Goal: Task Accomplishment & Management: Use online tool/utility

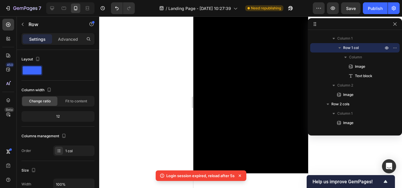
scroll to position [1010, 0]
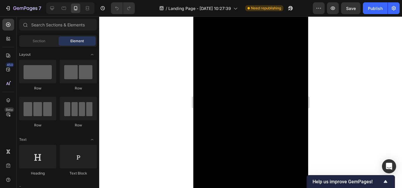
scroll to position [970, 0]
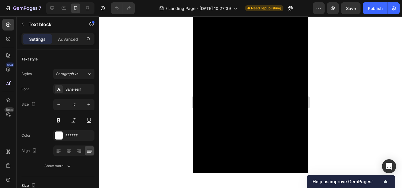
click at [347, 87] on div at bounding box center [250, 102] width 303 height 172
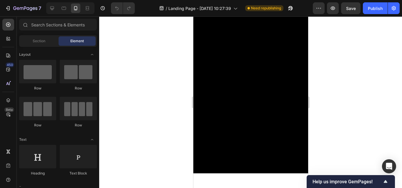
scroll to position [1000, 0]
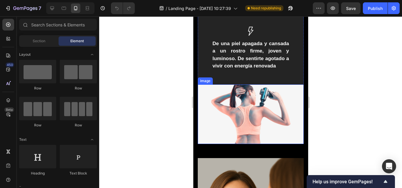
click at [253, 128] on img at bounding box center [250, 115] width 106 height 60
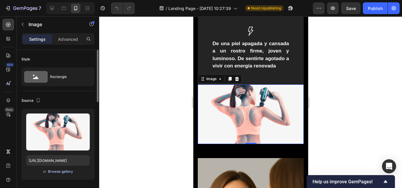
click at [61, 173] on div "Browse gallery" at bounding box center [60, 171] width 25 height 5
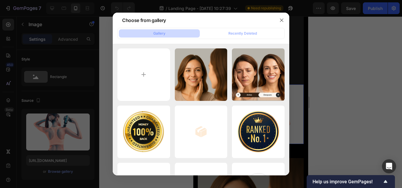
type input "C:\fakepath\CARACTERISTICAS DEL PRODUCTO (20).png"
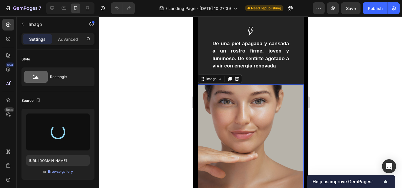
type input "https://cdn.shopify.com/s/files/1/0661/3719/4579/files/gempages_586285181510353…"
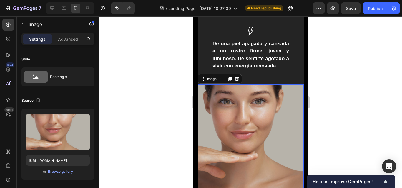
click at [158, 118] on div at bounding box center [250, 102] width 303 height 172
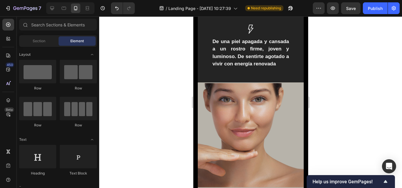
scroll to position [970, 0]
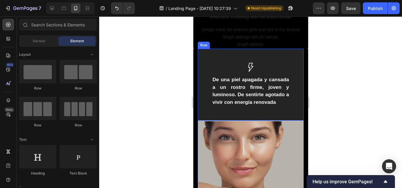
click at [205, 56] on div "Image De una piel apagada y cansada a un rostro firme, joven y luminoso. De sen…" at bounding box center [250, 85] width 106 height 72
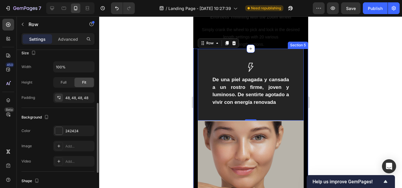
scroll to position [188, 0]
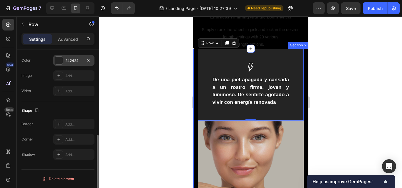
click at [59, 61] on div at bounding box center [59, 61] width 8 height 8
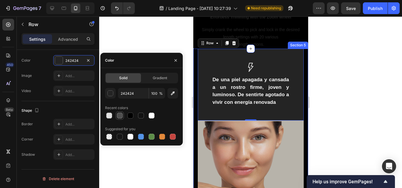
click at [119, 117] on div at bounding box center [120, 116] width 6 height 6
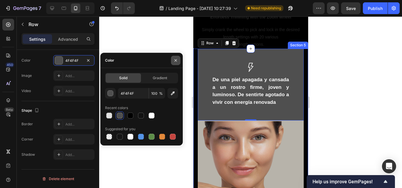
click at [176, 62] on icon "button" at bounding box center [175, 60] width 5 height 5
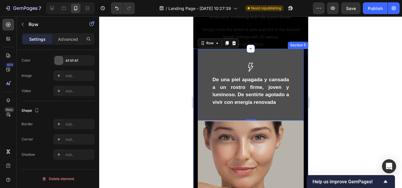
type input "242424"
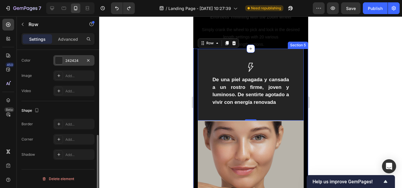
click at [58, 62] on div at bounding box center [59, 61] width 8 height 8
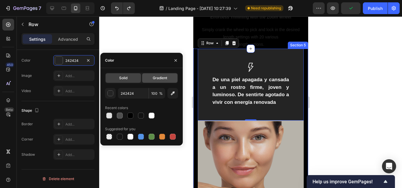
click at [150, 78] on div "Gradient" at bounding box center [159, 77] width 35 height 9
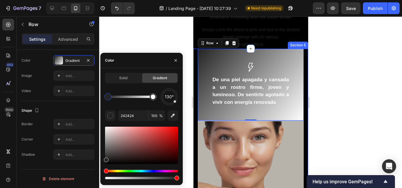
click at [129, 73] on div "Solid Gradient" at bounding box center [141, 78] width 73 height 11
click at [127, 77] on span "Solid" at bounding box center [123, 78] width 8 height 5
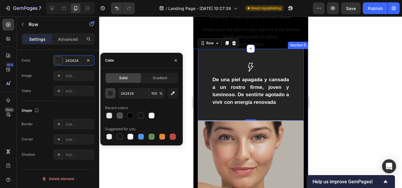
click at [109, 93] on div "button" at bounding box center [111, 94] width 6 height 6
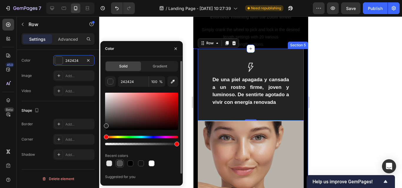
click at [120, 165] on div at bounding box center [120, 164] width 6 height 6
type input "4F4F4F"
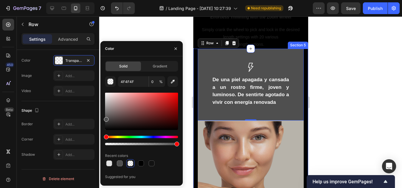
drag, startPoint x: 175, startPoint y: 144, endPoint x: 188, endPoint y: 145, distance: 13.6
click at [188, 0] on div "7 / Landing Page - Sep 27, 10:27:39 Need republishing Preview Save Publish 450 …" at bounding box center [201, 0] width 402 height 0
type input "100"
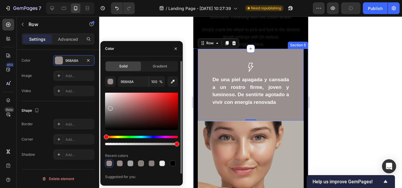
drag, startPoint x: 111, startPoint y: 119, endPoint x: 110, endPoint y: 108, distance: 11.9
click at [110, 108] on div at bounding box center [141, 111] width 73 height 37
type input "998F8F"
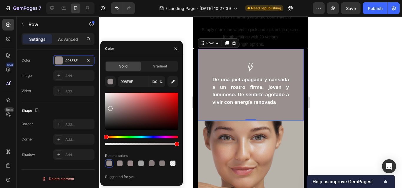
click at [321, 106] on div at bounding box center [250, 102] width 303 height 172
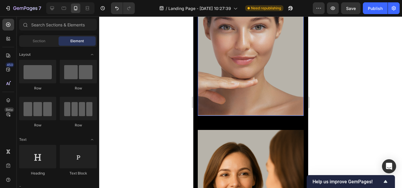
scroll to position [1117, 0]
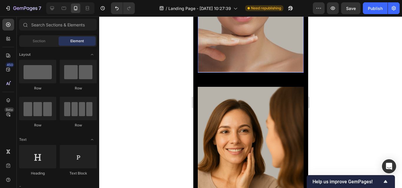
click at [202, 73] on img at bounding box center [250, 20] width 106 height 106
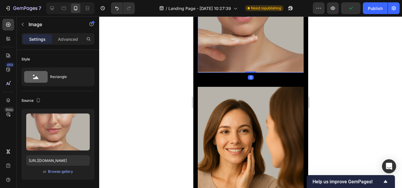
drag, startPoint x: 247, startPoint y: 76, endPoint x: 526, endPoint y: 98, distance: 280.2
click at [248, 56] on div "Image 0" at bounding box center [250, 20] width 106 height 106
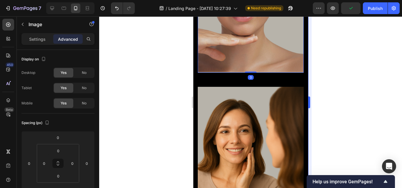
click at [336, 83] on div at bounding box center [250, 102] width 303 height 172
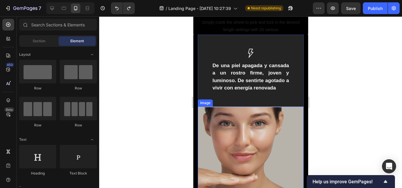
scroll to position [1000, 0]
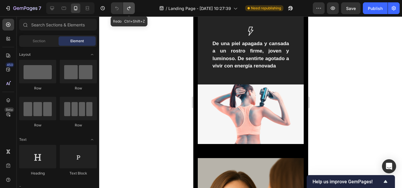
click at [128, 9] on icon "Undo/Redo" at bounding box center [129, 8] width 6 height 6
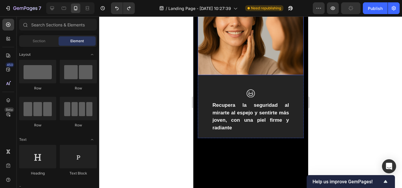
scroll to position [1147, 0]
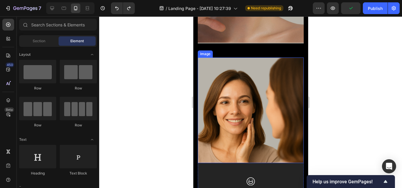
click at [234, 68] on img at bounding box center [250, 111] width 106 height 106
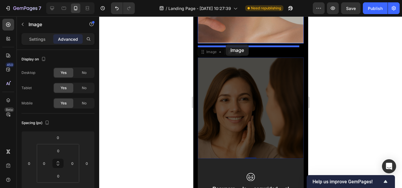
drag, startPoint x: 203, startPoint y: 56, endPoint x: 225, endPoint y: 44, distance: 24.5
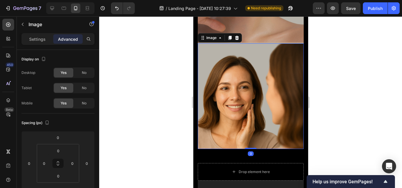
click at [345, 65] on div at bounding box center [250, 102] width 303 height 172
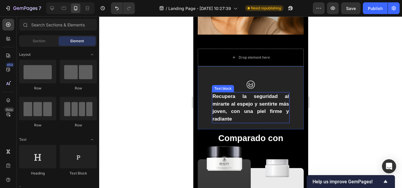
scroll to position [1235, 0]
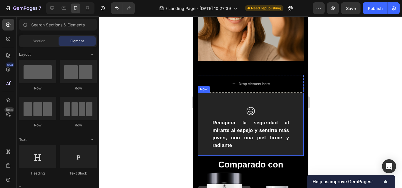
click at [235, 95] on div "Image Recupera la seguridad al mirarte al espejo y sentirte más joven, con una …" at bounding box center [250, 125] width 106 height 64
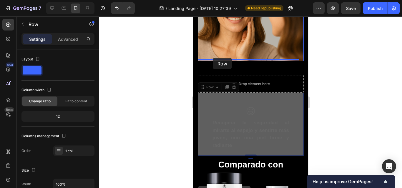
drag, startPoint x: 200, startPoint y: 86, endPoint x: 212, endPoint y: 58, distance: 30.7
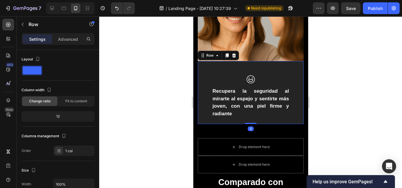
click at [335, 99] on div at bounding box center [250, 102] width 303 height 172
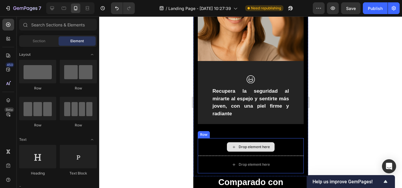
click at [273, 147] on div "Drop element here" at bounding box center [250, 147] width 106 height 18
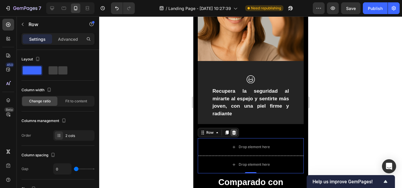
click at [233, 132] on icon at bounding box center [233, 133] width 5 height 5
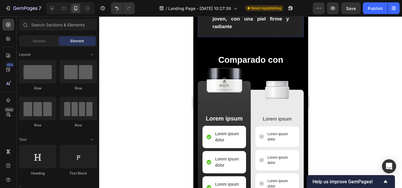
scroll to position [1323, 0]
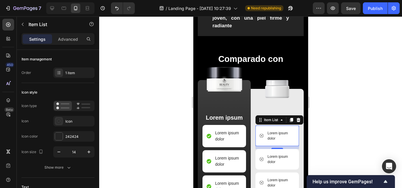
drag, startPoint x: 91, startPoint y: 183, endPoint x: 330, endPoint y: 32, distance: 283.3
click at [330, 32] on div at bounding box center [250, 102] width 303 height 172
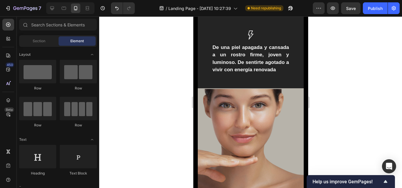
scroll to position [941, 0]
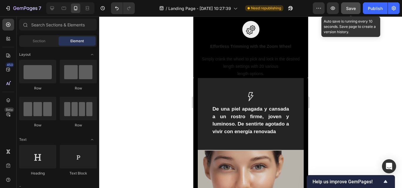
click at [344, 7] on button "Save" at bounding box center [350, 8] width 19 height 12
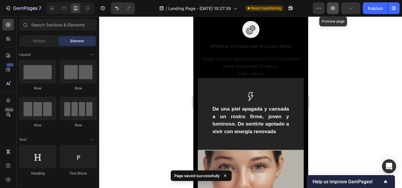
click at [337, 9] on button "button" at bounding box center [333, 8] width 12 height 12
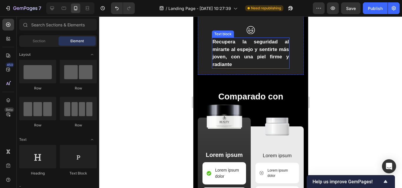
scroll to position [1264, 0]
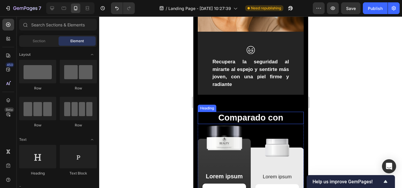
click at [256, 117] on h2 "Comparado con" at bounding box center [250, 118] width 106 height 12
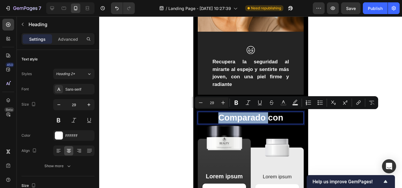
click at [260, 116] on p "Comparado con" at bounding box center [250, 118] width 105 height 11
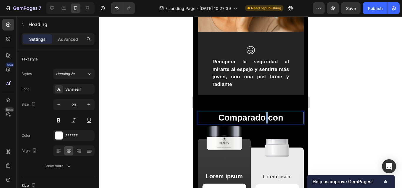
click at [260, 116] on p "Comparado con" at bounding box center [250, 118] width 105 height 11
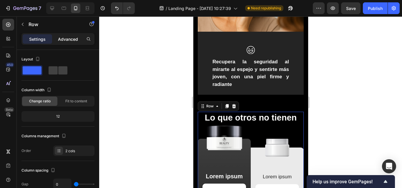
click at [67, 41] on p "Advanced" at bounding box center [68, 39] width 20 height 6
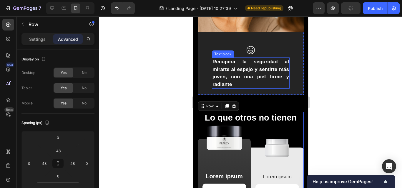
click at [267, 90] on div "Image Recupera la seguridad al mirarte al espejo y sentirte más joven, con una …" at bounding box center [250, 70] width 78 height 49
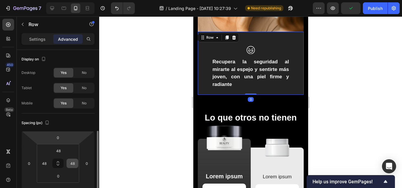
scroll to position [88, 0]
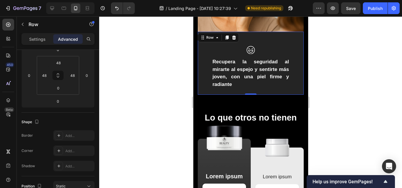
click at [331, 93] on div at bounding box center [250, 102] width 303 height 172
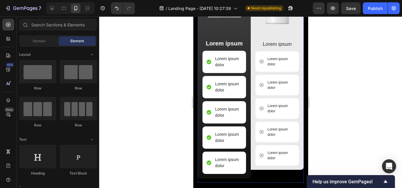
scroll to position [1352, 0]
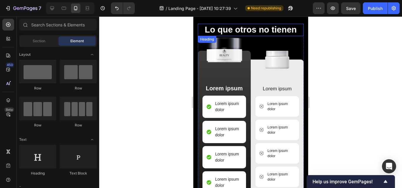
click at [263, 30] on p "Lo que otros no tienen" at bounding box center [250, 29] width 105 height 11
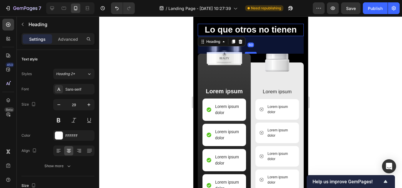
click at [248, 52] on div at bounding box center [250, 53] width 12 height 2
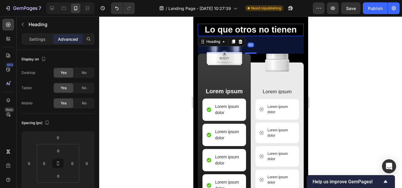
click at [318, 51] on div at bounding box center [250, 102] width 303 height 172
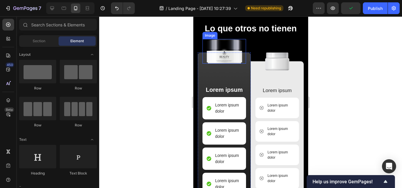
click at [224, 63] on img at bounding box center [224, 51] width 40 height 25
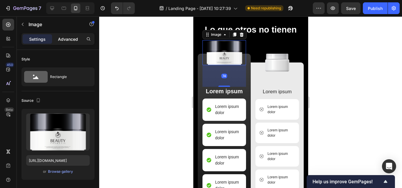
click at [71, 36] on p "Advanced" at bounding box center [68, 39] width 20 height 6
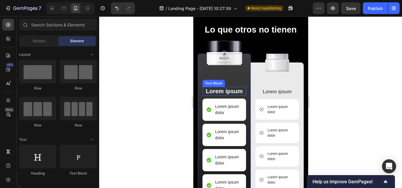
click at [228, 90] on p "Lorem ipsum" at bounding box center [224, 92] width 42 height 8
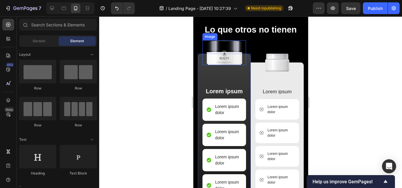
click at [223, 55] on img at bounding box center [224, 52] width 40 height 25
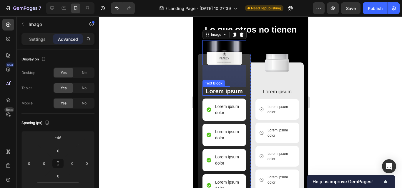
click at [228, 89] on p "Lorem ipsum" at bounding box center [224, 92] width 42 height 8
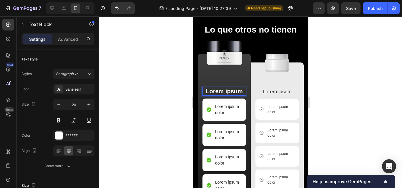
click at [228, 89] on p "Lorem ipsum" at bounding box center [224, 92] width 42 height 8
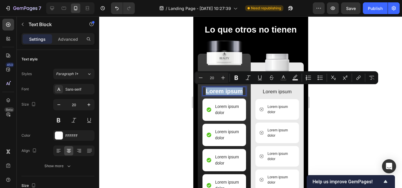
click at [228, 89] on p "Lorem ipsum" at bounding box center [224, 92] width 42 height 8
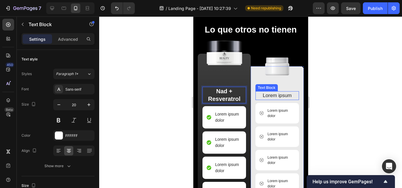
click at [267, 94] on p "Lorem ipsum" at bounding box center [276, 96] width 42 height 8
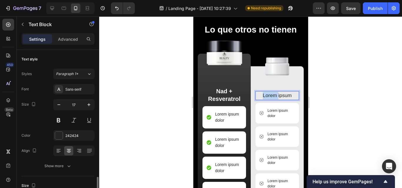
scroll to position [88, 0]
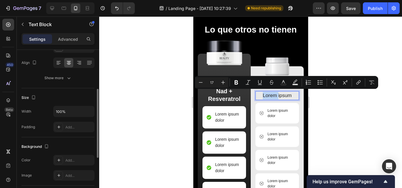
click at [267, 94] on p "Lorem ipsum" at bounding box center [276, 96] width 42 height 8
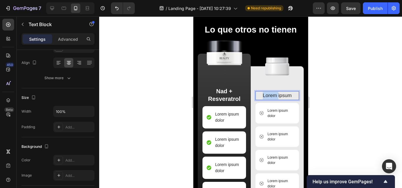
click at [267, 94] on p "Lorem ipsum" at bounding box center [276, 96] width 42 height 8
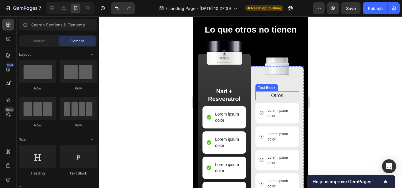
click at [276, 95] on p "Otros" at bounding box center [276, 96] width 42 height 8
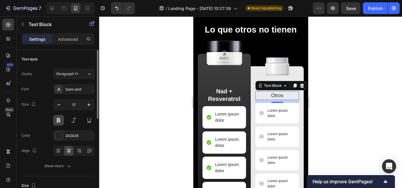
click at [58, 121] on button at bounding box center [58, 120] width 11 height 11
click at [330, 90] on div at bounding box center [250, 102] width 303 height 172
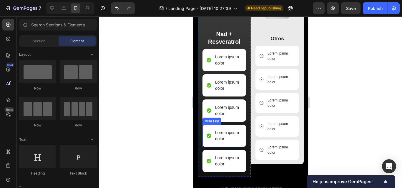
scroll to position [1352, 0]
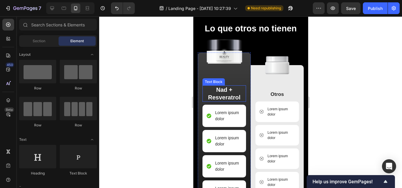
click at [231, 92] on p "Nad + Resveratrol" at bounding box center [224, 93] width 42 height 15
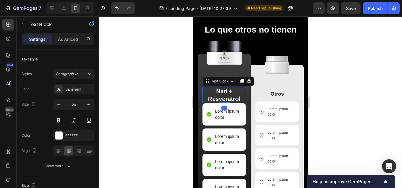
drag, startPoint x: 221, startPoint y: 105, endPoint x: 222, endPoint y: 87, distance: 18.0
click at [223, 91] on div "Nad + Resveratrol Text Block 0" at bounding box center [224, 95] width 44 height 16
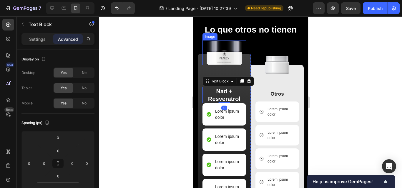
click at [223, 61] on img at bounding box center [224, 52] width 40 height 25
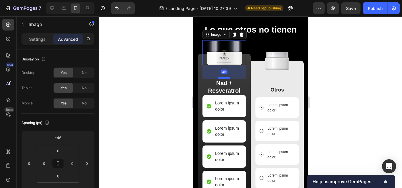
drag, startPoint x: 222, startPoint y: 84, endPoint x: 222, endPoint y: 76, distance: 8.2
click at [222, 77] on div at bounding box center [224, 78] width 12 height 2
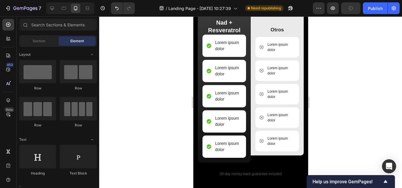
scroll to position [1382, 0]
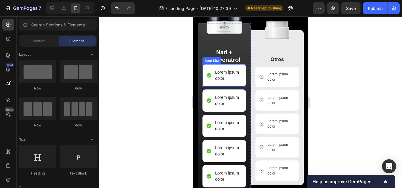
click at [228, 78] on p "Lorem ipsum dolor" at bounding box center [228, 75] width 26 height 12
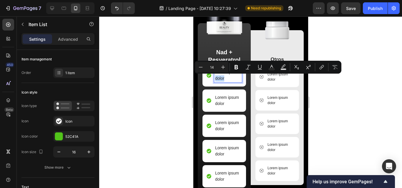
click at [228, 78] on p "Lorem ipsum dolor" at bounding box center [228, 75] width 26 height 12
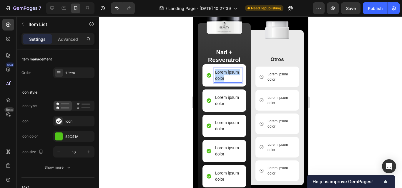
click at [228, 78] on p "Lorem ipsum dolor" at bounding box center [228, 75] width 26 height 12
click at [56, 153] on button "button" at bounding box center [59, 152] width 11 height 11
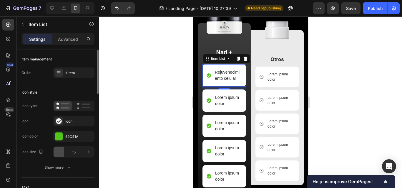
click at [56, 153] on button "button" at bounding box center [59, 152] width 11 height 11
click at [87, 155] on icon "button" at bounding box center [89, 152] width 6 height 6
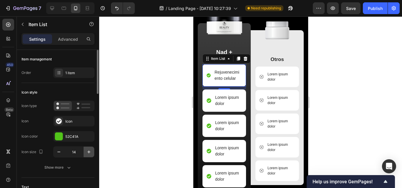
click at [86, 153] on icon "button" at bounding box center [89, 152] width 6 height 6
click at [60, 155] on icon "button" at bounding box center [59, 152] width 6 height 6
type input "16"
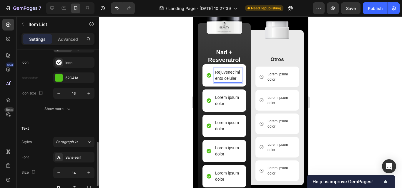
scroll to position [118, 0]
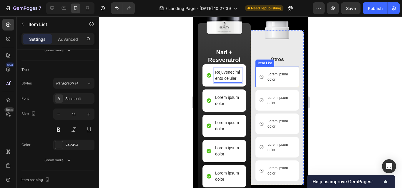
click at [271, 78] on p "Lorem ipsum dolor" at bounding box center [280, 77] width 26 height 11
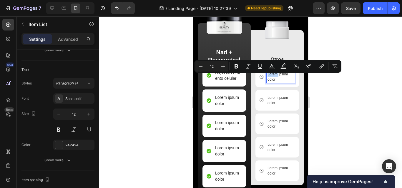
click at [271, 78] on p "Lorem ipsum dolor" at bounding box center [280, 77] width 26 height 11
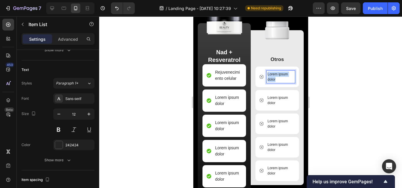
click at [271, 78] on p "Lorem ipsum dolor" at bounding box center [280, 77] width 26 height 11
click at [58, 113] on icon "button" at bounding box center [59, 114] width 6 height 6
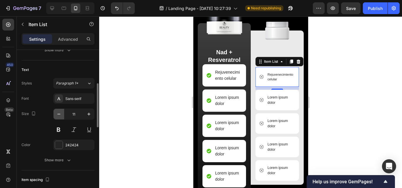
click at [59, 113] on icon "button" at bounding box center [59, 114] width 6 height 6
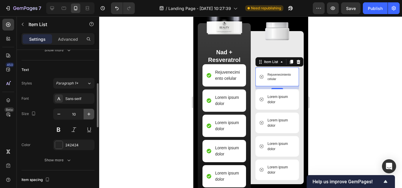
click at [89, 114] on icon "button" at bounding box center [89, 114] width 6 height 6
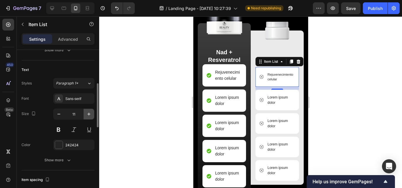
click at [89, 114] on icon "button" at bounding box center [89, 114] width 6 height 6
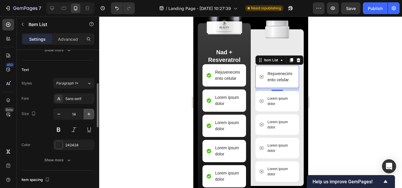
click at [89, 114] on icon "button" at bounding box center [89, 114] width 6 height 6
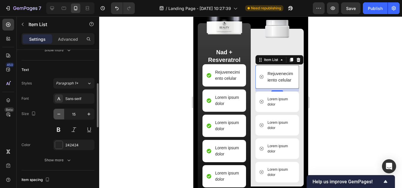
click at [62, 116] on button "button" at bounding box center [59, 114] width 11 height 11
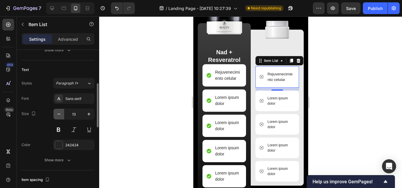
click at [62, 116] on button "button" at bounding box center [59, 114] width 11 height 11
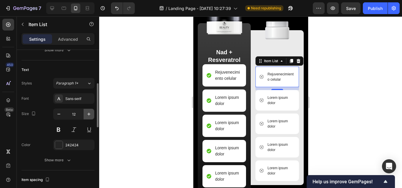
click at [88, 115] on icon "button" at bounding box center [89, 114] width 6 height 6
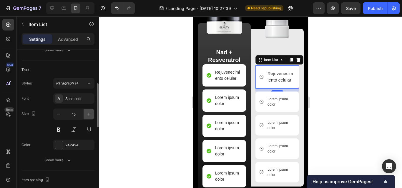
click at [88, 115] on icon "button" at bounding box center [89, 114] width 6 height 6
type input "16"
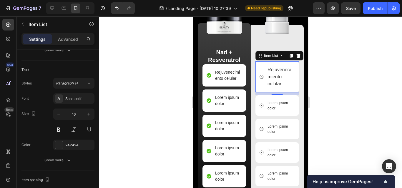
click at [318, 78] on div at bounding box center [250, 102] width 303 height 172
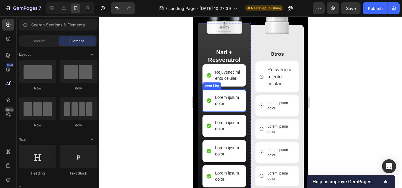
click at [225, 107] on p "Lorem ipsum dolor" at bounding box center [228, 101] width 26 height 12
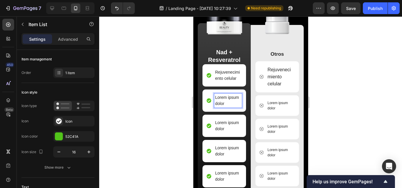
click at [225, 107] on p "Lorem ipsum dolor" at bounding box center [228, 101] width 26 height 12
click at [267, 109] on p "Lorem ipsum dolor" at bounding box center [280, 106] width 26 height 11
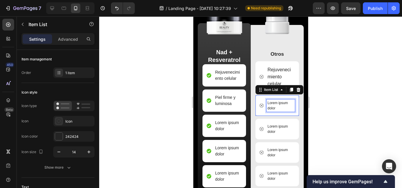
click at [267, 109] on p "Lorem ipsum dolor" at bounding box center [280, 106] width 26 height 11
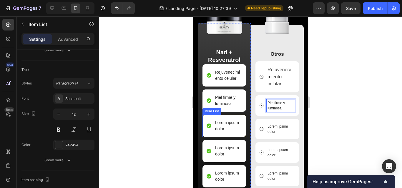
click at [218, 130] on p "Lorem ipsum dolor" at bounding box center [228, 126] width 26 height 12
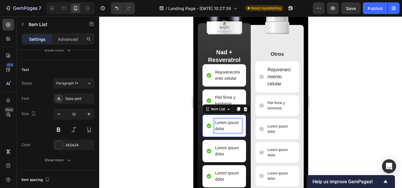
click at [218, 130] on p "Lorem ipsum dolor" at bounding box center [228, 126] width 26 height 12
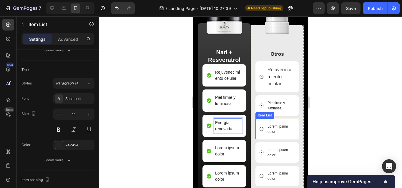
click at [269, 133] on p "Lorem ipsum dolor" at bounding box center [280, 129] width 26 height 11
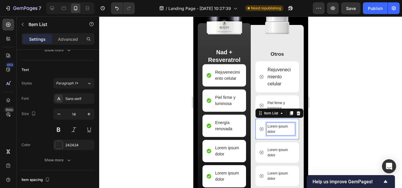
click at [269, 133] on p "Lorem ipsum dolor" at bounding box center [280, 129] width 26 height 11
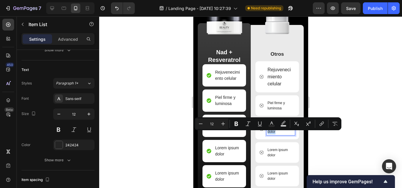
click at [269, 133] on p "Lorem ipsum dolor" at bounding box center [280, 129] width 26 height 11
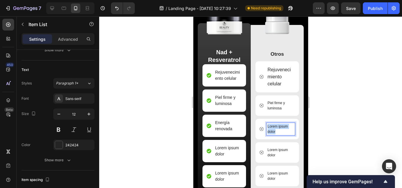
click at [269, 133] on p "Lorem ipsum dolor" at bounding box center [280, 129] width 26 height 11
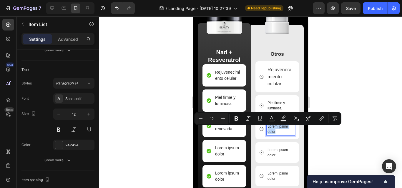
click at [269, 133] on p "Lorem ipsum dolor" at bounding box center [280, 129] width 26 height 11
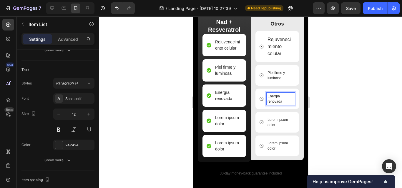
scroll to position [1444, 0]
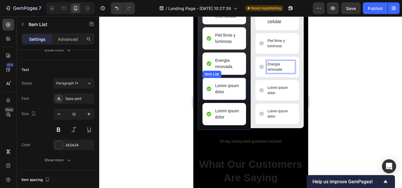
click at [230, 95] on p "Lorem ipsum dolor" at bounding box center [228, 89] width 26 height 12
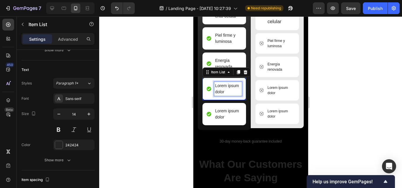
click at [230, 95] on p "Lorem ipsum dolor" at bounding box center [228, 89] width 26 height 12
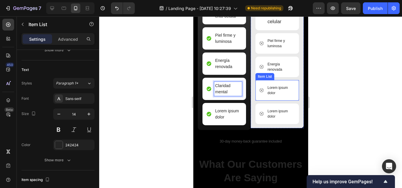
click at [277, 94] on p "Lorem ipsum dolor" at bounding box center [280, 90] width 26 height 11
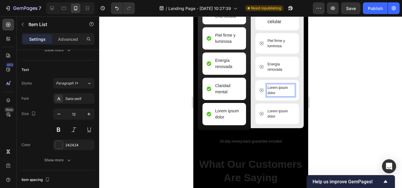
click at [269, 93] on p "Lorem ipsum dolor" at bounding box center [280, 90] width 26 height 11
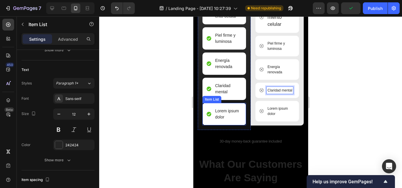
click at [217, 121] on p "Lorem ipsum dolor" at bounding box center [228, 114] width 26 height 12
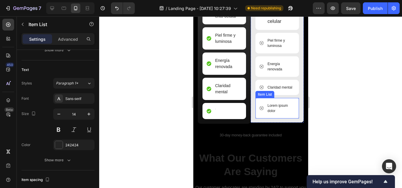
scroll to position [1443, 0]
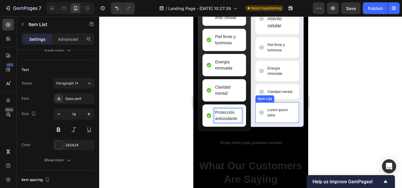
click at [273, 118] on p "Lorem ipsum dolor" at bounding box center [280, 113] width 26 height 11
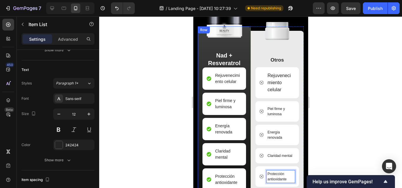
scroll to position [1376, 0]
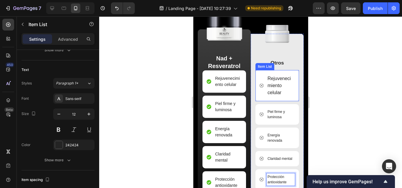
click at [274, 78] on p "Rejuvenecimiento celular" at bounding box center [280, 85] width 26 height 21
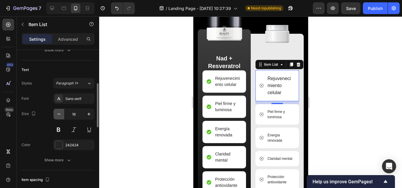
click at [61, 114] on icon "button" at bounding box center [59, 114] width 6 height 6
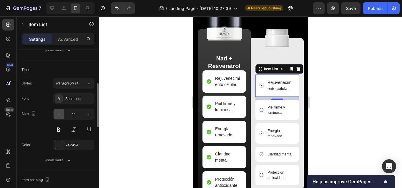
click at [61, 114] on icon "button" at bounding box center [59, 114] width 6 height 6
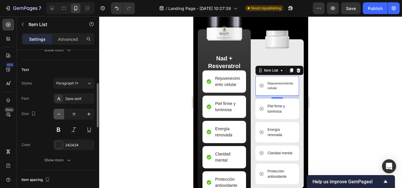
click at [61, 114] on icon "button" at bounding box center [59, 114] width 6 height 6
click at [88, 114] on icon "button" at bounding box center [88, 114] width 3 height 3
type input "12"
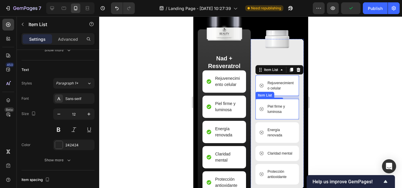
click at [269, 112] on p "Piel firme y luminosa" at bounding box center [280, 109] width 26 height 11
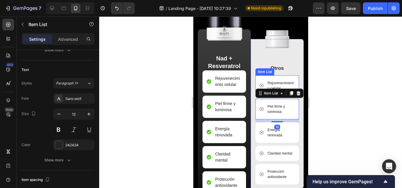
click at [275, 84] on p "Rejuvenecimiento celular" at bounding box center [280, 86] width 26 height 11
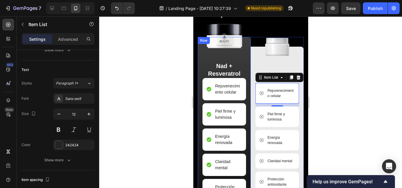
scroll to position [1287, 0]
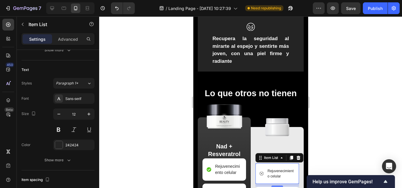
click at [328, 89] on div at bounding box center [250, 102] width 303 height 172
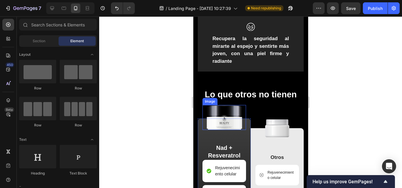
scroll to position [1317, 0]
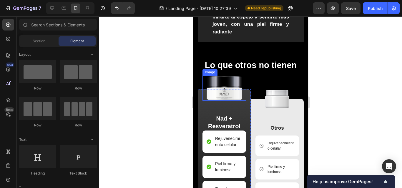
click at [232, 88] on img at bounding box center [224, 88] width 40 height 25
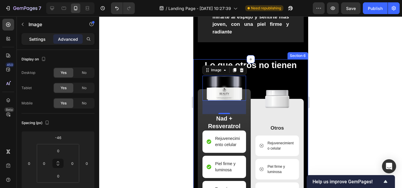
click at [39, 39] on p "Settings" at bounding box center [37, 39] width 16 height 6
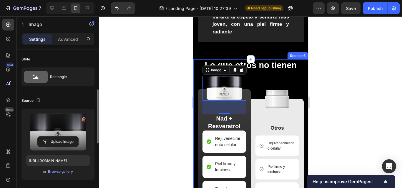
scroll to position [59, 0]
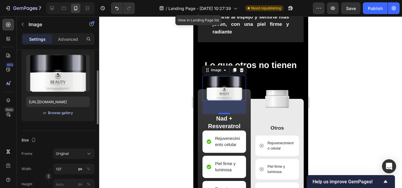
click at [61, 113] on div "Browse gallery" at bounding box center [60, 113] width 25 height 5
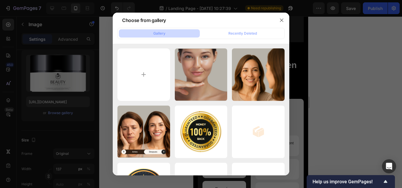
type input "C:\fakepath\CARACTERISTICAS DEL PRODUCTO (21).png"
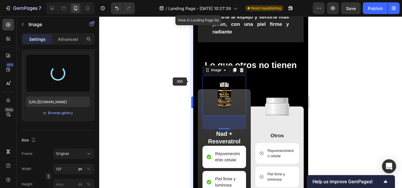
type input "https://cdn.shopify.com/s/files/1/0661/3719/4579/files/gempages_586285181510353…"
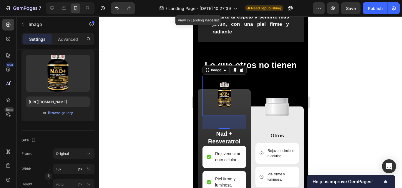
click at [159, 96] on div at bounding box center [250, 102] width 303 height 172
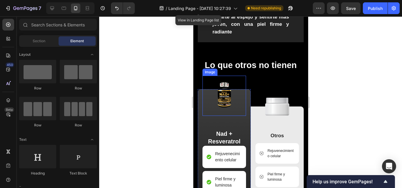
click at [225, 100] on img at bounding box center [224, 96] width 40 height 40
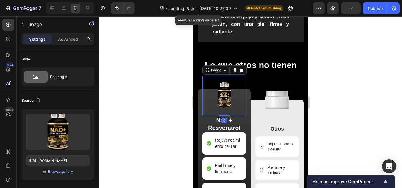
drag, startPoint x: 226, startPoint y: 127, endPoint x: 345, endPoint y: 155, distance: 121.9
click at [224, 107] on div "Image 0" at bounding box center [224, 96] width 44 height 40
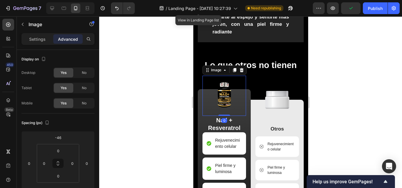
click at [161, 119] on div at bounding box center [250, 102] width 303 height 172
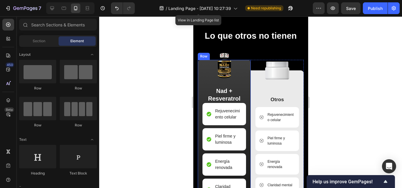
scroll to position [1317, 0]
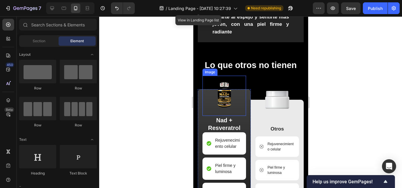
click at [224, 90] on img at bounding box center [224, 96] width 40 height 40
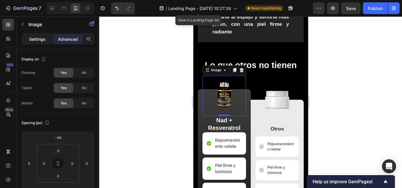
click at [36, 42] on div "Settings" at bounding box center [37, 38] width 29 height 9
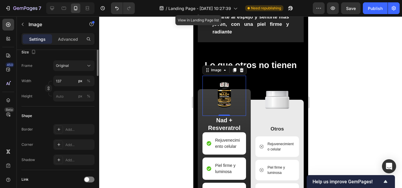
scroll to position [88, 0]
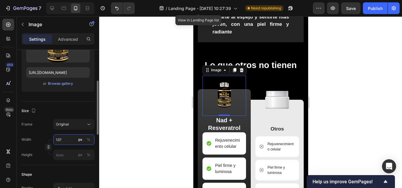
click at [63, 140] on input "137" at bounding box center [73, 140] width 41 height 11
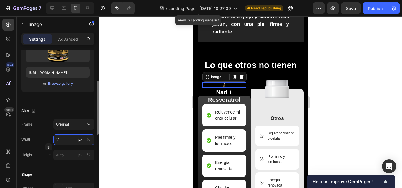
type input "1"
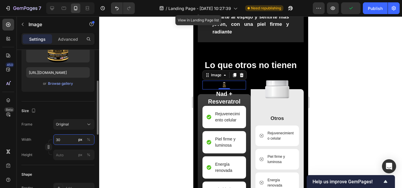
type input "3"
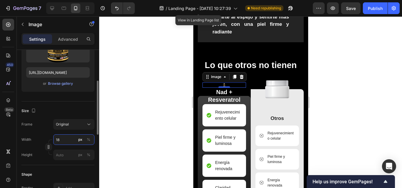
type input "1"
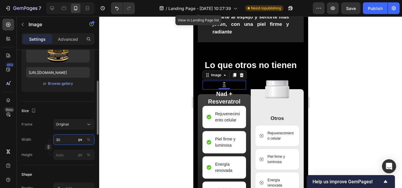
type input "3"
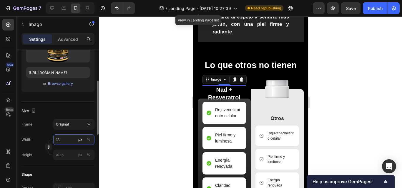
type input "180"
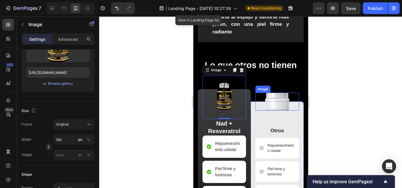
drag, startPoint x: 263, startPoint y: 101, endPoint x: 258, endPoint y: 102, distance: 4.6
click at [265, 101] on img at bounding box center [277, 102] width 24 height 18
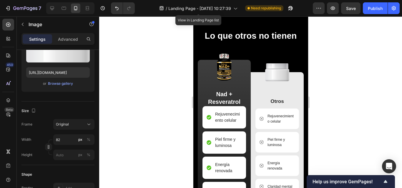
scroll to position [1317, 0]
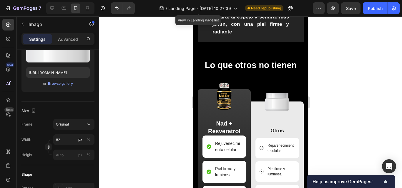
click at [281, 104] on img at bounding box center [277, 102] width 24 height 18
click at [275, 99] on img at bounding box center [277, 102] width 24 height 18
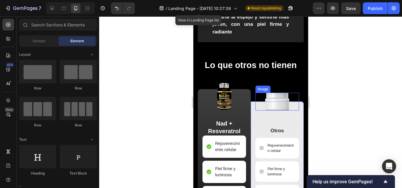
click at [273, 97] on img at bounding box center [277, 102] width 24 height 18
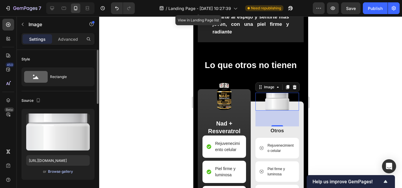
click at [67, 172] on div "Browse gallery" at bounding box center [60, 171] width 25 height 5
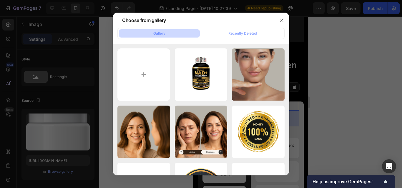
type input "C:\fakepath\CARACTERISTICAS DEL PRODUCTO (22).png"
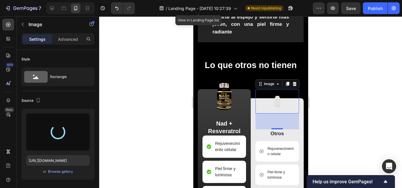
type input "https://cdn.shopify.com/s/files/1/0661/3719/4579/files/gempages_586285181510353…"
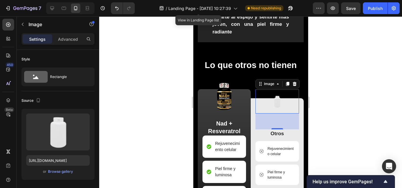
click at [160, 115] on div at bounding box center [250, 102] width 303 height 172
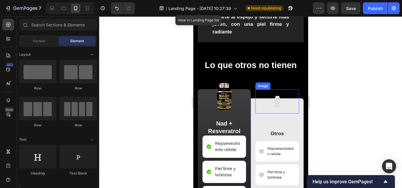
click at [274, 101] on img at bounding box center [277, 102] width 24 height 24
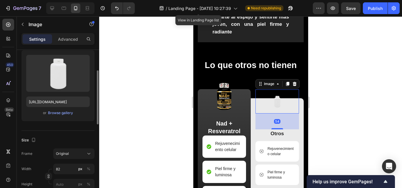
scroll to position [118, 0]
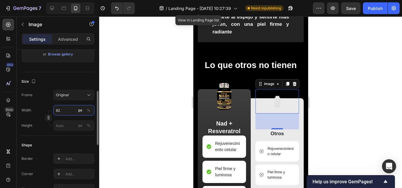
click at [68, 112] on input "82" at bounding box center [73, 110] width 41 height 11
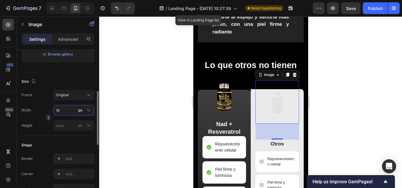
type input "1"
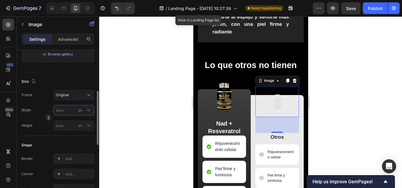
type input "1"
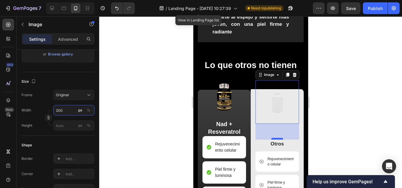
type input "200"
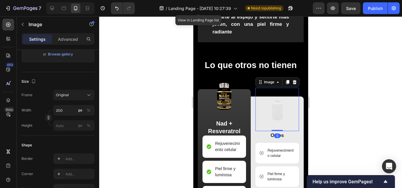
drag, startPoint x: 278, startPoint y: 136, endPoint x: 276, endPoint y: 100, distance: 35.6
click at [276, 100] on div "Image 0" at bounding box center [277, 110] width 44 height 44
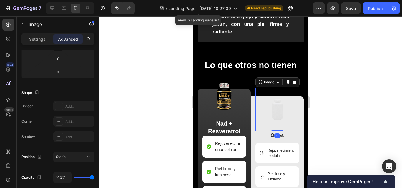
click at [343, 102] on div at bounding box center [250, 102] width 303 height 172
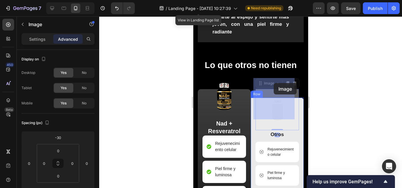
drag, startPoint x: 275, startPoint y: 107, endPoint x: 273, endPoint y: 83, distance: 24.2
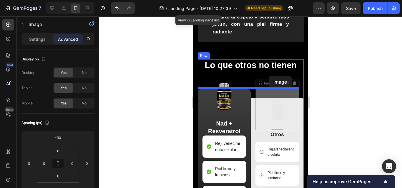
drag, startPoint x: 271, startPoint y: 116, endPoint x: 268, endPoint y: 76, distance: 40.4
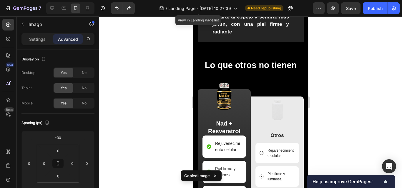
click at [272, 108] on img at bounding box center [277, 110] width 44 height 44
type input "54"
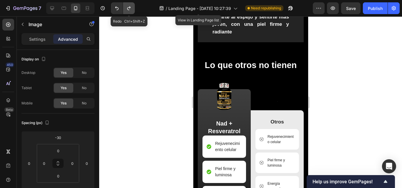
click at [127, 10] on icon "Undo/Redo" at bounding box center [129, 8] width 6 height 6
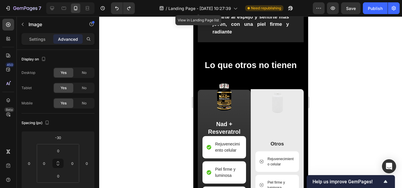
click at [273, 100] on img at bounding box center [277, 103] width 44 height 44
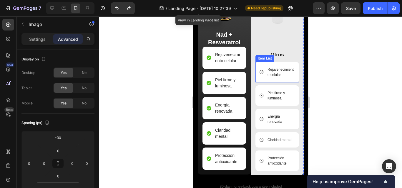
scroll to position [1341, 0]
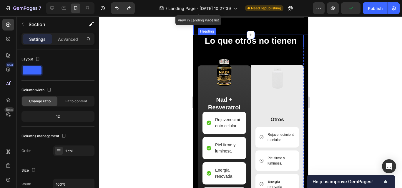
scroll to position [1287, 0]
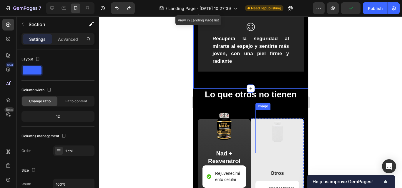
click at [276, 131] on img at bounding box center [277, 132] width 44 height 44
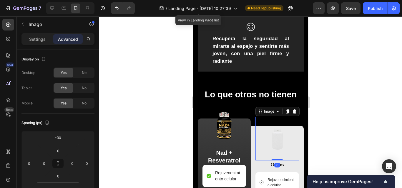
drag, startPoint x: 273, startPoint y: 148, endPoint x: 272, endPoint y: 144, distance: 4.2
click at [272, 144] on div "Image 0" at bounding box center [277, 139] width 44 height 44
type input "0"
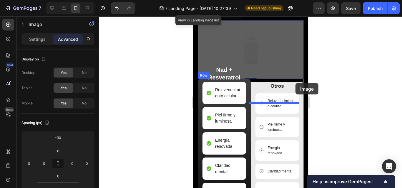
scroll to position [1381, 0]
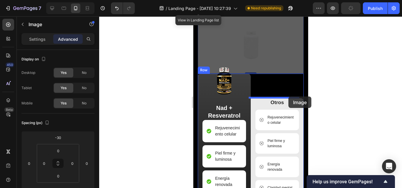
drag, startPoint x: 248, startPoint y: 101, endPoint x: 288, endPoint y: 97, distance: 39.6
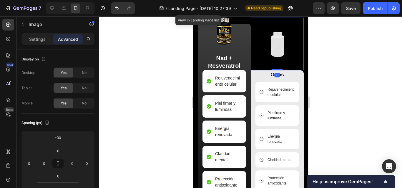
scroll to position [1331, 0]
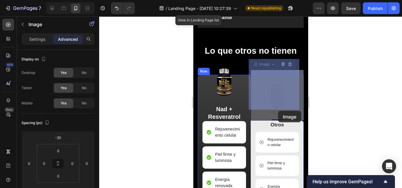
drag, startPoint x: 279, startPoint y: 117, endPoint x: 278, endPoint y: 111, distance: 6.1
click at [278, 111] on div "iPhone 13 Pro ( 390 px) iPhone 13 Mini iPhone 13 Pro iPhone 11 Pro Max iPhone 1…" at bounding box center [250, 130] width 115 height 2891
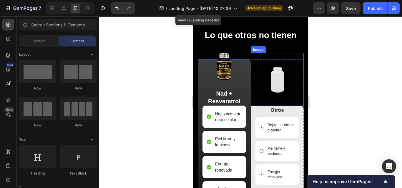
scroll to position [1302, 0]
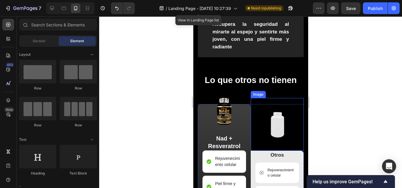
click at [255, 119] on img at bounding box center [276, 124] width 53 height 53
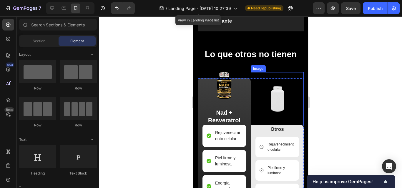
scroll to position [1331, 0]
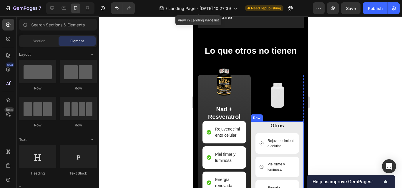
click at [250, 126] on div "Otros Text Block Rejuvenecimiento celular Item List Piel firme y luminosa Item …" at bounding box center [276, 184] width 53 height 125
click at [296, 126] on div "Otros Text Block Rejuvenecimiento celular Item List Piel firme y luminosa Item …" at bounding box center [276, 184] width 53 height 125
click at [296, 155] on div "Otros Text Block Rejuvenecimiento celular Item List Piel firme y luminosa Item …" at bounding box center [276, 184] width 53 height 125
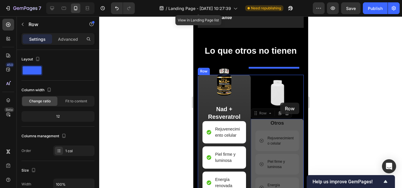
drag, startPoint x: 253, startPoint y: 115, endPoint x: 280, endPoint y: 103, distance: 28.8
click at [280, 103] on div "iPhone 13 Pro ( 390 px) iPhone 13 Mini iPhone 13 Pro iPhone 11 Pro Max iPhone 1…" at bounding box center [250, 130] width 115 height 2891
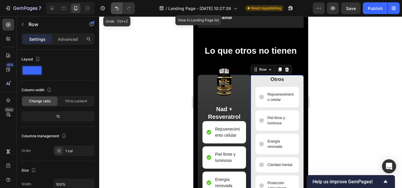
click at [113, 9] on button "Undo/Redo" at bounding box center [117, 8] width 12 height 12
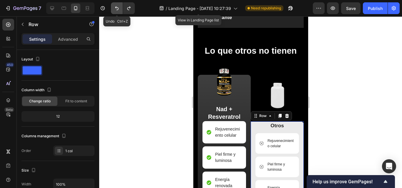
click at [113, 9] on button "Undo/Redo" at bounding box center [117, 8] width 12 height 12
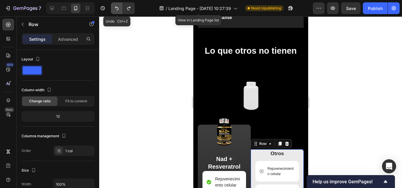
click at [113, 9] on button "Undo/Redo" at bounding box center [117, 8] width 12 height 12
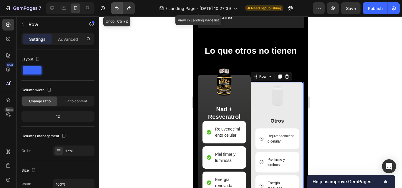
click at [113, 9] on button "Undo/Redo" at bounding box center [117, 8] width 12 height 12
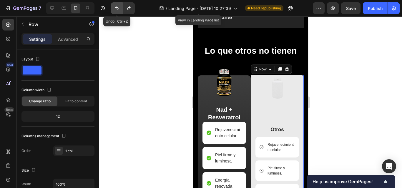
click at [113, 9] on button "Undo/Redo" at bounding box center [117, 8] width 12 height 12
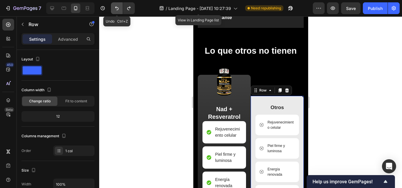
click at [113, 9] on button "Undo/Redo" at bounding box center [117, 8] width 12 height 12
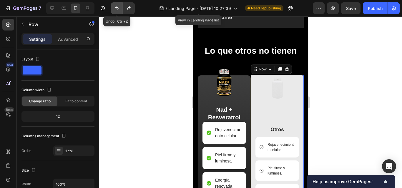
click at [113, 9] on button "Undo/Redo" at bounding box center [117, 8] width 12 height 12
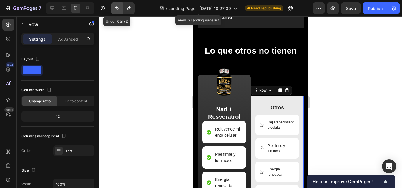
click at [113, 9] on button "Undo/Redo" at bounding box center [117, 8] width 12 height 12
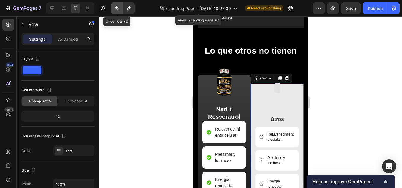
click at [113, 9] on button "Undo/Redo" at bounding box center [117, 8] width 12 height 12
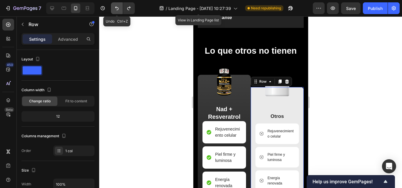
click at [113, 9] on button "Undo/Redo" at bounding box center [117, 8] width 12 height 12
click at [131, 9] on icon "Undo/Redo" at bounding box center [129, 8] width 6 height 6
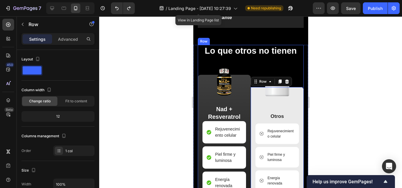
click at [290, 60] on div "Lo que otros no tienen Heading Image Nad + Resveratrol Text Block Rejuvenecimie…" at bounding box center [250, 149] width 106 height 209
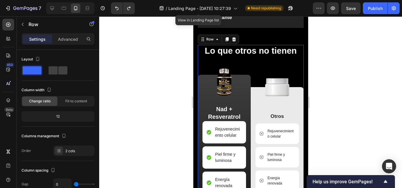
scroll to position [118, 0]
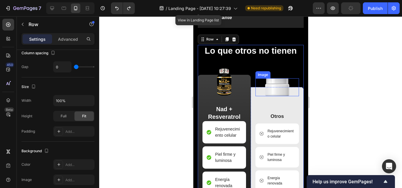
click at [279, 87] on img at bounding box center [277, 87] width 24 height 18
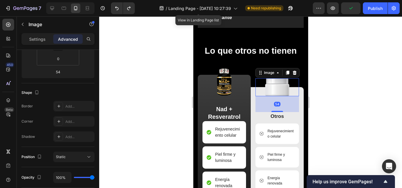
scroll to position [0, 0]
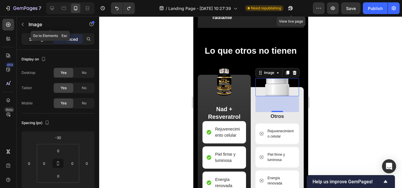
click at [35, 37] on p "Settings" at bounding box center [37, 39] width 16 height 6
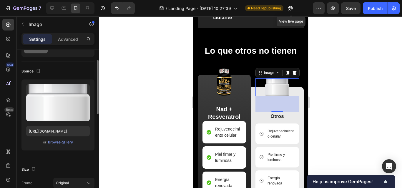
scroll to position [147, 0]
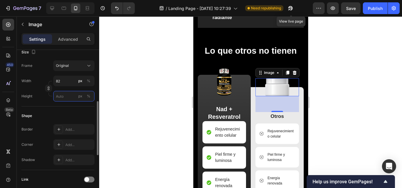
click at [68, 97] on input "px %" at bounding box center [73, 96] width 41 height 11
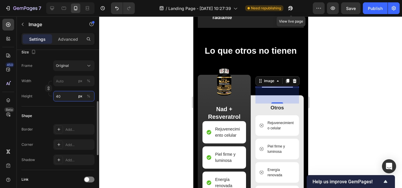
type input "4"
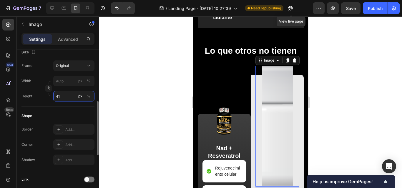
type input "4"
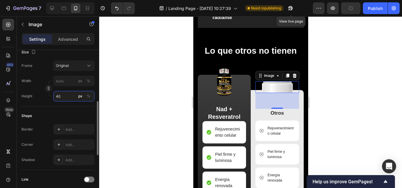
type input "4"
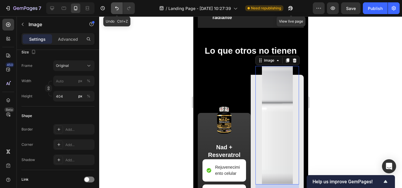
click at [119, 9] on icon "Undo/Redo" at bounding box center [117, 8] width 6 height 6
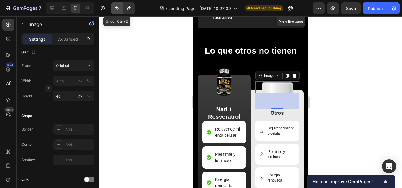
click at [119, 9] on icon "Undo/Redo" at bounding box center [117, 8] width 6 height 6
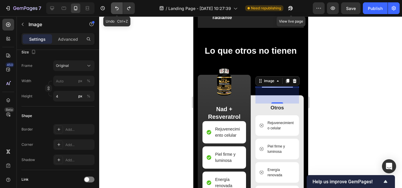
click at [119, 9] on icon "Undo/Redo" at bounding box center [117, 8] width 6 height 6
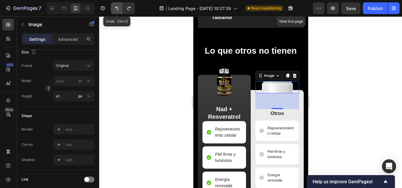
click at [119, 9] on icon "Undo/Redo" at bounding box center [117, 8] width 6 height 6
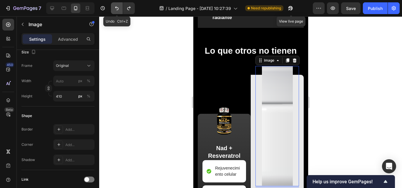
click at [119, 9] on icon "Undo/Redo" at bounding box center [117, 8] width 6 height 6
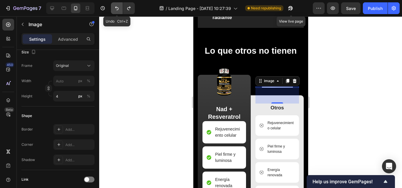
click at [119, 9] on icon "Undo/Redo" at bounding box center [117, 8] width 6 height 6
type input "40"
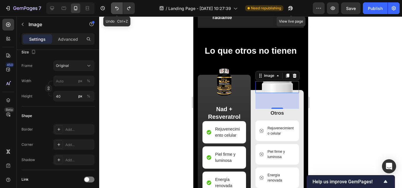
click at [119, 9] on icon "Undo/Redo" at bounding box center [117, 8] width 6 height 6
type input "82"
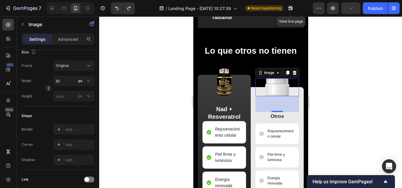
click at [335, 76] on div at bounding box center [250, 102] width 303 height 172
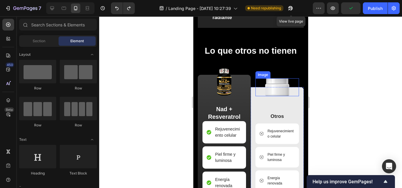
click at [283, 80] on img at bounding box center [277, 87] width 24 height 18
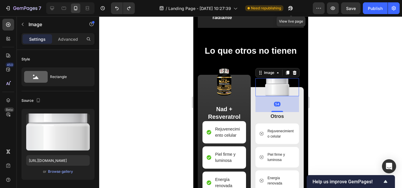
click at [319, 96] on div at bounding box center [250, 102] width 303 height 172
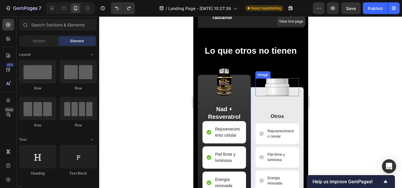
click at [283, 88] on img at bounding box center [277, 87] width 24 height 18
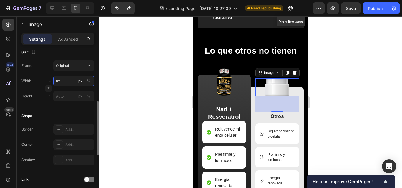
click at [65, 82] on input "82" at bounding box center [73, 81] width 41 height 11
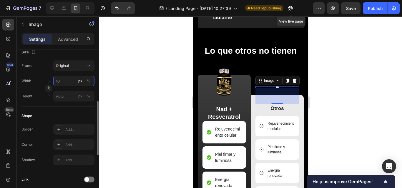
type input "1"
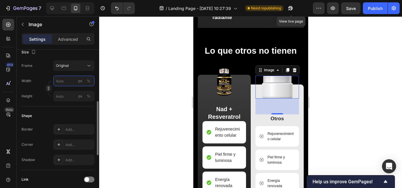
type input "1"
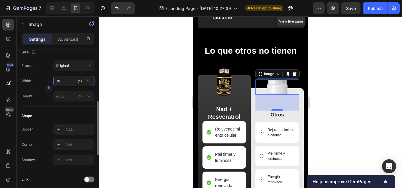
type input "7"
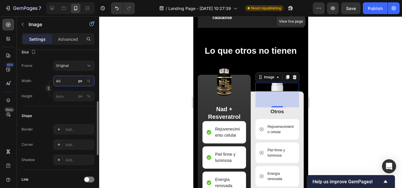
type input "4"
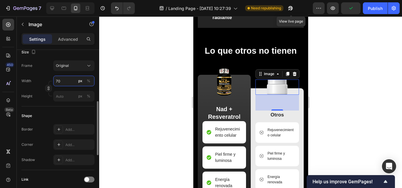
type input "7"
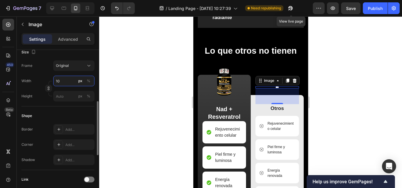
type input "1"
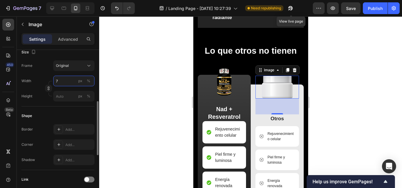
type input "70"
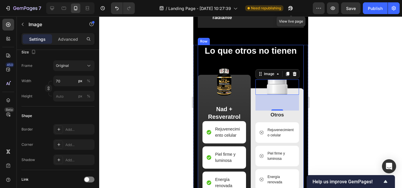
click at [337, 83] on div at bounding box center [250, 102] width 303 height 172
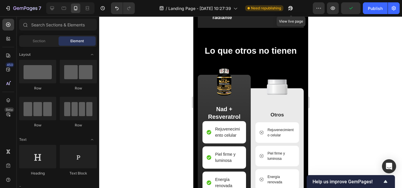
click at [162, 101] on div at bounding box center [250, 102] width 303 height 172
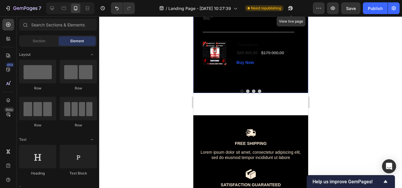
scroll to position [1713, 0]
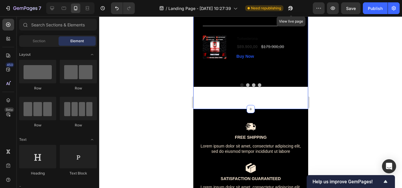
click at [201, 103] on div "What Our Customers Are Saying Heading Our customer advocates are standing by 24…" at bounding box center [250, 3] width 115 height 212
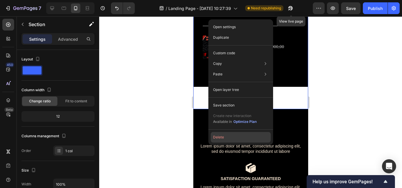
click at [216, 137] on button "Delete" at bounding box center [240, 137] width 60 height 11
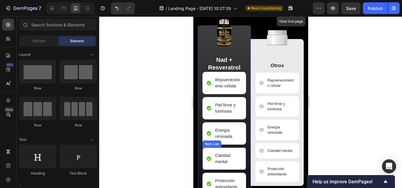
scroll to position [1468, 0]
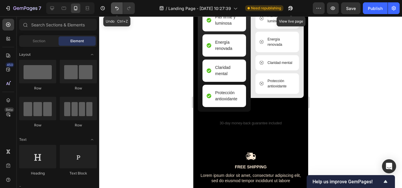
click at [113, 10] on button "Undo/Redo" at bounding box center [117, 8] width 12 height 12
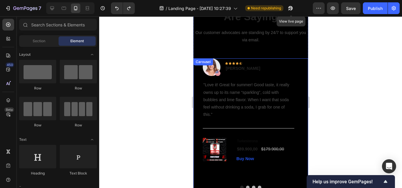
scroll to position [1732, 0]
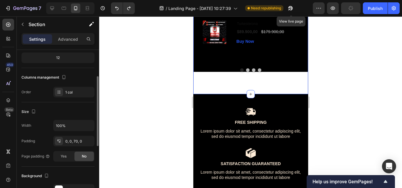
scroll to position [118, 0]
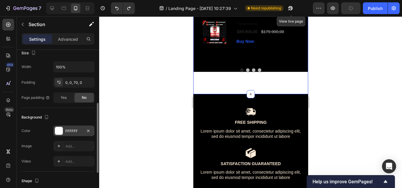
click at [65, 132] on div "FFFFFF" at bounding box center [73, 131] width 41 height 11
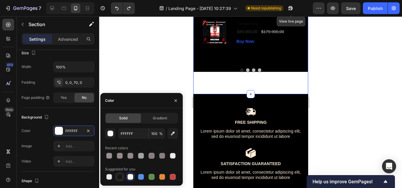
click at [120, 178] on div at bounding box center [120, 177] width 6 height 6
type input "151515"
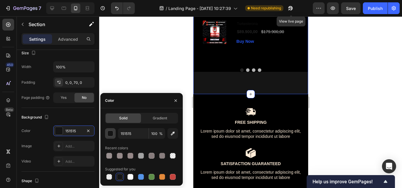
click at [111, 132] on div "button" at bounding box center [111, 134] width 6 height 6
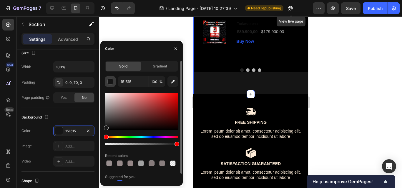
click at [109, 80] on div "button" at bounding box center [111, 82] width 6 height 6
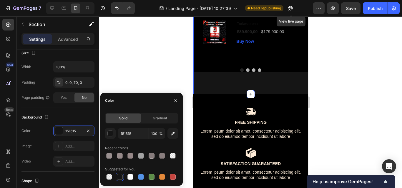
drag, startPoint x: 121, startPoint y: 178, endPoint x: 100, endPoint y: 77, distance: 102.6
click at [121, 178] on div at bounding box center [120, 177] width 6 height 6
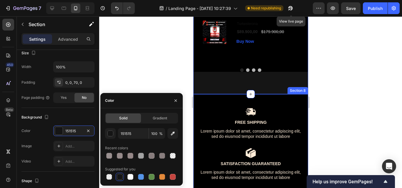
click at [378, 76] on div at bounding box center [250, 102] width 303 height 172
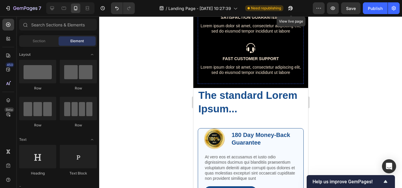
scroll to position [1879, 0]
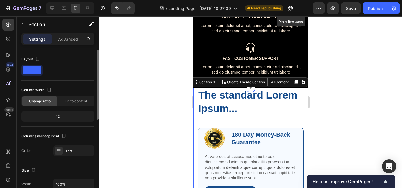
scroll to position [59, 0]
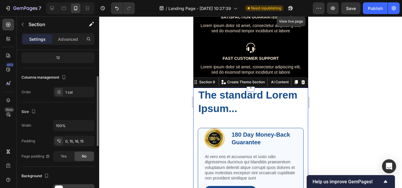
click at [58, 187] on div at bounding box center [59, 190] width 8 height 8
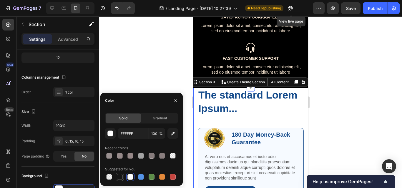
click at [119, 177] on div at bounding box center [120, 177] width 6 height 6
type input "151515"
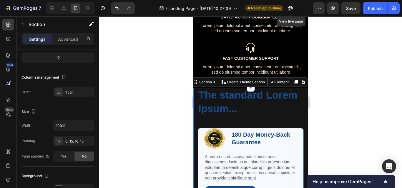
click at [323, 113] on div at bounding box center [250, 102] width 303 height 172
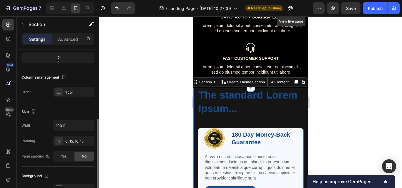
scroll to position [88, 0]
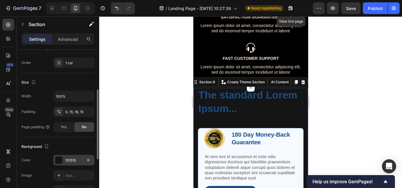
click at [61, 160] on div at bounding box center [59, 161] width 8 height 8
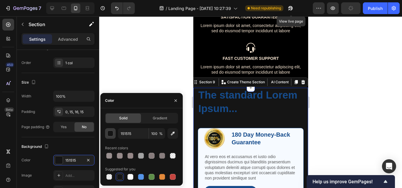
click at [110, 134] on div "button" at bounding box center [111, 134] width 6 height 6
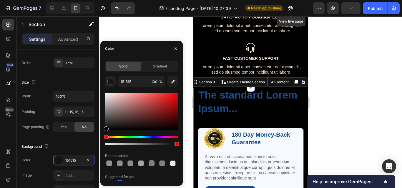
drag, startPoint x: 107, startPoint y: 129, endPoint x: 99, endPoint y: 138, distance: 12.5
click at [99, 0] on div "7 / Landing Page - Sep 27, 10:27:39 Need republishing View live page Preview Pu…" at bounding box center [201, 0] width 402 height 0
type input "000000"
drag, startPoint x: 369, startPoint y: 160, endPoint x: 274, endPoint y: 121, distance: 103.0
click at [355, 97] on div at bounding box center [250, 102] width 303 height 172
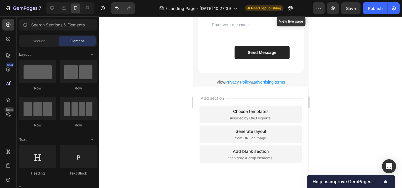
scroll to position [2692, 0]
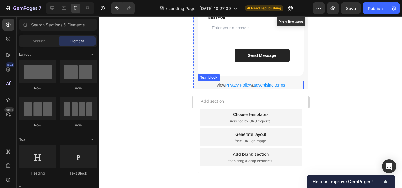
click at [197, 89] on div "View Privacy Policy & advertising terms" at bounding box center [250, 85] width 106 height 9
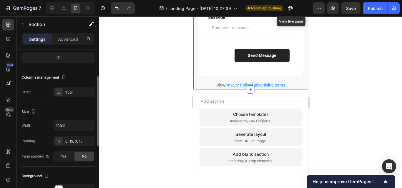
scroll to position [88, 0]
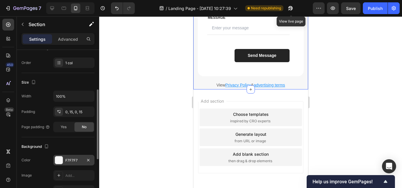
click at [58, 161] on div at bounding box center [59, 161] width 8 height 8
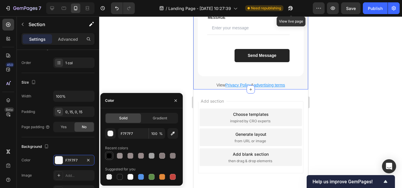
click at [108, 155] on div at bounding box center [109, 156] width 6 height 6
type input "000000"
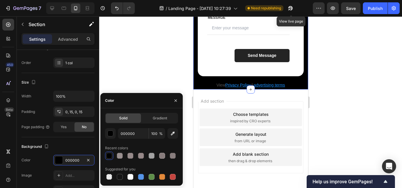
click at [330, 94] on div at bounding box center [250, 102] width 303 height 172
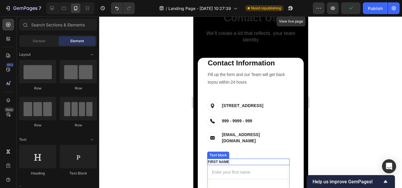
scroll to position [2457, 0]
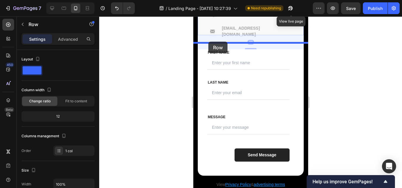
drag, startPoint x: 204, startPoint y: 70, endPoint x: 208, endPoint y: 42, distance: 28.5
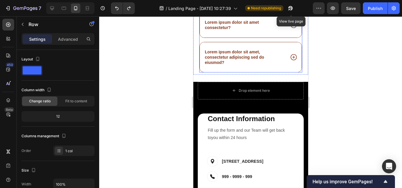
scroll to position [2429, 0]
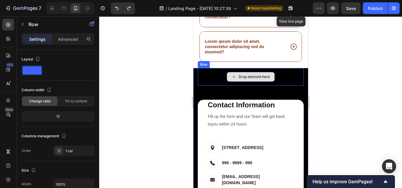
click at [219, 86] on div "Drop element here" at bounding box center [250, 77] width 106 height 18
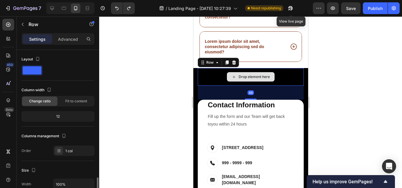
scroll to position [88, 0]
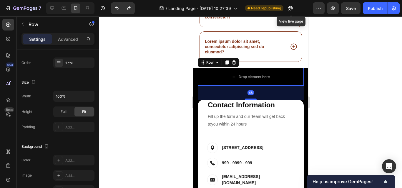
click at [233, 64] on icon at bounding box center [234, 63] width 4 height 4
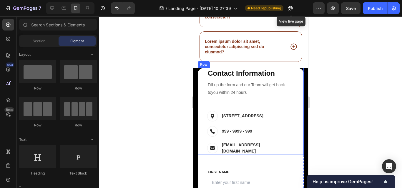
click at [204, 74] on div "Contact Info Heading Contact Information Heading Fill up the form and our Team …" at bounding box center [250, 111] width 106 height 87
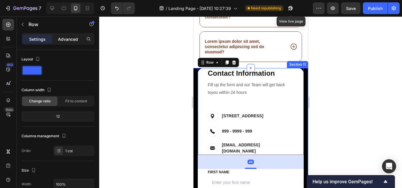
click at [73, 36] on p "Advanced" at bounding box center [68, 39] width 20 height 6
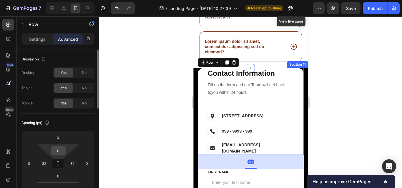
click at [63, 153] on input "0" at bounding box center [58, 151] width 12 height 9
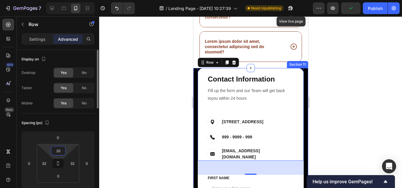
type input "2"
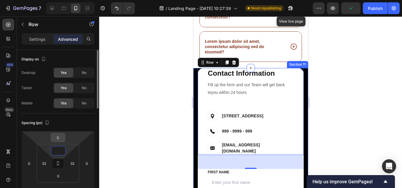
click at [57, 139] on input "0" at bounding box center [58, 137] width 12 height 9
type input "0"
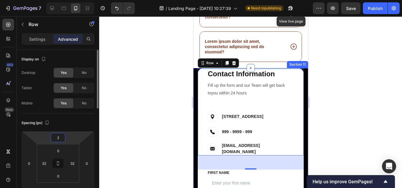
type input "20"
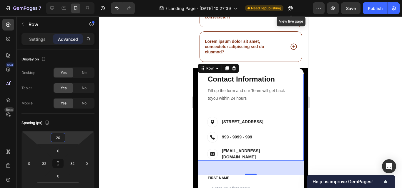
click at [319, 76] on div at bounding box center [250, 102] width 303 height 172
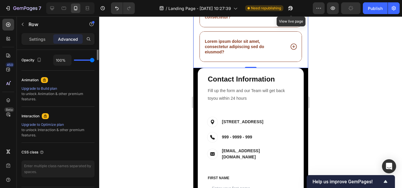
scroll to position [135, 0]
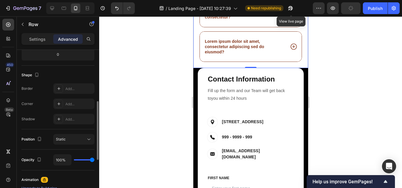
click at [41, 40] on p "Settings" at bounding box center [37, 39] width 16 height 6
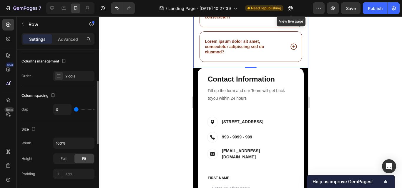
scroll to position [134, 0]
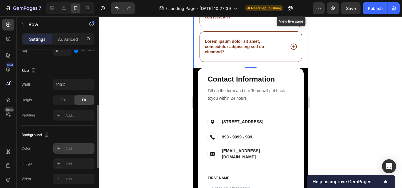
click at [76, 148] on div "Add..." at bounding box center [79, 148] width 28 height 5
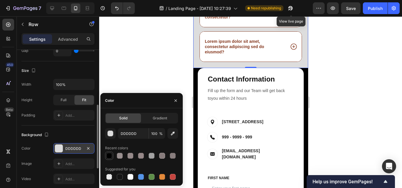
click at [108, 157] on div at bounding box center [109, 156] width 6 height 6
type input "000000"
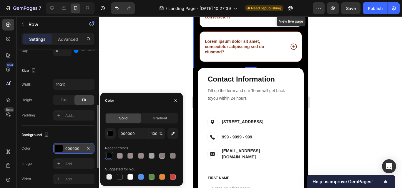
click at [318, 76] on div at bounding box center [250, 102] width 303 height 172
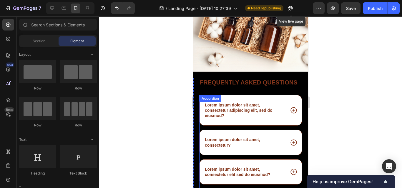
scroll to position [2239, 0]
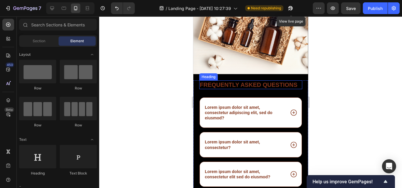
click at [225, 86] on h2 "Frequently asked questions" at bounding box center [250, 85] width 103 height 9
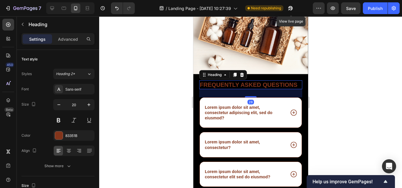
click at [225, 86] on h2 "Frequently asked questions" at bounding box center [250, 85] width 103 height 9
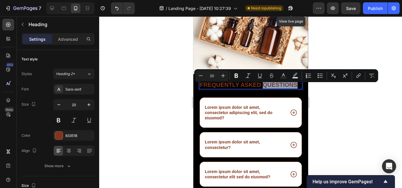
click at [225, 86] on p "Frequently asked questions" at bounding box center [250, 85] width 102 height 8
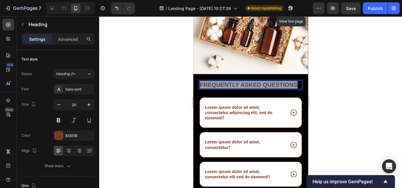
click at [225, 86] on p "Frequently asked questions" at bounding box center [250, 85] width 102 height 8
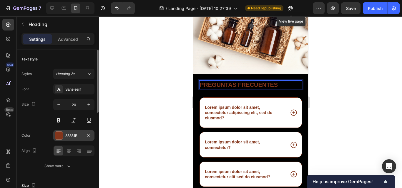
click at [66, 136] on div "83351B" at bounding box center [73, 135] width 17 height 5
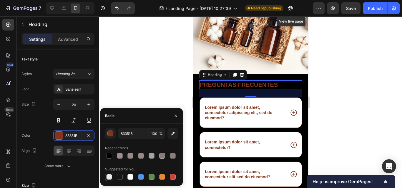
click at [107, 177] on div at bounding box center [109, 177] width 6 height 6
type input "000000"
type input "0"
click at [128, 178] on div at bounding box center [130, 177] width 6 height 6
type input "FFFFFF"
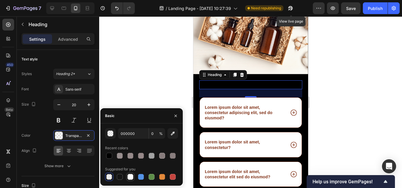
type input "100"
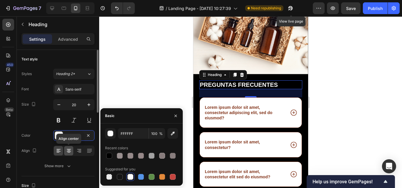
click at [72, 153] on div at bounding box center [68, 150] width 9 height 9
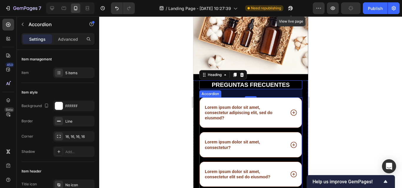
click at [257, 106] on p "Lorem ipsum dolor sit amet, consectetur adipiscing elit, sed do eiusmod?" at bounding box center [243, 113] width 79 height 16
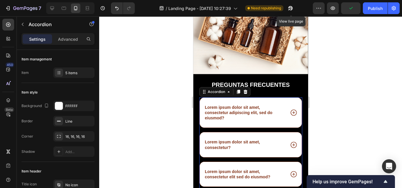
scroll to position [2268, 0]
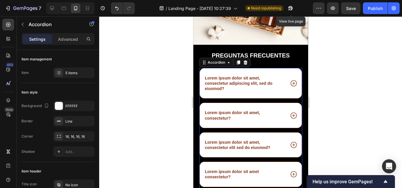
click at [221, 81] on p "Lorem ipsum dolor sit amet, consectetur adipiscing elit, sed do eiusmod?" at bounding box center [243, 84] width 79 height 16
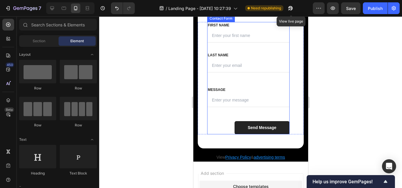
scroll to position [2621, 0]
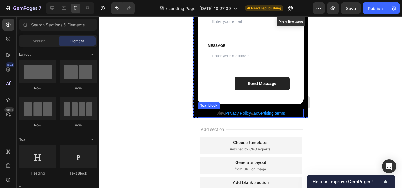
click at [235, 111] on u "Privacy Policy" at bounding box center [238, 113] width 26 height 5
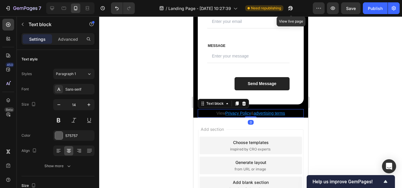
click at [232, 111] on u "Privacy Policy" at bounding box center [238, 113] width 26 height 5
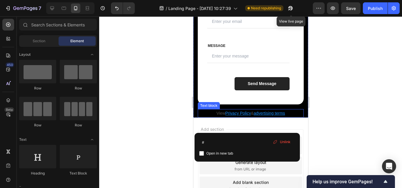
click at [260, 111] on u "advertising terms" at bounding box center [268, 113] width 31 height 5
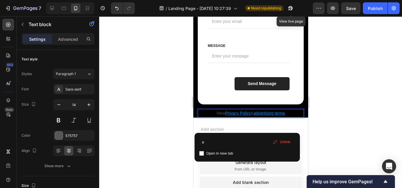
click at [226, 111] on u "Privacy Policy" at bounding box center [238, 113] width 26 height 5
click at [229, 111] on u "Privacy Policy" at bounding box center [238, 113] width 26 height 5
drag, startPoint x: 246, startPoint y: 111, endPoint x: 250, endPoint y: 111, distance: 4.4
click at [248, 111] on p "View Privacy Policy & advertising terms" at bounding box center [250, 113] width 105 height 7
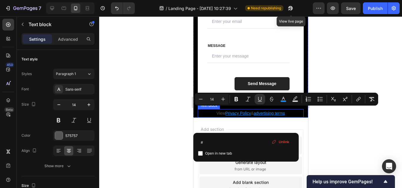
click at [234, 111] on u "Privacy Policy" at bounding box center [238, 113] width 26 height 5
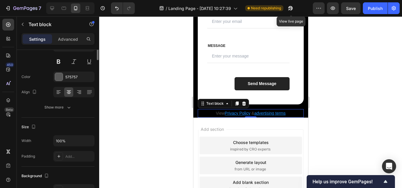
scroll to position [0, 0]
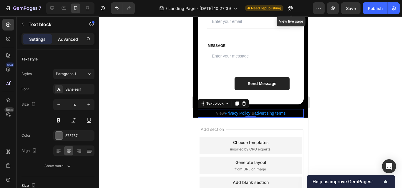
click at [67, 40] on p "Advanced" at bounding box center [68, 39] width 20 height 6
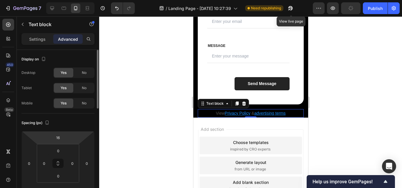
click at [130, 86] on div at bounding box center [250, 102] width 303 height 172
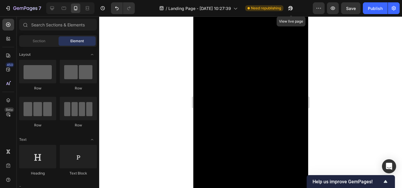
scroll to position [1496, 0]
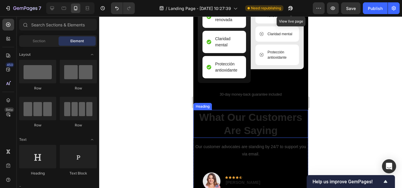
click at [236, 124] on p "What Our Customers Are Saying" at bounding box center [249, 124] width 113 height 27
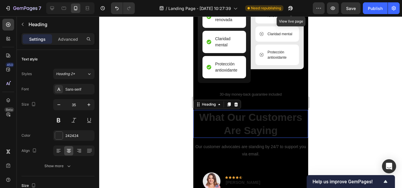
click at [236, 124] on p "What Our Customers Are Saying" at bounding box center [249, 124] width 113 height 27
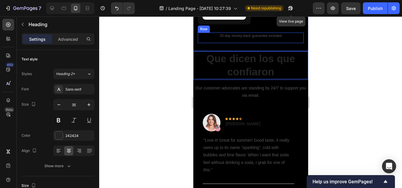
scroll to position [1614, 0]
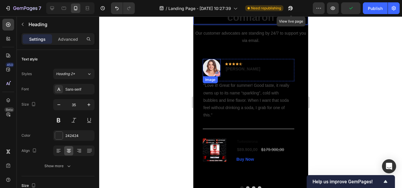
click at [217, 75] on img at bounding box center [211, 68] width 18 height 18
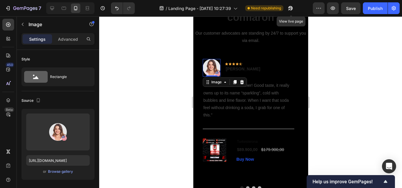
click at [318, 87] on div at bounding box center [250, 102] width 303 height 172
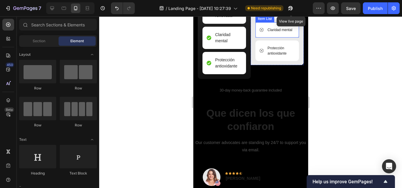
scroll to position [1537, 0]
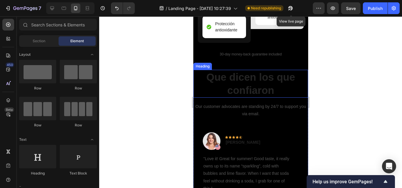
click at [240, 94] on p "Que dicen los que confiaron" at bounding box center [249, 84] width 113 height 27
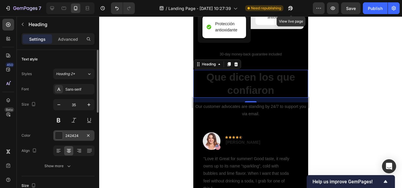
click at [63, 133] on div "242424" at bounding box center [73, 136] width 41 height 11
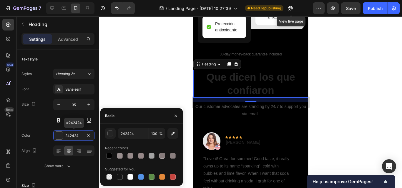
click at [102, 137] on div "242424 100 % Recent colors Suggested for you" at bounding box center [141, 154] width 82 height 53
click at [131, 178] on div at bounding box center [130, 177] width 6 height 6
type input "FFFFFF"
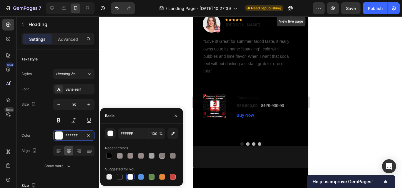
scroll to position [1570, 0]
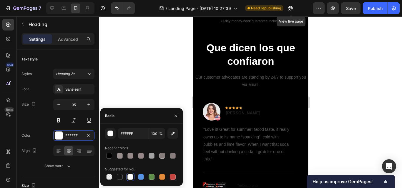
click at [251, 61] on h2 "Que dicen los que confiaron" at bounding box center [250, 55] width 115 height 28
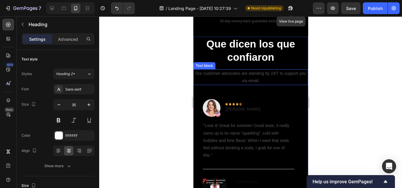
click at [245, 76] on p "Our customer advocates are standing by 24/7 to support you via email." at bounding box center [249, 77] width 113 height 15
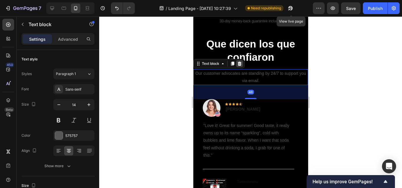
click at [241, 66] on icon at bounding box center [239, 63] width 5 height 5
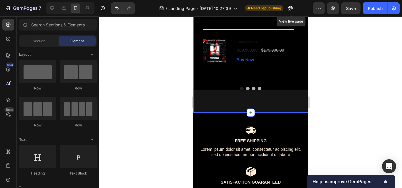
scroll to position [1717, 0]
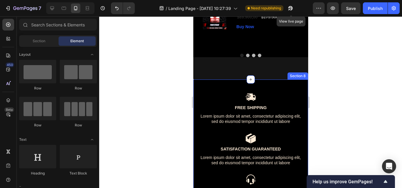
click at [233, 82] on div "Image Free Shipping Text Block Lorem ipsum dolor sit amet, consectetur adipisci…" at bounding box center [250, 150] width 115 height 141
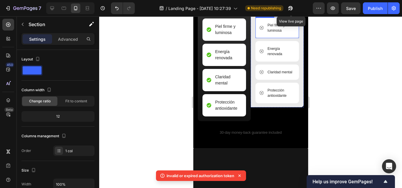
scroll to position [1335, 0]
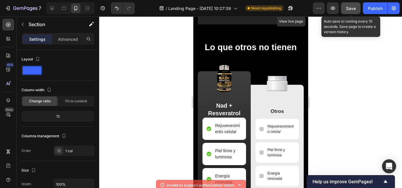
click at [354, 9] on span "Save" at bounding box center [351, 8] width 10 height 5
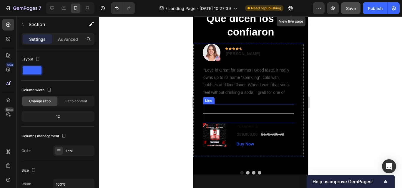
scroll to position [1658, 0]
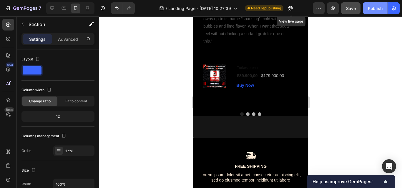
click at [375, 5] on div "Publish" at bounding box center [374, 8] width 15 height 6
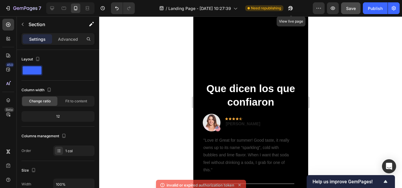
scroll to position [1599, 0]
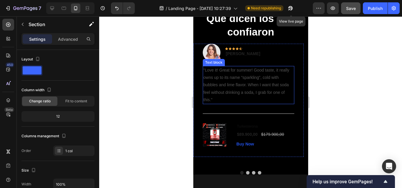
click at [220, 87] on p ""Love it! Great for summer! Good taste, it really owns up to its name “sparklin…" at bounding box center [248, 85] width 90 height 37
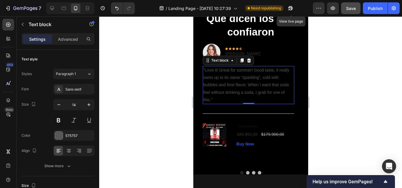
click at [220, 87] on p ""Love it! Great for summer! Good taste, it really owns up to its name “sparklin…" at bounding box center [248, 85] width 90 height 37
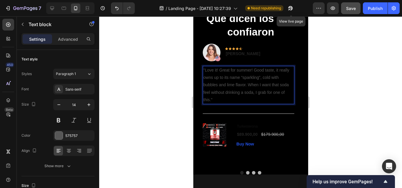
click at [218, 96] on p ""Love it! Great for summer! Good taste, it really owns up to its name “sparklin…" at bounding box center [248, 85] width 90 height 37
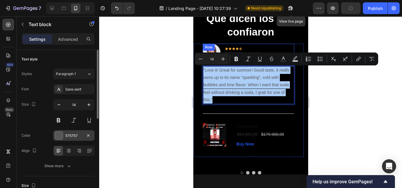
click at [57, 137] on div at bounding box center [59, 136] width 8 height 8
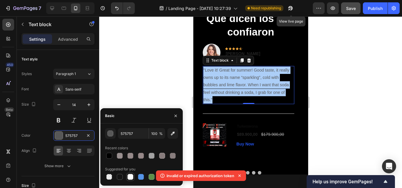
click at [131, 176] on div at bounding box center [130, 177] width 6 height 6
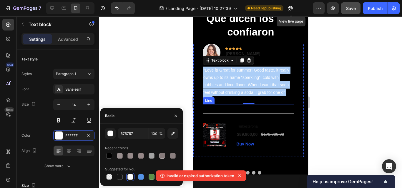
type input "FFFFFF"
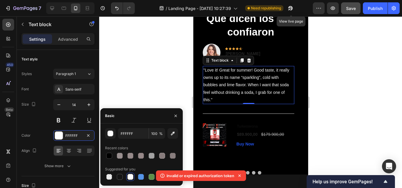
click at [321, 99] on div at bounding box center [250, 102] width 303 height 172
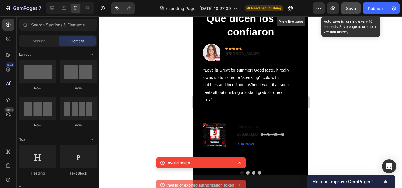
click at [352, 7] on span "Save" at bounding box center [351, 8] width 10 height 5
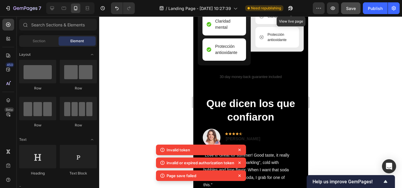
scroll to position [1452, 0]
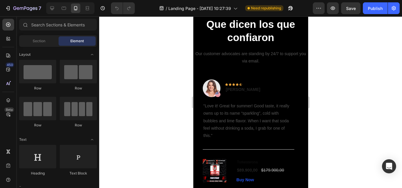
scroll to position [1323, 0]
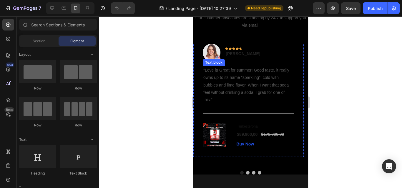
click at [217, 80] on p ""Love it! Great for summer! Good taste, it really owns up to its name “sparklin…" at bounding box center [248, 85] width 90 height 37
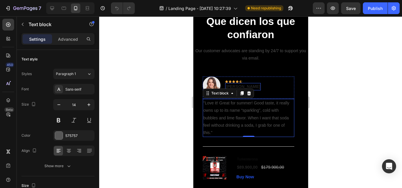
scroll to position [1294, 0]
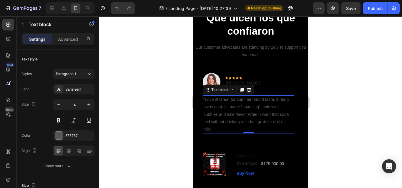
click at [214, 110] on p ""Love it! Great for summer! Good taste, it really owns up to its name “sparklin…" at bounding box center [248, 114] width 90 height 37
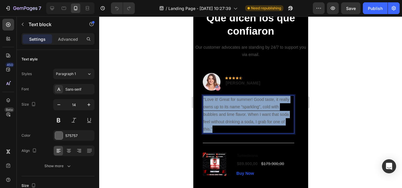
click at [214, 110] on p ""Love it! Great for summer! Good taste, it really owns up to its name “sparklin…" at bounding box center [248, 114] width 90 height 37
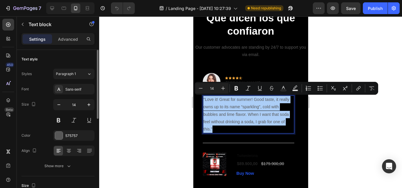
click at [65, 143] on div "Font Sans-serif Size 14 Color 575757 Align Show more" at bounding box center [57, 128] width 73 height 88
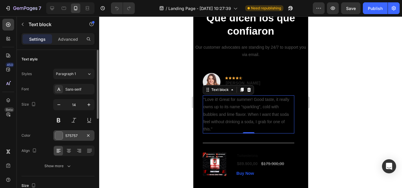
click at [62, 141] on div "575757" at bounding box center [73, 136] width 41 height 11
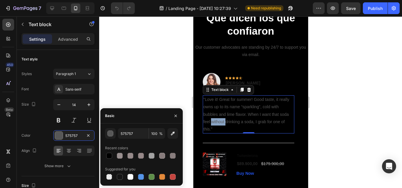
click at [214, 120] on p ""Love it! Great for summer! Good taste, it really owns up to its name “sparklin…" at bounding box center [248, 114] width 90 height 37
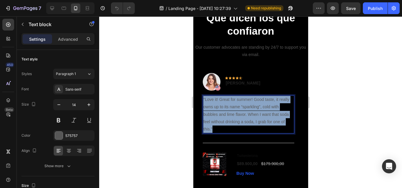
click at [214, 120] on p ""Love it! Great for summer! Good taste, it really owns up to its name “sparklin…" at bounding box center [248, 114] width 90 height 37
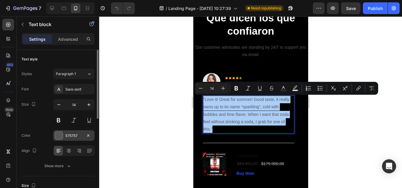
click at [62, 136] on div at bounding box center [59, 136] width 8 height 8
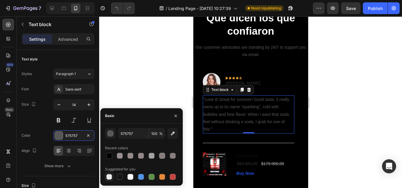
click at [106, 177] on div at bounding box center [109, 177] width 7 height 7
type input "000000"
type input "0"
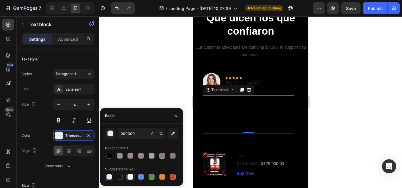
click at [130, 178] on div at bounding box center [130, 177] width 6 height 6
type input "FFFFFF"
type input "100"
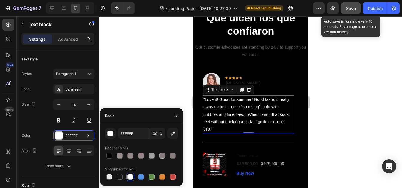
click at [347, 5] on div "Save" at bounding box center [351, 8] width 10 height 6
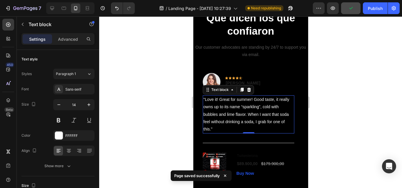
click at [338, 97] on div at bounding box center [250, 102] width 303 height 172
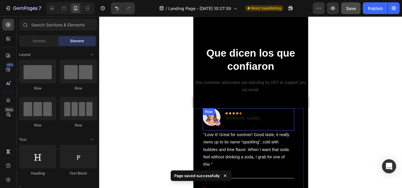
scroll to position [1264, 0]
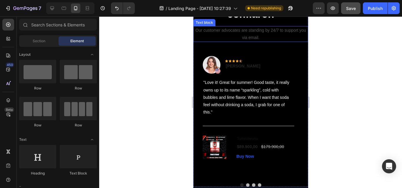
click at [236, 41] on p "Our customer advocates are standing by 24/7 to support you via email." at bounding box center [249, 34] width 113 height 15
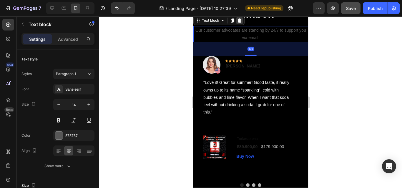
click at [238, 23] on icon at bounding box center [239, 20] width 5 height 5
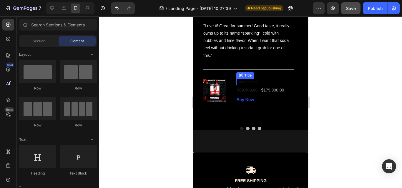
scroll to position [1382, 0]
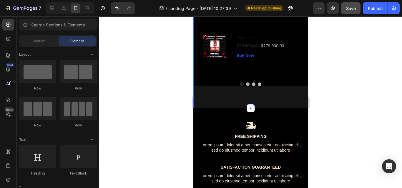
click at [233, 106] on div "Que dicen los que confiaron Heading Image Icon Icon Icon Icon Icon Row Rita Car…" at bounding box center [250, 15] width 115 height 186
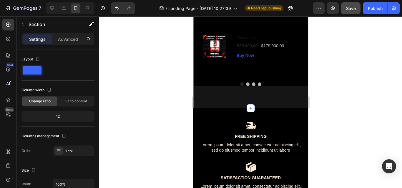
click at [273, 91] on div "Que dicen los que confiaron Heading Image Icon Icon Icon Icon Icon Row Rita Car…" at bounding box center [250, 15] width 115 height 186
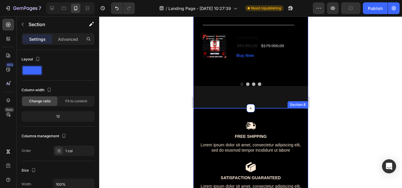
click at [220, 109] on div "Image Free Shipping Text Block Lorem ipsum dolor sit amet, consectetur adipisci…" at bounding box center [250, 173] width 115 height 130
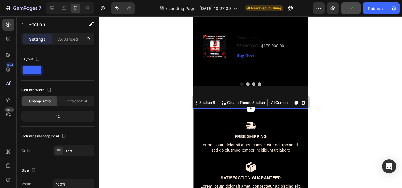
click at [212, 112] on div "Image Free Shipping Text Block Lorem ipsum dolor sit amet, consectetur adipisci…" at bounding box center [250, 173] width 115 height 130
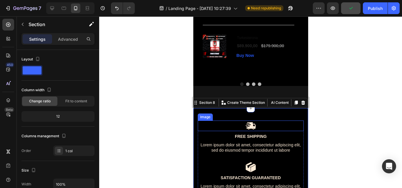
click at [222, 122] on div at bounding box center [250, 126] width 106 height 11
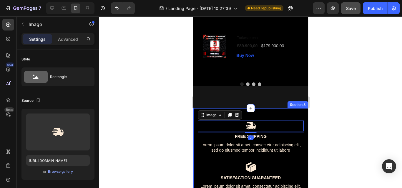
click at [268, 114] on div "Image 7 Free Shipping Text Block Lorem ipsum dolor sit amet, consectetur adipis…" at bounding box center [250, 173] width 115 height 130
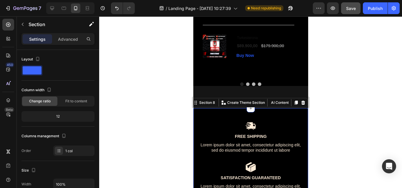
click at [209, 109] on div "Image Free Shipping Text Block Lorem ipsum dolor sit amet, consectetur adipisci…" at bounding box center [250, 173] width 115 height 130
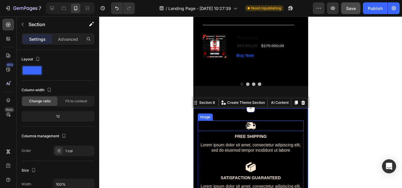
click at [277, 142] on div "Image Free Shipping Text Block Lorem ipsum dolor sit amet, consectetur adipisci…" at bounding box center [250, 141] width 106 height 41
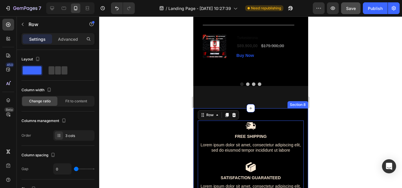
click at [301, 159] on div "Image Free Shipping Text Block Lorem ipsum dolor sit amet, consectetur adipisci…" at bounding box center [250, 173] width 115 height 130
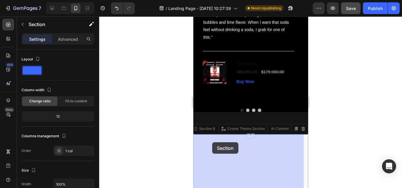
scroll to position [1381, 0]
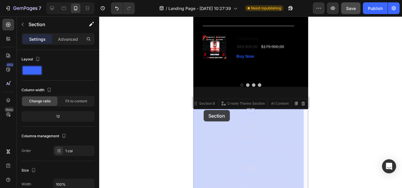
drag, startPoint x: 197, startPoint y: 106, endPoint x: 202, endPoint y: 110, distance: 6.2
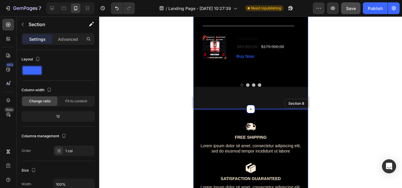
click at [262, 109] on div "Que dicen los que confiaron Heading Image Icon Icon Icon Icon Icon Row Rita Car…" at bounding box center [250, 16] width 115 height 186
click at [267, 119] on div "Image Free Shipping Text Block Lorem ipsum dolor sit amet, consectetur adipisci…" at bounding box center [250, 179] width 115 height 141
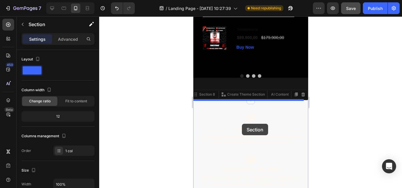
scroll to position [1446, 0]
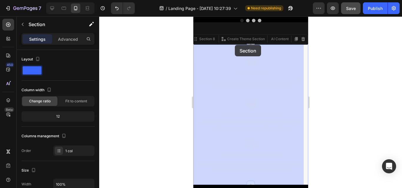
drag, startPoint x: 195, startPoint y: 105, endPoint x: 234, endPoint y: 45, distance: 71.9
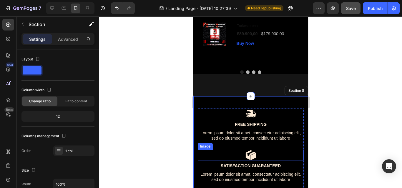
scroll to position [1387, 0]
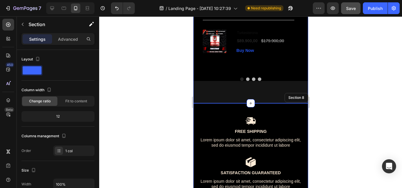
click at [254, 87] on div "Que dicen los que confiaron Heading Image Icon Icon Icon Icon Icon Row Rita Car…" at bounding box center [250, 10] width 115 height 186
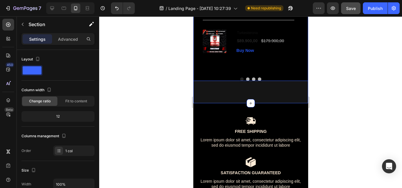
click at [263, 78] on div at bounding box center [250, 80] width 115 height 4
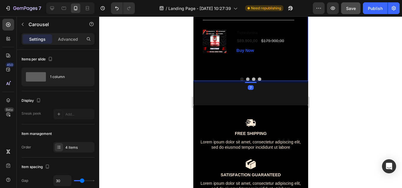
click at [247, 83] on div at bounding box center [250, 82] width 12 height 1
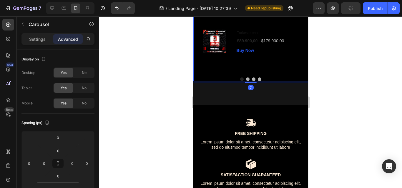
click at [332, 78] on div at bounding box center [250, 102] width 303 height 172
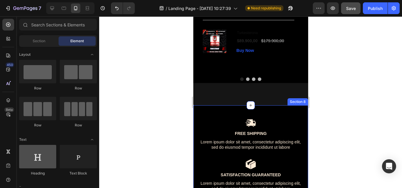
scroll to position [88, 0]
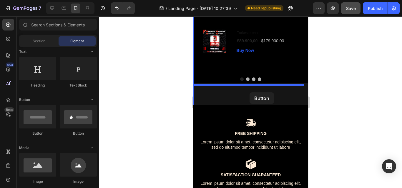
drag, startPoint x: 230, startPoint y: 140, endPoint x: 249, endPoint y: 93, distance: 50.8
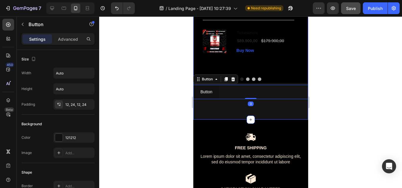
click at [218, 111] on div "Que dicen los que confiaron Heading Image Icon Icon Icon Icon Icon Row Rita Car…" at bounding box center [250, 18] width 115 height 203
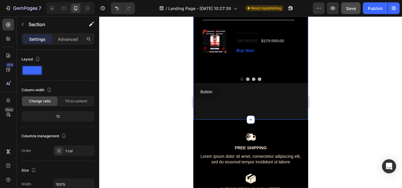
click at [215, 108] on div "Que dicen los que confiaron Heading Image Icon Icon Icon Icon Icon Row Rita Car…" at bounding box center [250, 18] width 115 height 203
click at [213, 108] on div "Que dicen los que confiaron Heading Image Icon Icon Icon Icon Icon Row Rita Car…" at bounding box center [250, 18] width 115 height 203
click at [232, 90] on div "Button Button" at bounding box center [250, 92] width 115 height 14
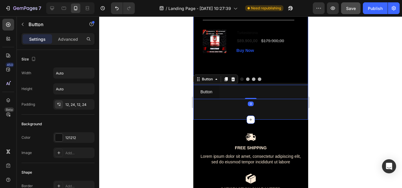
click at [223, 104] on div "Que dicen los que confiaron Heading Image Icon Icon Icon Icon Icon Row Rita Car…" at bounding box center [250, 18] width 115 height 203
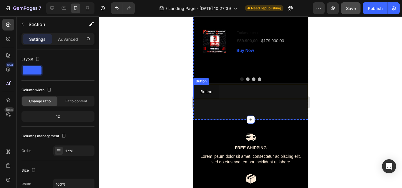
click at [324, 96] on div at bounding box center [250, 102] width 303 height 172
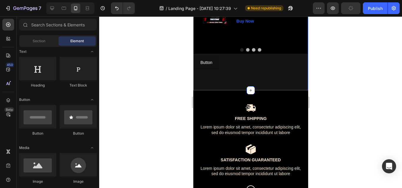
scroll to position [1328, 0]
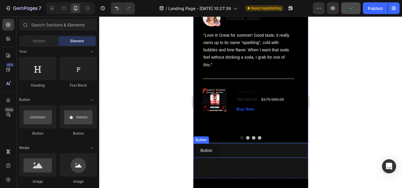
click at [223, 150] on div "Button Button" at bounding box center [250, 151] width 115 height 14
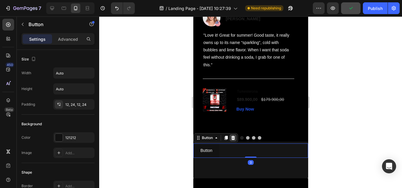
click at [232, 138] on icon at bounding box center [232, 138] width 5 height 5
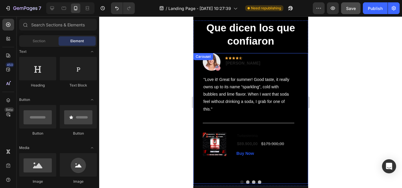
scroll to position [1269, 0]
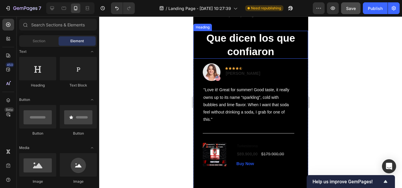
click at [245, 45] on h2 "Que dicen los que confiaron" at bounding box center [250, 45] width 115 height 28
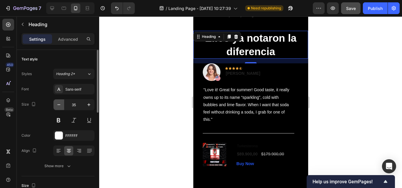
click at [56, 104] on icon "button" at bounding box center [59, 105] width 6 height 6
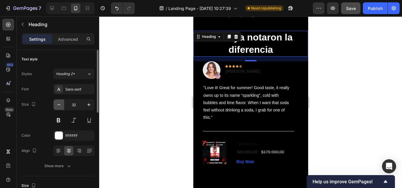
click at [56, 104] on icon "button" at bounding box center [59, 105] width 6 height 6
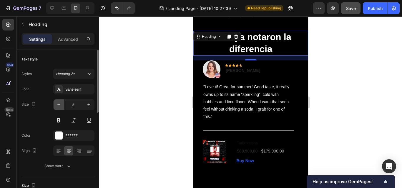
click at [56, 104] on icon "button" at bounding box center [59, 105] width 6 height 6
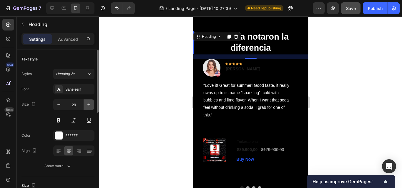
drag, startPoint x: 56, startPoint y: 104, endPoint x: 88, endPoint y: 105, distance: 31.2
click at [88, 105] on div "29" at bounding box center [74, 105] width 41 height 11
click at [88, 105] on icon "button" at bounding box center [89, 105] width 6 height 6
type input "30"
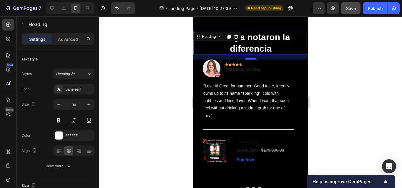
click at [340, 59] on div at bounding box center [250, 102] width 303 height 172
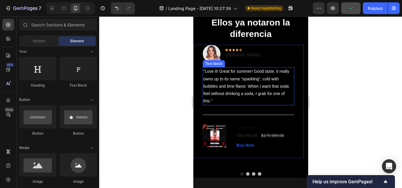
scroll to position [1286, 0]
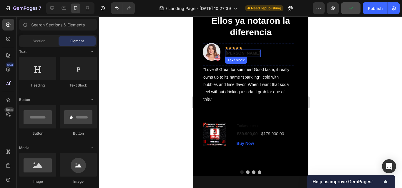
click at [238, 56] on p "Rita Carroll" at bounding box center [242, 53] width 34 height 6
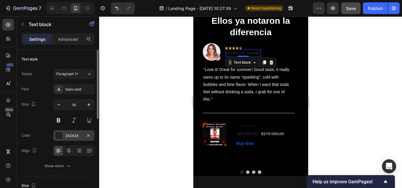
click at [60, 134] on div at bounding box center [59, 136] width 8 height 8
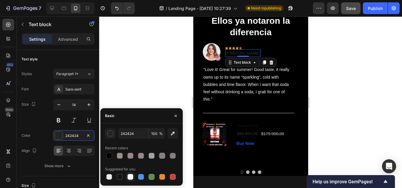
click at [131, 177] on div at bounding box center [130, 177] width 6 height 6
type input "FFFFFF"
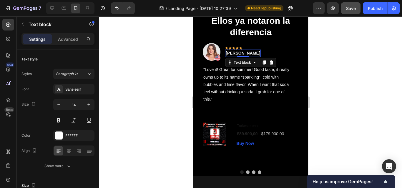
click at [160, 54] on div at bounding box center [250, 102] width 303 height 172
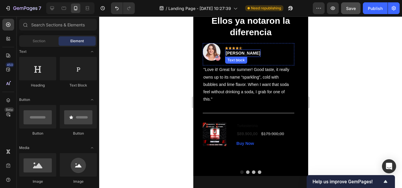
click at [230, 56] on p "Rita Carroll" at bounding box center [242, 53] width 34 height 6
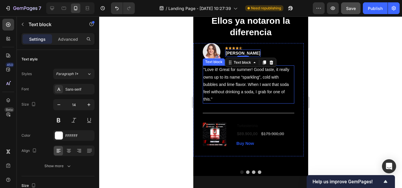
click at [227, 88] on p ""Love it! Great for summer! Good taste, it really owns up to its name “sparklin…" at bounding box center [248, 84] width 90 height 37
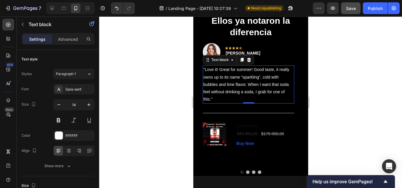
click at [220, 93] on p ""Love it! Great for summer! Good taste, it really owns up to its name “sparklin…" at bounding box center [248, 84] width 90 height 37
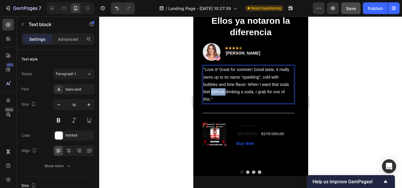
click at [220, 94] on p ""Love it! Great for summer! Good taste, it really owns up to its name “sparklin…" at bounding box center [248, 84] width 90 height 37
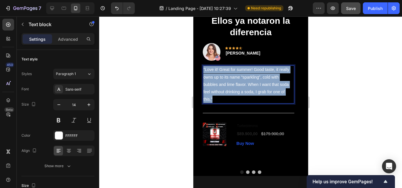
click at [220, 94] on p ""Love it! Great for summer! Good taste, it really owns up to its name “sparklin…" at bounding box center [248, 84] width 90 height 37
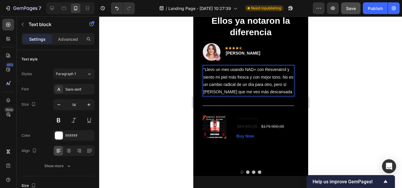
click at [205, 73] on p "“Llevo un mes usando NAD+ con Resveratrol y siento mi piel más fresca y con mej…" at bounding box center [248, 81] width 90 height 30
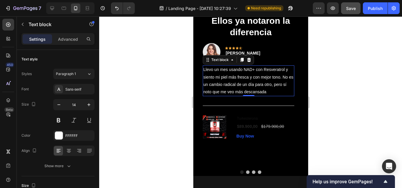
click at [351, 72] on div at bounding box center [250, 102] width 303 height 172
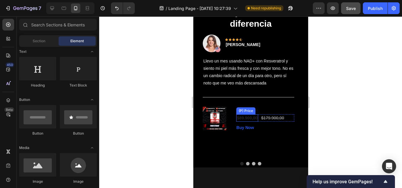
scroll to position [1300, 0]
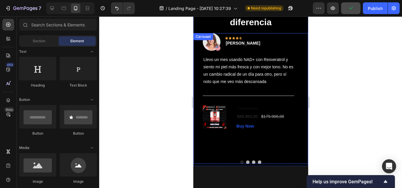
click at [245, 162] on button "Dot" at bounding box center [247, 163] width 4 height 4
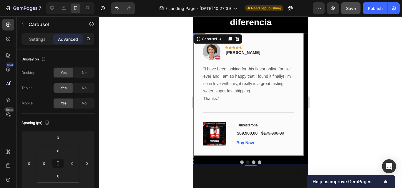
click at [285, 41] on div "Image Icon Icon Icon Icon Icon Row Olivia Rowse Text block Row "I have been loo…" at bounding box center [248, 94] width 110 height 123
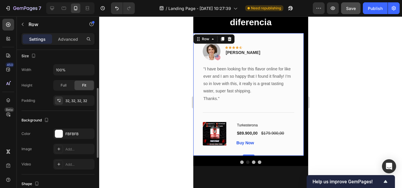
scroll to position [114, 0]
click at [57, 131] on div at bounding box center [59, 135] width 8 height 8
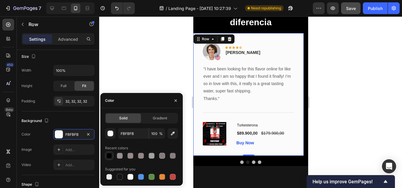
click at [106, 153] on div at bounding box center [109, 156] width 7 height 7
type input "000000"
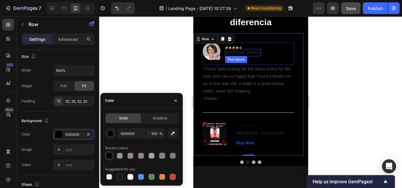
click at [234, 53] on p "Olivia Rowse" at bounding box center [242, 53] width 34 height 6
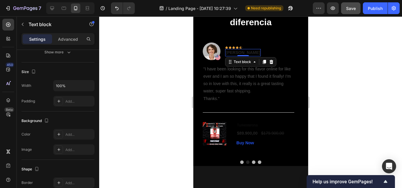
scroll to position [0, 0]
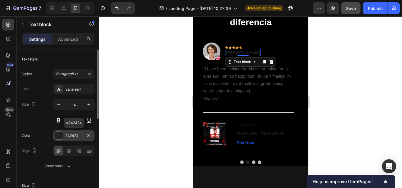
click at [56, 137] on div at bounding box center [59, 136] width 8 height 8
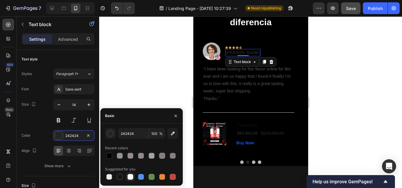
click at [133, 178] on div at bounding box center [130, 177] width 7 height 7
type input "FFFFFF"
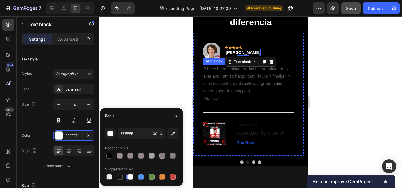
click at [224, 88] on p ""I have been looking for this flavor online for like ever and I am so happy tha…" at bounding box center [248, 81] width 90 height 30
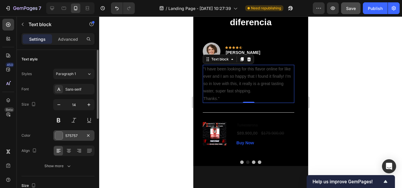
click at [57, 133] on div at bounding box center [59, 136] width 8 height 8
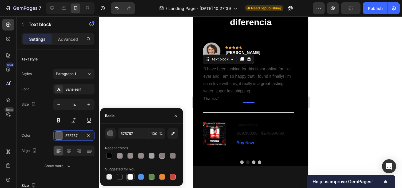
click at [133, 179] on div at bounding box center [130, 177] width 7 height 7
type input "FFFFFF"
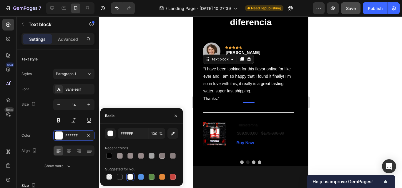
click at [233, 81] on p ""I have been looking for this flavor online for like ever and I am so happy tha…" at bounding box center [248, 81] width 90 height 30
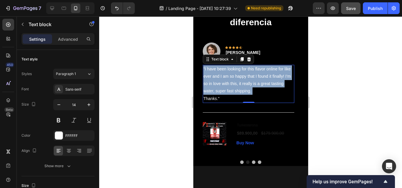
click at [233, 81] on p ""I have been looking for this flavor online for like ever and I am so happy tha…" at bounding box center [248, 81] width 90 height 30
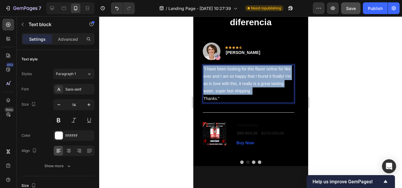
click at [233, 81] on p ""I have been looking for this flavor online for like ever and I am so happy tha…" at bounding box center [248, 81] width 90 height 30
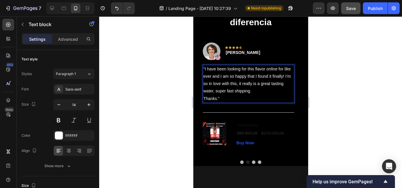
click at [220, 96] on p "Thanks."" at bounding box center [248, 98] width 90 height 7
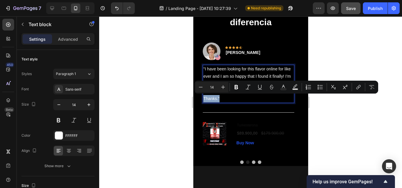
click at [220, 96] on p "Thanks."" at bounding box center [248, 98] width 90 height 7
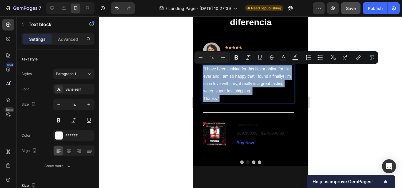
drag, startPoint x: 219, startPoint y: 99, endPoint x: 203, endPoint y: 68, distance: 34.9
click at [203, 68] on div ""I have been looking for this flavor online for like ever and I am so happy tha…" at bounding box center [247, 84] width 91 height 38
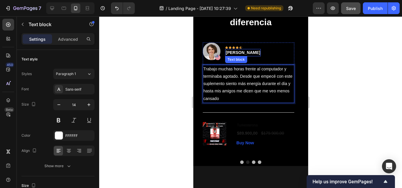
click at [236, 54] on p "Olivia Rowse" at bounding box center [242, 53] width 34 height 6
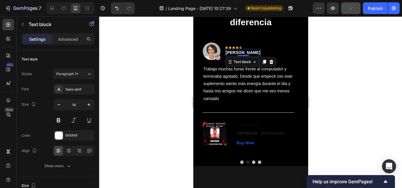
click at [235, 53] on p "Olivia Rowse" at bounding box center [242, 53] width 34 height 6
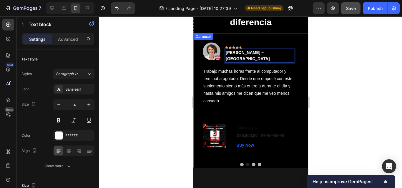
click at [251, 163] on button "Dot" at bounding box center [253, 165] width 4 height 4
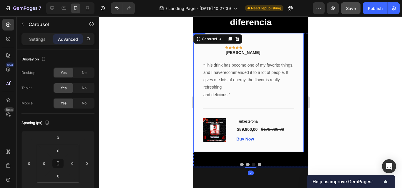
click at [284, 35] on div "Image Icon Icon Icon Icon Icon Row Timothy Joseph Text block Row "This drink ha…" at bounding box center [248, 92] width 110 height 119
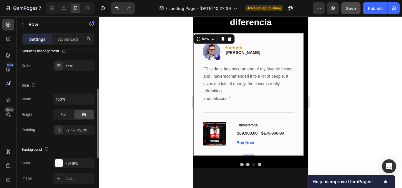
scroll to position [86, 0]
click at [56, 162] on div at bounding box center [59, 163] width 8 height 8
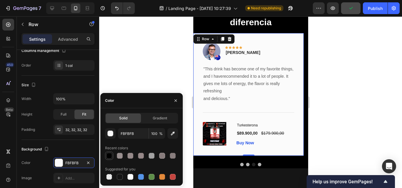
click at [111, 156] on div at bounding box center [109, 156] width 6 height 6
type input "000000"
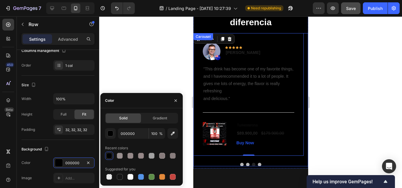
click at [257, 163] on button "Dot" at bounding box center [259, 165] width 4 height 4
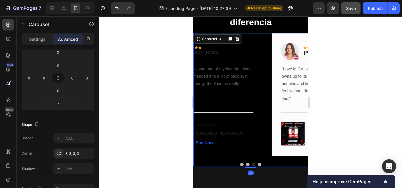
scroll to position [0, 0]
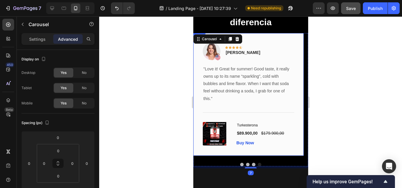
click at [282, 151] on div "Image Icon Icon Icon Icon Icon Row Rita Carroll Text block Row "Love it! Great …" at bounding box center [248, 94] width 110 height 123
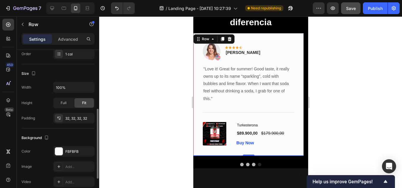
scroll to position [108, 0]
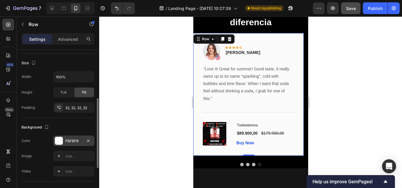
click at [62, 143] on div at bounding box center [59, 141] width 8 height 8
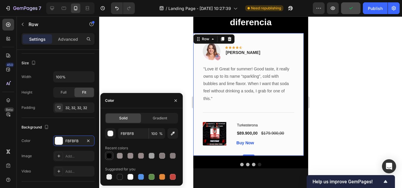
click at [110, 156] on div at bounding box center [109, 156] width 6 height 6
type input "000000"
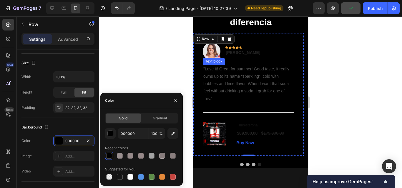
click at [230, 77] on p ""Love it! Great for summer! Good taste, it really owns up to its name “sparklin…" at bounding box center [248, 84] width 90 height 37
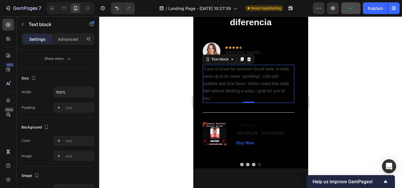
scroll to position [0, 0]
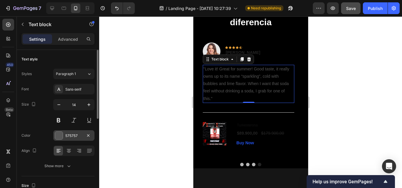
click at [66, 137] on div "575757" at bounding box center [73, 135] width 17 height 5
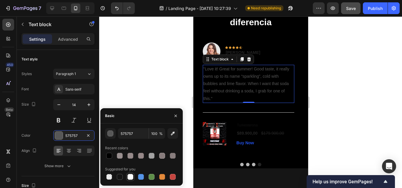
click at [129, 175] on div at bounding box center [130, 177] width 6 height 6
type input "FFFFFF"
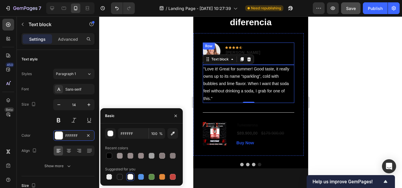
click at [258, 56] on div "Image Icon Icon Icon Icon Icon Row Rita Carroll Text block Row" at bounding box center [247, 54] width 91 height 22
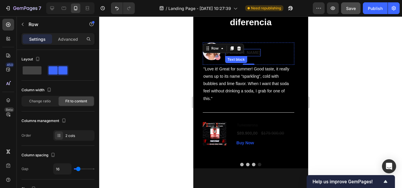
click at [244, 54] on p "Rita Carroll" at bounding box center [242, 53] width 34 height 6
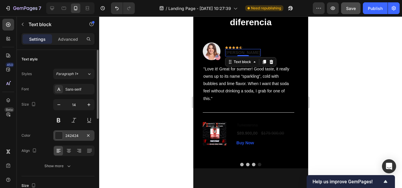
click at [61, 133] on div at bounding box center [59, 136] width 8 height 8
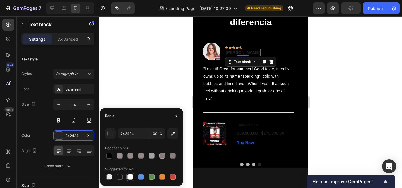
click at [131, 180] on div at bounding box center [130, 177] width 6 height 6
type input "FFFFFF"
click at [131, 180] on div at bounding box center [130, 177] width 6 height 6
click at [234, 51] on p "Rita Carroll" at bounding box center [242, 53] width 34 height 6
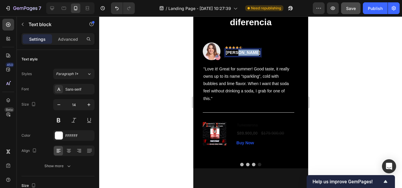
click at [234, 51] on p "Rita Carroll" at bounding box center [242, 53] width 34 height 6
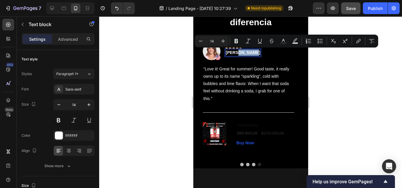
click at [234, 51] on p "Rita Carroll" at bounding box center [242, 53] width 34 height 6
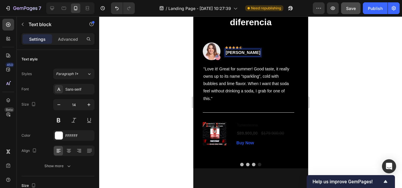
click at [234, 51] on p "Rita Carroll" at bounding box center [242, 53] width 34 height 6
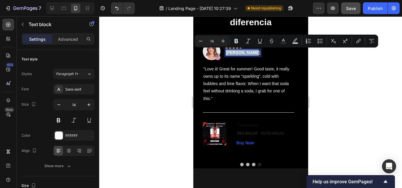
click at [234, 51] on p "Rita Carroll" at bounding box center [242, 53] width 34 height 6
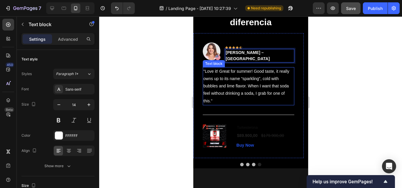
click at [237, 75] on p ""Love it! Great for summer! Good taste, it really owns up to its name “sparklin…" at bounding box center [248, 86] width 90 height 37
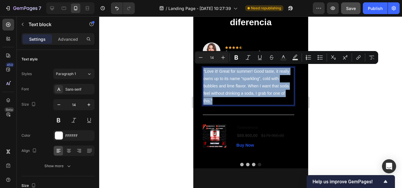
click at [237, 75] on p ""Love it! Great for summer! Good taste, it really owns up to its name “sparklin…" at bounding box center [248, 86] width 90 height 37
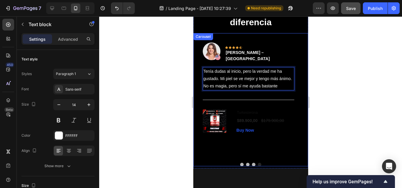
click at [251, 163] on button "Dot" at bounding box center [253, 165] width 4 height 4
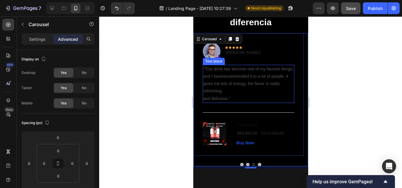
click at [215, 86] on p ""This drink has become one of my favorite things, and I haverecommended it to a…" at bounding box center [248, 84] width 90 height 37
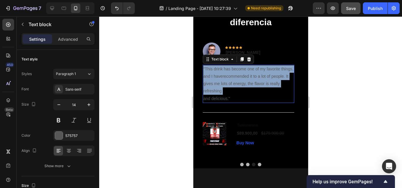
click at [215, 86] on p ""This drink has become one of my favorite things, and I haverecommended it to a…" at bounding box center [248, 84] width 90 height 37
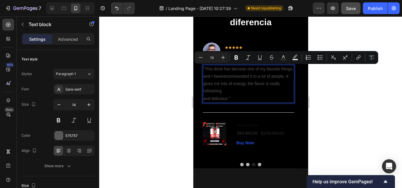
click at [230, 95] on p ""This drink has become one of my favorite things, and I haverecommended it to a…" at bounding box center [248, 84] width 90 height 37
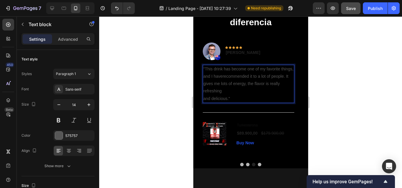
click at [230, 95] on p ""This drink has become one of my favorite things, and I haverecommended it to a…" at bounding box center [248, 84] width 90 height 37
click at [233, 98] on p ""This drink has become one of my favorite things, and I haverecommended it to a…" at bounding box center [248, 84] width 90 height 37
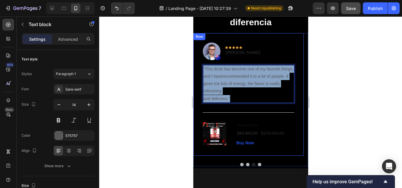
drag, startPoint x: 230, startPoint y: 98, endPoint x: 201, endPoint y: 65, distance: 43.1
click at [201, 65] on div "Image Icon Icon Icon Icon Icon Row Timothy Joseph Text block Row "This drink ha…" at bounding box center [248, 94] width 110 height 123
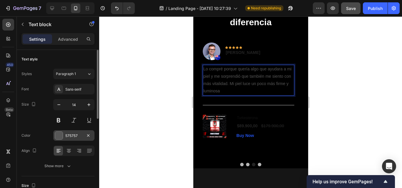
click at [56, 140] on div at bounding box center [59, 136] width 8 height 8
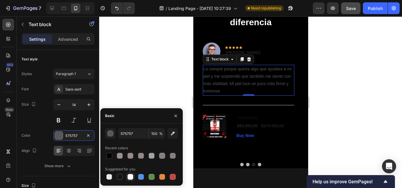
click at [131, 177] on div at bounding box center [130, 177] width 6 height 6
type input "FFFFFF"
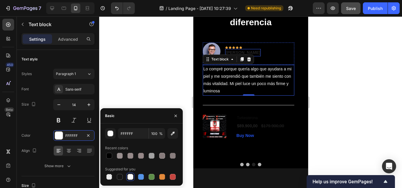
click at [256, 50] on p "Timothy Joseph" at bounding box center [242, 53] width 34 height 6
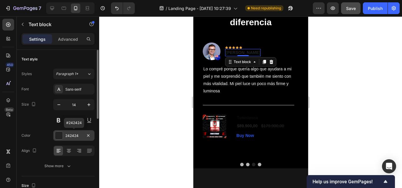
click at [60, 137] on div at bounding box center [59, 136] width 8 height 8
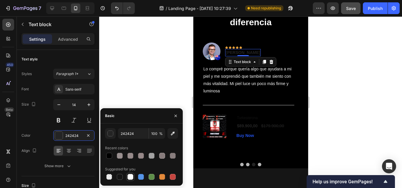
click at [131, 176] on div at bounding box center [130, 177] width 6 height 6
type input "FFFFFF"
click at [247, 53] on p "Timothy Joseph" at bounding box center [242, 53] width 34 height 6
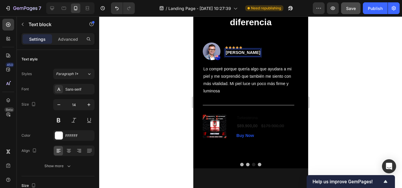
click at [247, 53] on p "Timothy Joseph" at bounding box center [242, 53] width 34 height 6
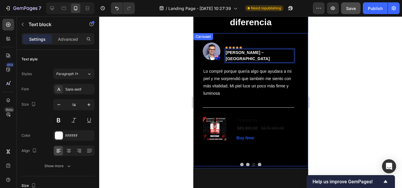
click at [257, 163] on button "Dot" at bounding box center [259, 165] width 4 height 4
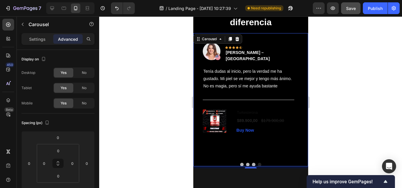
click at [240, 163] on button "Dot" at bounding box center [242, 165] width 4 height 4
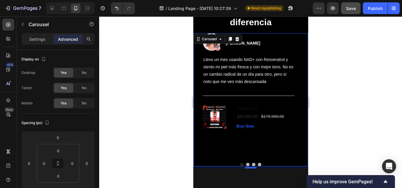
click at [246, 163] on button "Dot" at bounding box center [247, 165] width 4 height 4
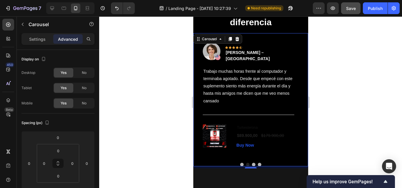
click at [240, 163] on button "Dot" at bounding box center [242, 165] width 4 height 4
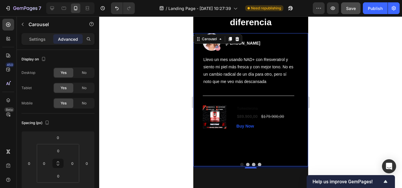
click at [240, 163] on button "Dot" at bounding box center [242, 165] width 4 height 4
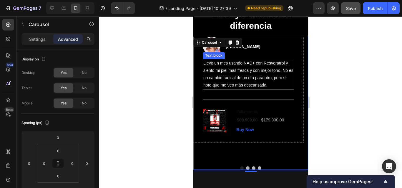
scroll to position [1294, 0]
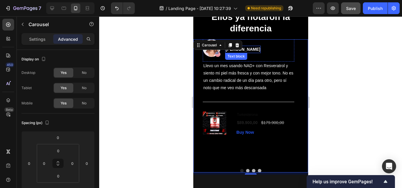
click at [247, 52] on p "Rita Carroll" at bounding box center [242, 49] width 34 height 6
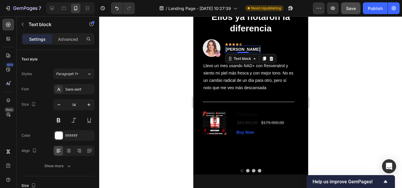
click at [241, 49] on p "Rita Carroll" at bounding box center [242, 49] width 34 height 6
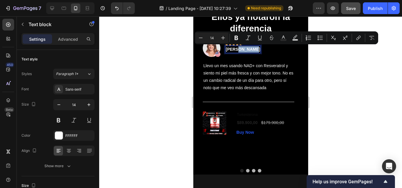
click at [241, 49] on p "Rita Carroll" at bounding box center [242, 49] width 34 height 6
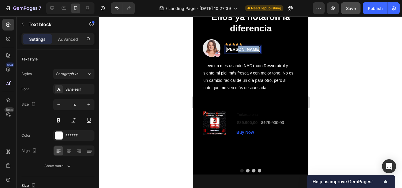
click at [241, 49] on p "Rita Carroll" at bounding box center [242, 49] width 34 height 6
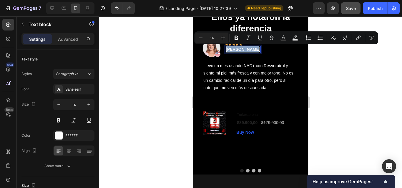
click at [241, 49] on p "Rita Carroll" at bounding box center [242, 49] width 34 height 6
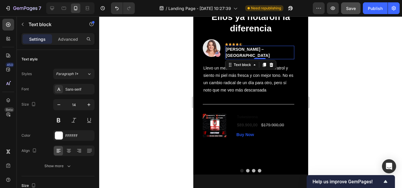
click at [341, 64] on div at bounding box center [250, 102] width 303 height 172
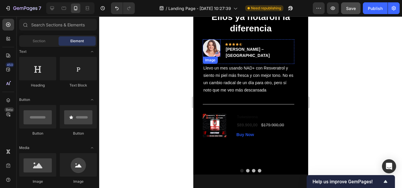
click at [207, 52] on img at bounding box center [211, 48] width 18 height 18
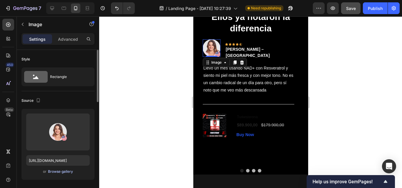
click at [62, 173] on div "Browse gallery" at bounding box center [60, 171] width 25 height 5
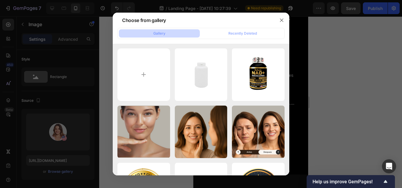
type input "C:\fakepath\CARACTERISTICAS DEL PRODUCTO (23).png"
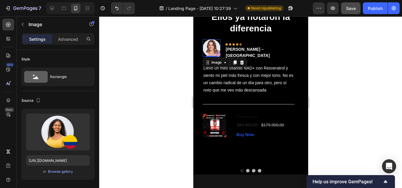
type input "https://cdn.shopify.com/s/files/1/0661/3719/4579/files/gempages_586285181510353…"
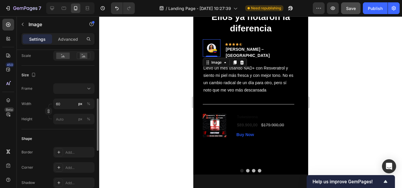
scroll to position [140, 0]
click at [62, 103] on input "60" at bounding box center [73, 102] width 41 height 11
type input "10"
type input "100"
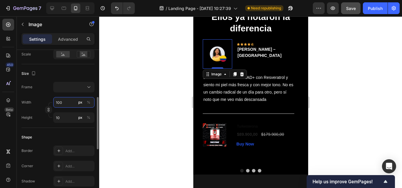
type input "100"
type input "10"
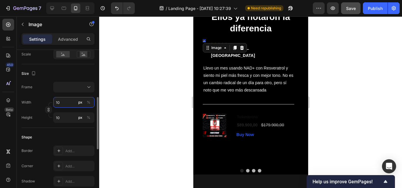
type input "100"
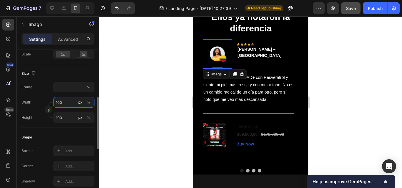
type input "1000"
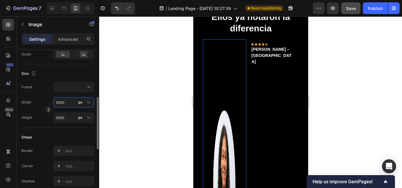
type input "100"
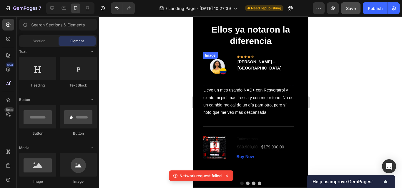
scroll to position [1277, 0]
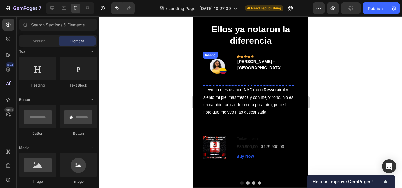
click at [214, 74] on img at bounding box center [216, 66] width 29 height 29
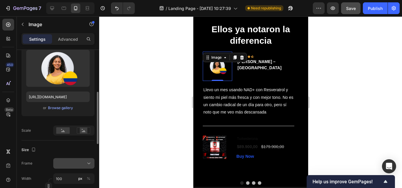
scroll to position [94, 0]
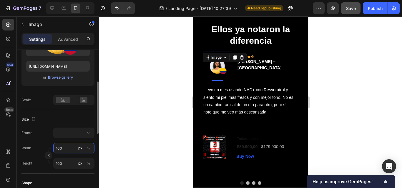
click at [63, 149] on input "100" at bounding box center [73, 148] width 41 height 11
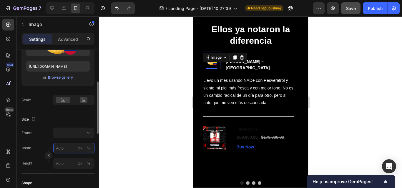
type input "2"
type input "20"
type input "200"
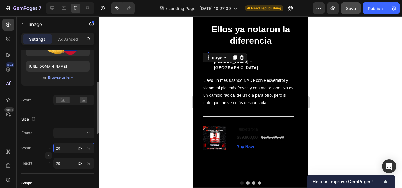
type input "200"
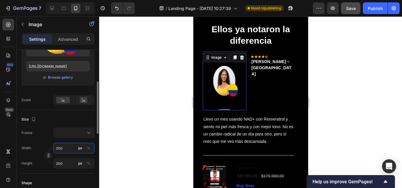
type input "20"
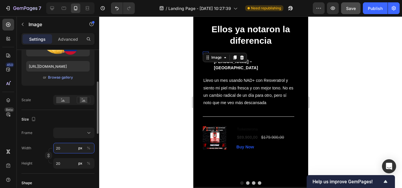
type input "2"
type input "1"
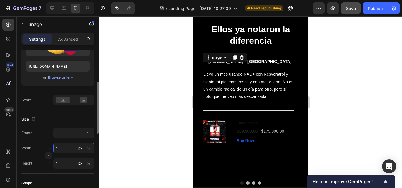
type input "18"
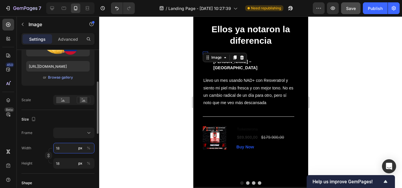
type input "180"
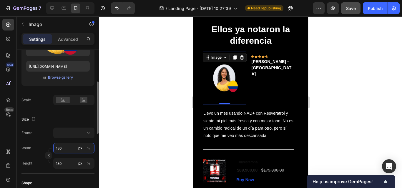
type input "18"
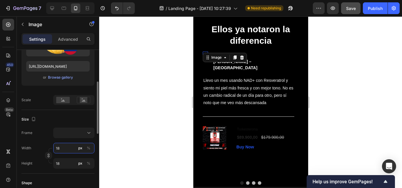
type input "1"
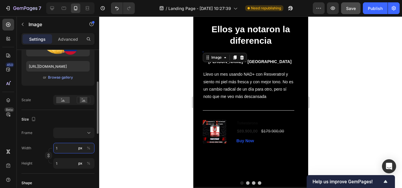
type input "15"
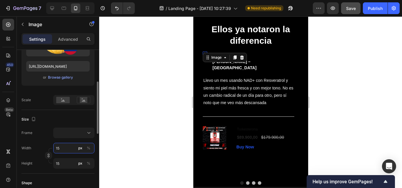
type input "150"
type input "15"
type input "1"
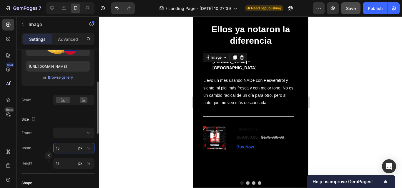
type input "1"
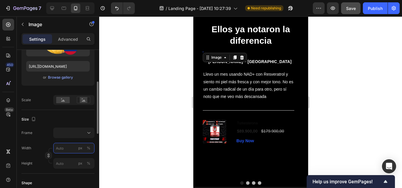
type input "1"
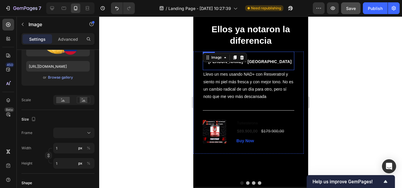
click at [280, 70] on div "Image 0 Icon Icon Icon Icon Icon Row Paola Torres – Cali Text block Row" at bounding box center [247, 61] width 91 height 19
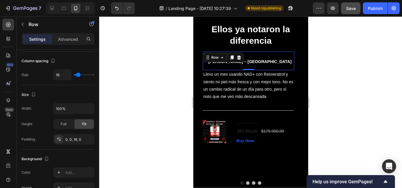
scroll to position [0, 0]
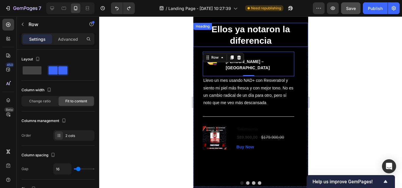
click at [296, 46] on p "Ellos ya notaron la diferencia" at bounding box center [249, 35] width 113 height 23
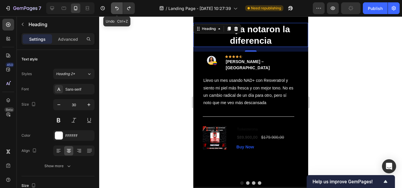
click at [115, 10] on icon "Undo/Redo" at bounding box center [117, 8] width 6 height 6
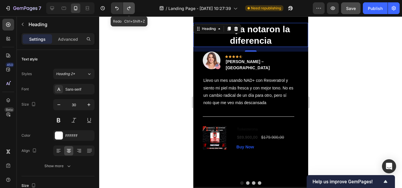
click at [130, 10] on icon "Undo/Redo" at bounding box center [129, 8] width 6 height 6
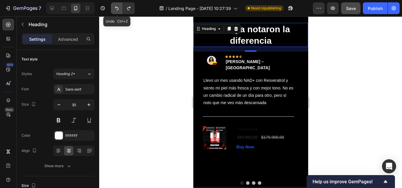
click at [116, 11] on button "Undo/Redo" at bounding box center [117, 8] width 12 height 12
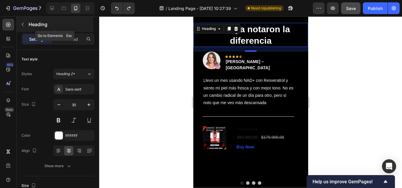
click at [23, 22] on button "button" at bounding box center [22, 24] width 9 height 9
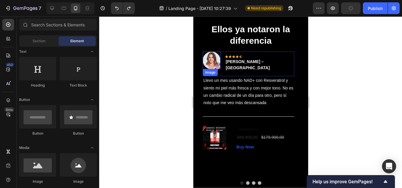
click at [210, 65] on img at bounding box center [211, 61] width 18 height 18
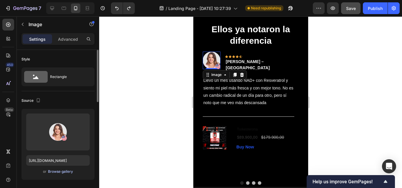
click at [69, 170] on div "Browse gallery" at bounding box center [60, 171] width 25 height 5
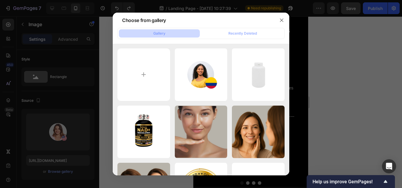
type input "C:\fakepath\CARACTERISTICAS DEL PRODUCTO (24).png"
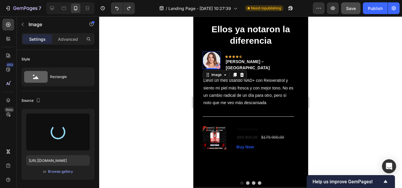
type input "https://cdn.shopify.com/s/files/1/0661/3719/4579/files/gempages_586285181510353…"
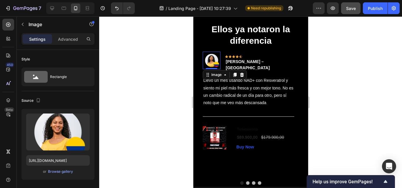
click at [383, 85] on div at bounding box center [250, 102] width 303 height 172
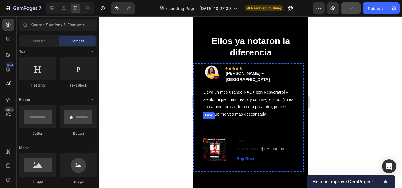
scroll to position [1323, 0]
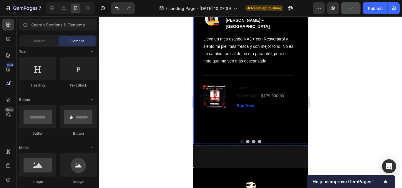
click at [245, 140] on button "Dot" at bounding box center [247, 142] width 4 height 4
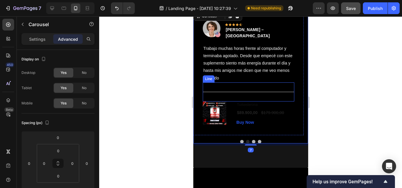
scroll to position [1284, 0]
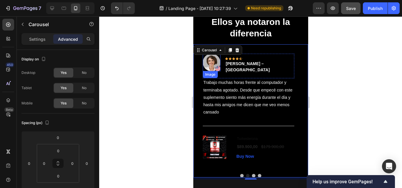
click at [205, 70] on img at bounding box center [211, 63] width 18 height 18
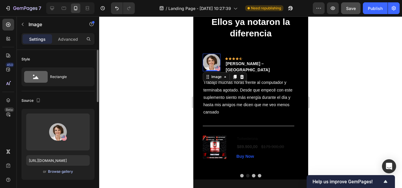
click at [68, 170] on div "Browse gallery" at bounding box center [60, 171] width 25 height 5
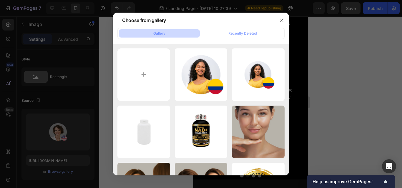
type input "C:\fakepath\CARACTERISTICAS DEL PRODUCTO (25).png"
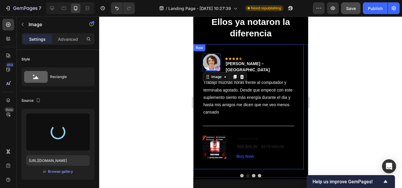
type input "https://cdn.shopify.com/s/files/1/0661/3719/4579/files/gempages_586285181510353…"
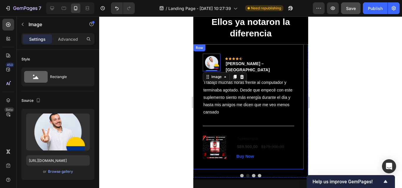
click at [176, 108] on div at bounding box center [250, 102] width 303 height 172
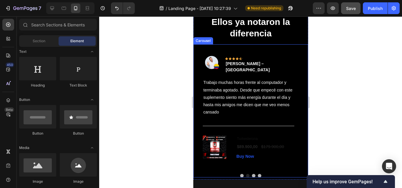
click at [251, 177] on button "Dot" at bounding box center [253, 176] width 4 height 4
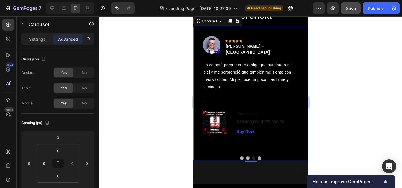
scroll to position [1247, 0]
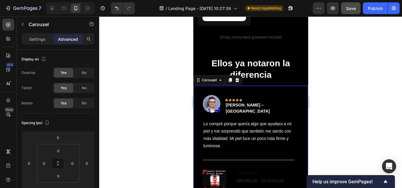
click at [328, 57] on div at bounding box center [250, 102] width 303 height 172
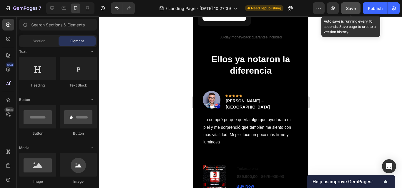
click at [348, 8] on span "Save" at bounding box center [351, 8] width 10 height 5
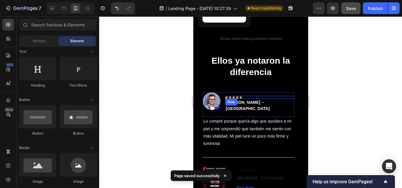
scroll to position [1248, 0]
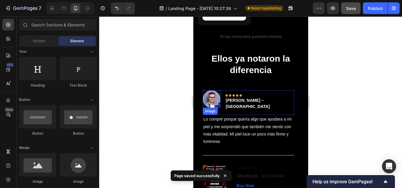
click at [210, 107] on img at bounding box center [211, 100] width 18 height 18
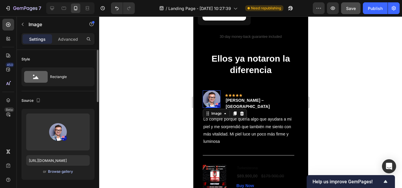
click at [55, 171] on div "Browse gallery" at bounding box center [60, 171] width 25 height 5
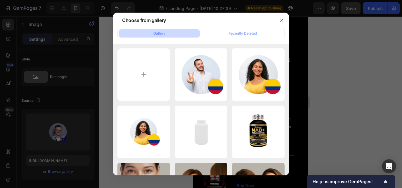
type input "C:\fakepath\CARACTERISTICAS DEL PRODUCTO (26).png"
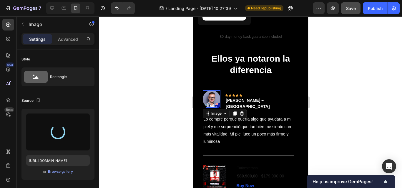
click at [177, 68] on div at bounding box center [250, 102] width 303 height 172
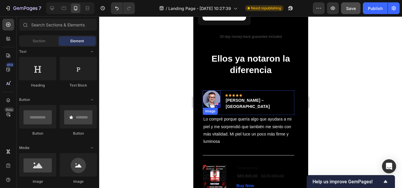
click at [210, 104] on img at bounding box center [211, 100] width 18 height 18
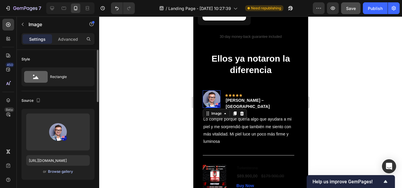
click at [58, 169] on button "Browse gallery" at bounding box center [61, 172] width 26 height 6
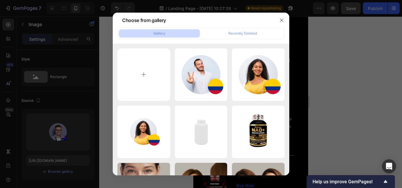
type input "C:\fakepath\CARACTERISTICAS DEL PRODUCTO (26).png"
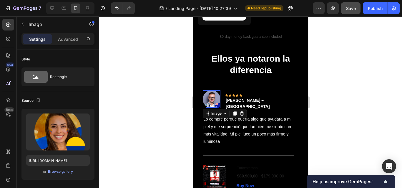
type input "https://cdn.shopify.com/s/files/1/0661/3719/4579/files/gempages_586285181510353…"
click at [142, 75] on div at bounding box center [250, 102] width 303 height 172
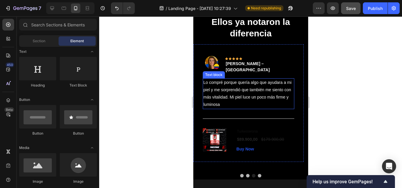
scroll to position [1290, 0]
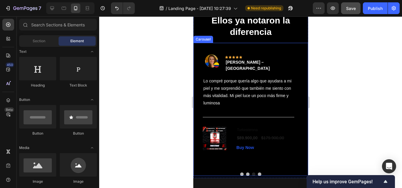
click at [257, 173] on button "Dot" at bounding box center [259, 175] width 4 height 4
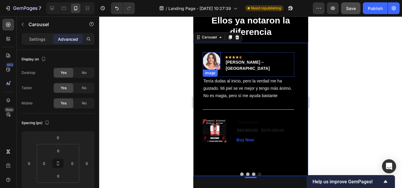
click at [210, 61] on img at bounding box center [211, 61] width 18 height 18
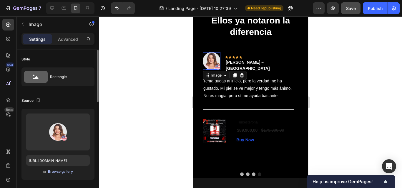
click at [56, 171] on div "Browse gallery" at bounding box center [60, 171] width 25 height 5
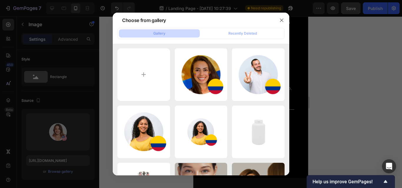
type input "C:\fakepath\CARACTERISTICAS DEL PRODUCTO (27).png"
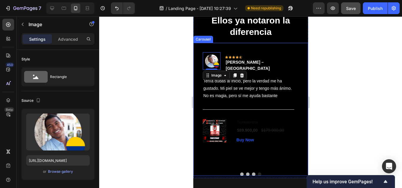
type input "https://cdn.shopify.com/s/files/1/0661/3719/4579/files/gempages_586285181510353…"
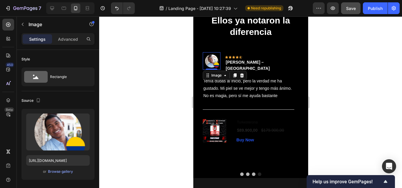
click at [146, 127] on div at bounding box center [250, 102] width 303 height 172
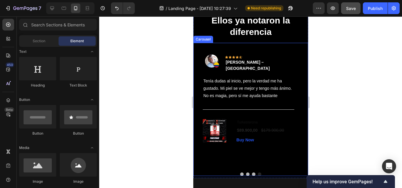
click at [240, 173] on button "Dot" at bounding box center [242, 175] width 4 height 4
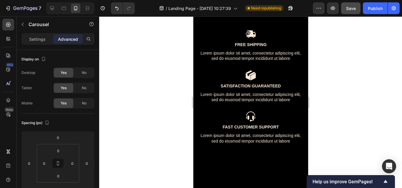
scroll to position [1387, 0]
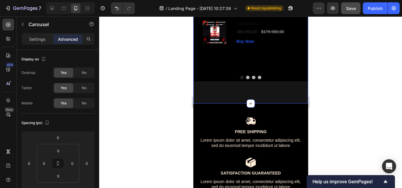
click at [241, 88] on div "Ellos ya notaron la diferencia Heading Image Icon Icon Icon Icon Icon Row Paola…" at bounding box center [250, 10] width 115 height 187
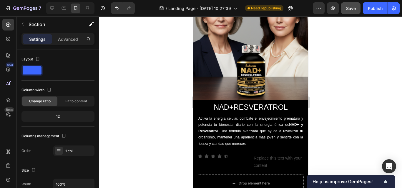
scroll to position [0, 0]
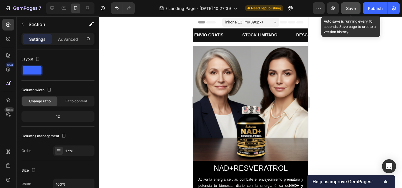
click at [349, 9] on span "Save" at bounding box center [351, 8] width 10 height 5
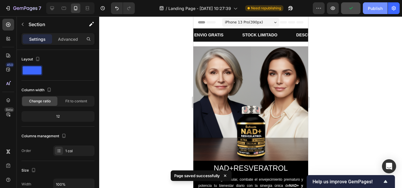
click at [382, 5] on button "Publish" at bounding box center [374, 8] width 25 height 12
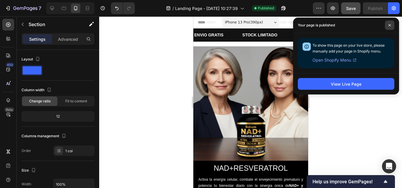
click at [387, 21] on span at bounding box center [389, 25] width 9 height 9
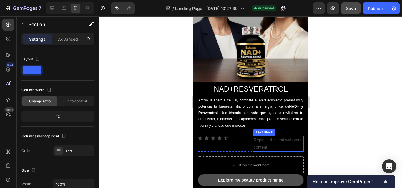
scroll to position [98, 0]
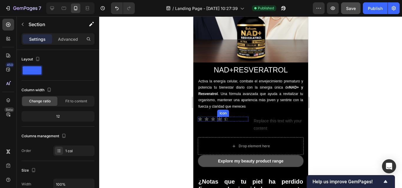
click at [219, 117] on icon at bounding box center [219, 119] width 5 height 5
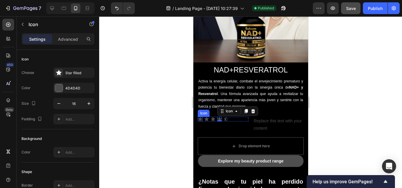
click at [201, 117] on icon at bounding box center [199, 119] width 5 height 5
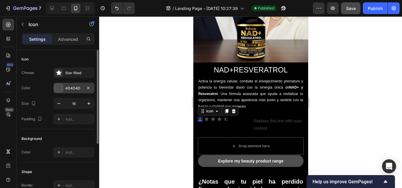
click at [55, 87] on div at bounding box center [59, 88] width 8 height 8
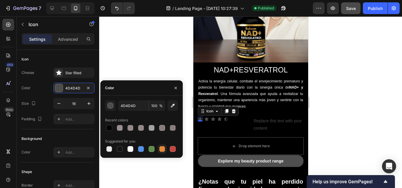
click at [160, 149] on div at bounding box center [162, 149] width 6 height 6
click at [107, 104] on button "button" at bounding box center [110, 106] width 11 height 11
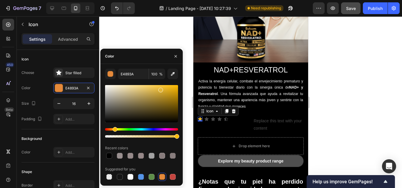
click at [114, 130] on div "Hue" at bounding box center [115, 129] width 5 height 5
type input "E3B639"
click at [208, 117] on icon at bounding box center [206, 119] width 5 height 5
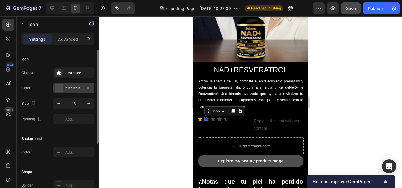
click at [59, 86] on div at bounding box center [59, 88] width 8 height 8
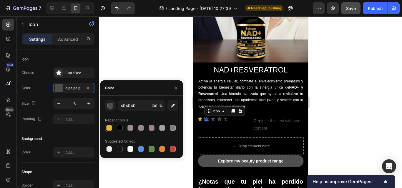
click at [108, 129] on div at bounding box center [109, 128] width 6 height 6
type input "E3B639"
click at [214, 117] on icon at bounding box center [212, 119] width 5 height 5
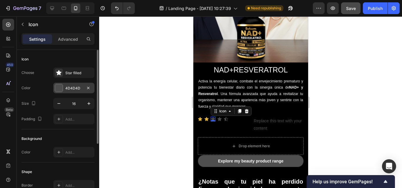
click at [62, 91] on div at bounding box center [59, 88] width 8 height 8
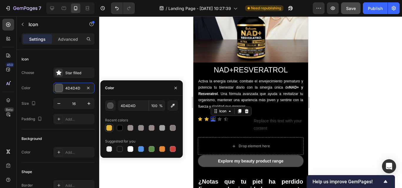
click at [109, 130] on div at bounding box center [109, 128] width 6 height 6
type input "E3B639"
click at [224, 117] on icon at bounding box center [225, 119] width 4 height 4
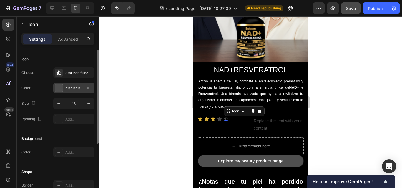
click at [57, 92] on div "4D4D4D" at bounding box center [73, 88] width 41 height 11
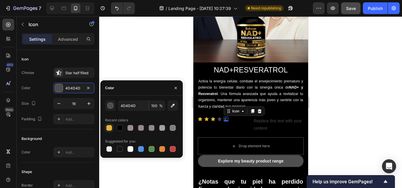
click at [106, 126] on div at bounding box center [109, 128] width 6 height 6
type input "E3B639"
click at [218, 117] on icon at bounding box center [219, 119] width 5 height 5
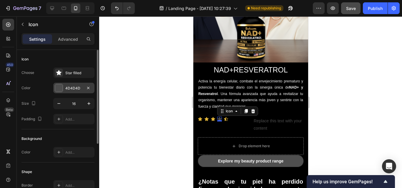
click at [56, 84] on div at bounding box center [59, 88] width 8 height 8
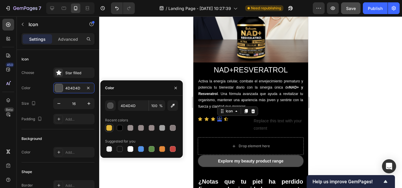
click at [107, 129] on div at bounding box center [109, 128] width 6 height 6
type input "E3B639"
click at [339, 105] on div at bounding box center [250, 102] width 303 height 172
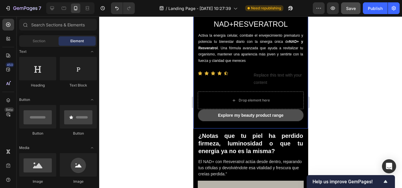
scroll to position [143, 0]
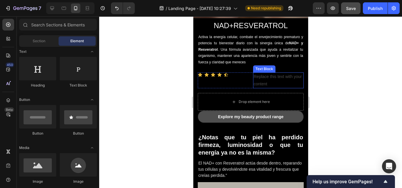
click at [266, 74] on div "Replace this text with your content" at bounding box center [278, 81] width 51 height 16
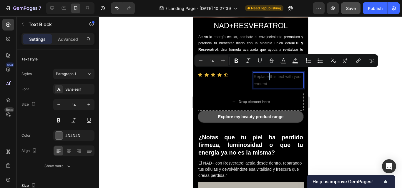
click at [266, 74] on p "Replace this text with your content" at bounding box center [277, 80] width 49 height 15
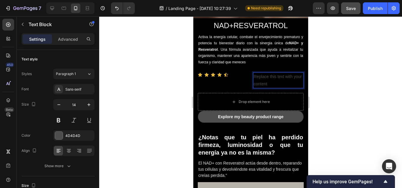
click at [271, 77] on p "Replace this text with your content" at bounding box center [277, 80] width 49 height 15
click at [259, 77] on p "Basado en 1.700 testimonios" at bounding box center [277, 80] width 49 height 15
click at [267, 78] on p "Basado en 1.700 testimonios" at bounding box center [277, 80] width 49 height 15
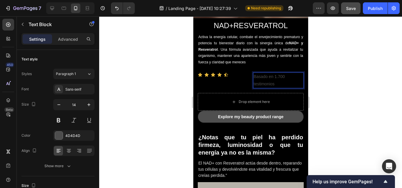
click at [349, 76] on div at bounding box center [250, 102] width 303 height 172
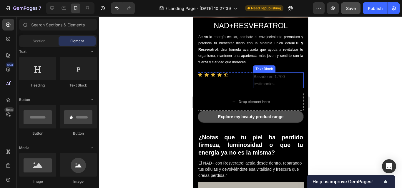
click at [283, 73] on p "Basado en 1.700 testimonios" at bounding box center [277, 80] width 49 height 15
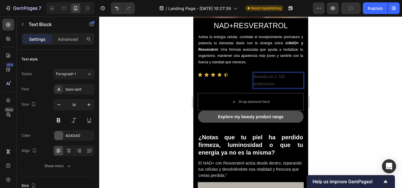
click at [268, 78] on p "Basado en 1.700 testimonios" at bounding box center [277, 80] width 49 height 15
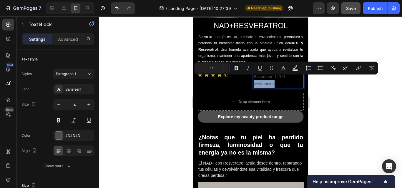
click at [273, 80] on p "Basado en 1.700 testimonios" at bounding box center [277, 80] width 49 height 15
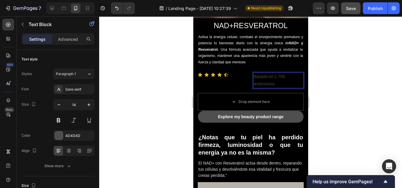
click at [273, 80] on p "Basado en 1.700 testimonios" at bounding box center [277, 80] width 49 height 15
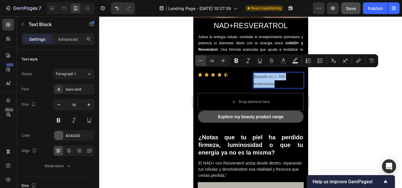
click at [203, 62] on icon "Editor contextual toolbar" at bounding box center [201, 61] width 6 height 6
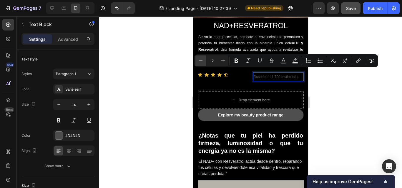
click at [203, 62] on icon "Editor contextual toolbar" at bounding box center [201, 61] width 6 height 6
click at [221, 61] on icon "Editor contextual toolbar" at bounding box center [223, 61] width 6 height 6
type input "12"
click at [317, 90] on div at bounding box center [250, 102] width 303 height 172
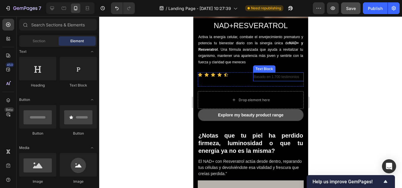
click at [269, 75] on span "Basado en 1.700 testimonios" at bounding box center [276, 77] width 46 height 4
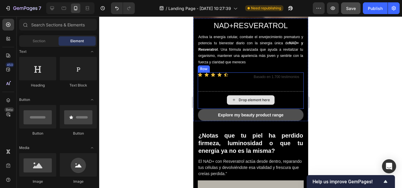
click at [251, 91] on div "Drop element here" at bounding box center [250, 100] width 106 height 18
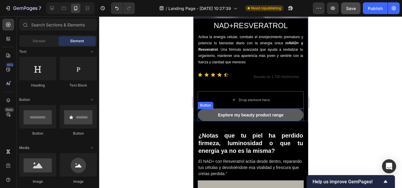
click at [252, 109] on button "Explore my beauty product range" at bounding box center [250, 115] width 106 height 12
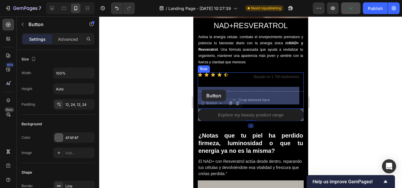
drag, startPoint x: 201, startPoint y: 101, endPoint x: 201, endPoint y: 93, distance: 8.5
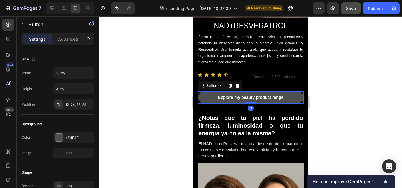
click at [349, 92] on div at bounding box center [250, 102] width 303 height 172
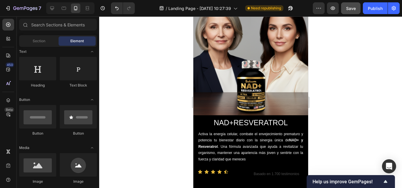
scroll to position [129, 0]
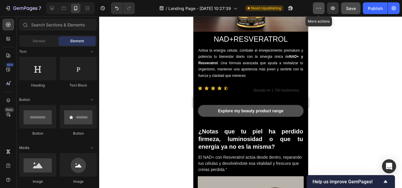
click at [313, 8] on button "button" at bounding box center [319, 8] width 12 height 12
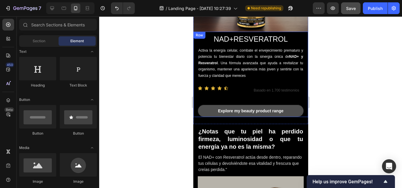
click at [145, 74] on div at bounding box center [250, 102] width 303 height 172
click at [7, 23] on icon at bounding box center [8, 25] width 4 height 4
click at [8, 99] on icon at bounding box center [8, 101] width 6 height 6
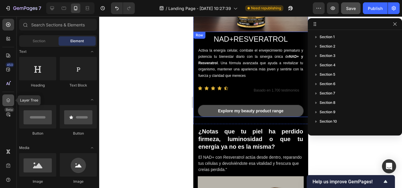
click at [8, 99] on icon at bounding box center [8, 101] width 6 height 6
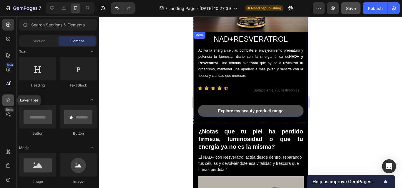
click at [8, 99] on icon at bounding box center [8, 101] width 6 height 6
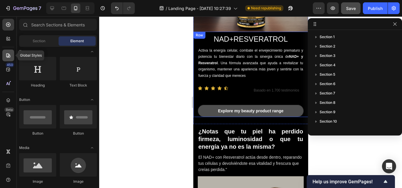
click at [6, 57] on icon at bounding box center [8, 56] width 6 height 6
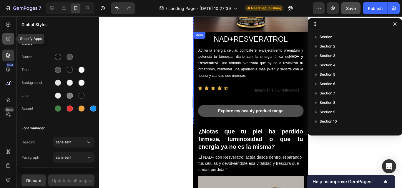
click at [8, 37] on icon at bounding box center [7, 38] width 2 height 2
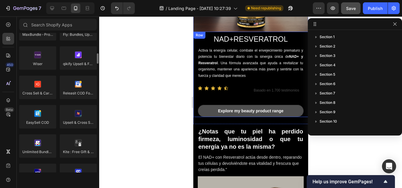
scroll to position [269, 0]
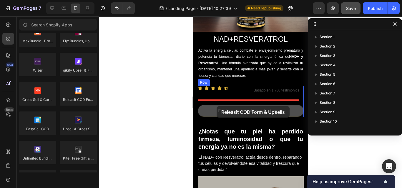
drag, startPoint x: 273, startPoint y: 116, endPoint x: 216, endPoint y: 106, distance: 57.3
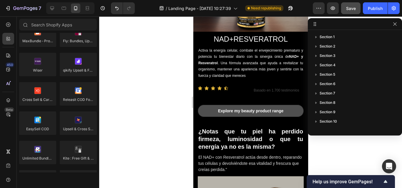
click at [333, 151] on div at bounding box center [250, 102] width 303 height 172
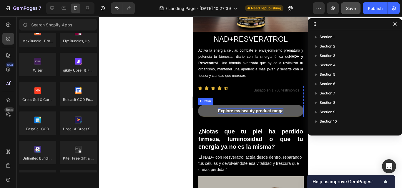
click at [274, 108] on div "Explore my beauty product range" at bounding box center [251, 110] width 66 height 5
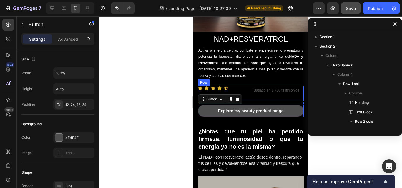
scroll to position [83, 0]
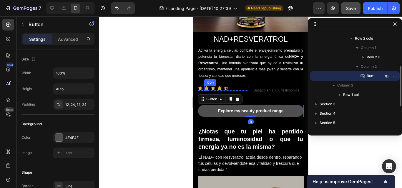
click at [186, 80] on div at bounding box center [250, 102] width 303 height 172
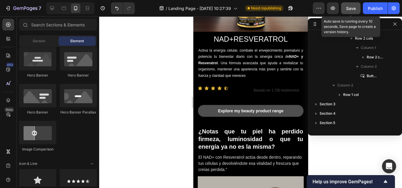
click at [349, 9] on span "Save" at bounding box center [351, 8] width 10 height 5
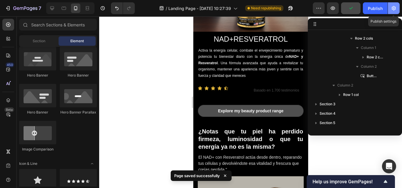
click at [392, 6] on icon "button" at bounding box center [393, 8] width 6 height 6
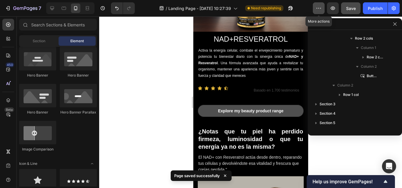
click at [319, 7] on icon "button" at bounding box center [318, 8] width 6 height 6
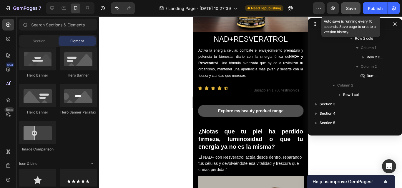
click at [354, 8] on span "Save" at bounding box center [351, 8] width 10 height 5
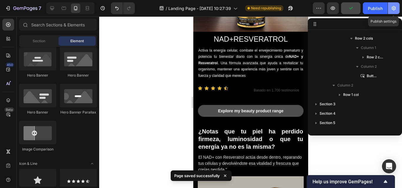
click at [390, 6] on icon "button" at bounding box center [393, 8] width 6 height 6
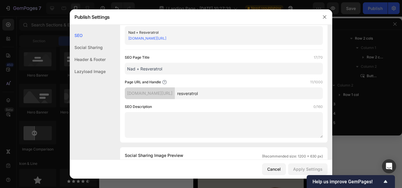
scroll to position [0, 0]
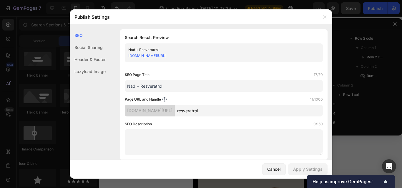
click at [351, 161] on div at bounding box center [201, 94] width 402 height 188
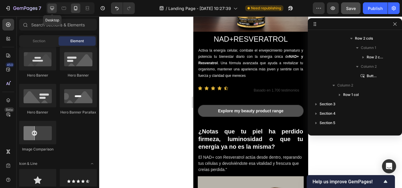
click at [53, 8] on icon at bounding box center [52, 8] width 4 height 4
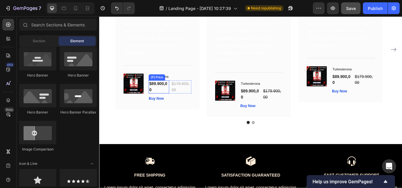
scroll to position [1456, 0]
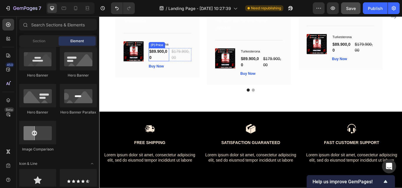
click at [171, 96] on div "Image Icon Icon Icon Icon Icon Row Paola Torres – Cali Text block Row Llevo un …" at bounding box center [167, 18] width 98 height 158
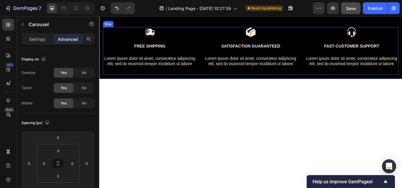
scroll to position [1378, 0]
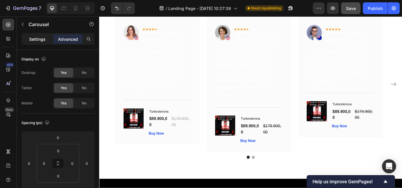
click at [46, 42] on div "Settings" at bounding box center [37, 38] width 29 height 9
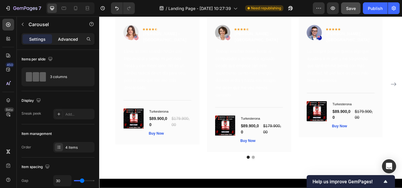
click at [60, 41] on p "Advanced" at bounding box center [68, 39] width 20 height 6
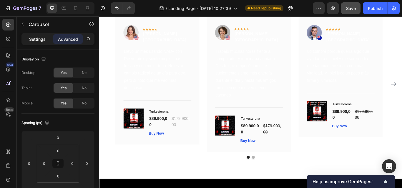
click at [46, 41] on div "Settings" at bounding box center [37, 38] width 29 height 9
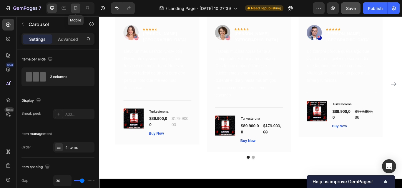
click at [77, 7] on icon at bounding box center [75, 8] width 3 height 4
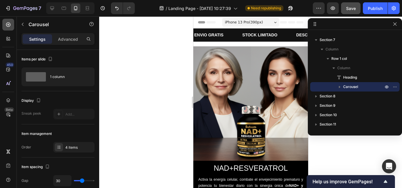
click at [9, 26] on icon at bounding box center [8, 25] width 4 height 4
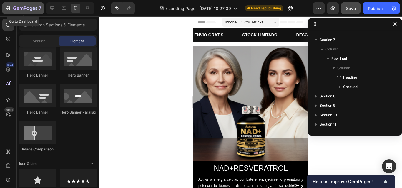
click at [19, 9] on icon "button" at bounding box center [25, 8] width 24 height 5
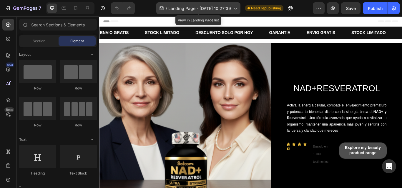
click at [209, 9] on span "Landing Page - [DATE] 10:27:39" at bounding box center [199, 8] width 63 height 6
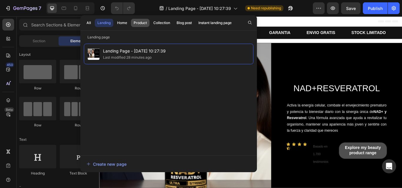
click at [141, 21] on div "Product" at bounding box center [139, 22] width 13 height 5
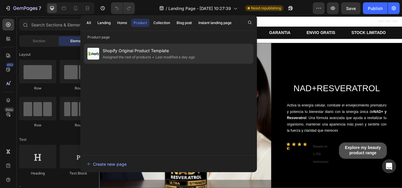
click at [121, 58] on div "Assigned the rest of products" at bounding box center [127, 57] width 48 height 6
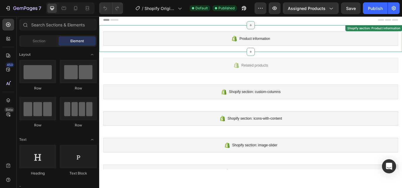
click at [275, 29] on div at bounding box center [275, 26] width 9 height 9
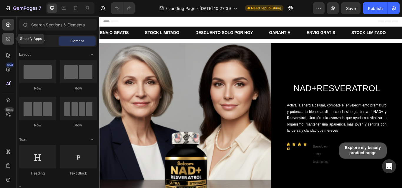
click at [9, 42] on div at bounding box center [8, 39] width 12 height 12
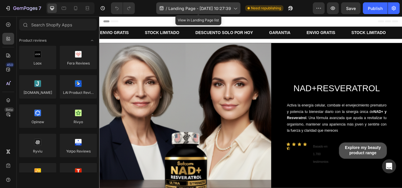
click at [233, 11] on icon at bounding box center [235, 8] width 6 height 6
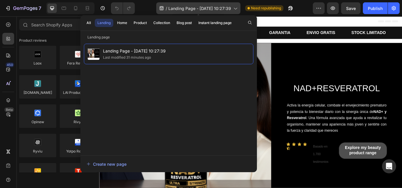
click at [232, 9] on icon at bounding box center [235, 8] width 6 height 6
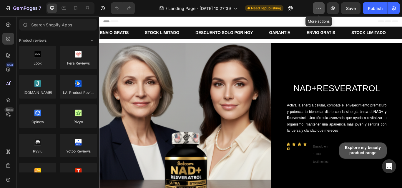
click at [320, 11] on button "button" at bounding box center [319, 8] width 12 height 12
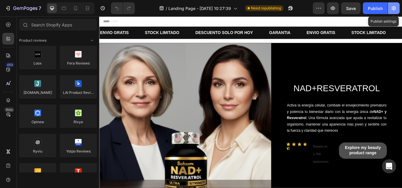
click at [391, 7] on icon "button" at bounding box center [393, 8] width 6 height 6
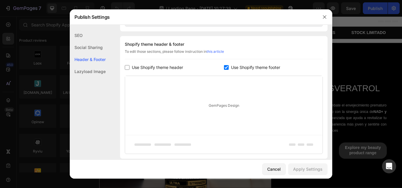
scroll to position [271, 0]
click at [128, 68] on input "checkbox" at bounding box center [127, 66] width 5 height 5
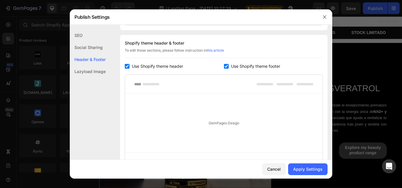
click at [128, 68] on input "checkbox" at bounding box center [127, 66] width 5 height 5
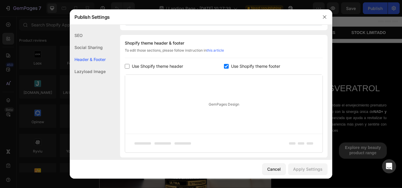
click at [128, 68] on input "checkbox" at bounding box center [127, 66] width 5 height 5
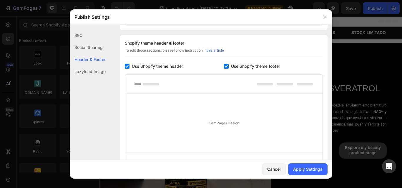
click at [127, 65] on input "checkbox" at bounding box center [127, 66] width 5 height 5
checkbox input "false"
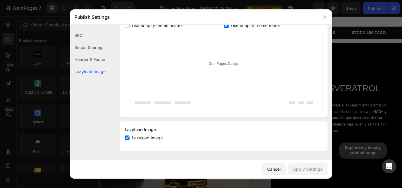
scroll to position [312, 0]
click at [272, 170] on div "Cancel" at bounding box center [274, 169] width 14 height 6
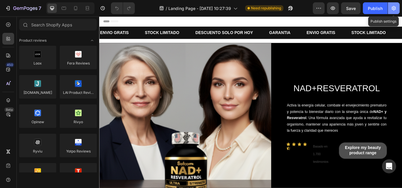
click at [397, 10] on button "button" at bounding box center [393, 8] width 12 height 12
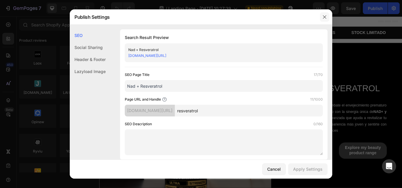
click at [325, 16] on icon "button" at bounding box center [324, 17] width 5 height 5
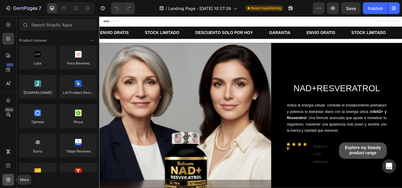
click at [8, 178] on icon at bounding box center [8, 180] width 6 height 6
click at [9, 169] on div at bounding box center [8, 166] width 12 height 12
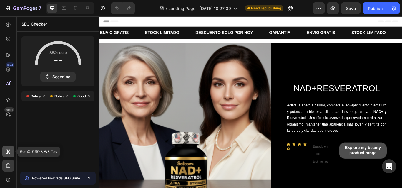
click at [9, 157] on div at bounding box center [8, 152] width 12 height 12
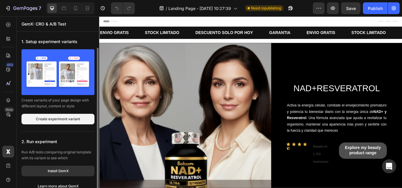
scroll to position [8, 0]
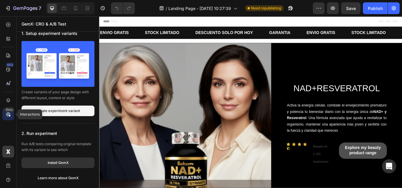
click at [8, 111] on div "Beta" at bounding box center [9, 110] width 10 height 5
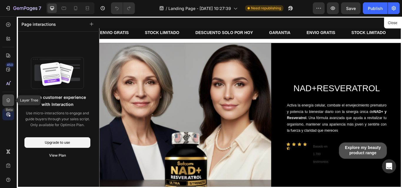
click at [8, 101] on icon at bounding box center [8, 101] width 6 height 6
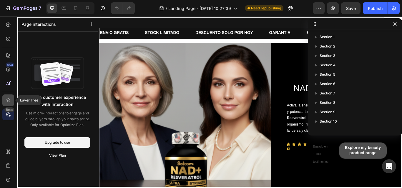
click at [8, 101] on icon at bounding box center [8, 101] width 6 height 6
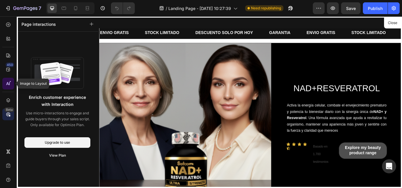
click at [10, 85] on icon at bounding box center [9, 83] width 1 height 3
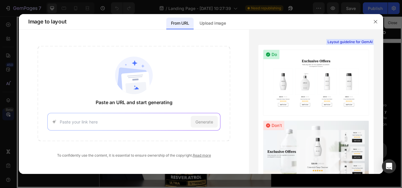
click at [10, 69] on div at bounding box center [201, 94] width 402 height 188
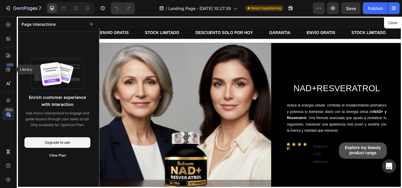
click at [10, 69] on icon at bounding box center [8, 70] width 4 height 4
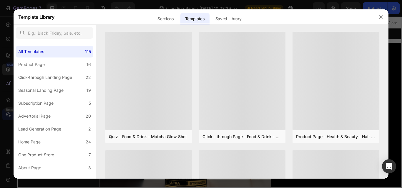
click at [9, 54] on div at bounding box center [201, 94] width 402 height 188
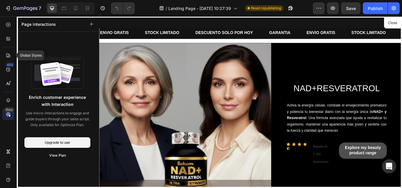
click at [9, 54] on icon at bounding box center [8, 56] width 6 height 6
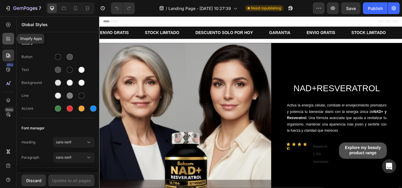
click at [9, 42] on div at bounding box center [8, 39] width 12 height 12
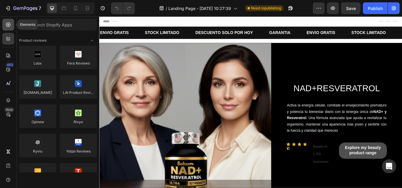
click at [10, 27] on icon at bounding box center [8, 25] width 6 height 6
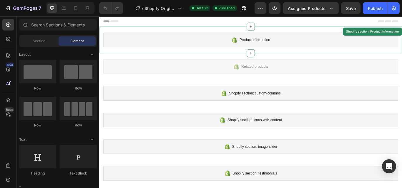
click at [150, 30] on div "Product information Shopify section: Product information" at bounding box center [275, 44] width 353 height 31
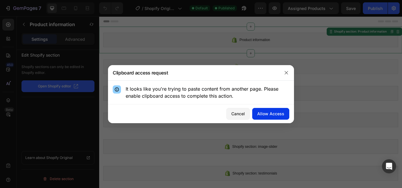
click at [270, 110] on button "Allow Access" at bounding box center [270, 114] width 37 height 12
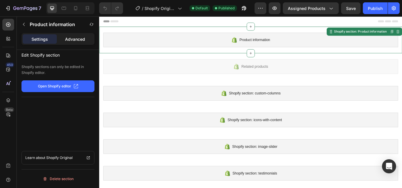
click at [80, 44] on div "Advanced" at bounding box center [75, 38] width 34 height 9
click at [29, 29] on div "Product information" at bounding box center [47, 24] width 56 height 9
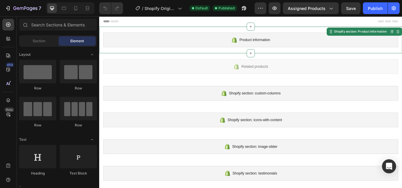
click at [164, 39] on div "Product information" at bounding box center [275, 44] width 343 height 17
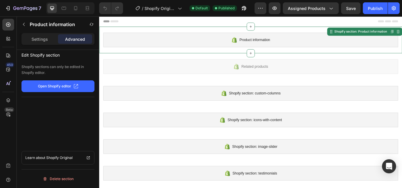
click at [211, 50] on div "Product information" at bounding box center [275, 44] width 343 height 17
click at [25, 23] on icon "button" at bounding box center [23, 24] width 5 height 5
click at [172, 39] on div "Product information" at bounding box center [275, 44] width 343 height 17
click at [35, 39] on p "Settings" at bounding box center [39, 39] width 16 height 6
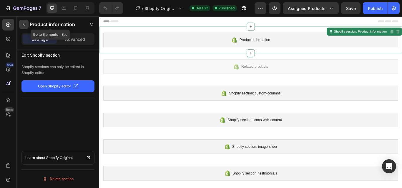
click at [26, 29] on button "button" at bounding box center [23, 24] width 9 height 9
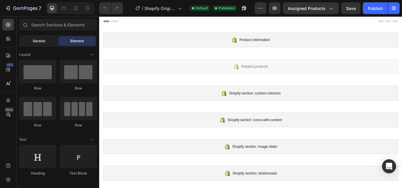
click at [39, 44] on div "Section" at bounding box center [38, 40] width 37 height 9
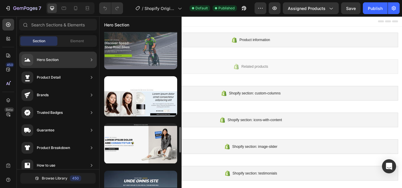
scroll to position [572, 0]
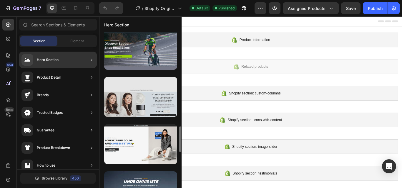
click at [133, 107] on div at bounding box center [140, 97] width 73 height 40
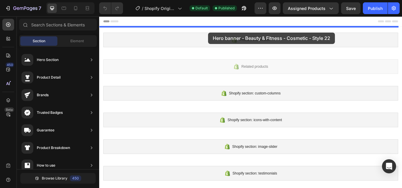
drag, startPoint x: 233, startPoint y: 124, endPoint x: 225, endPoint y: 35, distance: 89.4
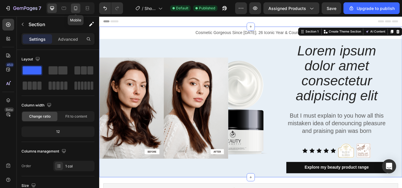
click at [77, 8] on icon at bounding box center [75, 8] width 3 height 4
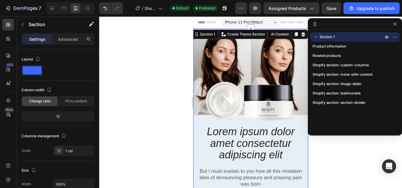
click at [330, 159] on div at bounding box center [250, 102] width 303 height 172
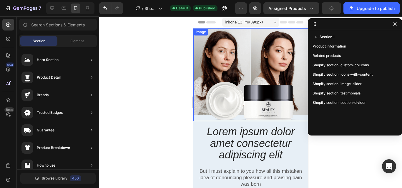
click at [239, 53] on img at bounding box center [250, 75] width 115 height 93
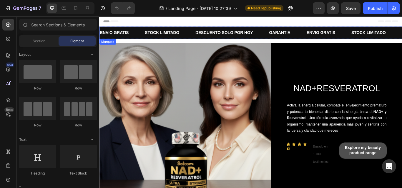
click at [180, 31] on p "STOCK LIMITADO" at bounding box center [172, 35] width 40 height 9
click at [201, 35] on div "STOCK LIMITADO Text Block" at bounding box center [181, 36] width 59 height 14
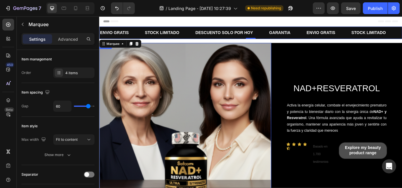
click at [221, 77] on img at bounding box center [199, 148] width 200 height 200
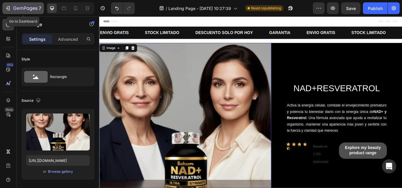
click at [21, 6] on div "7" at bounding box center [27, 8] width 28 height 7
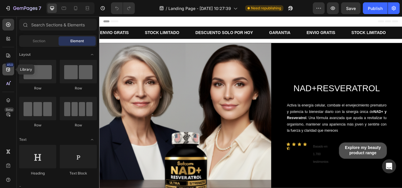
click at [6, 71] on icon at bounding box center [8, 70] width 6 height 6
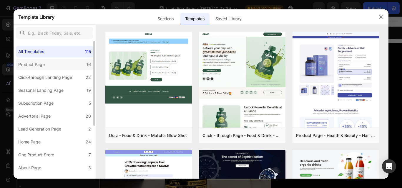
click at [49, 63] on label "Product Page 16" at bounding box center [54, 65] width 77 height 12
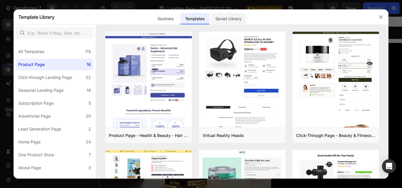
click at [233, 17] on div "Saved Library" at bounding box center [228, 19] width 36 height 12
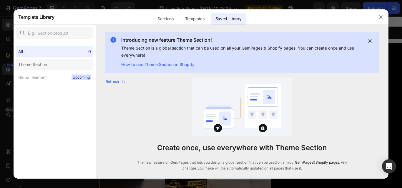
click at [36, 68] on div "Theme Section" at bounding box center [32, 64] width 29 height 7
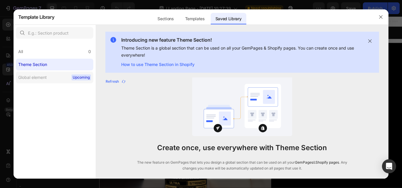
click at [39, 74] on label "Global element Upcoming" at bounding box center [54, 78] width 77 height 12
click at [35, 55] on div "All 0" at bounding box center [54, 52] width 77 height 12
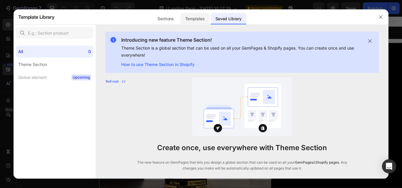
click at [185, 16] on div "Templates" at bounding box center [194, 19] width 29 height 12
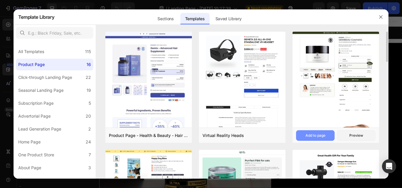
click at [322, 134] on div "Add to page" at bounding box center [315, 135] width 20 height 5
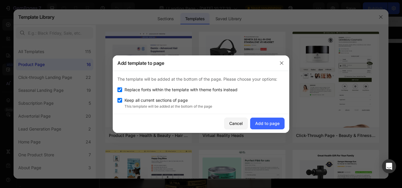
click at [148, 90] on span "Replace fonts within the template with theme fonts instead" at bounding box center [180, 89] width 113 height 7
click at [118, 91] on input "checkbox" at bounding box center [119, 90] width 5 height 5
checkbox input "false"
drag, startPoint x: 131, startPoint y: 101, endPoint x: 142, endPoint y: 105, distance: 12.1
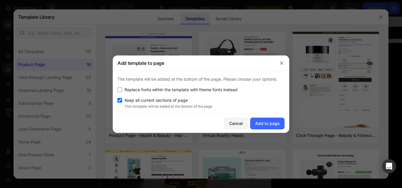
click at [140, 104] on div "Keep all current sections of page This template will be added at the bottom of …" at bounding box center [200, 103] width 167 height 12
click at [267, 122] on div "Add to page" at bounding box center [267, 124] width 24 height 6
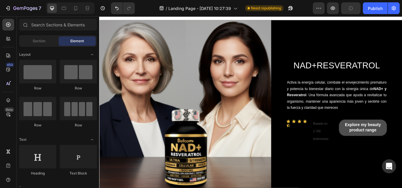
scroll to position [29, 0]
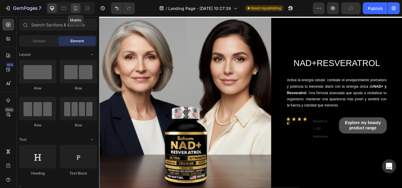
click at [74, 8] on icon at bounding box center [75, 8] width 3 height 4
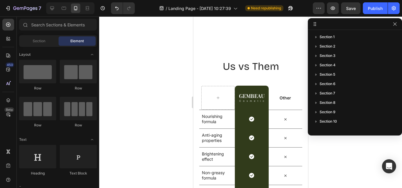
scroll to position [3261, 0]
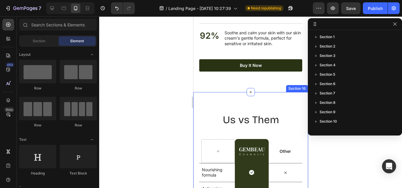
click at [280, 104] on div "Us vs Them Heading Row GEMBEAU Heading Cosmetic Text Block Row Other Text Block…" at bounding box center [250, 185] width 115 height 186
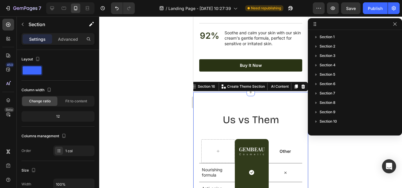
scroll to position [102, 0]
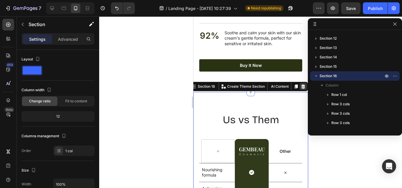
click at [300, 90] on div at bounding box center [302, 86] width 7 height 7
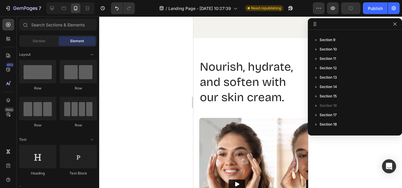
scroll to position [2931, 0]
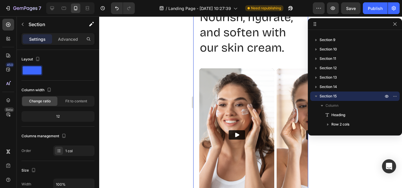
scroll to position [3004, 0]
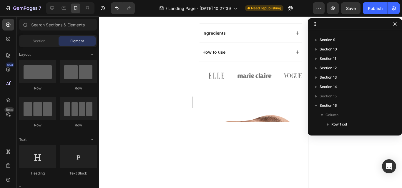
scroll to position [2183, 0]
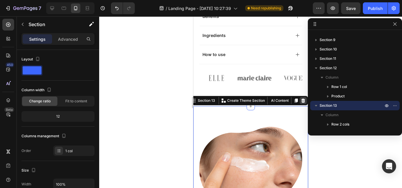
click at [301, 99] on icon at bounding box center [303, 101] width 4 height 4
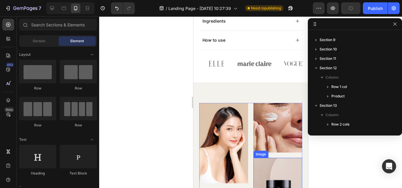
scroll to position [2193, 0]
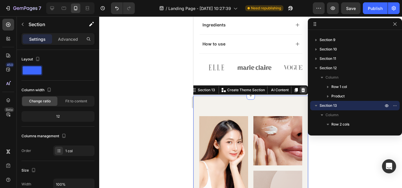
click at [300, 88] on icon at bounding box center [302, 90] width 5 height 5
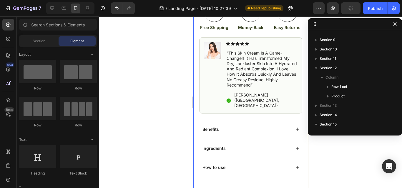
scroll to position [2115, 0]
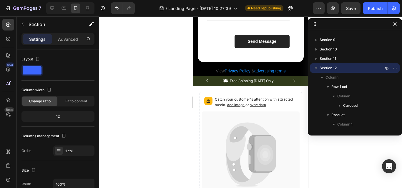
scroll to position [1814, 0]
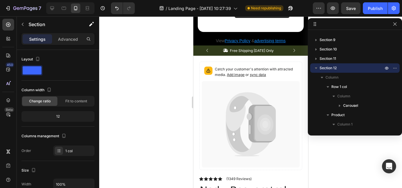
click at [235, 8] on icon at bounding box center [235, 8] width 6 height 6
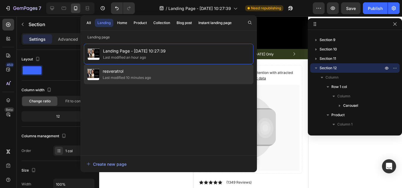
scroll to position [1908, 0]
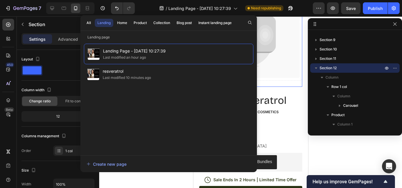
click at [265, 74] on icon at bounding box center [250, 35] width 98 height 86
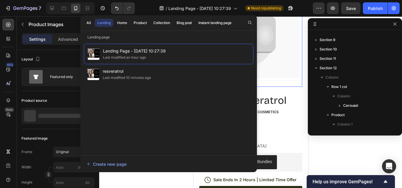
scroll to position [149, 0]
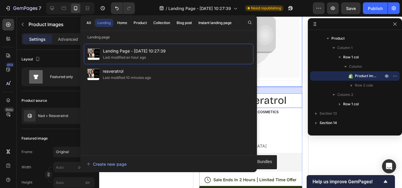
click at [289, 95] on h1 "Nad + Resveratrol" at bounding box center [250, 100] width 103 height 15
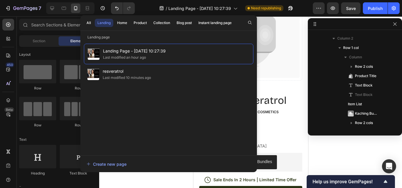
scroll to position [1757, 0]
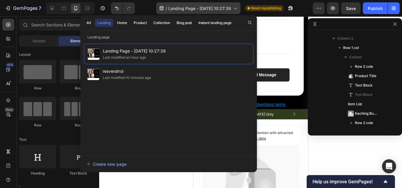
click at [181, 6] on span "Landing Page - Sep 27, 10:27:39" at bounding box center [199, 8] width 63 height 6
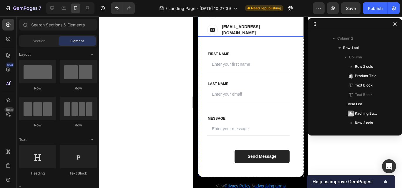
scroll to position [1588, 0]
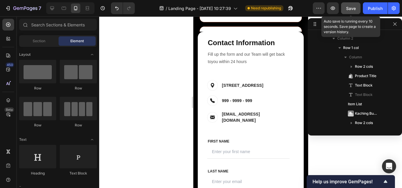
click at [352, 11] on div "Save" at bounding box center [351, 8] width 10 height 6
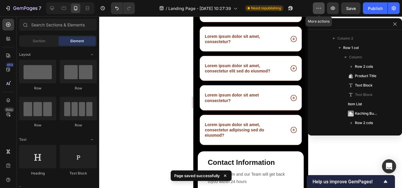
click at [315, 6] on button "button" at bounding box center [319, 8] width 12 height 12
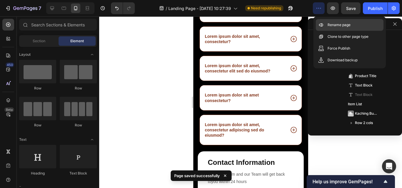
click at [334, 24] on p "Rename page" at bounding box center [338, 25] width 23 height 6
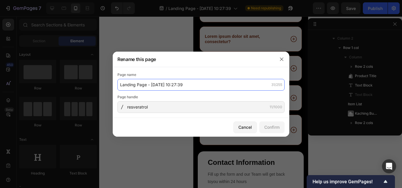
click at [193, 86] on input "Landing Page - Sep 27, 10:27:39" at bounding box center [200, 85] width 167 height 12
type input "producto nad resvera"
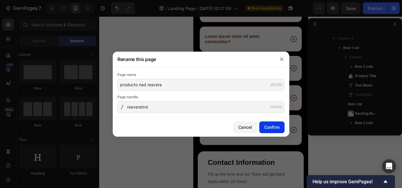
click at [269, 123] on button "Confirm" at bounding box center [271, 128] width 25 height 12
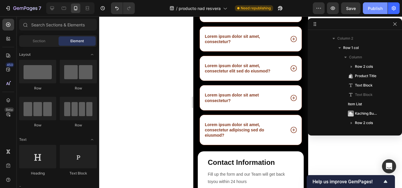
click at [384, 4] on button "Publish" at bounding box center [374, 8] width 25 height 12
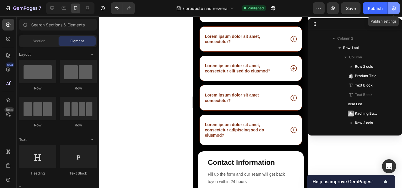
click at [392, 12] on button "button" at bounding box center [393, 8] width 12 height 12
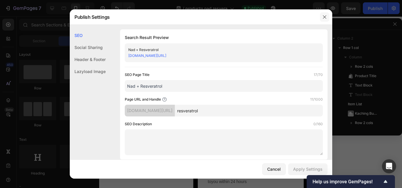
click at [325, 16] on icon "button" at bounding box center [324, 17] width 5 height 5
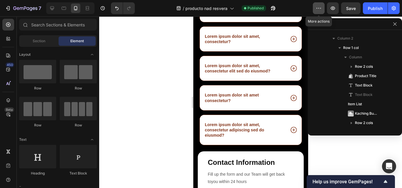
click at [320, 9] on icon "button" at bounding box center [318, 8] width 6 height 6
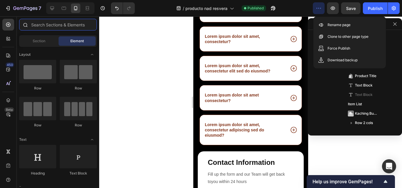
click at [83, 22] on input "text" at bounding box center [58, 25] width 78 height 12
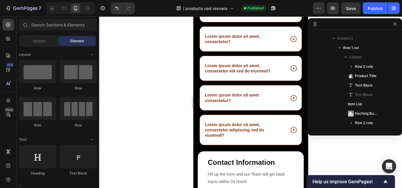
click at [163, 72] on div at bounding box center [250, 102] width 303 height 172
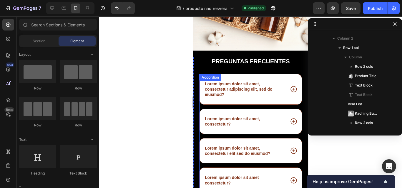
drag, startPoint x: 288, startPoint y: 91, endPoint x: 288, endPoint y: 103, distance: 12.9
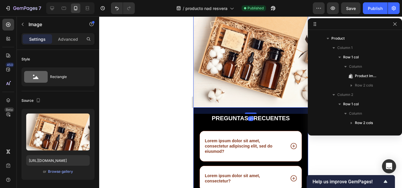
scroll to position [102, 0]
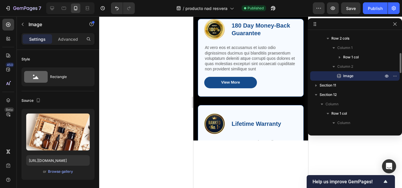
click at [288, 103] on div "The standard Lorem Ipsum... Heading Row Image 180 Day Money-Back Guarantee Text…" at bounding box center [250, 89] width 106 height 221
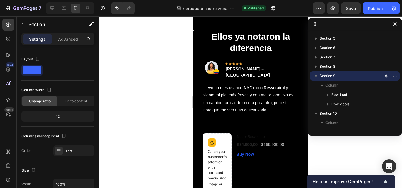
scroll to position [930, 0]
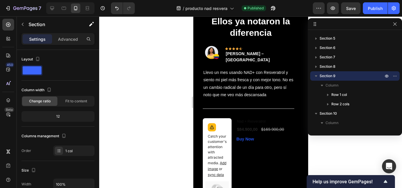
click at [136, 51] on div at bounding box center [250, 102] width 303 height 172
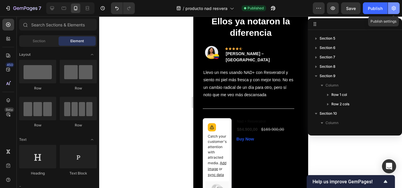
click at [396, 7] on button "button" at bounding box center [393, 8] width 12 height 12
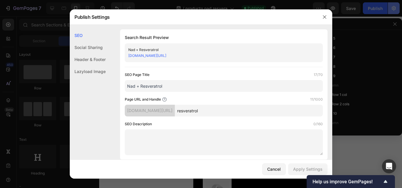
click at [396, 7] on div at bounding box center [201, 94] width 402 height 188
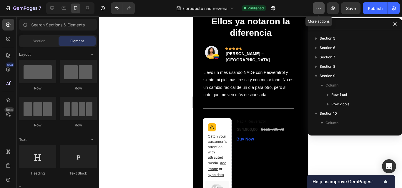
click at [320, 7] on icon "button" at bounding box center [318, 8] width 6 height 6
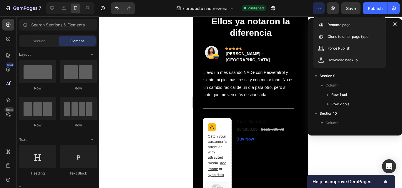
click at [161, 48] on div at bounding box center [250, 102] width 303 height 172
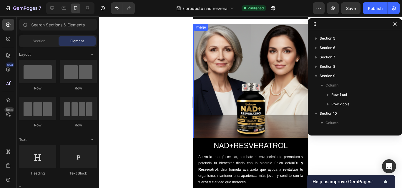
scroll to position [23, 0]
click at [9, 98] on icon at bounding box center [8, 101] width 6 height 6
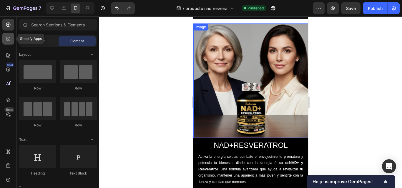
click at [7, 39] on icon at bounding box center [8, 39] width 6 height 6
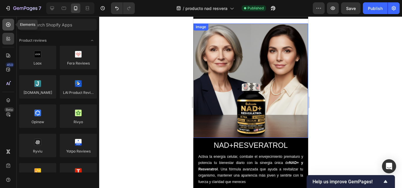
click at [7, 26] on icon at bounding box center [8, 25] width 6 height 6
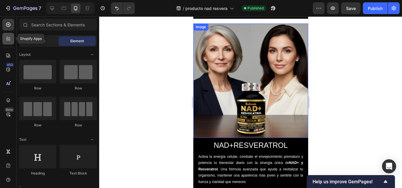
click at [8, 37] on icon at bounding box center [7, 38] width 2 height 2
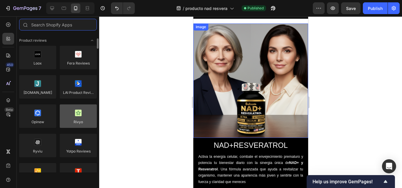
scroll to position [43, 0]
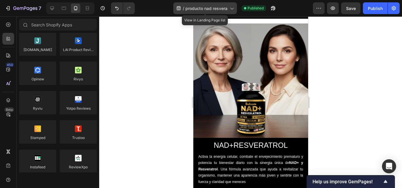
click at [232, 4] on div "/ producto nad resvera" at bounding box center [205, 8] width 64 height 12
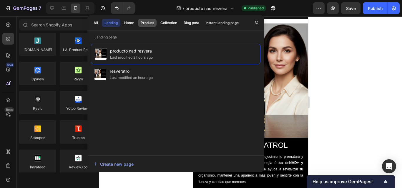
click at [148, 21] on div "Product" at bounding box center [147, 22] width 13 height 5
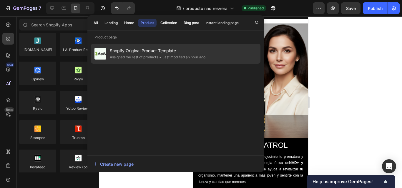
click at [129, 56] on div "Assigned the rest of products" at bounding box center [134, 57] width 48 height 6
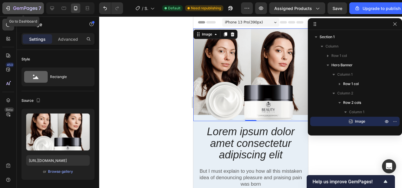
click at [13, 8] on div "7" at bounding box center [23, 8] width 36 height 7
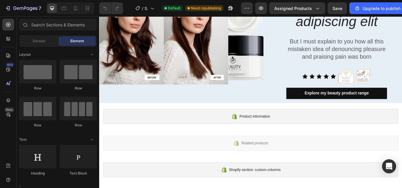
scroll to position [27, 0]
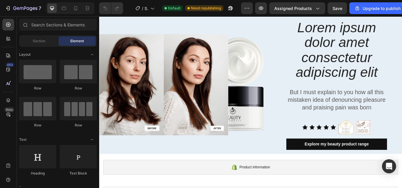
drag, startPoint x: 231, startPoint y: 67, endPoint x: 76, endPoint y: 28, distance: 160.6
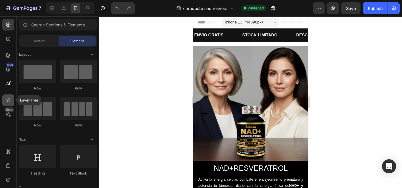
click at [7, 103] on icon at bounding box center [8, 101] width 6 height 6
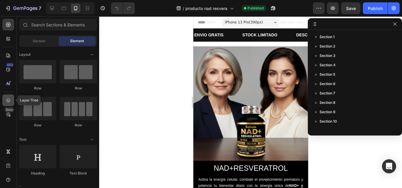
click at [7, 103] on icon at bounding box center [8, 101] width 6 height 6
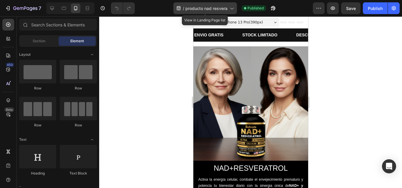
click at [191, 7] on span "producto nad resvera" at bounding box center [206, 8] width 42 height 6
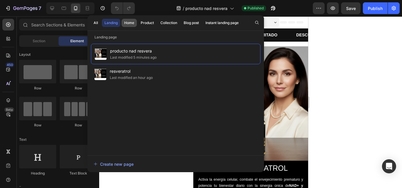
drag, startPoint x: 119, startPoint y: 60, endPoint x: 132, endPoint y: 24, distance: 38.4
click at [132, 24] on div "Home" at bounding box center [129, 22] width 10 height 5
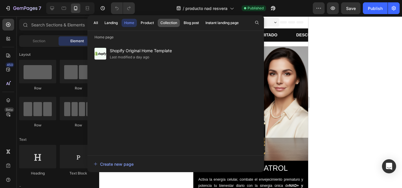
click at [159, 24] on button "Collection" at bounding box center [169, 23] width 22 height 8
click at [141, 23] on div "Product" at bounding box center [147, 22] width 13 height 5
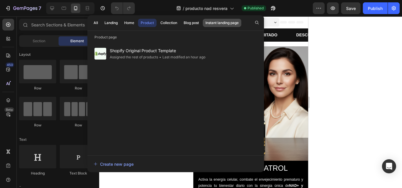
click at [220, 22] on div "Instant landing page" at bounding box center [221, 22] width 33 height 5
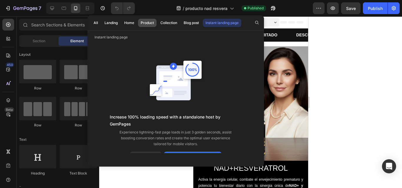
click at [149, 26] on button "Product" at bounding box center [147, 23] width 19 height 8
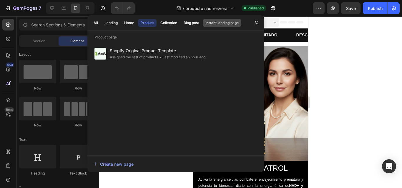
click at [214, 23] on div "Instant landing page" at bounding box center [221, 22] width 33 height 5
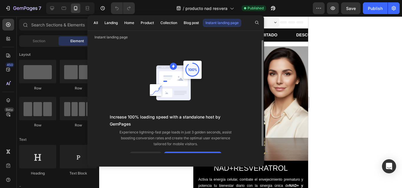
scroll to position [7, 0]
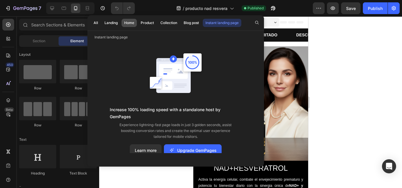
click at [134, 24] on div "Home" at bounding box center [129, 22] width 10 height 5
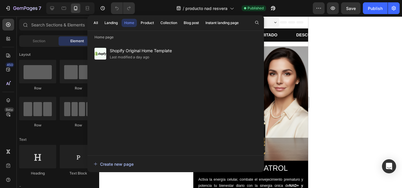
click at [116, 161] on div "Create new page" at bounding box center [113, 164] width 40 height 6
click at [112, 24] on div "Landing" at bounding box center [110, 22] width 13 height 5
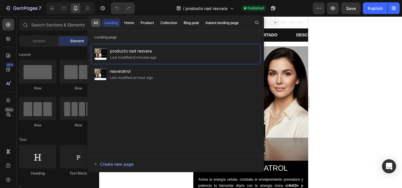
click at [94, 24] on div "All" at bounding box center [95, 22] width 4 height 5
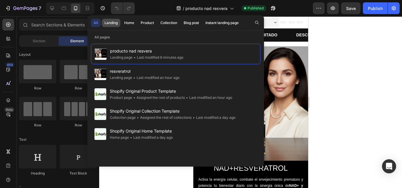
click at [108, 23] on div "Landing" at bounding box center [110, 22] width 13 height 5
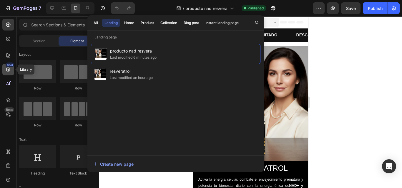
click at [4, 73] on div "450" at bounding box center [8, 70] width 12 height 12
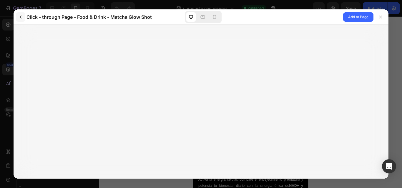
click at [20, 16] on icon "button" at bounding box center [20, 17] width 5 height 5
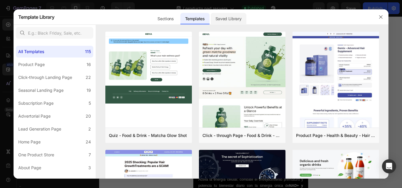
click at [221, 18] on div "Saved Library" at bounding box center [228, 19] width 36 height 12
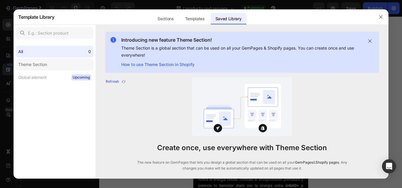
click at [36, 61] on div "Theme Section" at bounding box center [32, 64] width 29 height 7
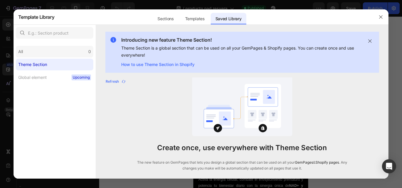
click at [41, 50] on div "All 0" at bounding box center [54, 52] width 77 height 12
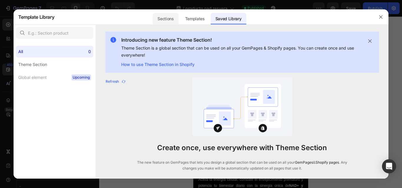
click at [167, 19] on div "Sections" at bounding box center [166, 19] width 26 height 12
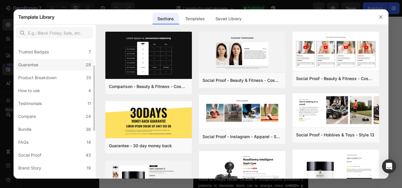
scroll to position [51, 0]
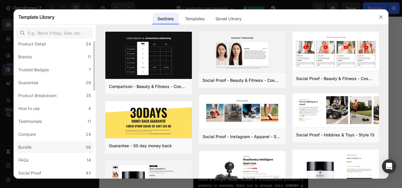
click at [56, 126] on div "All Sections 446 Hero Section 76 Product Detail 34 Brands 11 Trusted Badges 7 G…" at bounding box center [55, 152] width 82 height 288
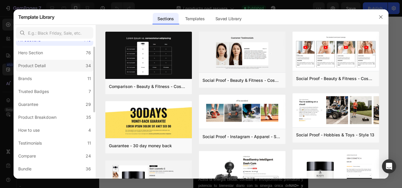
click at [58, 69] on label "Product Detail 34" at bounding box center [54, 66] width 77 height 12
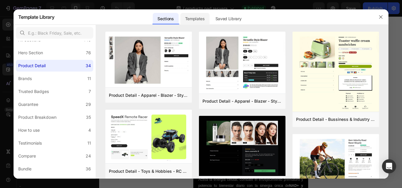
click at [194, 15] on div "Templates" at bounding box center [194, 19] width 29 height 12
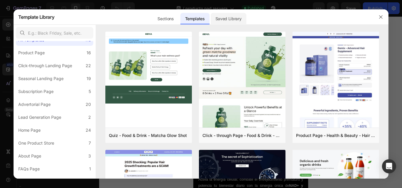
click at [223, 21] on div "Saved Library" at bounding box center [228, 19] width 36 height 12
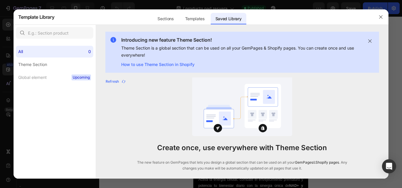
scroll to position [0, 0]
click at [201, 23] on div "Templates" at bounding box center [194, 19] width 29 height 12
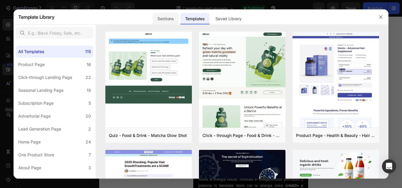
click at [163, 20] on div "Sections" at bounding box center [166, 19] width 26 height 12
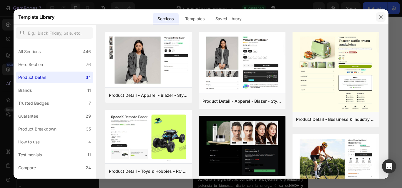
click at [381, 17] on icon "button" at bounding box center [380, 16] width 3 height 3
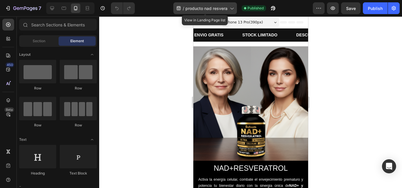
click at [230, 8] on icon at bounding box center [231, 8] width 6 height 6
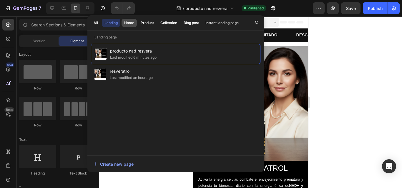
drag, startPoint x: 138, startPoint y: 59, endPoint x: 125, endPoint y: 24, distance: 38.0
click at [125, 24] on div "Home" at bounding box center [129, 22] width 10 height 5
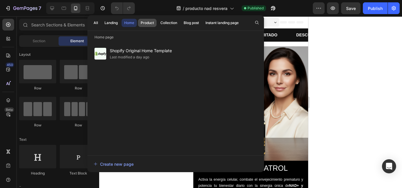
click at [143, 21] on div "Product" at bounding box center [147, 22] width 13 height 5
click at [176, 25] on div "Collection" at bounding box center [168, 22] width 17 height 5
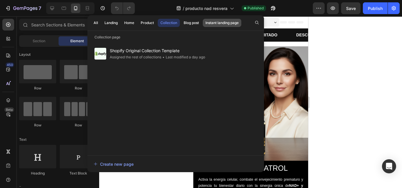
click at [210, 22] on div "Instant landing page" at bounding box center [221, 22] width 33 height 5
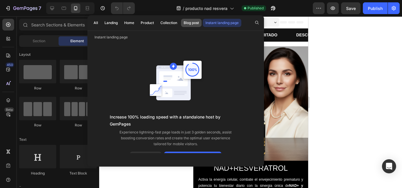
click at [191, 21] on div "Blog post" at bounding box center [190, 22] width 15 height 5
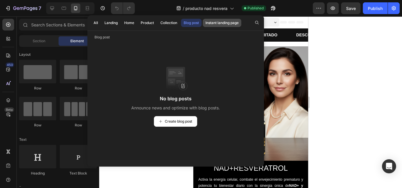
click at [215, 26] on button "Instant landing page" at bounding box center [222, 23] width 39 height 8
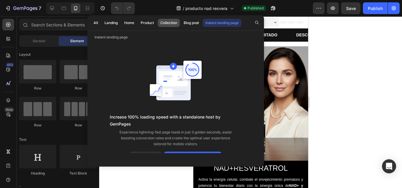
click at [169, 23] on div "Collection" at bounding box center [168, 22] width 17 height 5
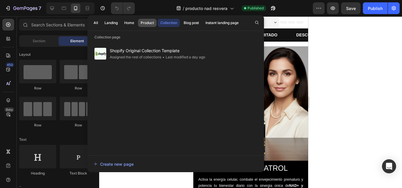
click at [145, 23] on div "Product" at bounding box center [147, 22] width 13 height 5
click at [125, 21] on div "Home" at bounding box center [129, 22] width 10 height 5
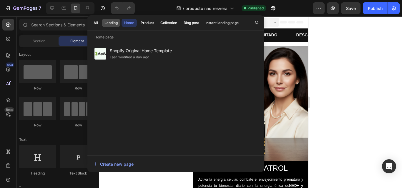
click at [111, 21] on div "Landing" at bounding box center [110, 22] width 13 height 5
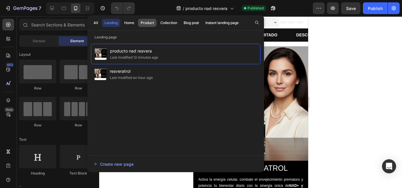
click at [144, 19] on button "Product" at bounding box center [147, 23] width 19 height 8
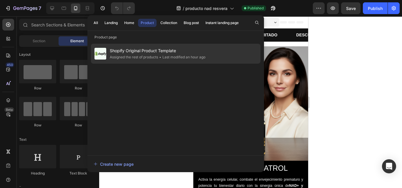
click at [141, 55] on div "Assigned the rest of products" at bounding box center [134, 57] width 48 height 6
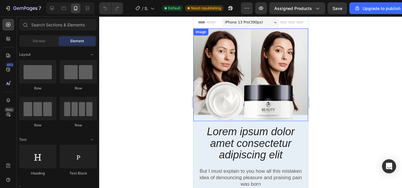
click at [249, 64] on img at bounding box center [250, 75] width 115 height 93
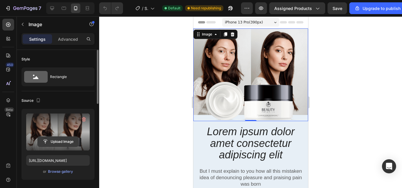
click at [51, 140] on input "file" at bounding box center [58, 142] width 41 height 10
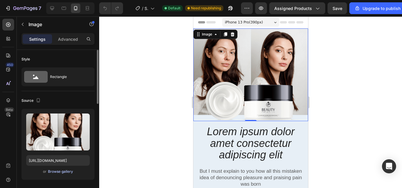
click at [63, 171] on div "Browse gallery" at bounding box center [60, 171] width 25 height 5
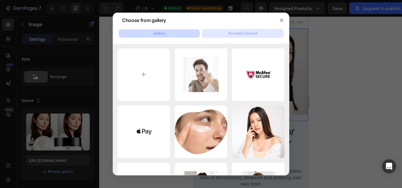
click at [239, 34] on div "Recently Deleted" at bounding box center [242, 33] width 29 height 5
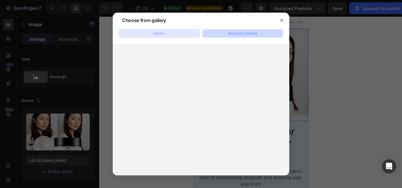
click at [163, 36] on div "Gallery" at bounding box center [159, 33] width 12 height 5
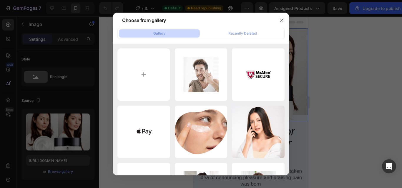
click at [328, 65] on div at bounding box center [201, 94] width 402 height 188
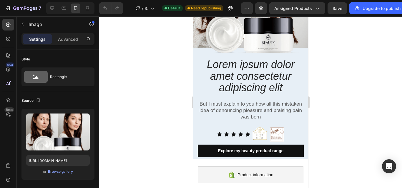
scroll to position [67, 0]
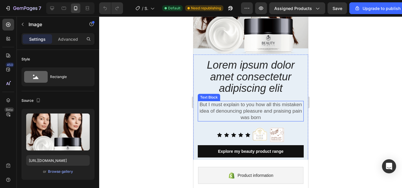
click at [240, 107] on p "But I must explain to you how all this mistaken idea of denouncing pleasure and…" at bounding box center [250, 111] width 105 height 19
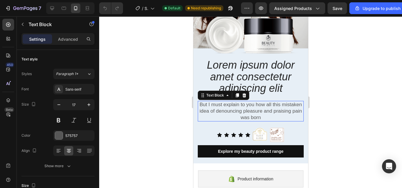
click at [240, 107] on p "But I must explain to you how all this mistaken idea of denouncing pleasure and…" at bounding box center [250, 111] width 105 height 19
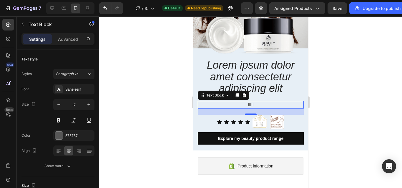
click at [316, 76] on div at bounding box center [250, 102] width 303 height 172
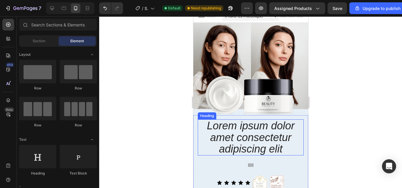
scroll to position [0, 0]
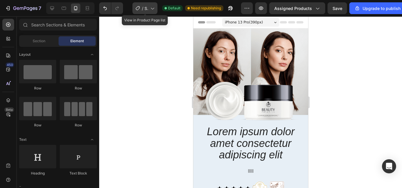
click at [144, 7] on span "Shopify Original Product Template" at bounding box center [146, 8] width 4 height 6
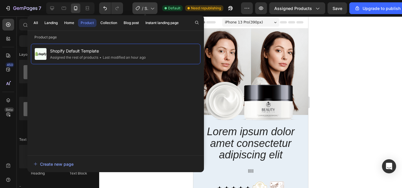
click at [144, 8] on div "/ Shopify Original Product Template" at bounding box center [144, 8] width 25 height 12
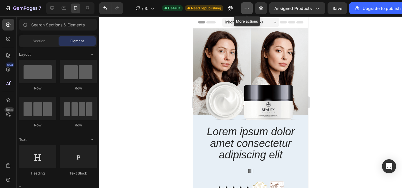
click at [244, 6] on button "button" at bounding box center [247, 8] width 12 height 12
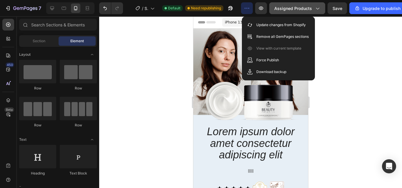
click at [286, 9] on span "Assigned Products" at bounding box center [293, 8] width 38 height 6
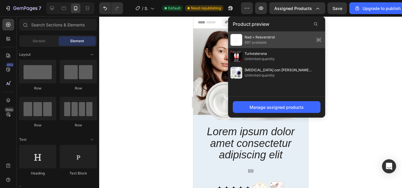
click at [258, 41] on span "697 available" at bounding box center [259, 42] width 30 height 5
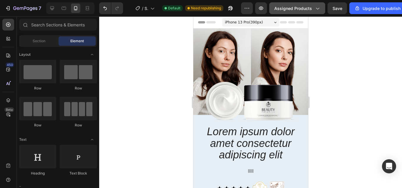
click at [293, 9] on span "Assigned Products" at bounding box center [293, 8] width 38 height 6
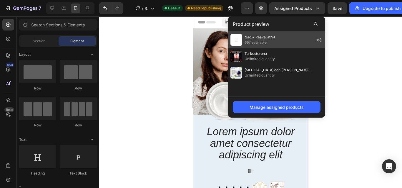
click at [282, 36] on div "Nad + Resveratrol 697 available" at bounding box center [276, 40] width 97 height 16
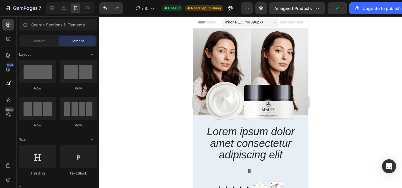
click at [300, 2] on div "7 / Shopify Original Product Template Default Need republishing Preview Assigne…" at bounding box center [201, 8] width 402 height 17
click at [300, 8] on span "Assigned Products" at bounding box center [293, 8] width 38 height 6
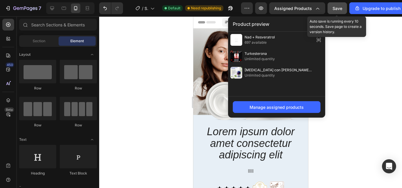
click at [337, 9] on span "Save" at bounding box center [337, 8] width 10 height 5
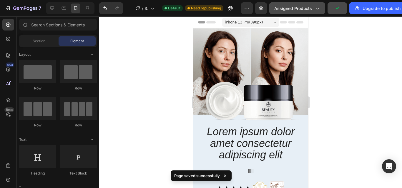
click at [301, 12] on button "Assigned Products" at bounding box center [297, 8] width 56 height 12
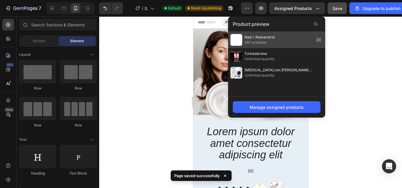
click at [317, 40] on icon at bounding box center [318, 40] width 8 height 8
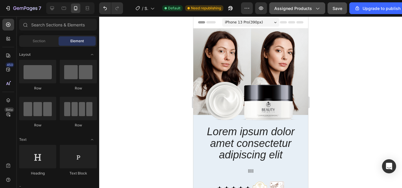
click at [310, 11] on span "Assigned Products" at bounding box center [293, 8] width 38 height 6
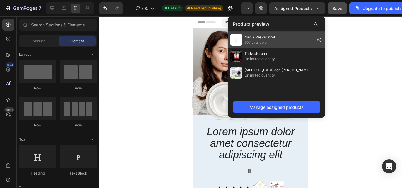
click at [319, 39] on icon at bounding box center [318, 40] width 8 height 8
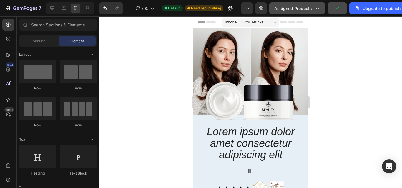
click at [314, 7] on icon "button" at bounding box center [317, 8] width 6 height 6
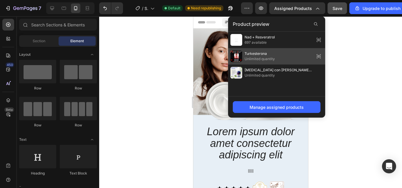
click at [286, 57] on div "Turkesterona Unlimited quantity" at bounding box center [276, 56] width 97 height 16
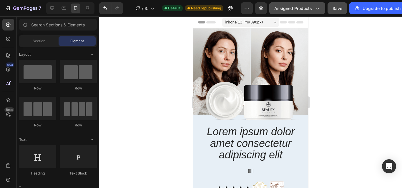
click at [305, 7] on span "Assigned Products" at bounding box center [293, 8] width 38 height 6
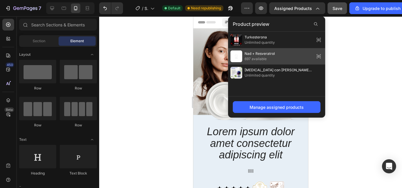
click at [280, 54] on div "Nad + Resveratrol 697 available" at bounding box center [276, 56] width 97 height 16
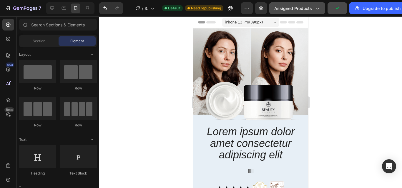
click at [288, 9] on span "Assigned Products" at bounding box center [293, 8] width 38 height 6
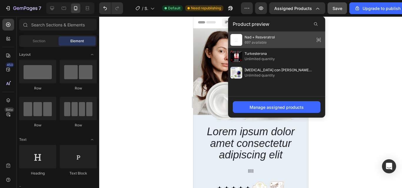
click at [288, 43] on div "Nad + Resveratrol 697 available" at bounding box center [276, 40] width 97 height 16
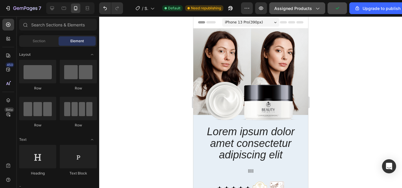
drag, startPoint x: 290, startPoint y: 15, endPoint x: 290, endPoint y: 11, distance: 3.5
click at [290, 11] on div "7 / Shopify Original Product Template Default Need republishing Preview Assigne…" at bounding box center [201, 8] width 402 height 17
click at [290, 11] on span "Assigned Products" at bounding box center [293, 8] width 38 height 6
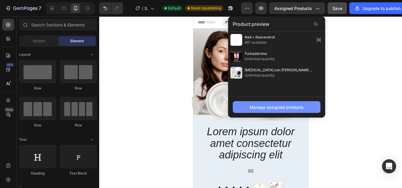
click at [265, 103] on button "Manage assigned products" at bounding box center [277, 107] width 88 height 12
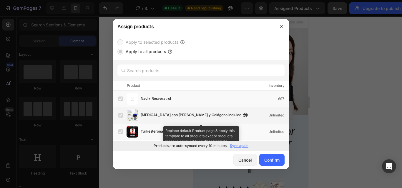
click at [118, 117] on label at bounding box center [120, 115] width 5 height 5
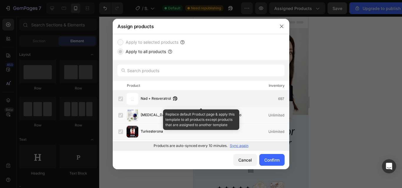
click at [254, 101] on div "Nad + Resveratrol 697" at bounding box center [215, 99] width 148 height 6
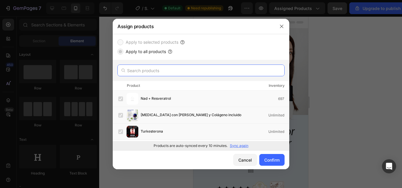
click at [130, 66] on input "text" at bounding box center [200, 71] width 167 height 12
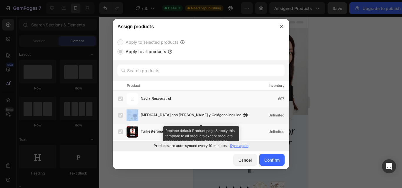
click at [121, 116] on div "Citrato de Magnesio con Potasio y Colágeno incluido Unlimited" at bounding box center [203, 116] width 171 height 12
click at [121, 116] on label at bounding box center [120, 115] width 5 height 5
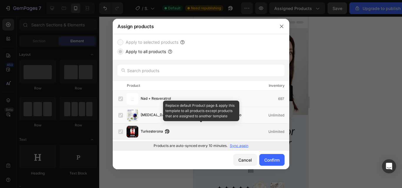
click at [120, 126] on div "Turkesterona Unlimited" at bounding box center [203, 132] width 171 height 12
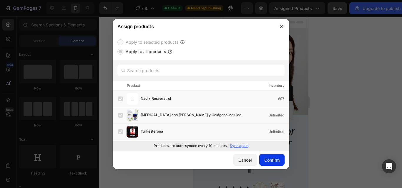
click at [269, 160] on div "Confirm" at bounding box center [271, 160] width 15 height 6
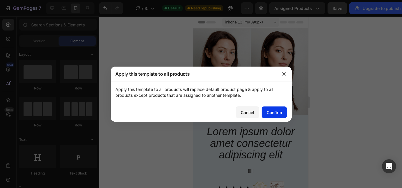
click at [269, 110] on div "Confirm" at bounding box center [273, 113] width 15 height 6
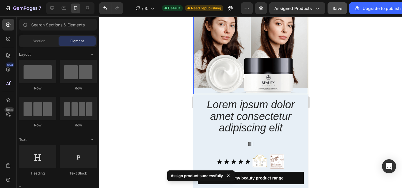
scroll to position [29, 0]
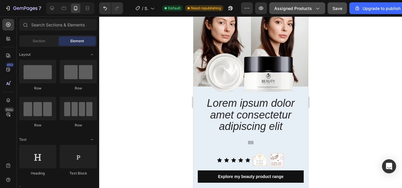
click at [293, 9] on span "Assigned Products" at bounding box center [293, 8] width 38 height 6
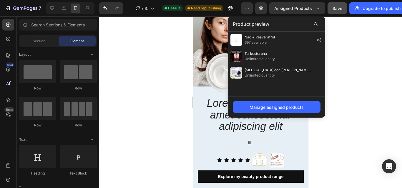
click at [270, 101] on div "Manage assigned products" at bounding box center [276, 106] width 97 height 21
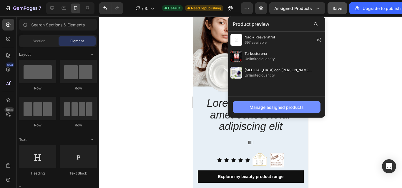
click at [256, 110] on div "Manage assigned products" at bounding box center [276, 107] width 54 height 6
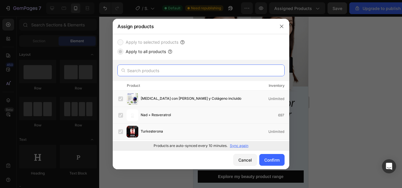
click at [174, 69] on input "text" at bounding box center [200, 71] width 167 height 12
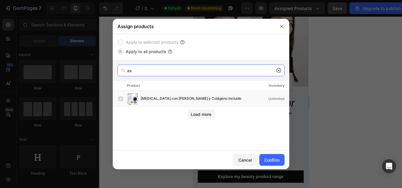
type input "a"
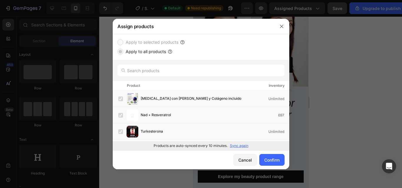
click at [231, 146] on p "Sync again" at bounding box center [239, 145] width 19 height 5
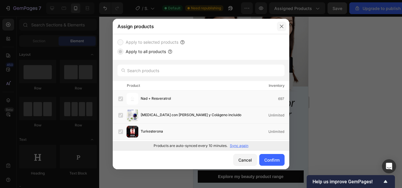
click at [279, 23] on button "button" at bounding box center [281, 26] width 9 height 9
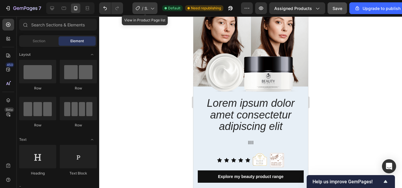
click at [152, 8] on icon at bounding box center [152, 8] width 6 height 6
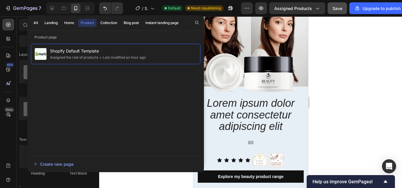
click at [337, 58] on div at bounding box center [250, 102] width 303 height 172
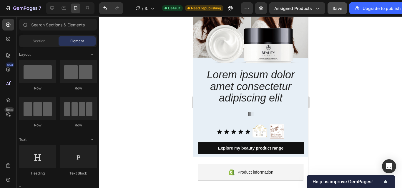
scroll to position [56, 0]
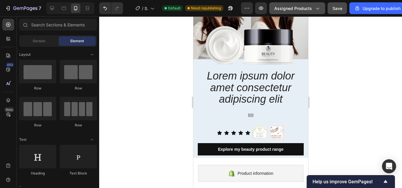
click at [309, 7] on span "Assigned Products" at bounding box center [293, 8] width 38 height 6
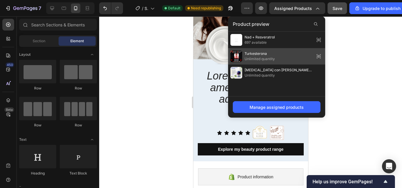
click at [265, 56] on span "Turkesterona" at bounding box center [259, 53] width 30 height 5
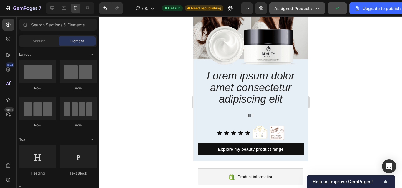
click at [285, 7] on span "Assigned Products" at bounding box center [293, 8] width 38 height 6
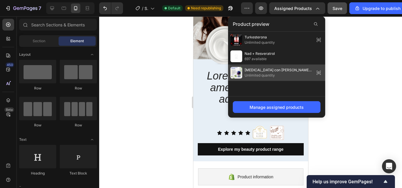
click at [265, 73] on span "Unlimited quantity" at bounding box center [278, 75] width 68 height 5
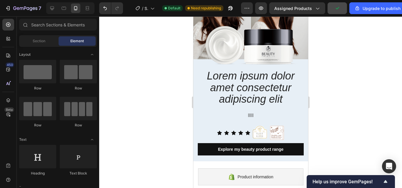
click at [293, 1] on div "7 / Shopify Original Product Template Default Need republishing Preview Assigne…" at bounding box center [201, 8] width 402 height 17
click at [292, 9] on span "Assigned Products" at bounding box center [293, 8] width 38 height 6
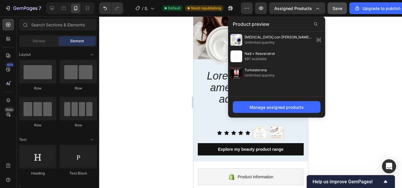
click at [147, 84] on div at bounding box center [250, 102] width 303 height 172
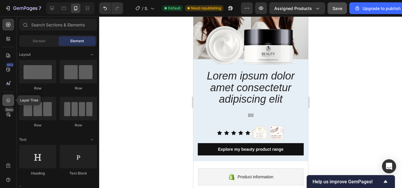
click at [8, 105] on div at bounding box center [8, 101] width 12 height 12
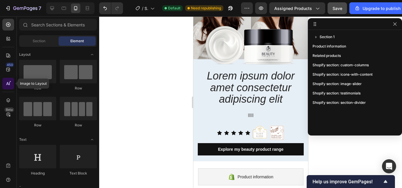
click at [9, 86] on icon at bounding box center [8, 84] width 6 height 6
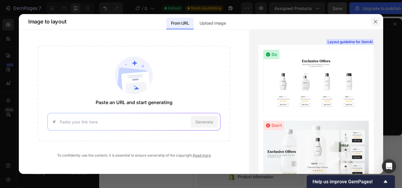
click at [375, 24] on icon "button" at bounding box center [375, 21] width 5 height 5
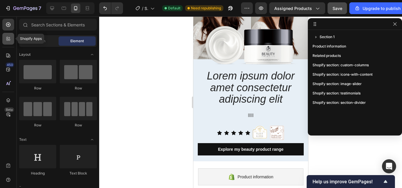
click at [5, 40] on icon at bounding box center [8, 39] width 6 height 6
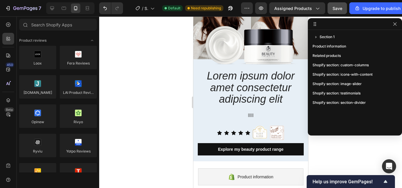
click at [115, 40] on div at bounding box center [250, 102] width 303 height 172
click at [9, 24] on icon at bounding box center [8, 25] width 6 height 6
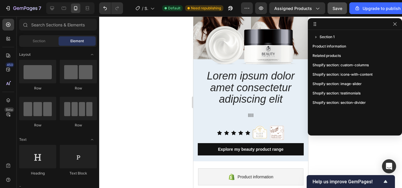
click at [9, 49] on div "450 Beta" at bounding box center [8, 89] width 12 height 141
click at [8, 59] on div at bounding box center [8, 56] width 12 height 12
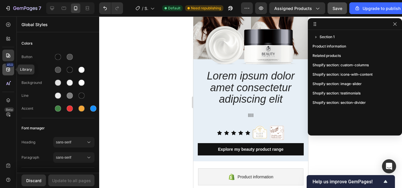
click at [8, 65] on div "450" at bounding box center [10, 65] width 9 height 5
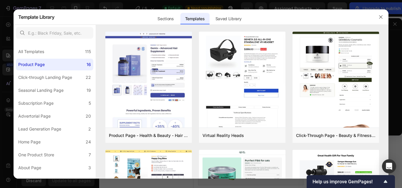
click at [7, 82] on div at bounding box center [201, 94] width 402 height 188
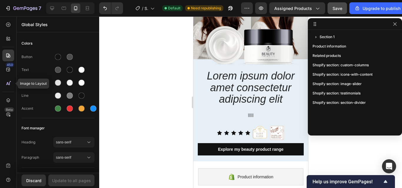
click at [7, 82] on icon at bounding box center [8, 84] width 6 height 6
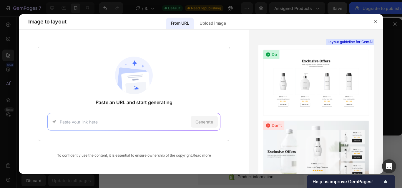
click at [7, 82] on div at bounding box center [201, 94] width 402 height 188
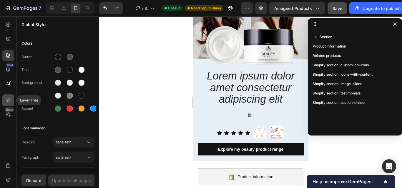
click at [9, 103] on icon at bounding box center [8, 101] width 6 height 6
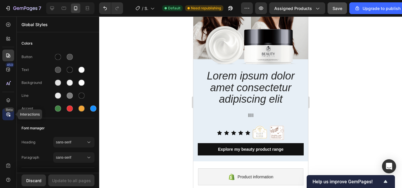
click at [7, 117] on icon at bounding box center [8, 115] width 6 height 6
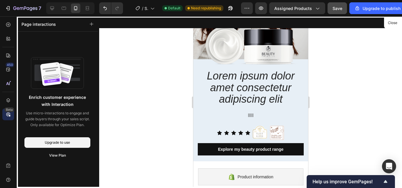
click at [7, 117] on icon at bounding box center [8, 115] width 6 height 6
click at [113, 39] on div at bounding box center [250, 102] width 303 height 172
click at [124, 88] on div at bounding box center [250, 102] width 303 height 172
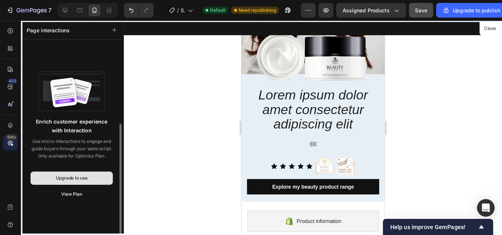
scroll to position [37, 0]
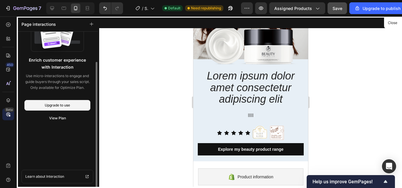
click at [117, 135] on div at bounding box center [250, 102] width 303 height 172
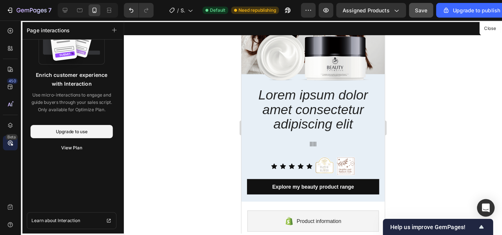
scroll to position [0, 0]
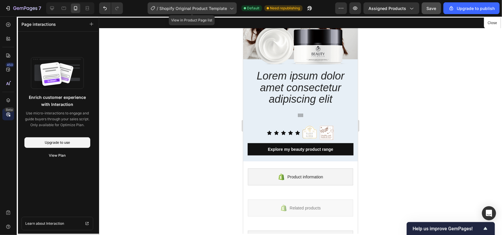
click at [175, 7] on span "Shopify Original Product Template" at bounding box center [194, 8] width 68 height 6
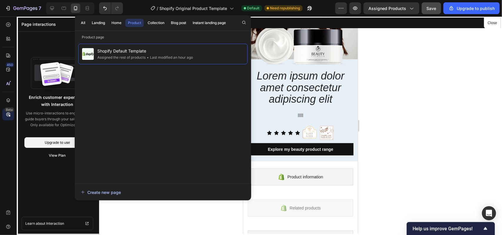
click at [103, 188] on div "Create new page" at bounding box center [101, 193] width 40 height 6
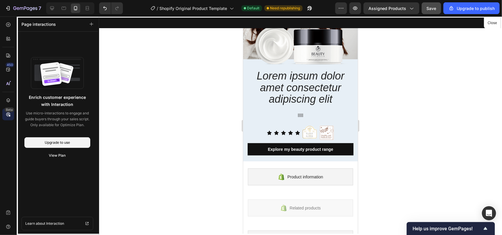
click at [345, 69] on div at bounding box center [300, 125] width 115 height 219
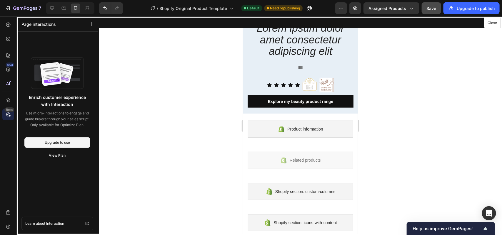
scroll to position [115, 0]
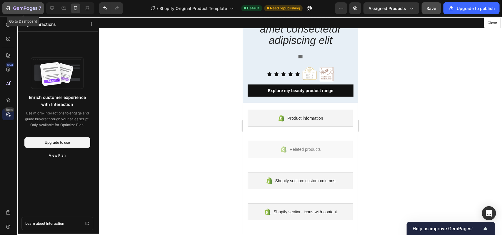
click at [33, 7] on icon "button" at bounding box center [25, 8] width 24 height 5
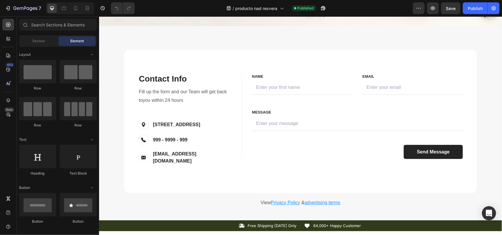
scroll to position [1692, 0]
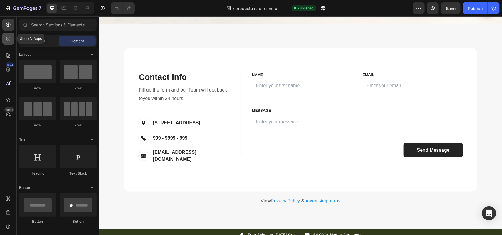
click at [6, 43] on div at bounding box center [8, 39] width 12 height 12
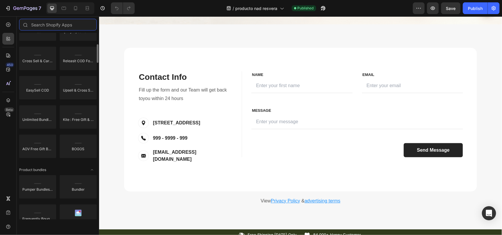
scroll to position [286, 0]
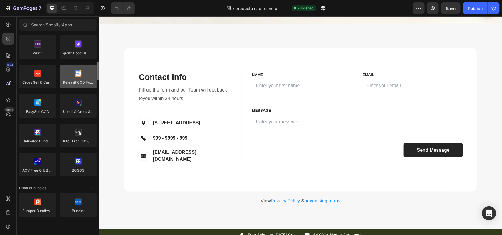
click at [74, 76] on div at bounding box center [78, 77] width 37 height 24
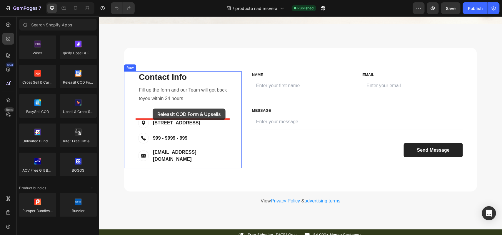
drag, startPoint x: 173, startPoint y: 93, endPoint x: 149, endPoint y: 111, distance: 30.3
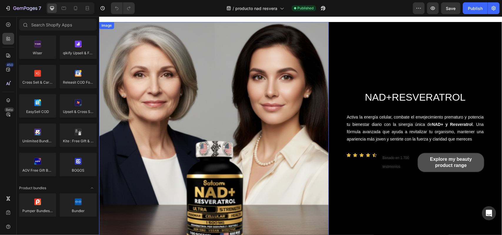
scroll to position [39, 0]
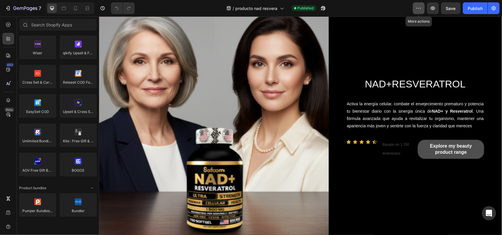
click at [421, 10] on icon "button" at bounding box center [419, 8] width 6 height 6
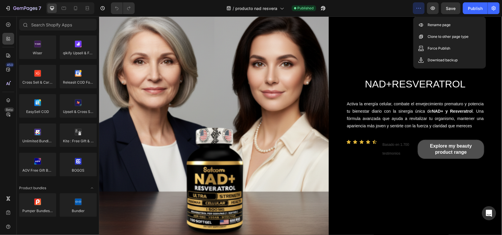
click at [421, 10] on icon "button" at bounding box center [419, 8] width 6 height 6
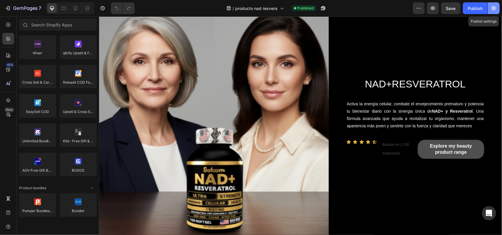
click at [492, 6] on icon "button" at bounding box center [494, 8] width 6 height 6
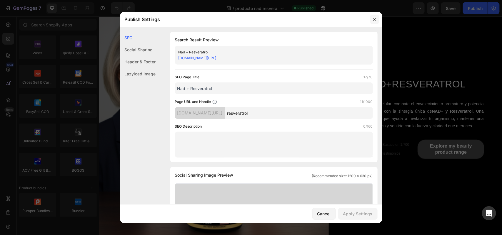
click at [377, 20] on button "button" at bounding box center [374, 19] width 9 height 9
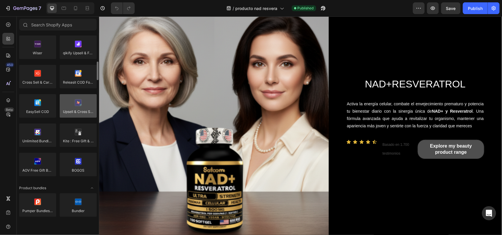
click at [73, 96] on div at bounding box center [78, 106] width 37 height 24
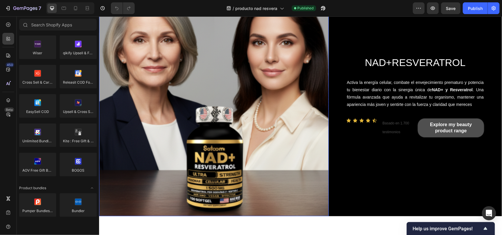
scroll to position [0, 0]
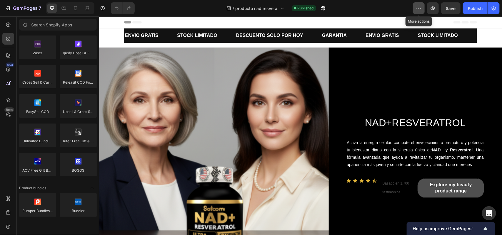
click at [417, 8] on icon "button" at bounding box center [419, 8] width 6 height 6
click at [494, 3] on button "button" at bounding box center [494, 8] width 12 height 12
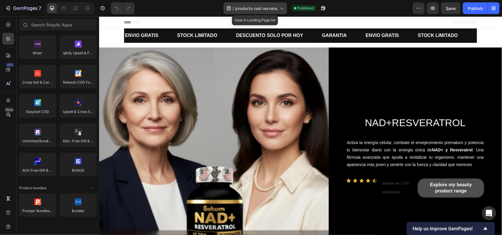
click at [277, 10] on span "producto nad resvera" at bounding box center [256, 8] width 42 height 6
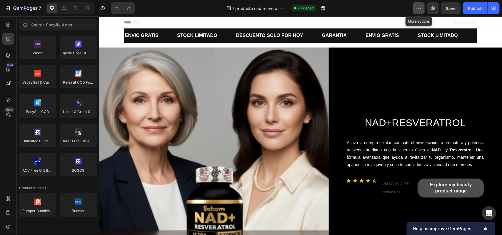
click at [417, 10] on icon "button" at bounding box center [419, 8] width 6 height 6
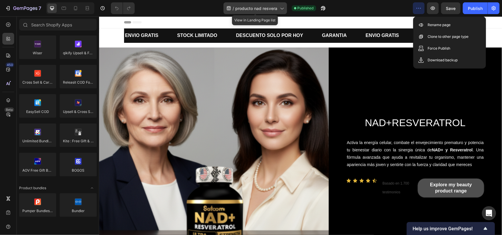
click at [265, 10] on span "producto nad resvera" at bounding box center [256, 8] width 42 height 6
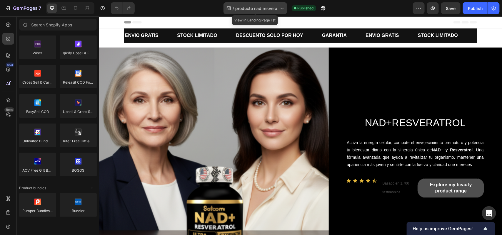
click at [283, 7] on icon at bounding box center [282, 8] width 6 height 6
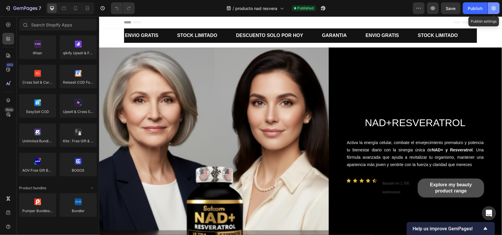
click at [490, 6] on button "button" at bounding box center [494, 8] width 12 height 12
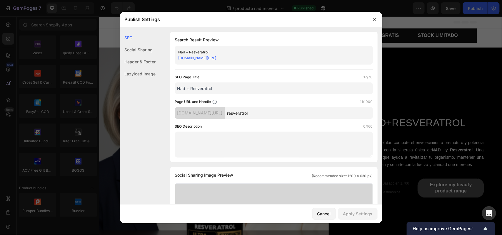
click at [418, 50] on div at bounding box center [251, 117] width 502 height 235
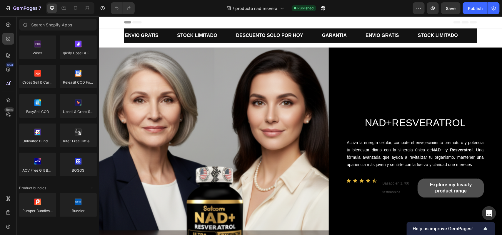
click at [153, 14] on div "7 / producto nad resvera Published Preview Save Publish" at bounding box center [251, 8] width 502 height 17
click at [153, 17] on div "Header" at bounding box center [300, 22] width 353 height 12
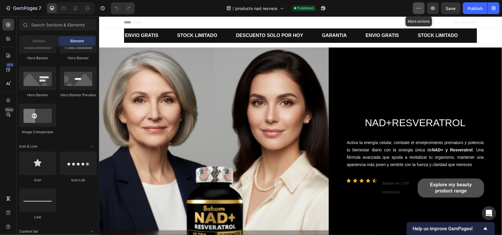
click at [415, 8] on button "button" at bounding box center [419, 8] width 12 height 12
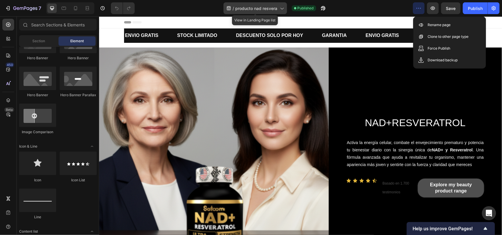
click at [262, 11] on span "producto nad resvera" at bounding box center [256, 8] width 42 height 6
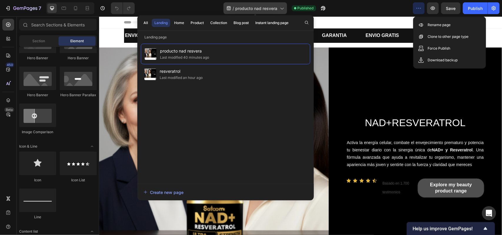
click at [228, 6] on icon at bounding box center [229, 8] width 6 height 6
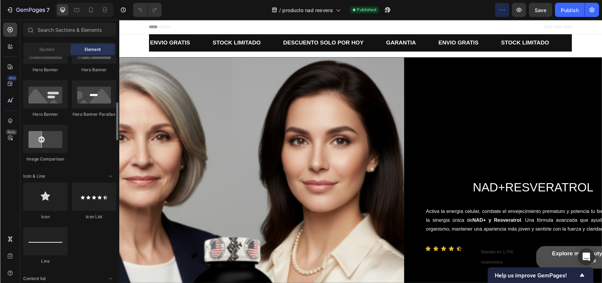
scroll to position [286, 0]
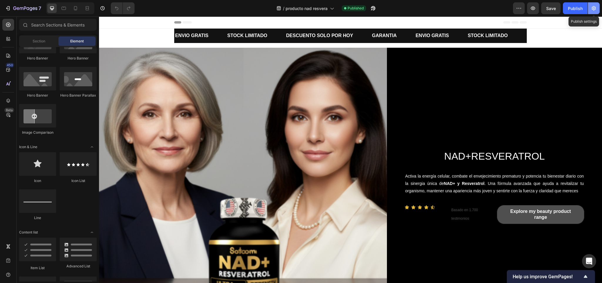
click at [502, 10] on icon "button" at bounding box center [594, 8] width 6 height 6
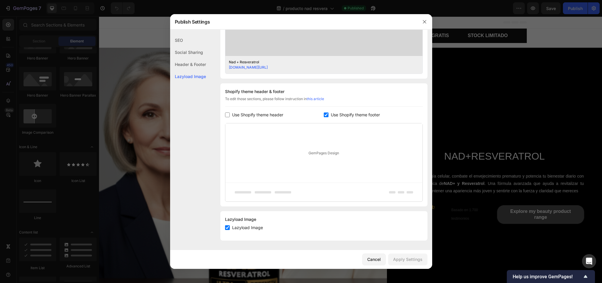
scroll to position [228, 0]
click at [493, 99] on div at bounding box center [301, 141] width 602 height 283
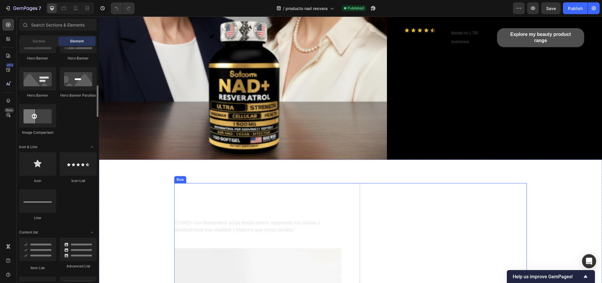
scroll to position [334, 0]
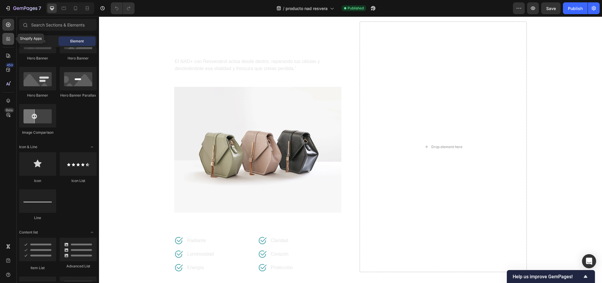
click at [7, 42] on div at bounding box center [8, 39] width 12 height 12
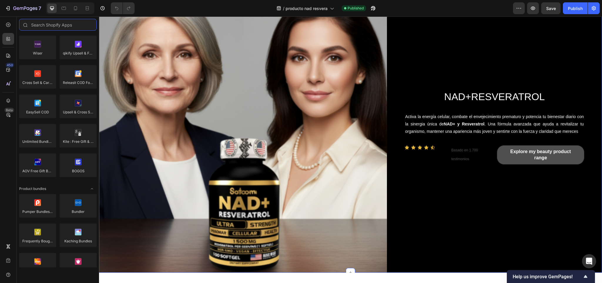
scroll to position [0, 0]
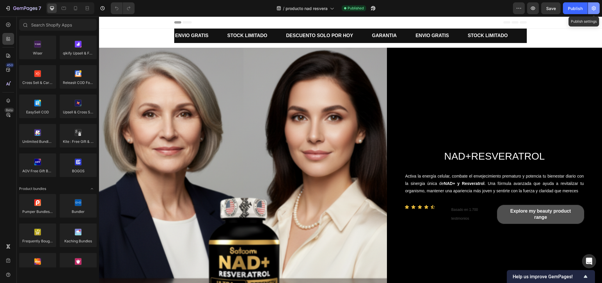
click at [502, 9] on icon "button" at bounding box center [594, 8] width 4 height 4
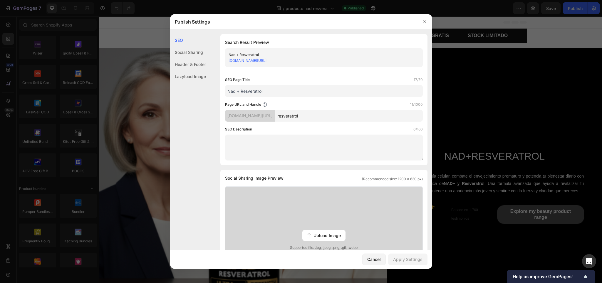
click at [497, 75] on div at bounding box center [301, 141] width 602 height 283
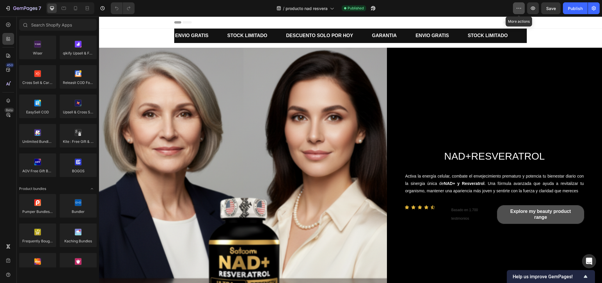
click at [502, 6] on icon "button" at bounding box center [519, 8] width 6 height 6
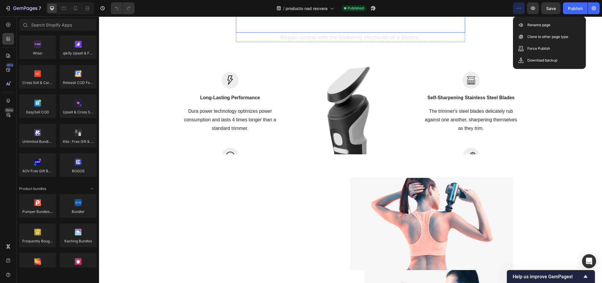
scroll to position [597, 0]
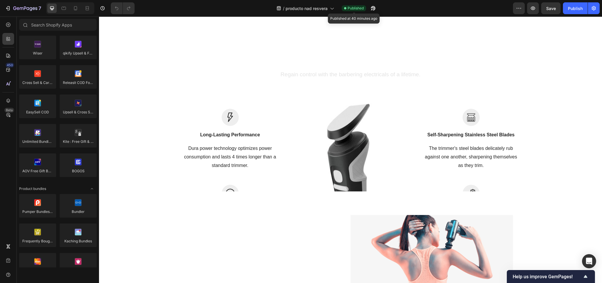
click at [354, 7] on span "Published" at bounding box center [356, 8] width 16 height 5
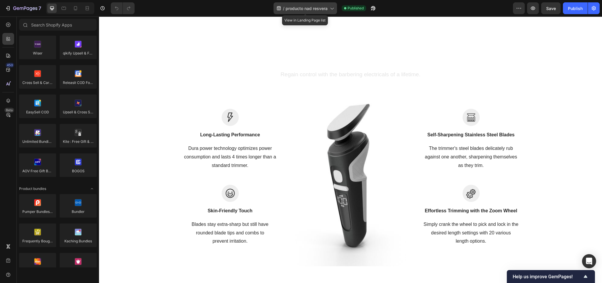
click at [299, 7] on span "producto nad resvera" at bounding box center [307, 8] width 42 height 6
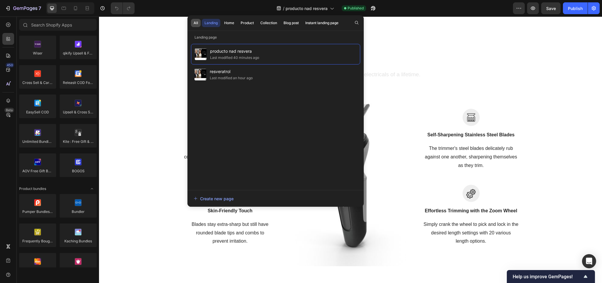
click at [195, 21] on div "All" at bounding box center [196, 22] width 4 height 5
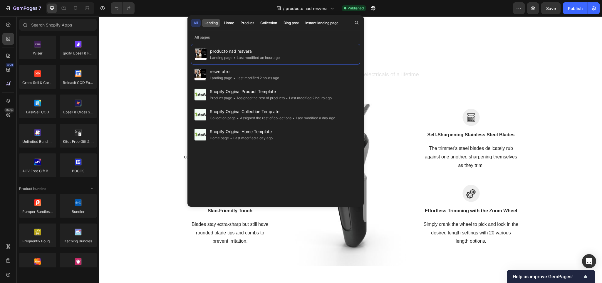
click at [212, 21] on div "Landing" at bounding box center [211, 22] width 13 height 5
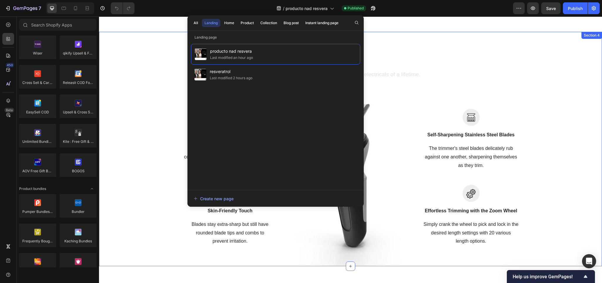
click at [139, 51] on div "Your Choice to Groom with Style & Precision Heading Regain control with the bar…" at bounding box center [350, 149] width 494 height 234
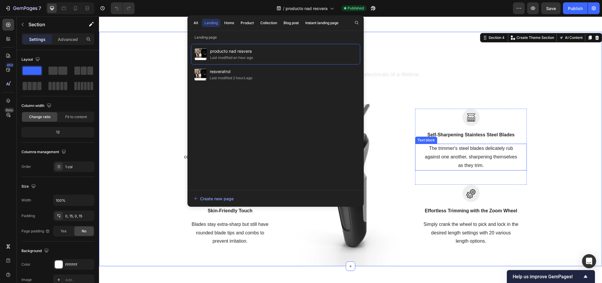
click at [460, 152] on p "The trimmer's steel blades delicately rub against one another, sharpening thems…" at bounding box center [471, 156] width 111 height 25
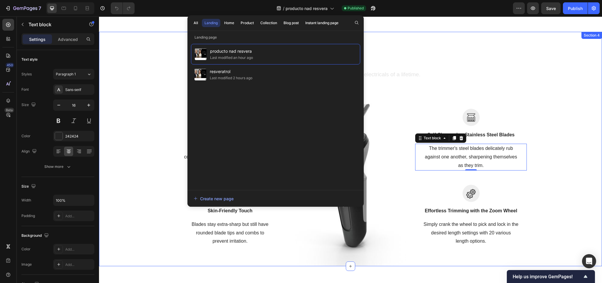
click at [502, 58] on div "Your Choice to Groom with Style & Precision Heading Regain control with the bar…" at bounding box center [350, 149] width 494 height 234
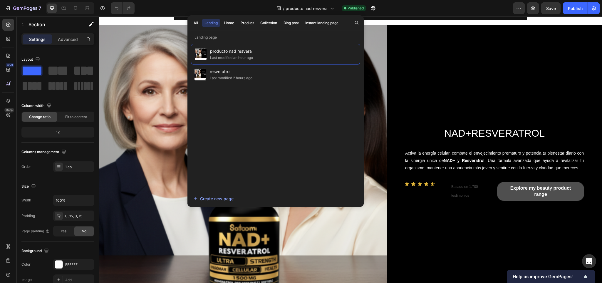
scroll to position [0, 0]
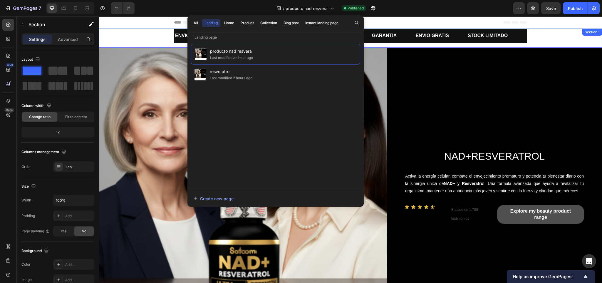
click at [502, 36] on div "ENVIO GRATIS Text Block STOCK LIMITADO Text Block DESCUENTO SOLO POR HOY Text B…" at bounding box center [350, 38] width 503 height 19
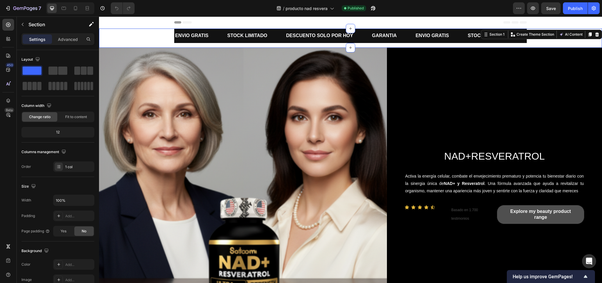
click at [446, 13] on div "/ producto nad resvera Published" at bounding box center [326, 8] width 374 height 12
click at [315, 6] on span "producto nad resvera" at bounding box center [307, 8] width 42 height 6
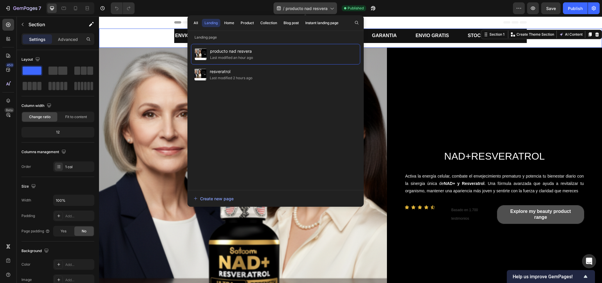
click at [315, 6] on span "producto nad resvera" at bounding box center [307, 8] width 42 height 6
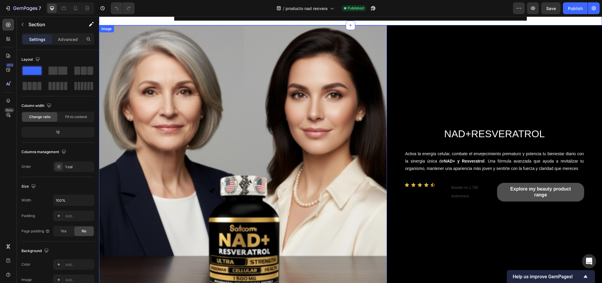
scroll to position [23, 0]
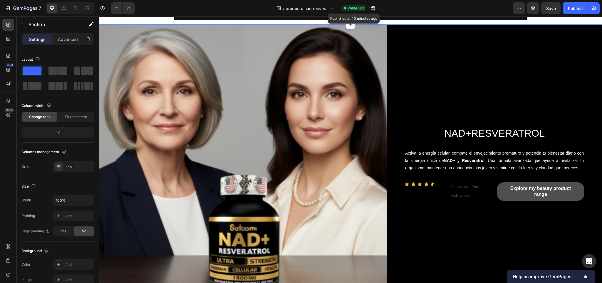
click at [356, 7] on span "Published" at bounding box center [356, 8] width 16 height 5
click at [31, 10] on icon "button" at bounding box center [25, 8] width 24 height 5
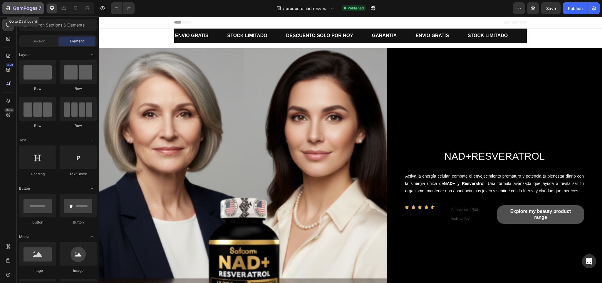
click at [29, 9] on icon "button" at bounding box center [27, 8] width 3 height 3
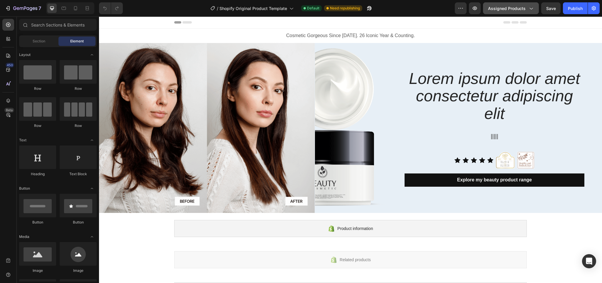
click at [508, 8] on span "Assigned Products" at bounding box center [507, 8] width 38 height 6
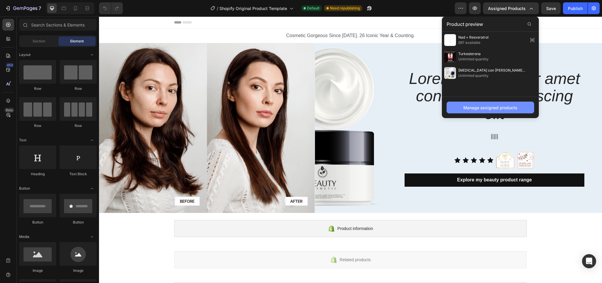
click at [484, 108] on div "Manage assigned products" at bounding box center [491, 107] width 54 height 6
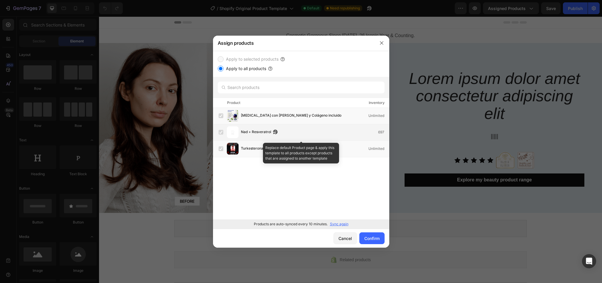
click at [221, 133] on label at bounding box center [221, 132] width 5 height 5
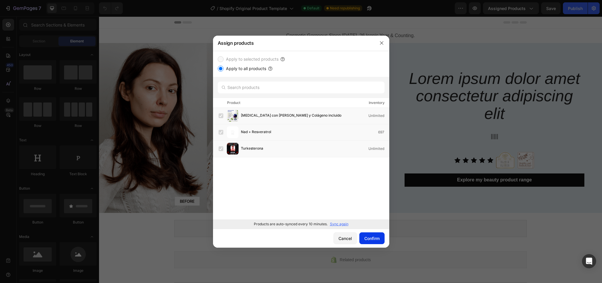
click at [369, 236] on div "Confirm" at bounding box center [372, 238] width 15 height 6
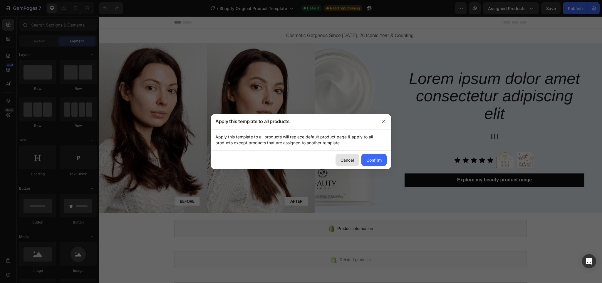
click at [348, 156] on button "Cancel" at bounding box center [348, 160] width 24 height 12
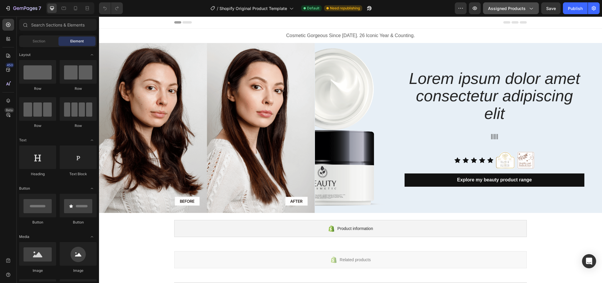
click at [512, 4] on button "Assigned Products" at bounding box center [511, 8] width 56 height 12
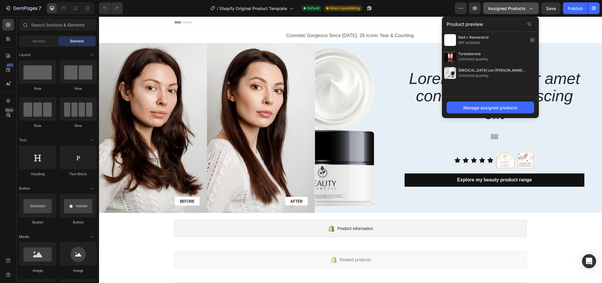
click at [531, 7] on icon "button" at bounding box center [531, 8] width 6 height 6
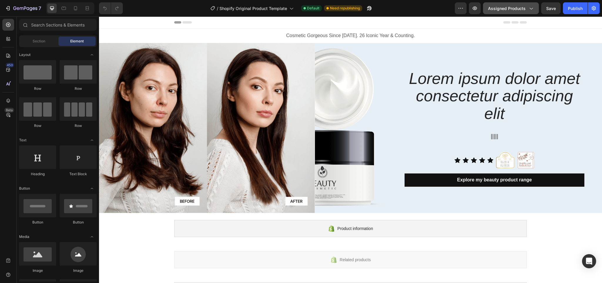
click at [531, 7] on icon "button" at bounding box center [531, 8] width 6 height 6
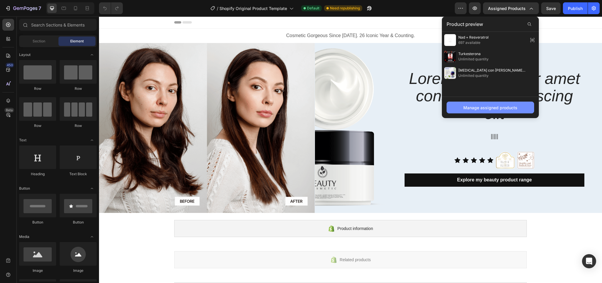
click at [474, 101] on button "Manage assigned products" at bounding box center [491, 107] width 88 height 12
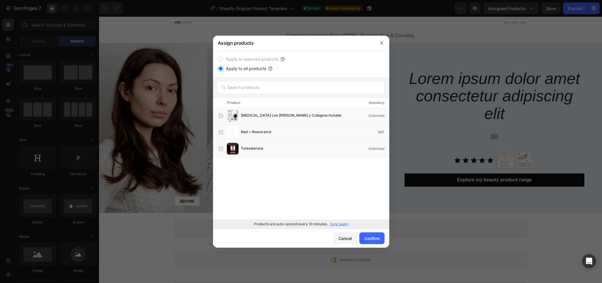
drag, startPoint x: 218, startPoint y: 63, endPoint x: 221, endPoint y: 78, distance: 15.9
click at [221, 78] on div "Apply to selected products Apply to all products Product Inventory Citrato de M…" at bounding box center [301, 140] width 176 height 178
click at [237, 92] on input "text" at bounding box center [301, 87] width 167 height 12
click at [253, 125] on div "Nad + Resveratrol 697" at bounding box center [301, 132] width 176 height 16
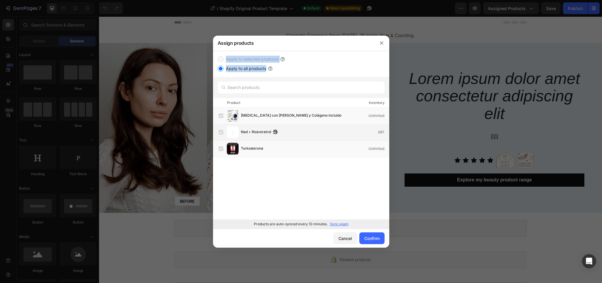
click at [253, 125] on div "Nad + Resveratrol 697" at bounding box center [301, 132] width 176 height 16
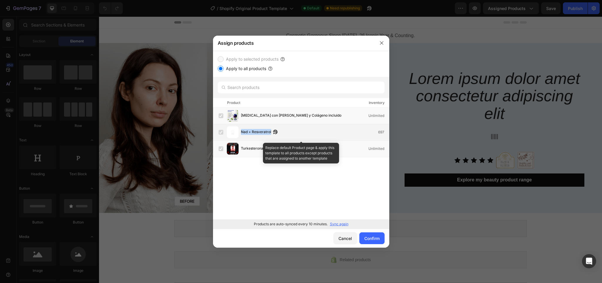
click at [253, 125] on div "Nad + Resveratrol 697" at bounding box center [301, 132] width 176 height 16
click at [222, 131] on label at bounding box center [221, 132] width 5 height 5
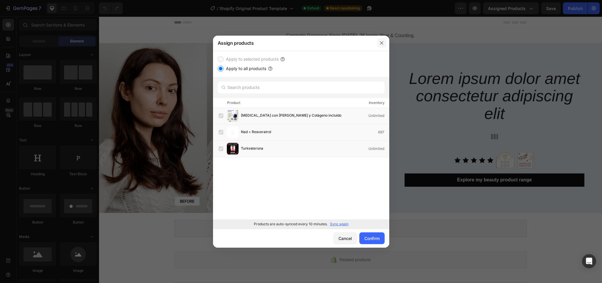
click at [381, 43] on icon "button" at bounding box center [382, 43] width 5 height 5
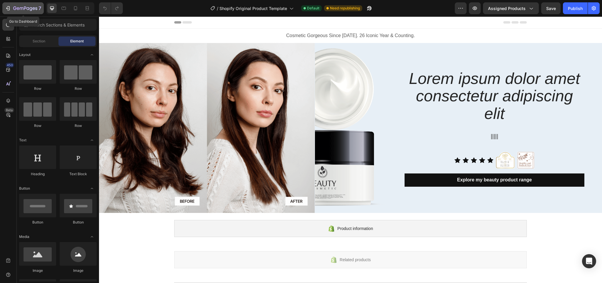
click at [29, 5] on div "7" at bounding box center [27, 8] width 28 height 7
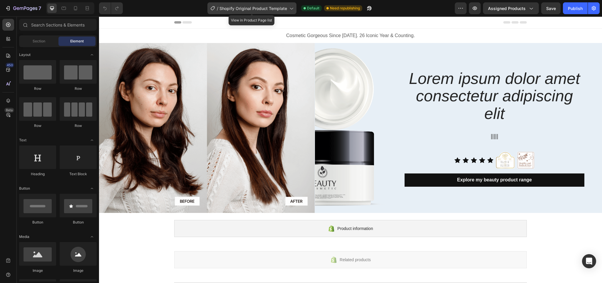
click at [233, 11] on span "Shopify Original Product Template" at bounding box center [254, 8] width 68 height 6
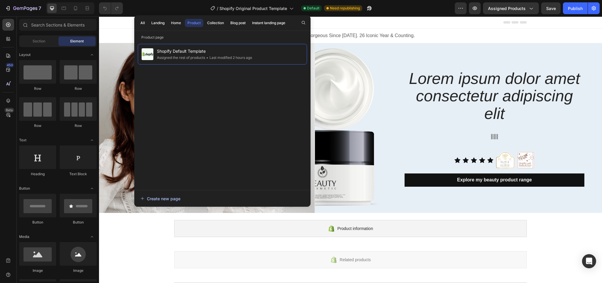
click at [164, 197] on div "Create new page" at bounding box center [161, 198] width 40 height 6
drag, startPoint x: 269, startPoint y: 15, endPoint x: 274, endPoint y: 15, distance: 4.4
click at [269, 15] on div "All Landing Home Product Collection Blog post Instant landing page" at bounding box center [212, 22] width 157 height 15
click at [20, 4] on button "7" at bounding box center [22, 8] width 41 height 12
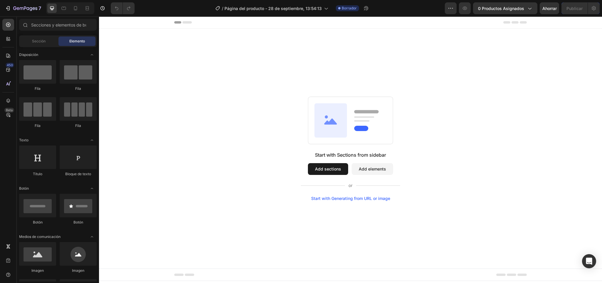
click at [531, 47] on div "Start with Sections from sidebar Add sections Add elements Start with Generatin…" at bounding box center [350, 149] width 503 height 240
click at [504, 11] on span "0 productos asignados" at bounding box center [501, 8] width 46 height 6
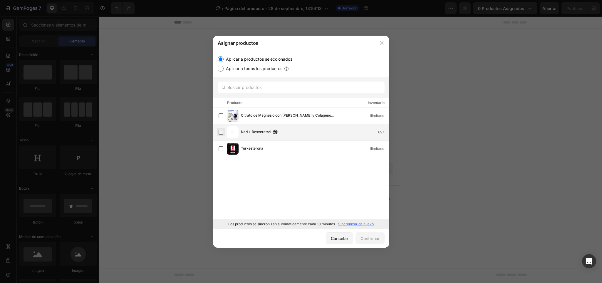
click at [220, 134] on label at bounding box center [221, 132] width 5 height 5
click at [376, 238] on font "Confirmar" at bounding box center [370, 237] width 19 height 5
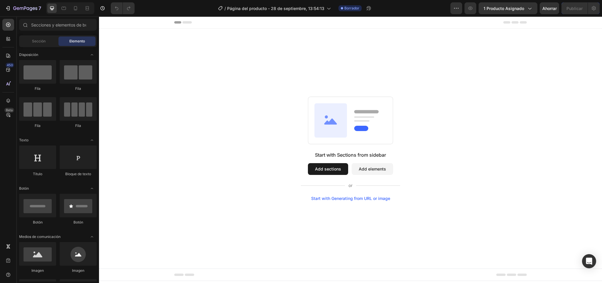
click at [189, 21] on icon at bounding box center [183, 22] width 18 height 2
click at [187, 21] on icon at bounding box center [183, 22] width 18 height 2
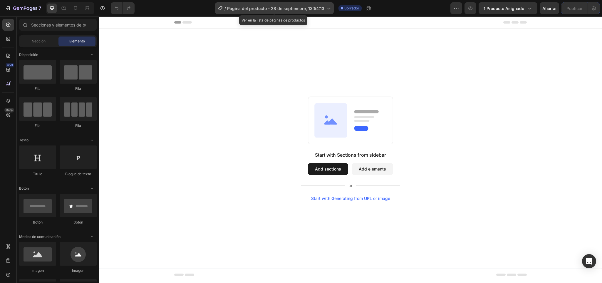
click at [316, 12] on div "/ Página del producto - 28 de septiembre, 13:54:13" at bounding box center [274, 8] width 119 height 12
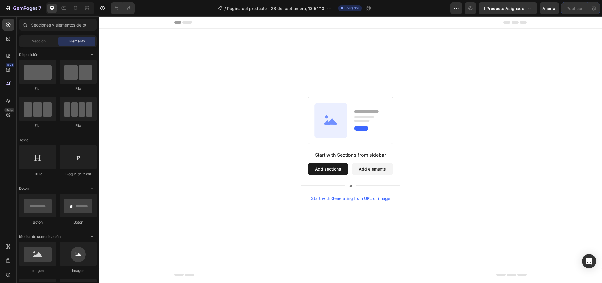
click at [369, 36] on div "Start with Sections from sidebar Add sections Add elements Start with Generatin…" at bounding box center [350, 149] width 503 height 240
drag, startPoint x: 369, startPoint y: 36, endPoint x: 318, endPoint y: -1, distance: 63.2
click at [318, 16] on html "Header Root Start with Sections from sidebar Add sections Add elements Start wi…" at bounding box center [350, 149] width 503 height 266
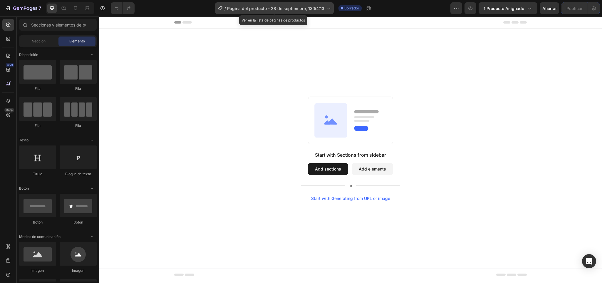
click at [318, 4] on div "/ Página del producto - 28 de septiembre, 13:54:13" at bounding box center [274, 8] width 119 height 12
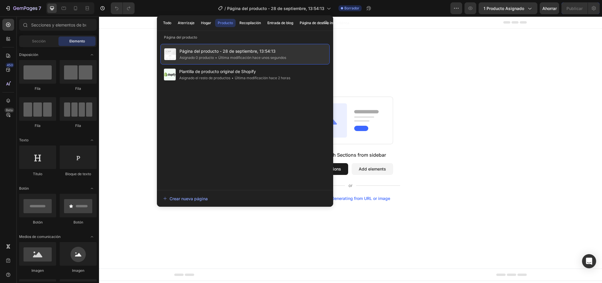
click at [303, 56] on div "Página del producto - 28 de septiembre, 13:54:13 Asignado 0 producto • Última m…" at bounding box center [245, 54] width 169 height 21
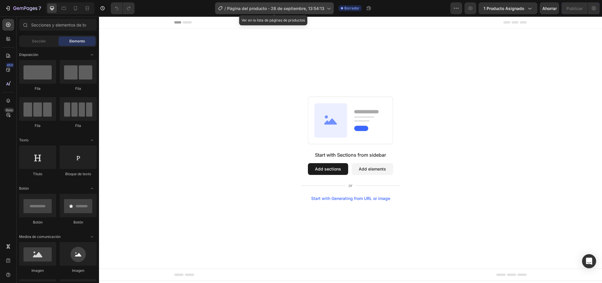
click at [312, 8] on font "Página del producto - 28 de septiembre, 13:54:13" at bounding box center [275, 8] width 97 height 5
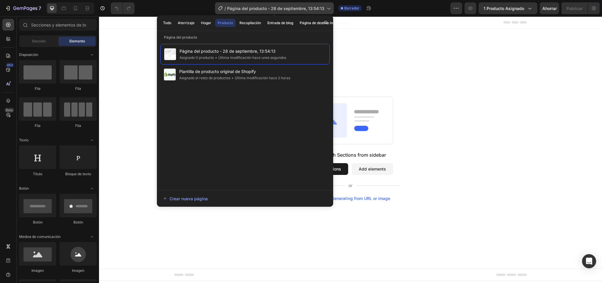
click at [312, 8] on font "Página del producto - 28 de septiembre, 13:54:13" at bounding box center [275, 8] width 97 height 5
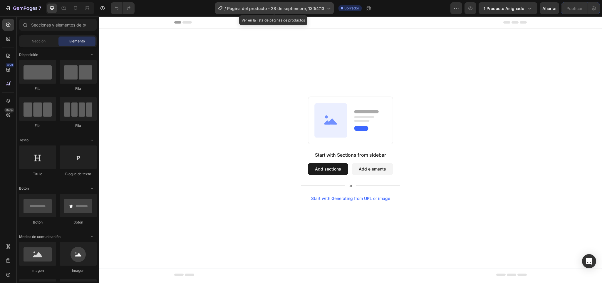
click at [312, 8] on font "Página del producto - 28 de septiembre, 13:54:13" at bounding box center [275, 8] width 97 height 5
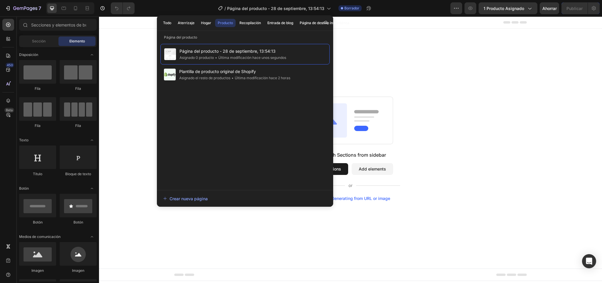
click at [368, 67] on div "Start with Sections from sidebar Add sections Add elements Start with Generatin…" at bounding box center [350, 149] width 503 height 240
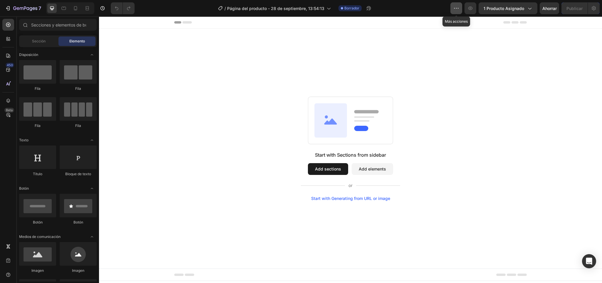
click at [458, 5] on icon "button" at bounding box center [457, 8] width 6 height 6
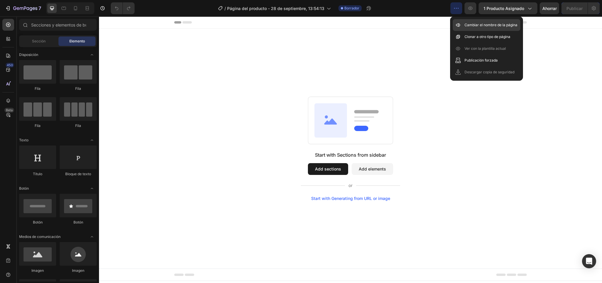
click at [468, 23] on font "Cambiar el nombre de la página" at bounding box center [491, 25] width 53 height 4
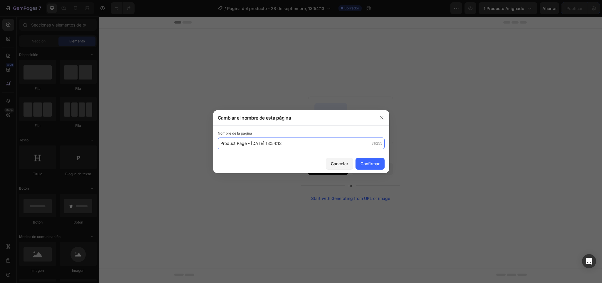
click at [286, 141] on input "Product Page - [DATE] 13:54:13" at bounding box center [301, 143] width 167 height 12
type input "Nad + RESVERATROL og"
click at [365, 160] on button "Confirmar" at bounding box center [370, 164] width 29 height 12
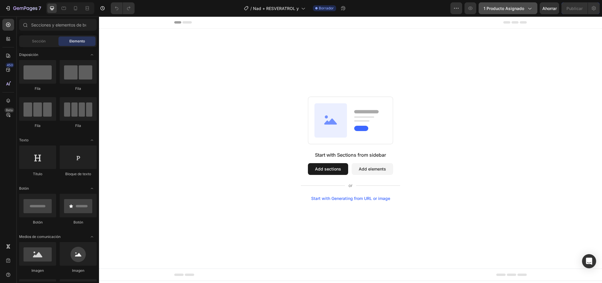
click at [490, 10] on font "1 producto asignado" at bounding box center [504, 8] width 41 height 5
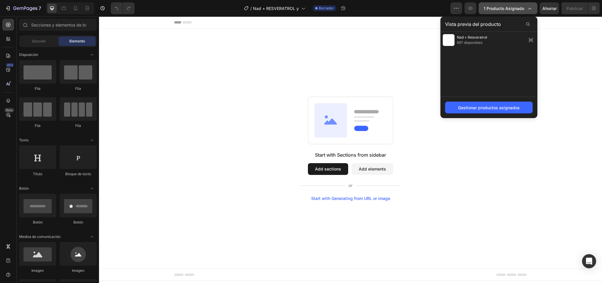
click at [491, 10] on font "1 producto asignado" at bounding box center [504, 8] width 41 height 5
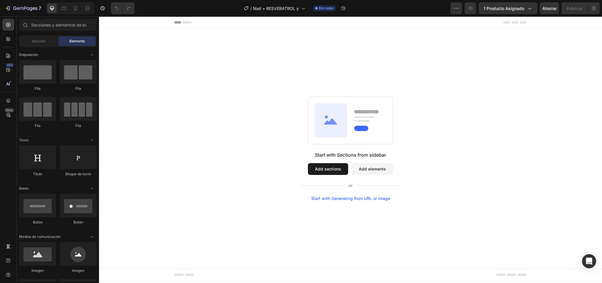
click at [332, 168] on button "Add sections" at bounding box center [328, 169] width 40 height 12
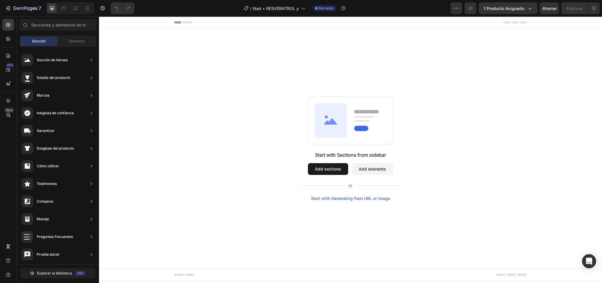
click at [357, 167] on button "Add elements" at bounding box center [372, 169] width 41 height 12
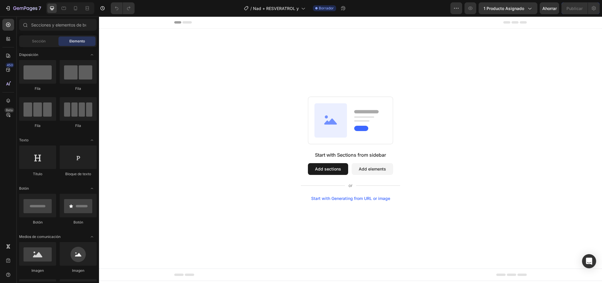
click at [328, 166] on button "Add sections" at bounding box center [328, 169] width 40 height 12
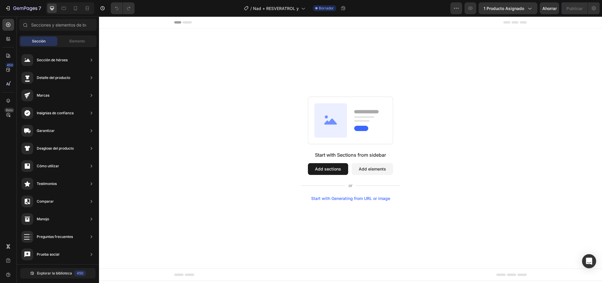
click at [263, 127] on div "Start with Sections from sidebar Add sections Add elements Start with Generatin…" at bounding box center [350, 148] width 461 height 104
drag, startPoint x: 222, startPoint y: 77, endPoint x: 419, endPoint y: 45, distance: 199.2
click at [419, 45] on div "Start with Sections from sidebar Add sections Add elements Start with Generatin…" at bounding box center [350, 149] width 503 height 240
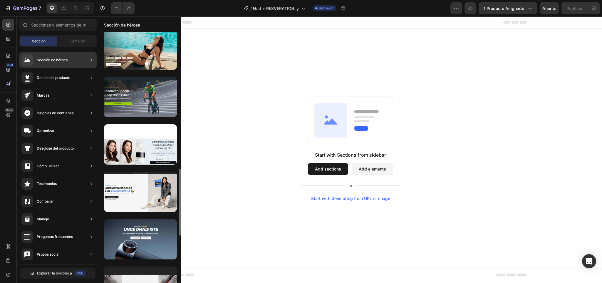
scroll to position [523, 0]
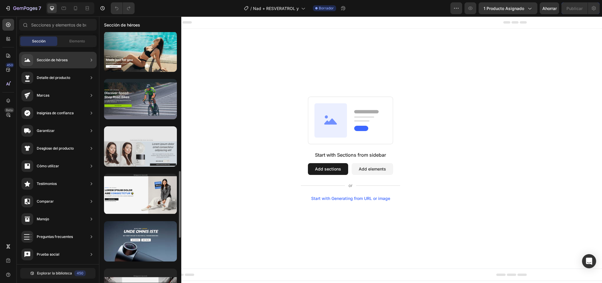
click at [132, 165] on div at bounding box center [140, 146] width 73 height 40
click at [125, 153] on div at bounding box center [140, 146] width 73 height 40
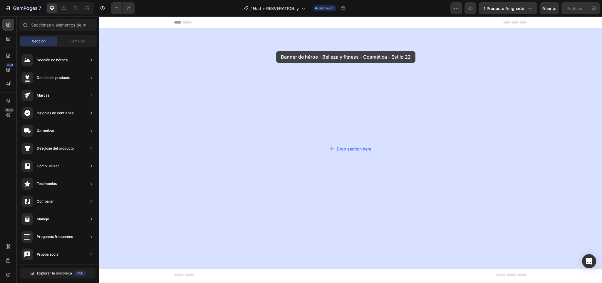
drag, startPoint x: 224, startPoint y: 170, endPoint x: 276, endPoint y: 52, distance: 128.9
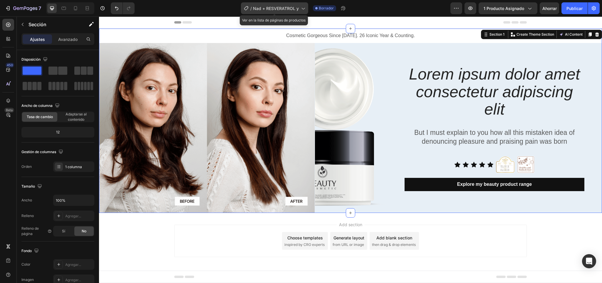
click at [302, 10] on icon at bounding box center [303, 8] width 6 height 6
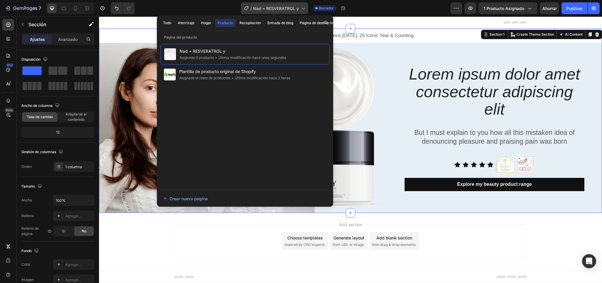
click at [300, 10] on icon at bounding box center [303, 8] width 6 height 6
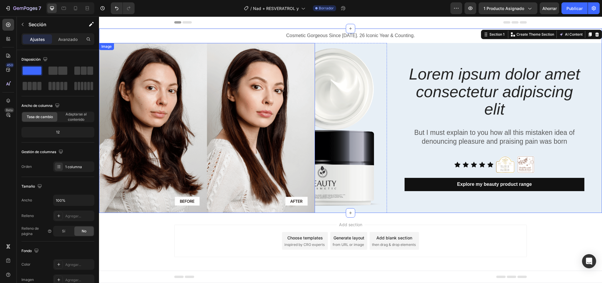
click at [177, 128] on img at bounding box center [207, 128] width 216 height 170
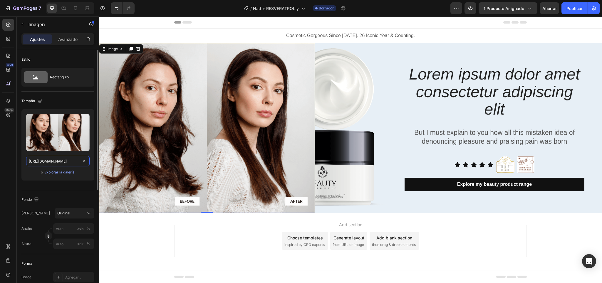
click at [53, 163] on input "https://cdn.shopify.com/s/files/1/0661/3719/4579/files/gempages_586285181510353…" at bounding box center [58, 161] width 64 height 11
paste input "55d7bca2-4d6b-47f4-a634-d632519ff6df"
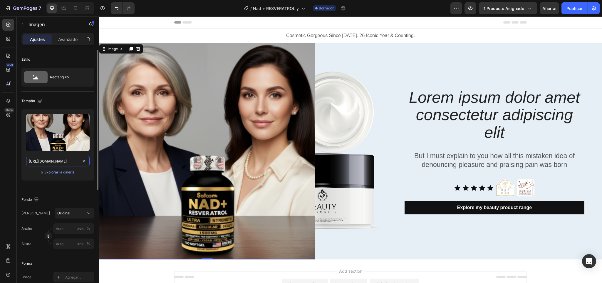
scroll to position [0, 178]
type input "[URL][DOMAIN_NAME]"
click at [65, 172] on font "Explorar la galería" at bounding box center [59, 172] width 30 height 4
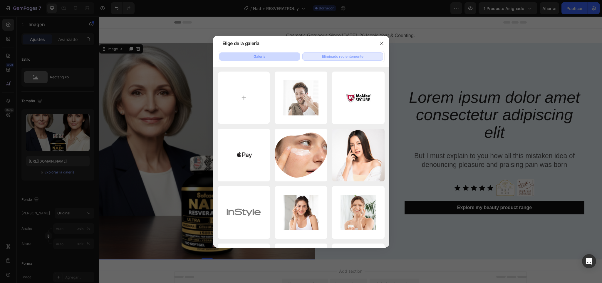
click at [335, 58] on font "Eliminado recientemente" at bounding box center [342, 56] width 41 height 4
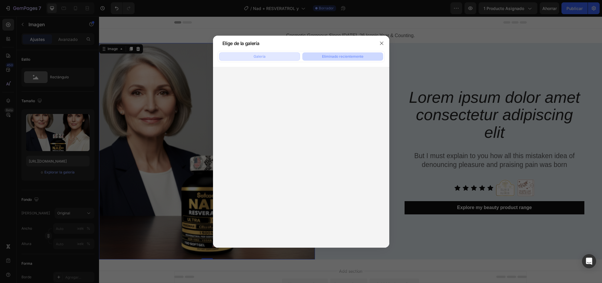
click at [276, 58] on button "Galería" at bounding box center [259, 56] width 81 height 8
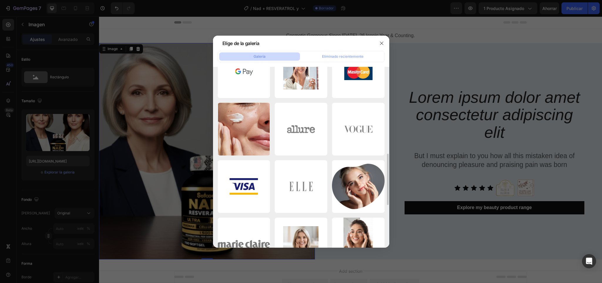
scroll to position [221, 0]
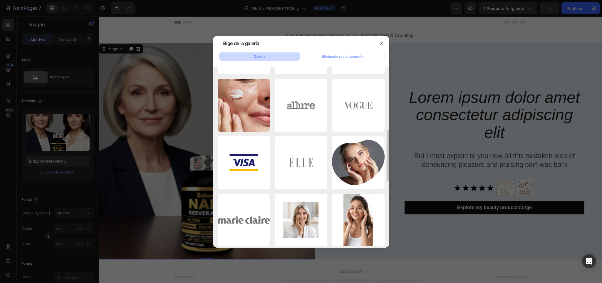
click at [454, 51] on div at bounding box center [301, 141] width 602 height 283
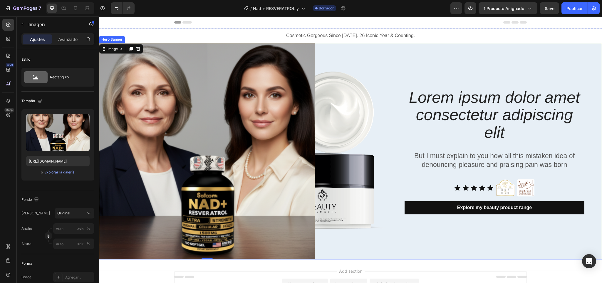
click at [408, 70] on div "Lorem ipsum dolor amet consectetur adipiscing elit Heading But I must explain t…" at bounding box center [500, 151] width 206 height 216
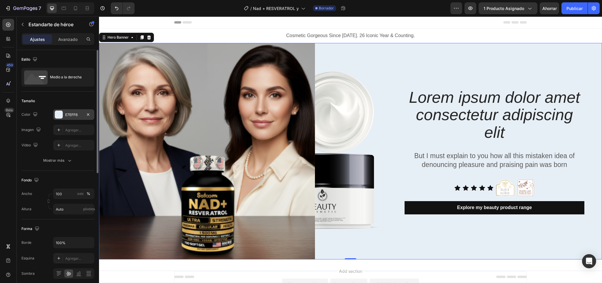
click at [59, 114] on div at bounding box center [59, 115] width 8 height 8
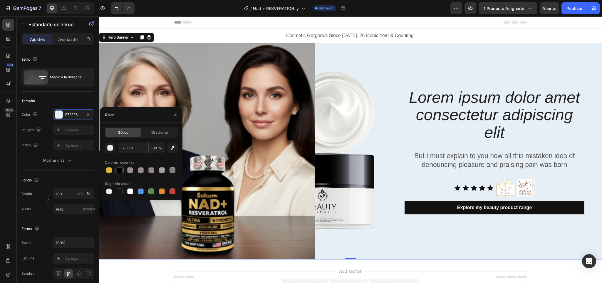
click at [117, 172] on div at bounding box center [119, 169] width 7 height 7
type input "000000"
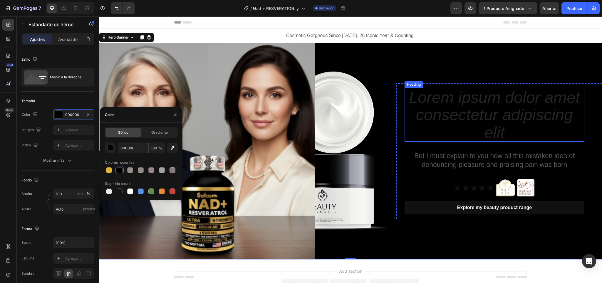
click at [533, 118] on h2 "Lorem ipsum dolor amet consectetur adipiscing elit" at bounding box center [495, 115] width 180 height 54
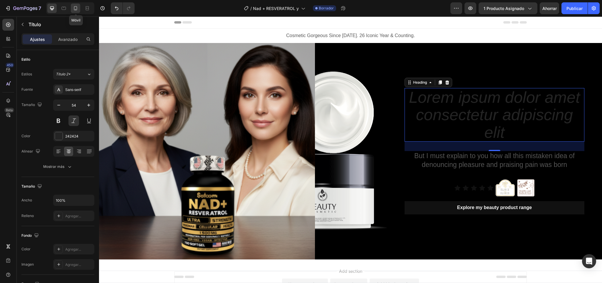
click at [80, 9] on div at bounding box center [75, 8] width 9 height 9
type input "36"
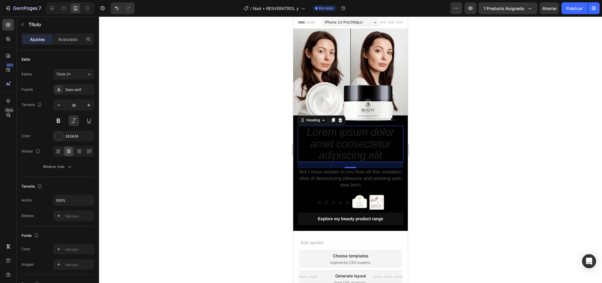
click at [328, 150] on h2 "Lorem ipsum dolor amet consectetur adipiscing elit" at bounding box center [351, 144] width 106 height 36
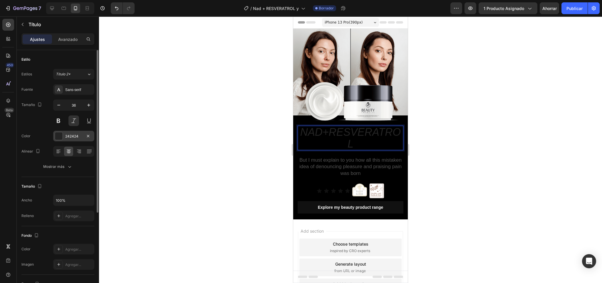
click at [58, 138] on div at bounding box center [59, 136] width 8 height 8
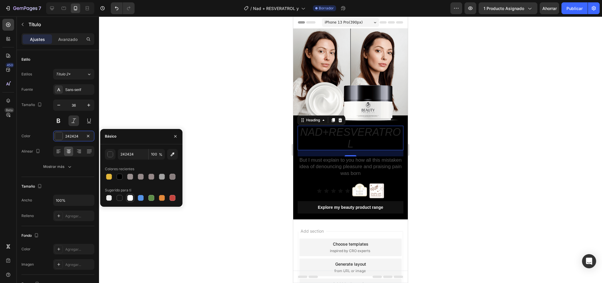
click at [130, 195] on div at bounding box center [130, 198] width 6 height 6
type input "FFFFFF"
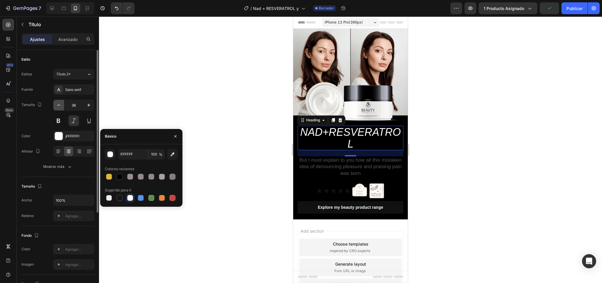
click at [62, 106] on icon "button" at bounding box center [59, 105] width 6 height 6
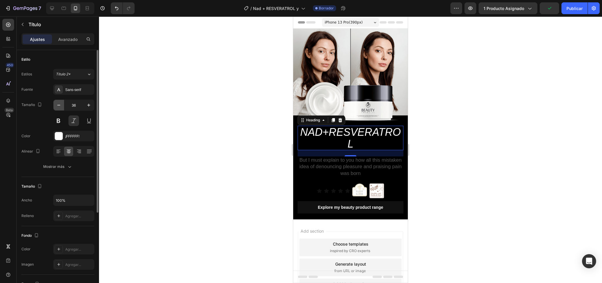
click at [62, 106] on icon "button" at bounding box center [59, 105] width 6 height 6
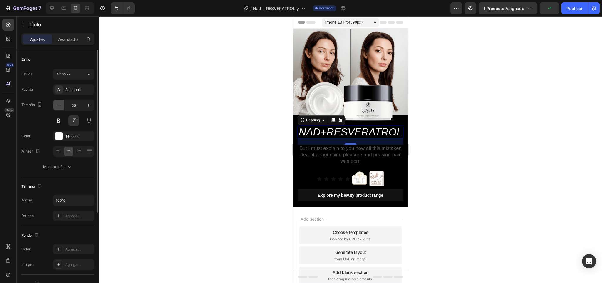
click at [62, 106] on icon "button" at bounding box center [59, 105] width 6 height 6
click at [61, 107] on icon "button" at bounding box center [59, 105] width 6 height 6
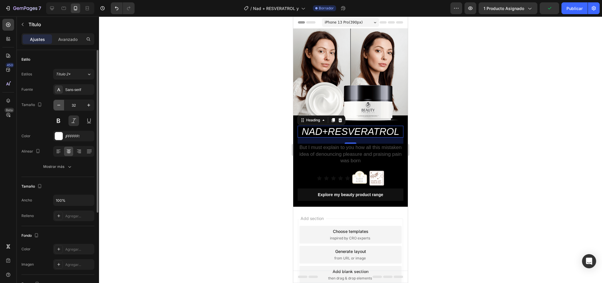
click at [61, 107] on icon "button" at bounding box center [59, 105] width 6 height 6
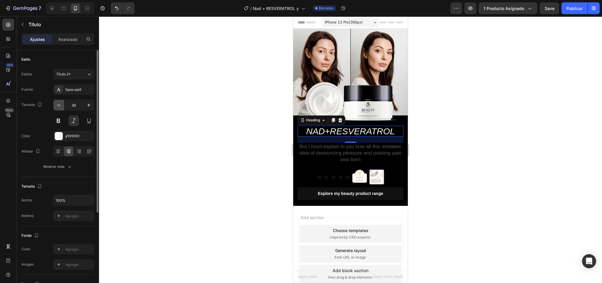
click at [61, 107] on icon "button" at bounding box center [59, 105] width 6 height 6
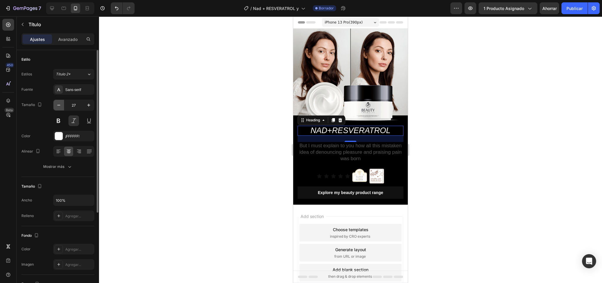
click at [61, 107] on icon "button" at bounding box center [59, 105] width 6 height 6
click at [90, 105] on icon "button" at bounding box center [89, 105] width 6 height 6
type input "25"
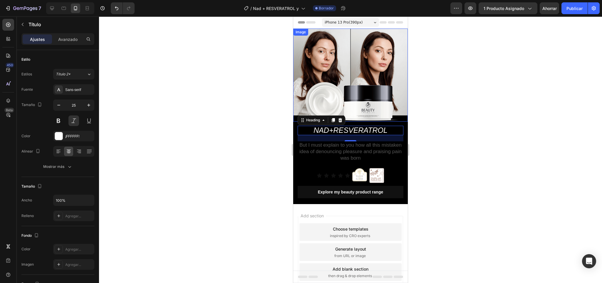
click at [344, 66] on img at bounding box center [350, 75] width 115 height 93
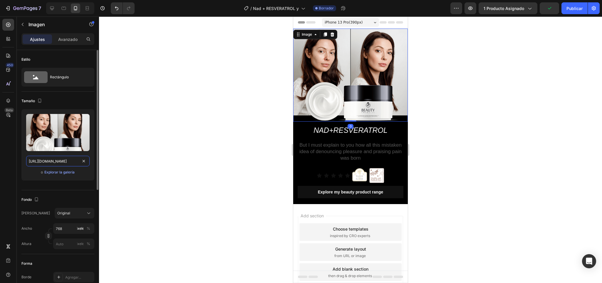
click at [62, 162] on input "https://cdn.shopify.com/s/files/1/0661/3719/4579/files/gempages_586285181510353…" at bounding box center [58, 161] width 64 height 11
paste input "NAD + RESVERATROL"
type input "NAD + RESVERATROL"
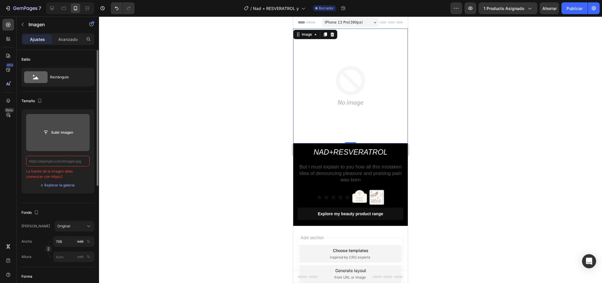
paste input "https://cdn.shopify.com/s/files/1/0661/3719/4579/files/gempages_586285181510353…"
type input "https://cdn.shopify.com/s/files/1/0661/3719/4579/files/gempages_586285181510353…"
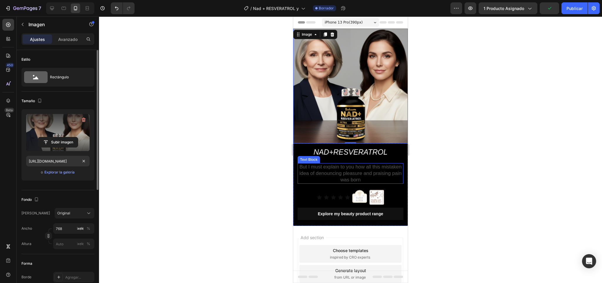
click at [341, 168] on p "But I must explain to you how all this mistaken idea of denouncing pleasure and…" at bounding box center [350, 172] width 105 height 19
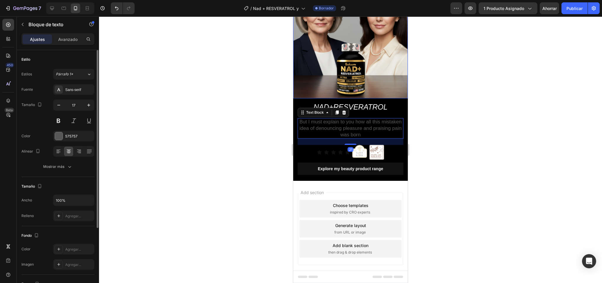
scroll to position [49, 0]
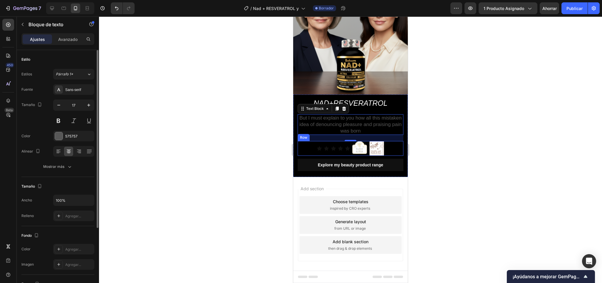
click at [323, 141] on div "Icon Icon Icon Icon Icon Icon List" at bounding box center [333, 148] width 33 height 15
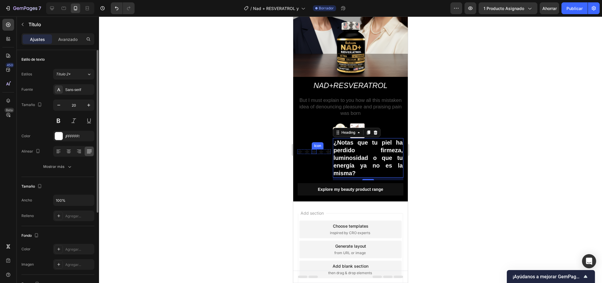
scroll to position [68, 0]
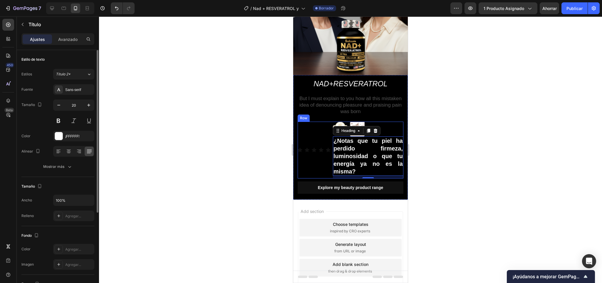
click at [306, 126] on div "Icon Icon Icon Icon Icon Icon List" at bounding box center [314, 149] width 33 height 57
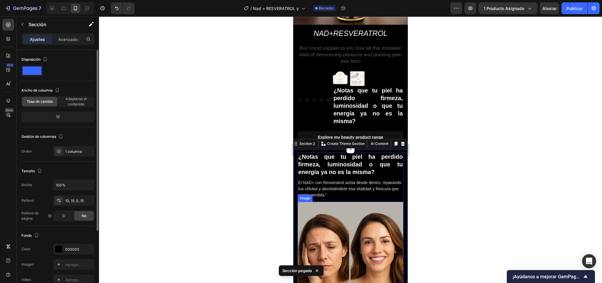
scroll to position [116, 0]
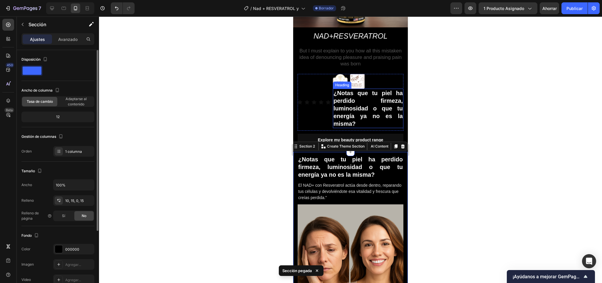
click at [368, 91] on h2 "¿Notas que tu piel ha perdido firmeza, luminosidad o que tu energía ya no es la…" at bounding box center [368, 107] width 71 height 39
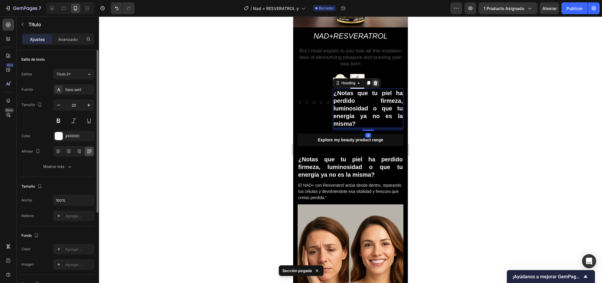
click at [376, 79] on div at bounding box center [375, 82] width 7 height 7
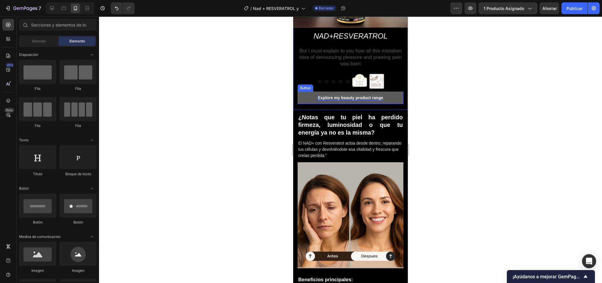
click at [345, 95] on div "Explore my beauty product range" at bounding box center [351, 97] width 66 height 5
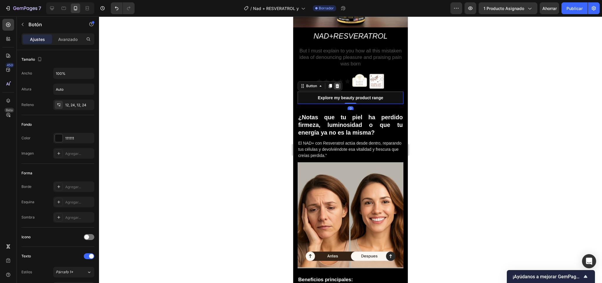
click at [338, 84] on icon at bounding box center [338, 86] width 4 height 4
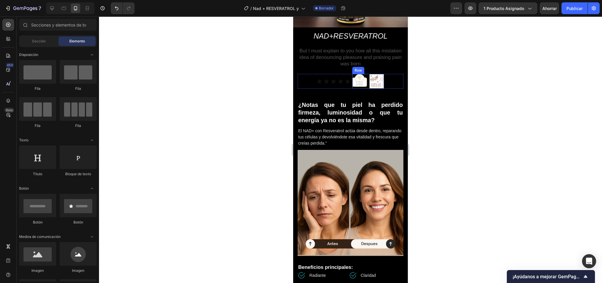
click at [364, 77] on div "Image Image Row" at bounding box center [368, 81] width 32 height 15
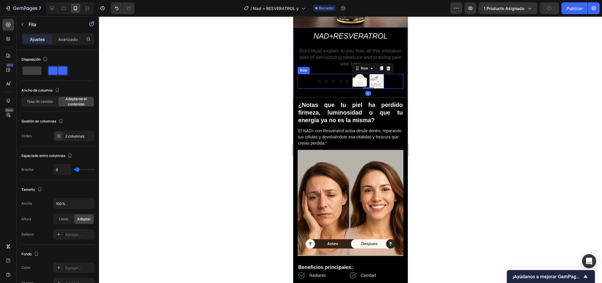
click at [321, 74] on div "Icon Icon Icon Icon Icon Icon List" at bounding box center [333, 81] width 33 height 15
click at [334, 66] on icon at bounding box center [334, 68] width 5 height 5
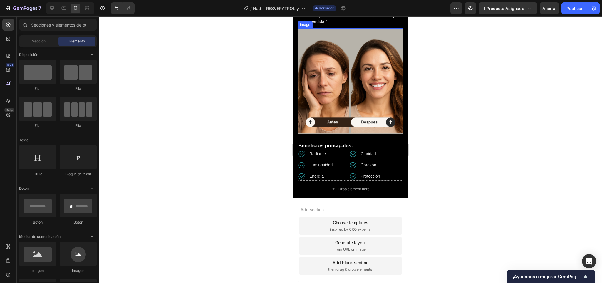
scroll to position [226, 0]
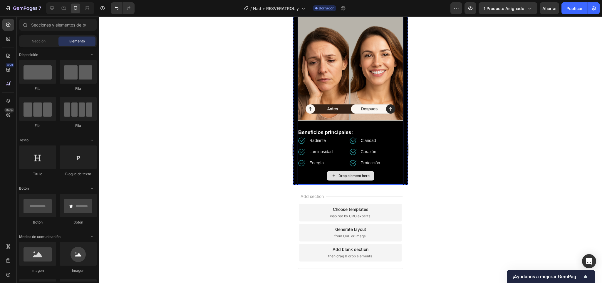
click at [303, 169] on div "Drop element here" at bounding box center [351, 176] width 106 height 18
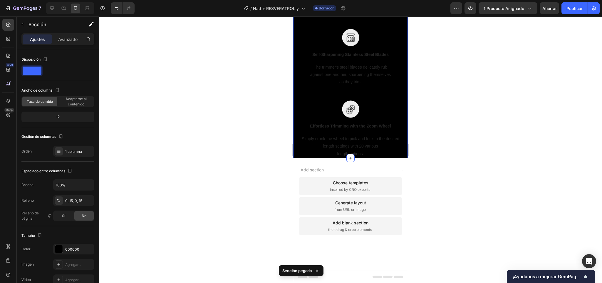
scroll to position [768, 0]
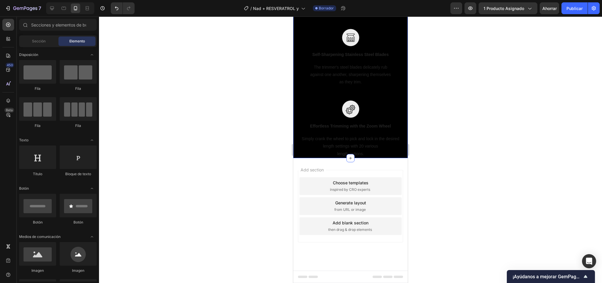
click at [300, 162] on div "Add section Choose templates inspired by CRO experts Generate layout from URL o…" at bounding box center [350, 214] width 115 height 112
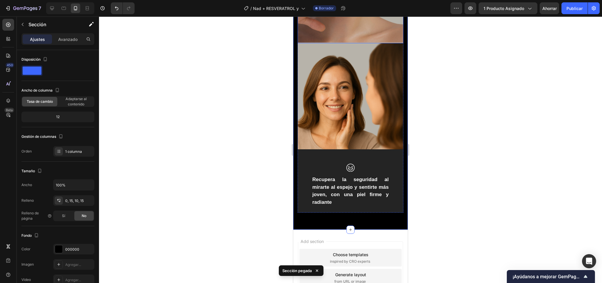
scroll to position [856, 0]
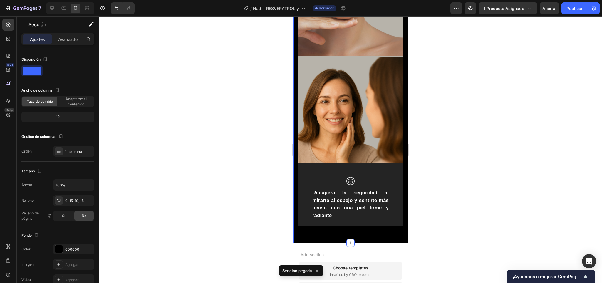
click at [459, 101] on div at bounding box center [350, 149] width 503 height 266
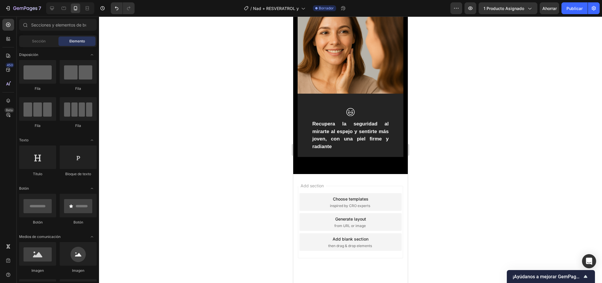
scroll to position [1115, 0]
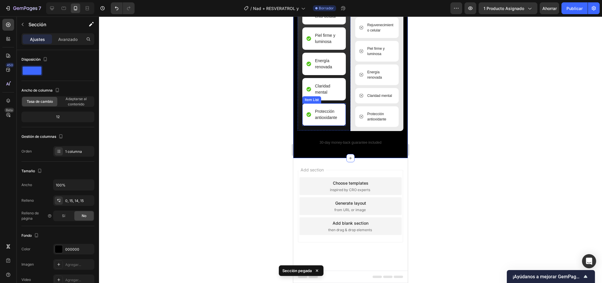
scroll to position [1363, 0]
click at [304, 150] on div "Image Lo que otros no tienen Heading Image Nad + Resveratrol Text Block Rejuven…" at bounding box center [351, 61] width 106 height 185
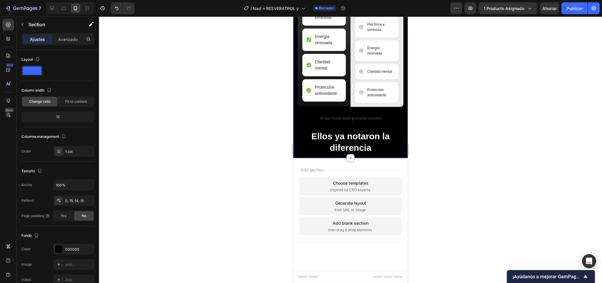
click at [384, 158] on div "Image Lo que otros no tienen Heading Image Nad + Resveratrol Text Block Rejuven…" at bounding box center [350, 51] width 115 height 213
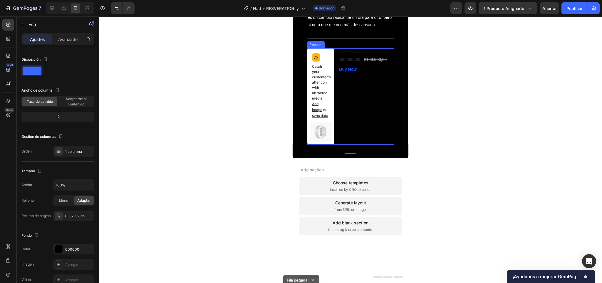
scroll to position [1534, 0]
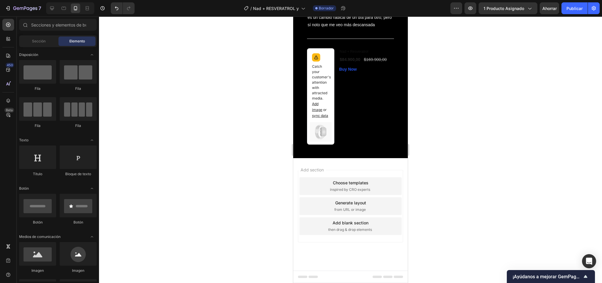
drag, startPoint x: 362, startPoint y: 203, endPoint x: 371, endPoint y: 199, distance: 9.9
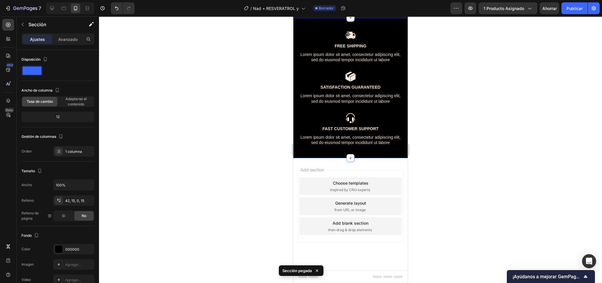
scroll to position [1716, 0]
click at [391, 168] on div "Add section Choose templates inspired by CRO experts Generate layout from URL o…" at bounding box center [350, 214] width 115 height 112
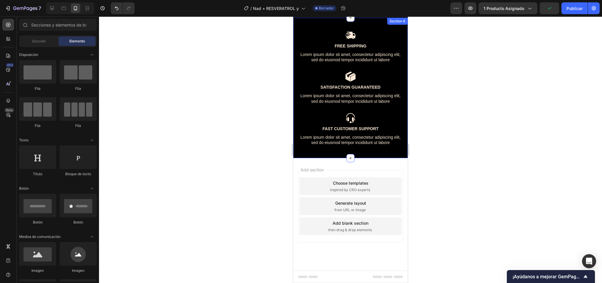
click at [376, 157] on div "Image Free Shipping Text Block Lorem ipsum dolor sit amet, consectetur adipisci…" at bounding box center [351, 94] width 106 height 128
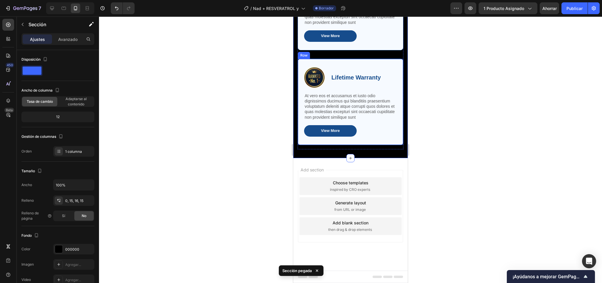
scroll to position [1954, 0]
click at [395, 158] on div "Add section Choose templates inspired by CRO experts Generate layout from URL o…" at bounding box center [350, 214] width 115 height 112
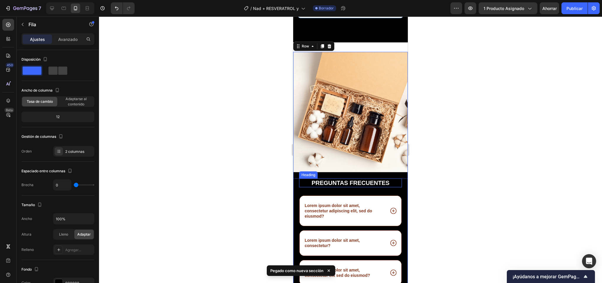
scroll to position [2067, 0]
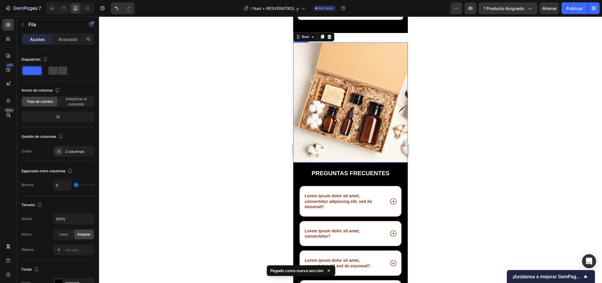
click at [361, 55] on img at bounding box center [350, 102] width 115 height 120
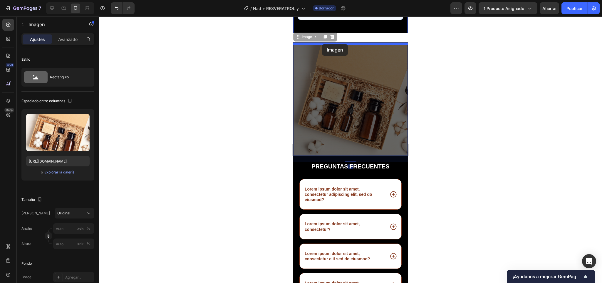
drag, startPoint x: 303, startPoint y: 48, endPoint x: 322, endPoint y: 44, distance: 19.6
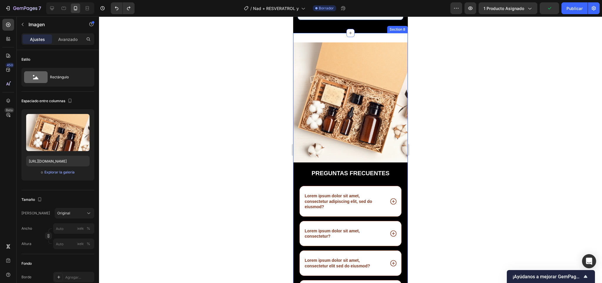
click at [368, 49] on div "pREGUNTAS FRECUENTES Heading Lorem ipsum dolor sit amet, consectetur adipiscing…" at bounding box center [350, 194] width 115 height 323
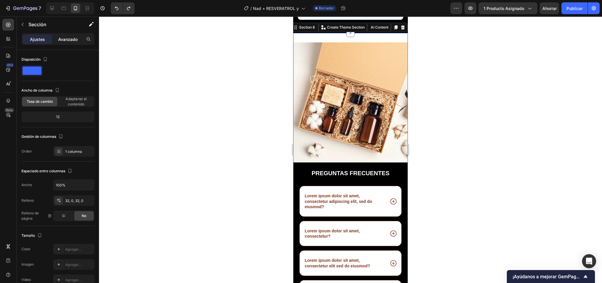
click at [59, 37] on font "Avanzado" at bounding box center [67, 39] width 19 height 5
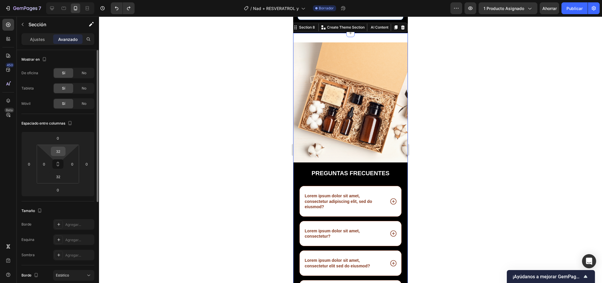
click at [58, 149] on input "32" at bounding box center [58, 151] width 12 height 9
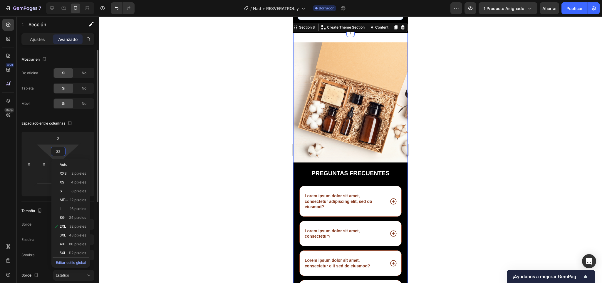
type input "0"
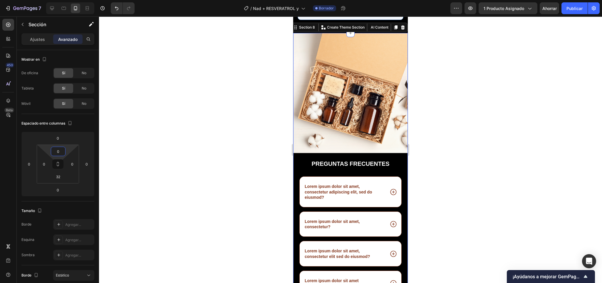
click at [446, 123] on div at bounding box center [350, 149] width 503 height 266
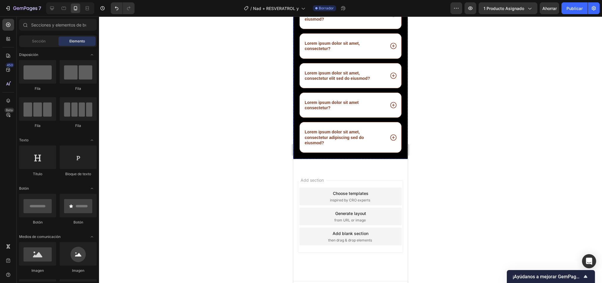
scroll to position [2263, 0]
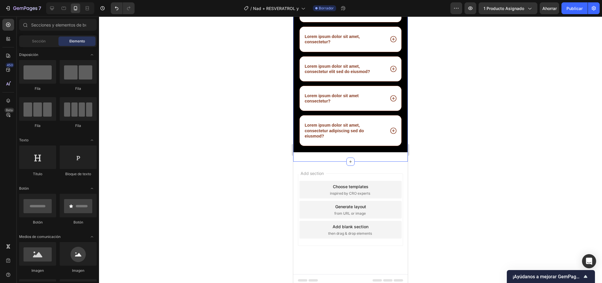
click at [310, 150] on div "pREGUNTAS FRECUENTES Heading Lorem ipsum dolor sit amet, consectetur adipiscing…" at bounding box center [350, 4] width 115 height 313
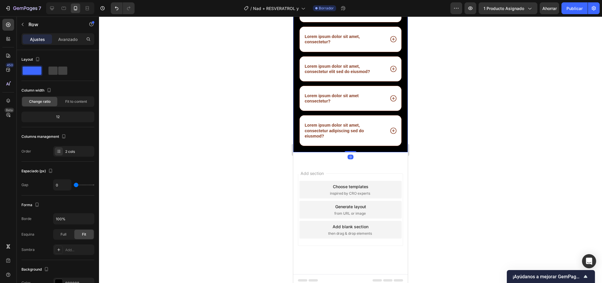
click at [298, 145] on div "pREGUNTAS FRECUENTES Heading Lorem ipsum dolor sit amet, consectetur adipiscing…" at bounding box center [350, 63] width 115 height 177
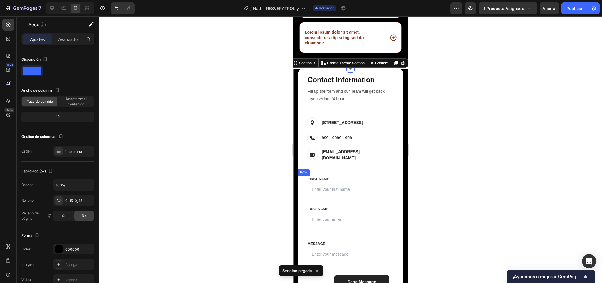
scroll to position [2356, 0]
click at [426, 76] on div at bounding box center [350, 149] width 503 height 266
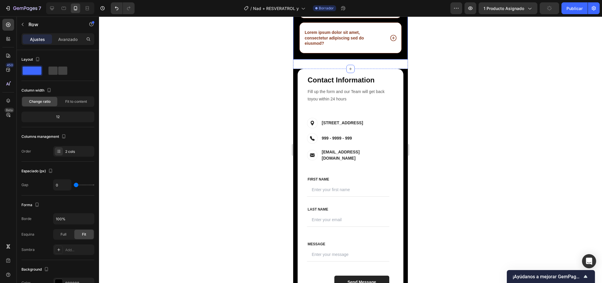
click at [64, 35] on div "Avanzado" at bounding box center [67, 38] width 29 height 9
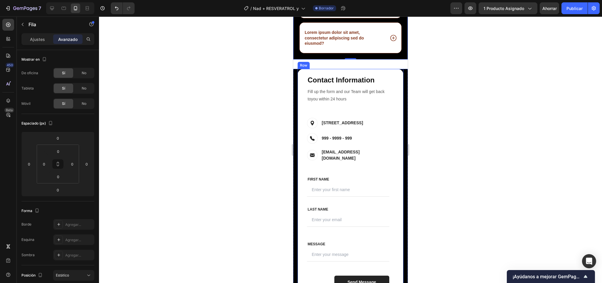
click at [304, 64] on div "Row" at bounding box center [304, 65] width 12 height 7
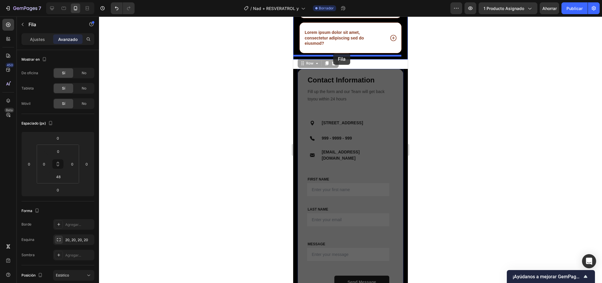
drag, startPoint x: 315, startPoint y: 64, endPoint x: 333, endPoint y: 54, distance: 20.3
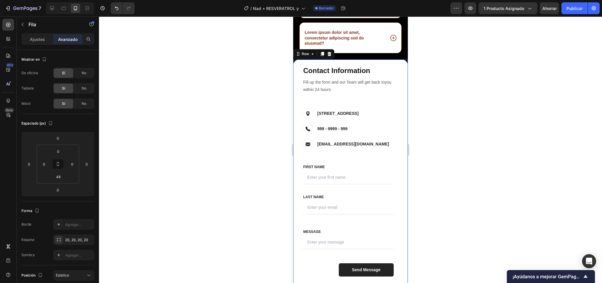
click at [445, 72] on div at bounding box center [350, 149] width 503 height 266
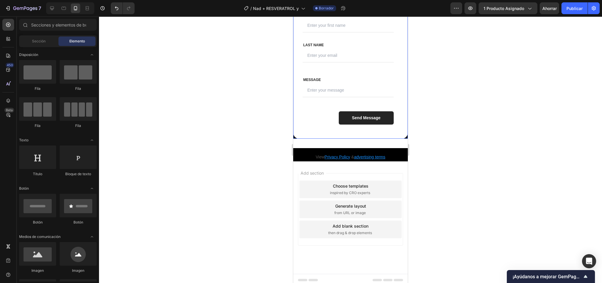
scroll to position [2507, 0]
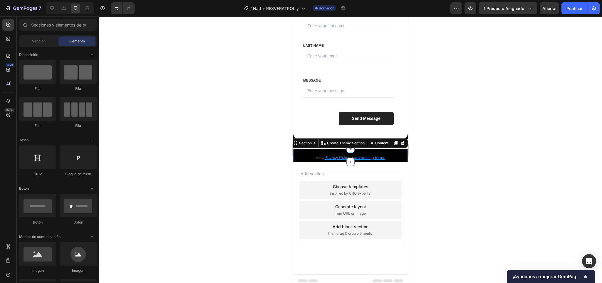
click at [295, 148] on div "View Privacy Policy & advertising terms Text block Section 9 You can create reu…" at bounding box center [350, 154] width 115 height 13
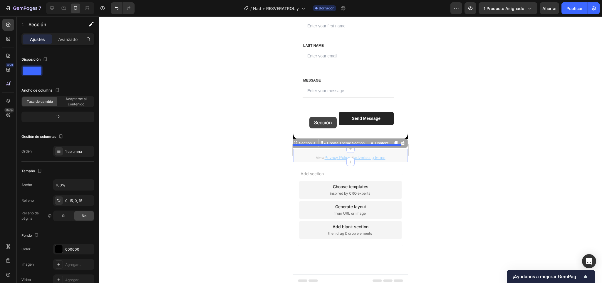
drag, startPoint x: 298, startPoint y: 137, endPoint x: 308, endPoint y: 119, distance: 19.9
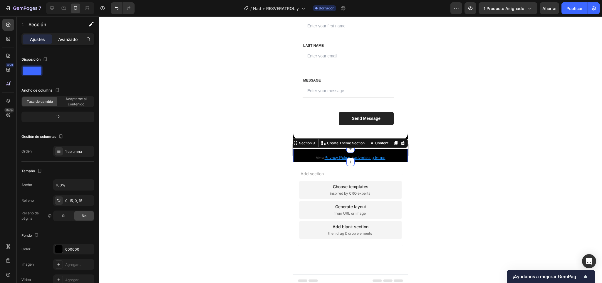
click at [67, 34] on div "Avanzado" at bounding box center [67, 38] width 29 height 9
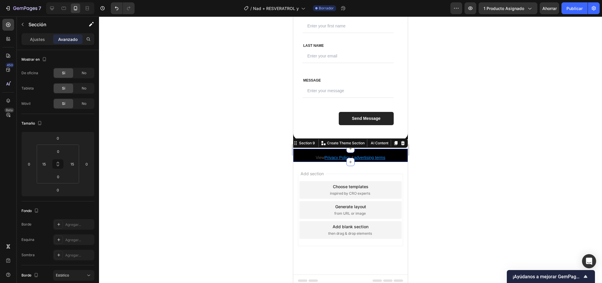
click at [243, 147] on div at bounding box center [350, 149] width 503 height 266
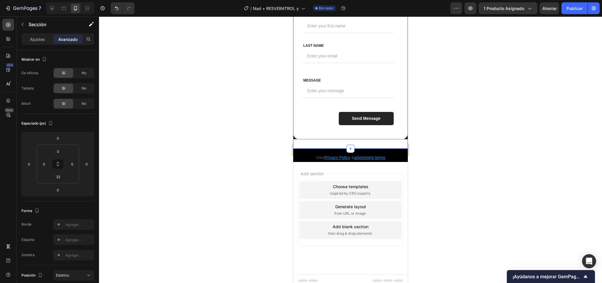
click at [310, 134] on div "Contact Info Heading Contact Information Heading Fill up the form and our Team …" at bounding box center [350, 23] width 115 height 231
click at [58, 177] on input "48" at bounding box center [58, 176] width 12 height 9
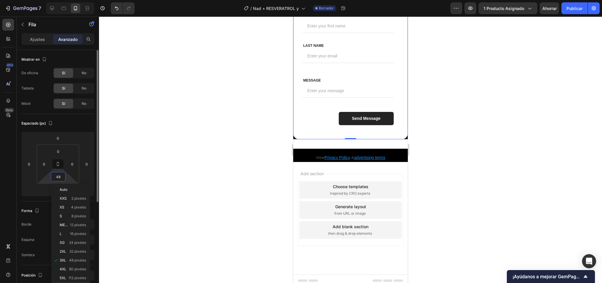
type input "0"
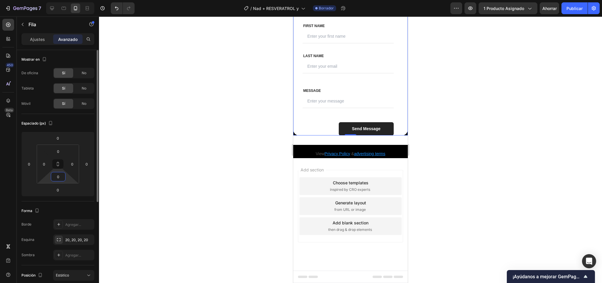
scroll to position [2493, 0]
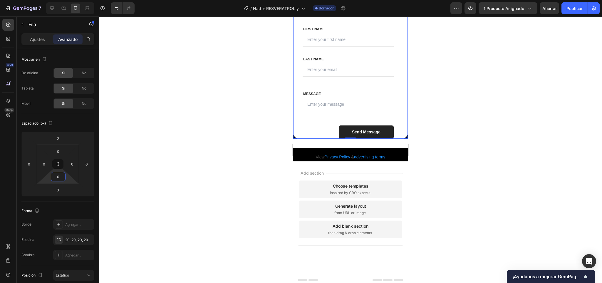
click at [454, 144] on div at bounding box center [350, 149] width 503 height 266
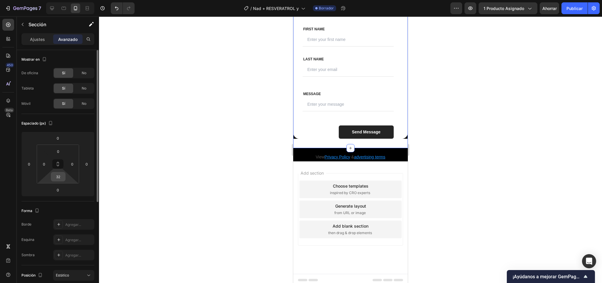
click at [62, 178] on input "32" at bounding box center [58, 176] width 12 height 9
type input "0"
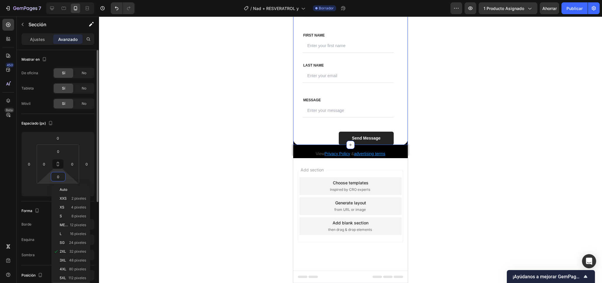
scroll to position [2484, 0]
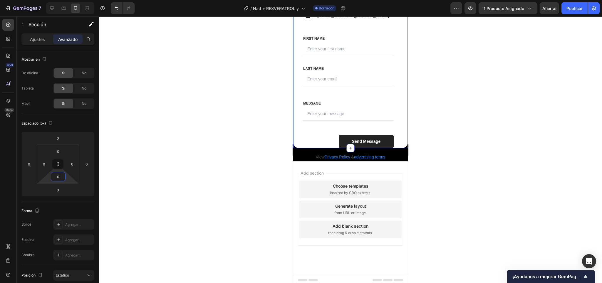
click at [488, 155] on div at bounding box center [350, 149] width 503 height 266
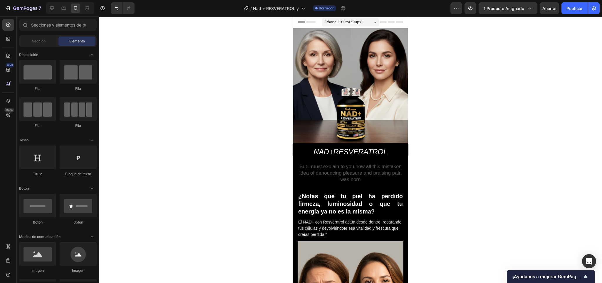
scroll to position [0, 0]
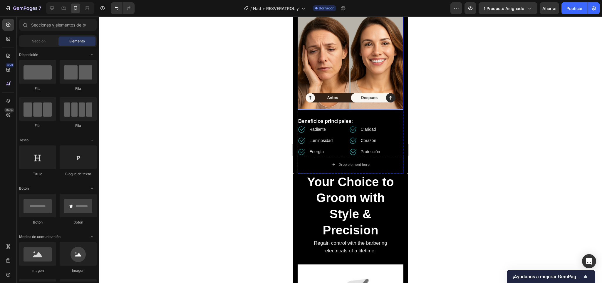
click at [340, 102] on img at bounding box center [351, 57] width 106 height 106
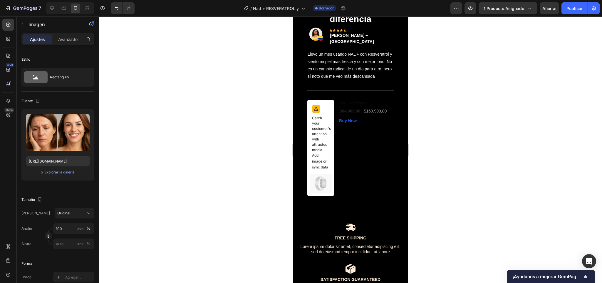
scroll to position [1511, 0]
click at [320, 161] on p "Catch your customer's attention with attracted media. Add image or sync data" at bounding box center [320, 143] width 17 height 55
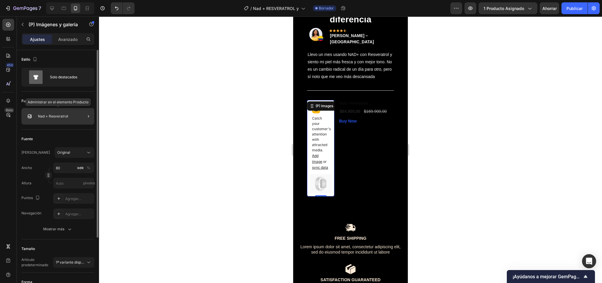
click at [29, 116] on img at bounding box center [30, 116] width 12 height 12
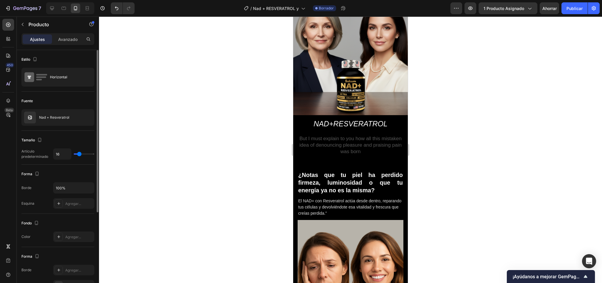
scroll to position [0, 0]
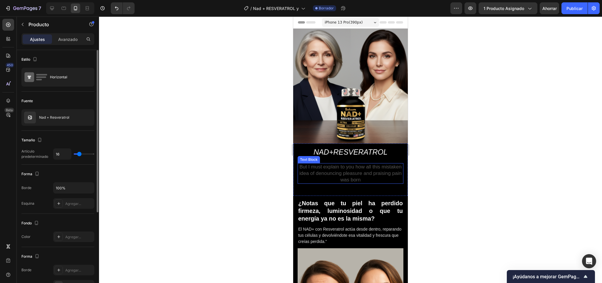
click at [338, 163] on p "But I must explain to you how all this mistaken idea of denouncing pleasure and…" at bounding box center [350, 172] width 105 height 19
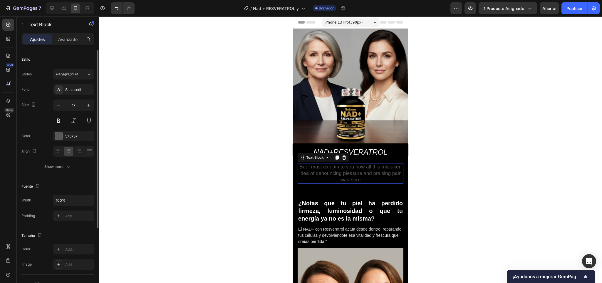
click at [338, 163] on p "But I must explain to you how all this mistaken idea of denouncing pleasure and…" at bounding box center [350, 172] width 105 height 19
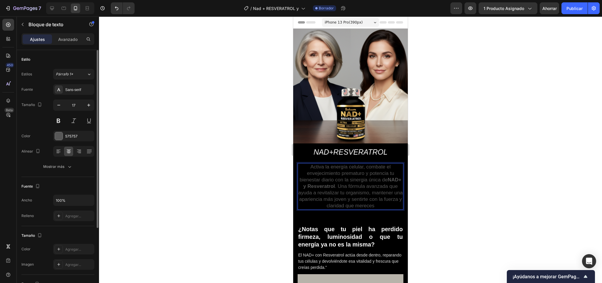
click at [334, 175] on p "Activa la energía celular, combate el envejecimiento prematuro y potencia tu bi…" at bounding box center [350, 186] width 105 height 46
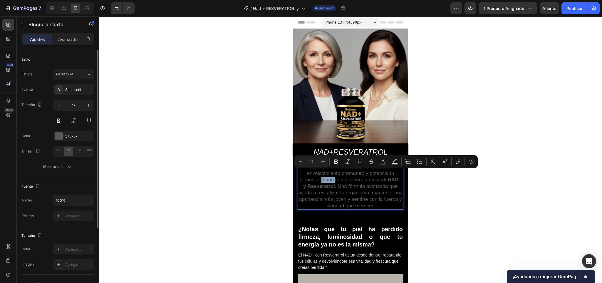
click at [334, 175] on p "Activa la energía celular, combate el envejecimiento prematuro y potencia tu bi…" at bounding box center [350, 186] width 105 height 46
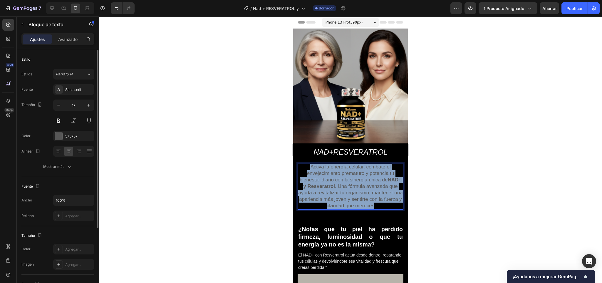
click at [334, 175] on p "Activa la energía celular, combate el envejecimiento prematuro y potencia tu bi…" at bounding box center [350, 186] width 105 height 46
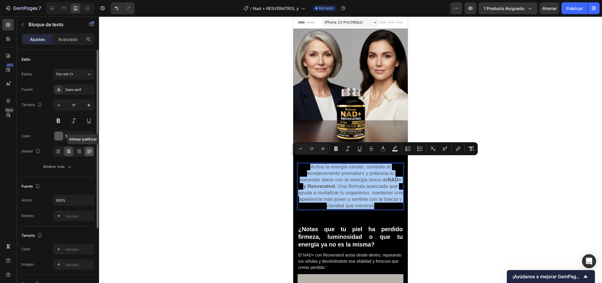
click at [86, 148] on div at bounding box center [89, 150] width 9 height 9
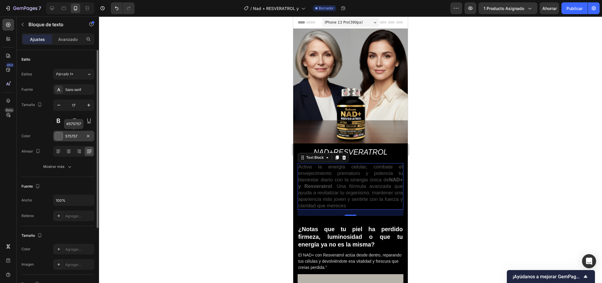
click at [56, 137] on div at bounding box center [59, 136] width 8 height 8
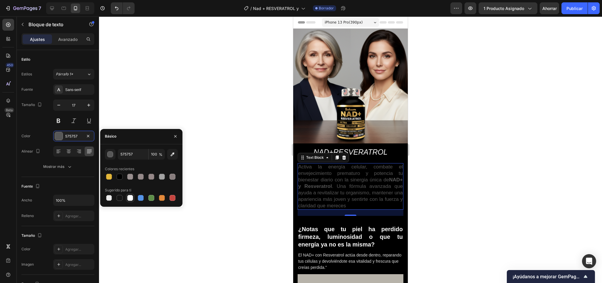
click at [130, 196] on div at bounding box center [130, 198] width 6 height 6
type input "FFFFFF"
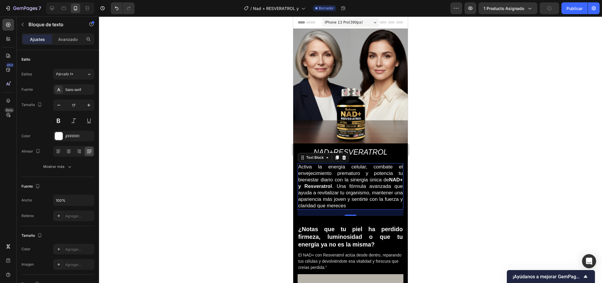
click at [480, 168] on div at bounding box center [350, 149] width 503 height 266
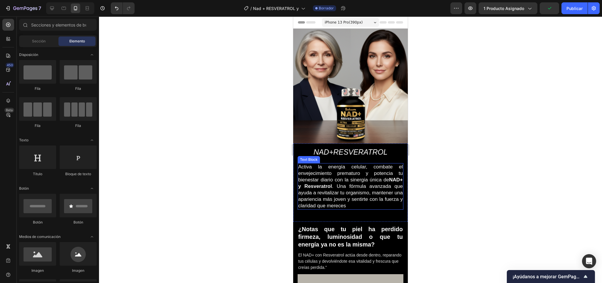
click at [340, 183] on p "Activa la energía celular, combate el envejecimiento prematuro y potencia tu bi…" at bounding box center [350, 186] width 105 height 46
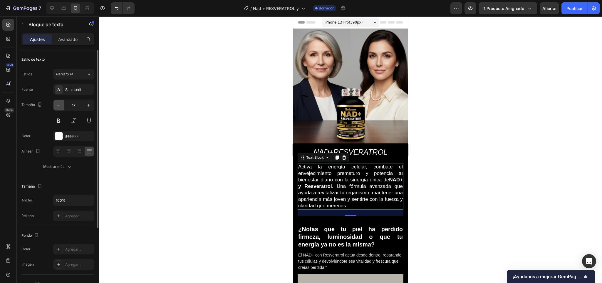
click at [58, 103] on icon "button" at bounding box center [59, 105] width 6 height 6
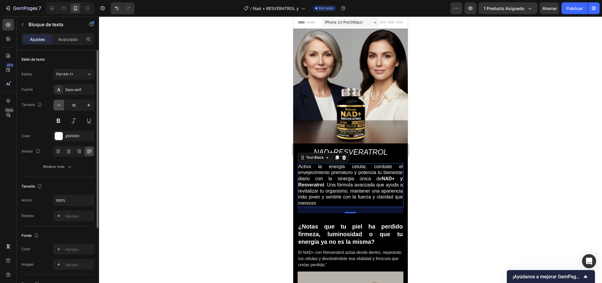
click at [58, 103] on icon "button" at bounding box center [59, 105] width 6 height 6
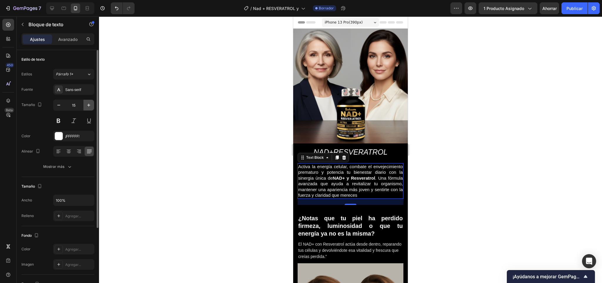
click at [88, 104] on icon "button" at bounding box center [88, 104] width 3 height 3
type input "16"
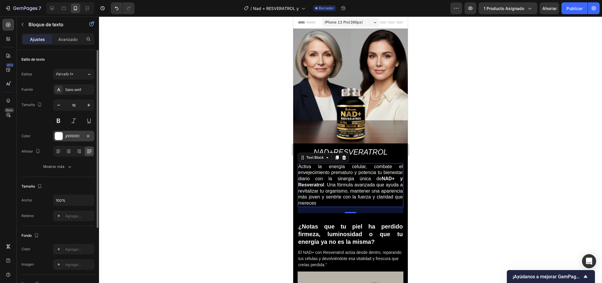
click at [60, 138] on div at bounding box center [59, 136] width 8 height 8
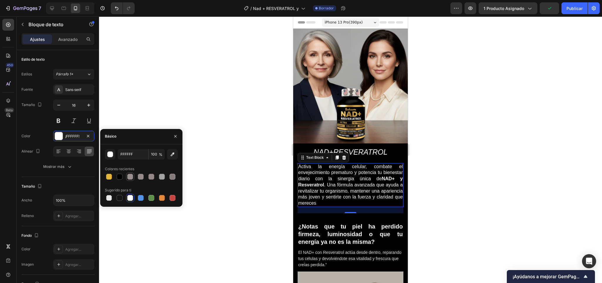
click at [129, 178] on div at bounding box center [130, 176] width 6 height 6
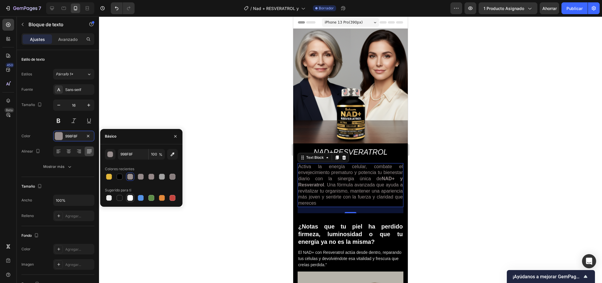
click at [128, 199] on div at bounding box center [130, 198] width 6 height 6
type input "FFFFFF"
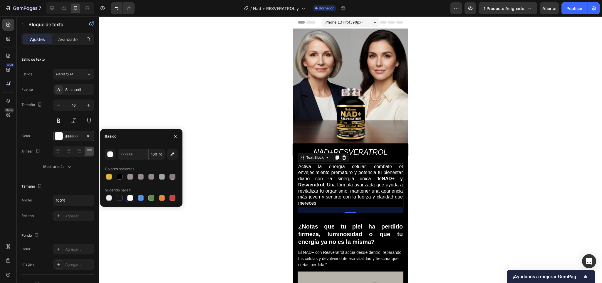
click at [481, 154] on div at bounding box center [350, 149] width 503 height 266
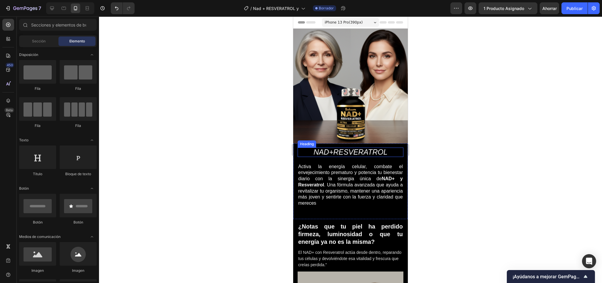
click at [338, 147] on h2 "NAD + RESVERATROL" at bounding box center [351, 151] width 106 height 9
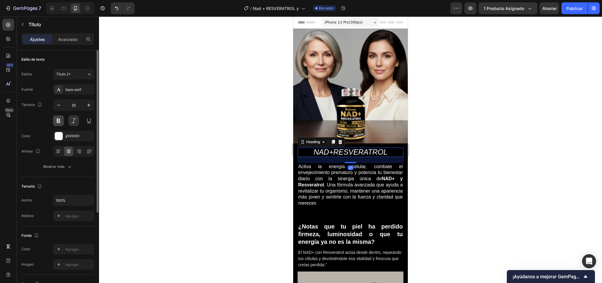
click at [63, 119] on button at bounding box center [58, 120] width 11 height 11
click at [73, 122] on button at bounding box center [73, 120] width 11 height 11
click at [476, 175] on div at bounding box center [350, 149] width 503 height 266
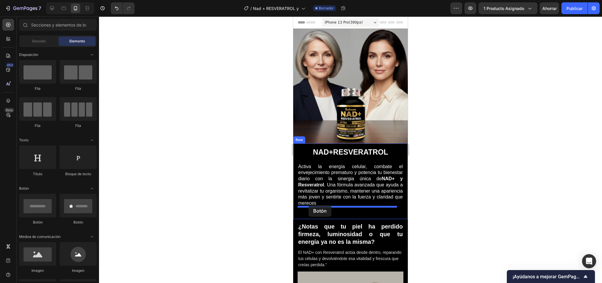
drag, startPoint x: 337, startPoint y: 226, endPoint x: 309, endPoint y: 205, distance: 35.1
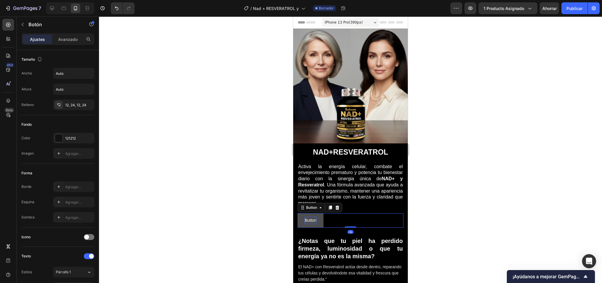
click at [312, 216] on p "Button" at bounding box center [311, 219] width 12 height 7
click at [328, 213] on div "Button Button 0" at bounding box center [351, 220] width 106 height 14
click at [312, 216] on p "Button" at bounding box center [311, 219] width 12 height 7
click at [298, 213] on button "PAgar" at bounding box center [310, 220] width 25 height 14
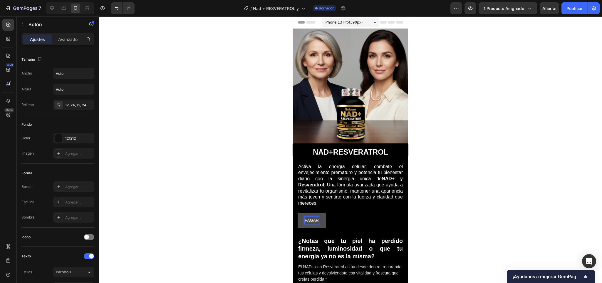
click at [298, 213] on button "PAGAR" at bounding box center [312, 220] width 28 height 14
click at [298, 213] on button "PAGAR EN" at bounding box center [315, 220] width 35 height 14
click at [442, 218] on div at bounding box center [350, 149] width 503 height 266
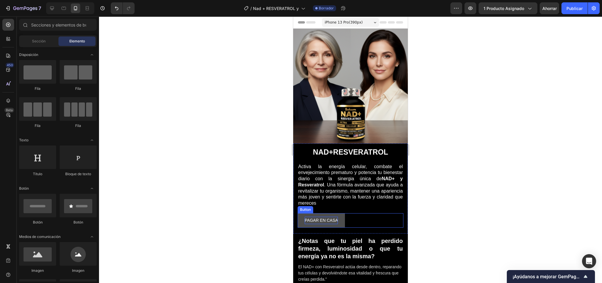
click at [336, 216] on p "PAGAR EN CASA" at bounding box center [321, 219] width 33 height 7
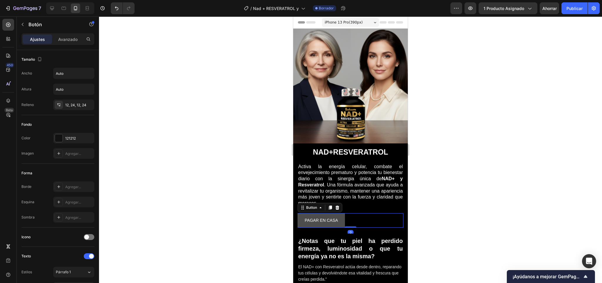
click at [299, 216] on button "PAGAR EN CASA" at bounding box center [321, 220] width 47 height 14
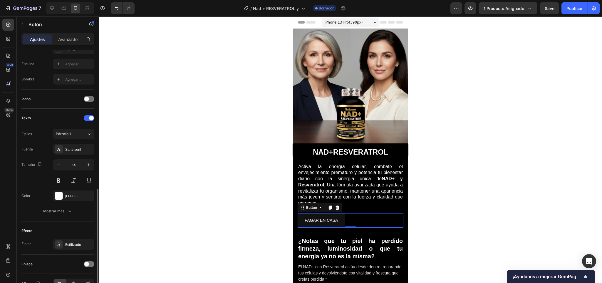
scroll to position [174, 0]
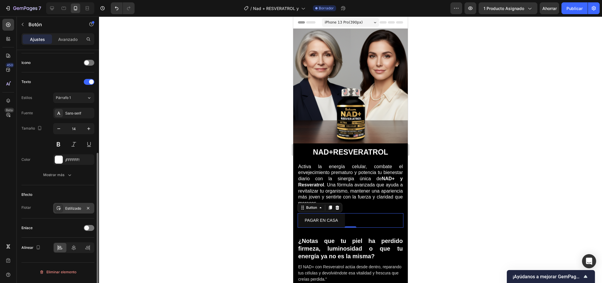
click at [59, 210] on icon at bounding box center [58, 207] width 5 height 5
click at [45, 169] on div "Fuente Sans-serif Tamaño 14 Color ¡FFFFFF! Mostrar más" at bounding box center [57, 144] width 73 height 72
click at [59, 161] on div at bounding box center [59, 160] width 8 height 8
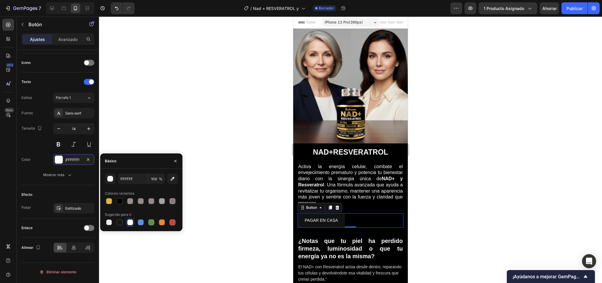
click at [129, 222] on div at bounding box center [130, 222] width 6 height 6
click at [140, 201] on div at bounding box center [141, 201] width 6 height 6
click at [130, 220] on div at bounding box center [130, 222] width 6 height 6
type input "FFFFFF"
click at [343, 213] on button "PAGAR EN CASA" at bounding box center [321, 220] width 47 height 14
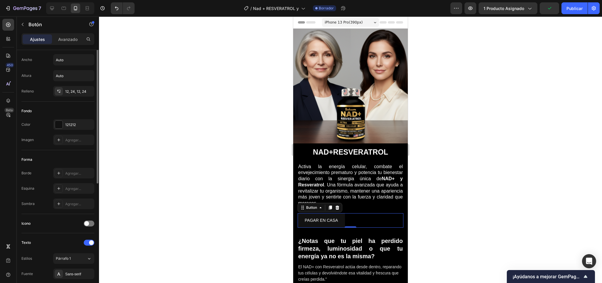
scroll to position [0, 0]
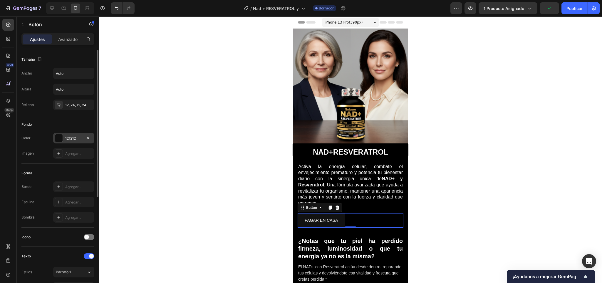
click at [58, 141] on div at bounding box center [59, 138] width 8 height 8
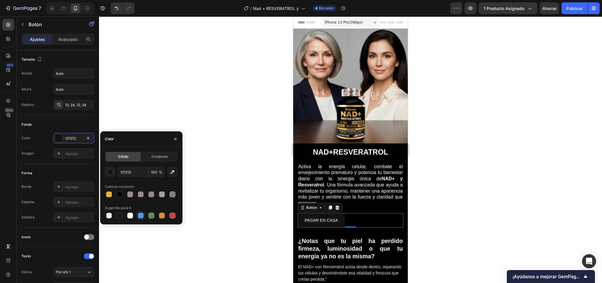
click at [142, 216] on div at bounding box center [141, 215] width 6 height 6
click at [108, 191] on div at bounding box center [109, 194] width 6 height 6
type input "E3B639"
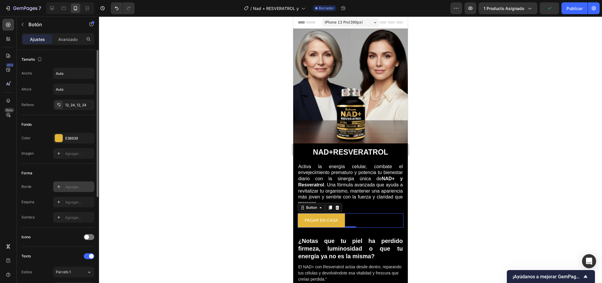
click at [60, 186] on icon at bounding box center [58, 186] width 5 height 5
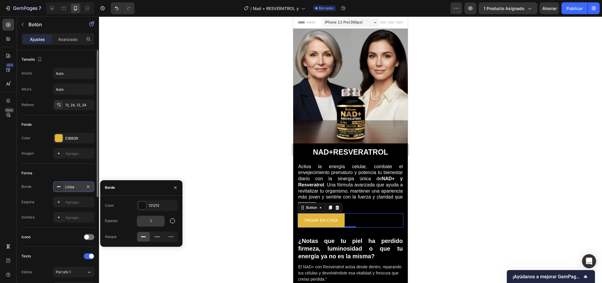
click at [156, 221] on input "1" at bounding box center [151, 220] width 28 height 11
type input "6"
type input "8"
click at [170, 220] on icon "button" at bounding box center [172, 220] width 5 height 5
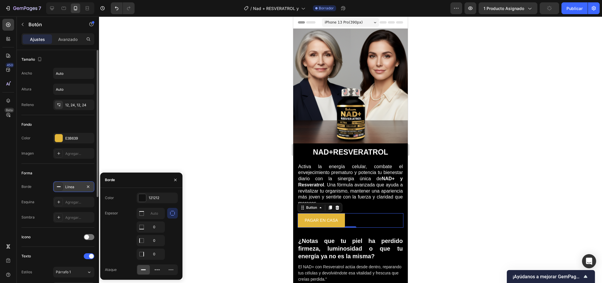
type input "0"
click at [173, 178] on icon "button" at bounding box center [175, 179] width 5 height 5
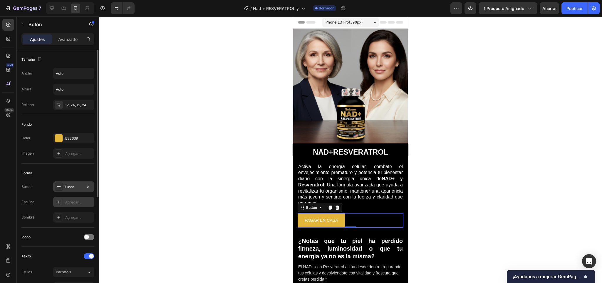
click at [65, 207] on div "Agregar..." at bounding box center [73, 201] width 41 height 11
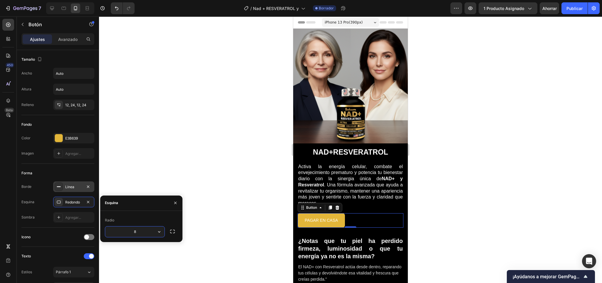
click at [137, 227] on input "8" at bounding box center [134, 231] width 59 height 11
click at [137, 229] on input "8" at bounding box center [134, 231] width 59 height 11
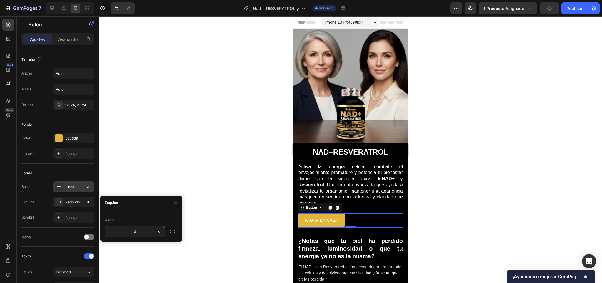
click at [137, 229] on input "8" at bounding box center [134, 231] width 59 height 11
type input "20"
click at [75, 218] on font "Agregar..." at bounding box center [73, 217] width 16 height 4
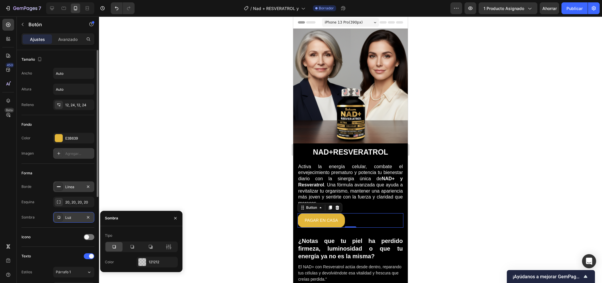
click at [70, 155] on font "Agregar..." at bounding box center [73, 153] width 16 height 4
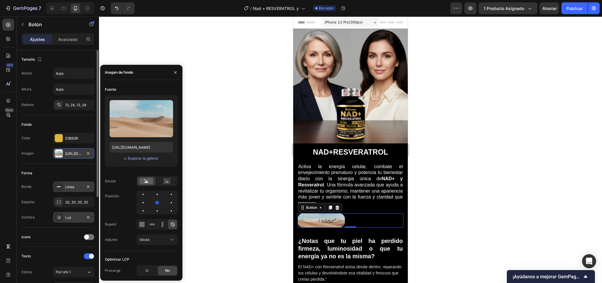
click at [75, 172] on div "Forma" at bounding box center [57, 172] width 73 height 9
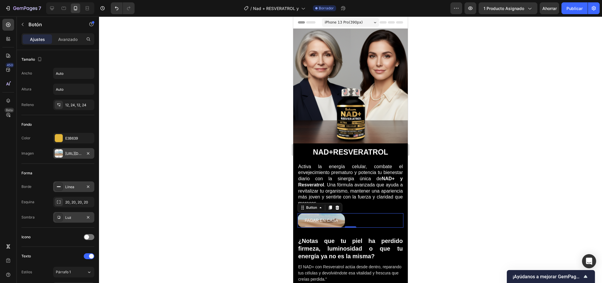
click at [69, 160] on div "Fondo Color E3B639 Imagen https://cdn.shopify.com/s/files/1/2005/9307/files/bac…" at bounding box center [57, 139] width 73 height 49
click at [86, 152] on icon "button" at bounding box center [88, 153] width 5 height 5
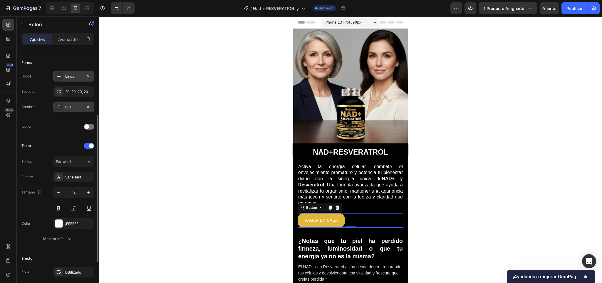
click at [49, 184] on div "Fuente Sans-serif Tamaño 14 Color ¡FFFFFF! Mostrar más" at bounding box center [57, 207] width 73 height 72
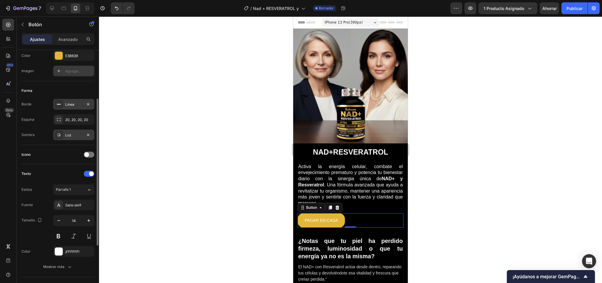
scroll to position [86, 0]
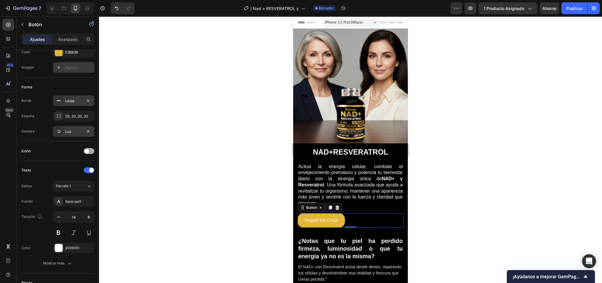
click at [88, 149] on div at bounding box center [89, 151] width 11 height 6
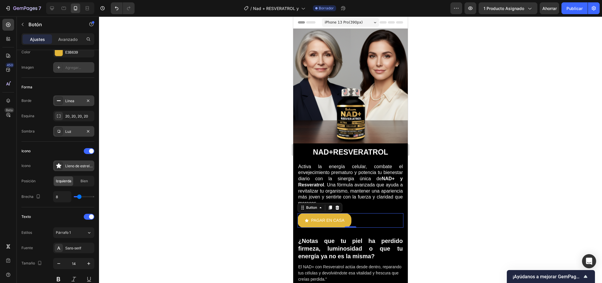
click at [60, 168] on icon at bounding box center [58, 165] width 5 height 5
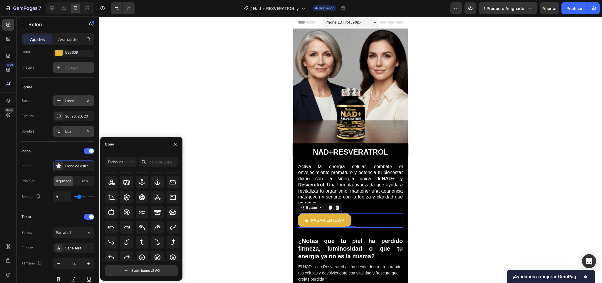
scroll to position [72, 0]
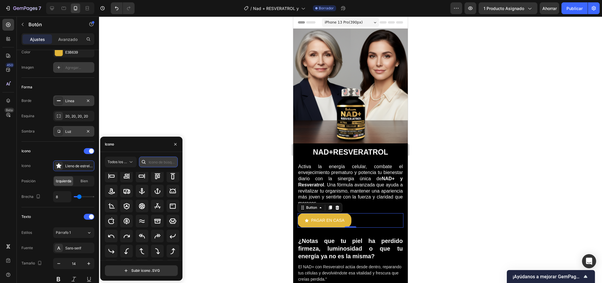
click at [148, 163] on input "text" at bounding box center [158, 161] width 39 height 11
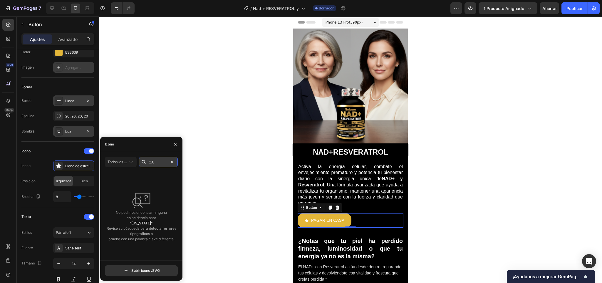
type input "C"
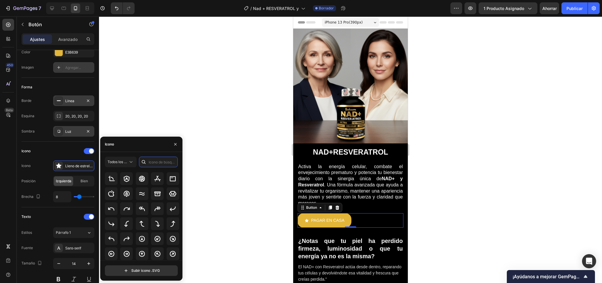
scroll to position [102, 0]
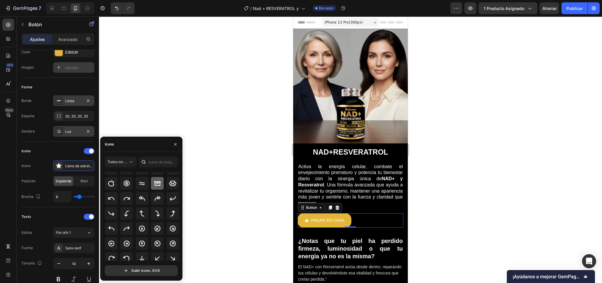
click at [158, 182] on icon at bounding box center [157, 183] width 7 height 7
click at [37, 176] on div "Icono Icono Archivo en negrita Posición Izquierda Bien Brecha 8" at bounding box center [57, 174] width 73 height 56
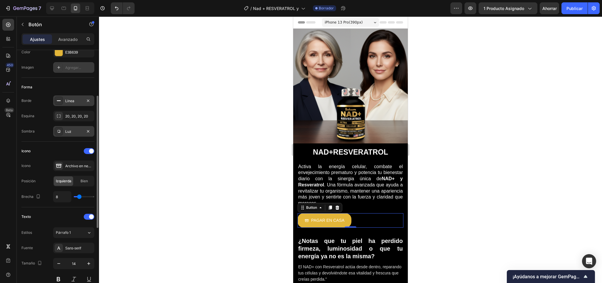
type input "10"
type input "40"
type input "39"
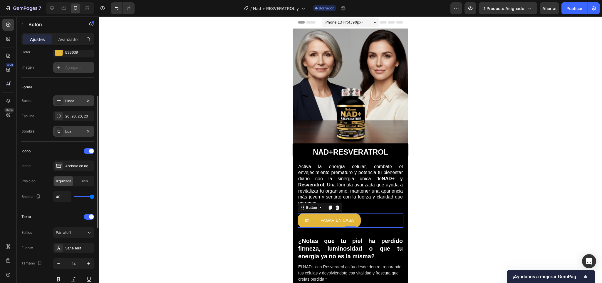
type input "39"
type input "21"
type input "16"
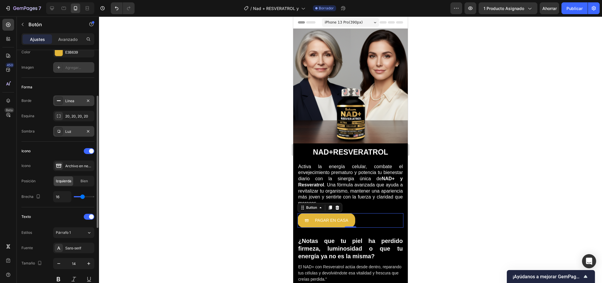
type input "6"
type input "0"
type input "4"
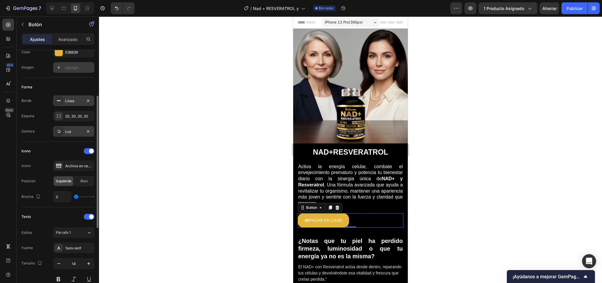
type input "4"
type input "24"
type input "30"
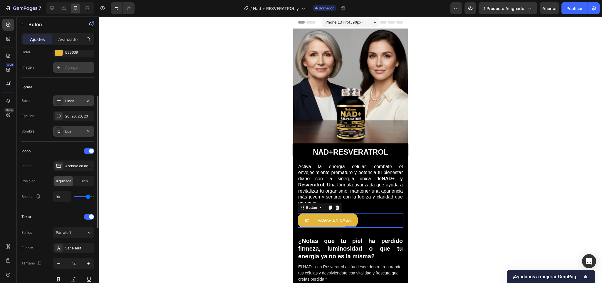
type input "26"
type input "17"
type input "0"
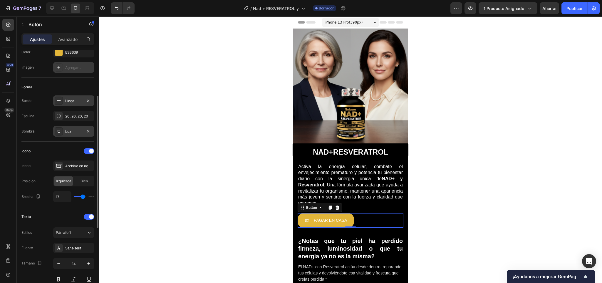
type input "0"
type input "1"
type input "6"
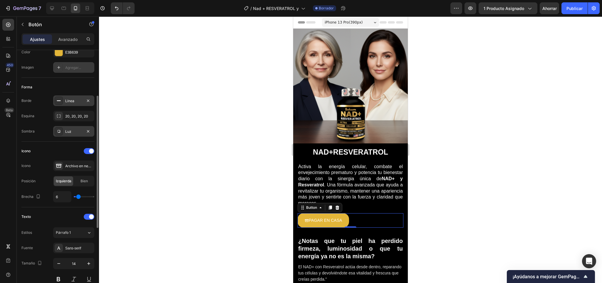
type input "10"
type input "11"
click at [81, 197] on input "range" at bounding box center [84, 196] width 21 height 1
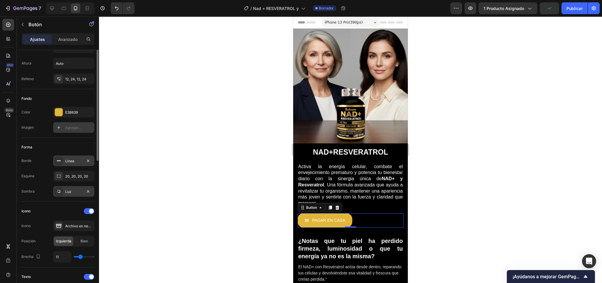
scroll to position [0, 0]
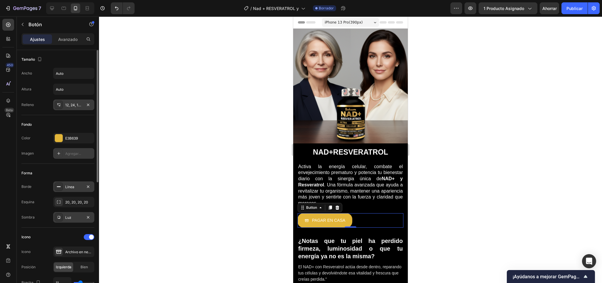
click at [65, 108] on div "12, 24, 12, 24" at bounding box center [73, 104] width 17 height 5
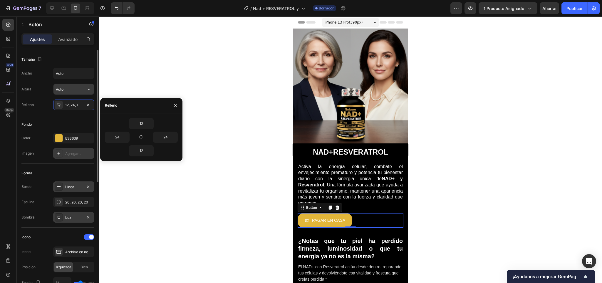
click at [69, 92] on input "Auto" at bounding box center [74, 89] width 41 height 11
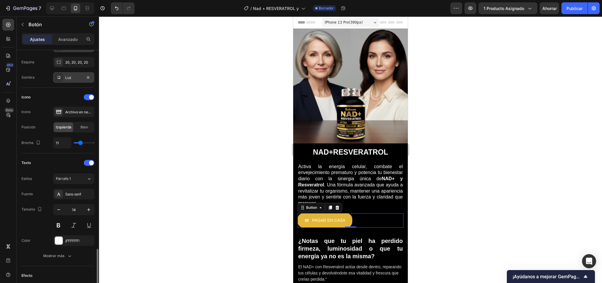
scroll to position [221, 0]
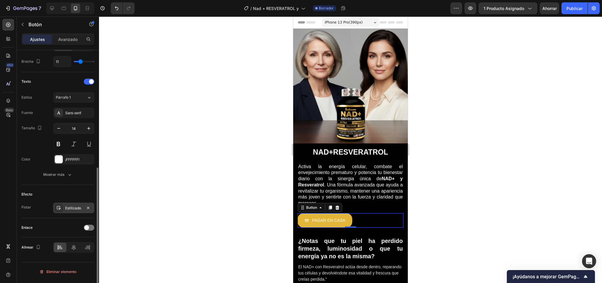
click at [69, 206] on div "Estilizado" at bounding box center [73, 207] width 41 height 11
click at [57, 209] on icon at bounding box center [58, 207] width 5 height 5
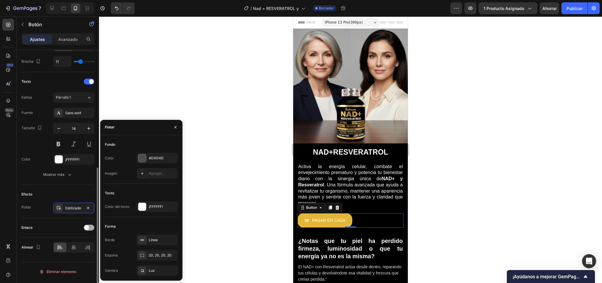
click at [88, 229] on span at bounding box center [86, 227] width 5 height 5
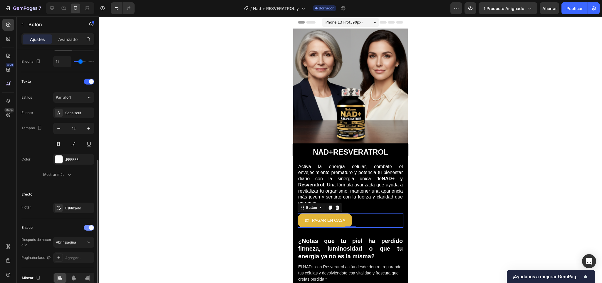
click at [88, 230] on div at bounding box center [89, 227] width 11 height 6
click at [68, 209] on font "Estilizado" at bounding box center [73, 207] width 16 height 4
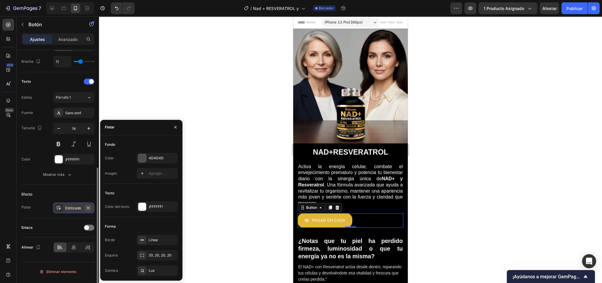
click at [89, 209] on icon "button" at bounding box center [88, 207] width 5 height 5
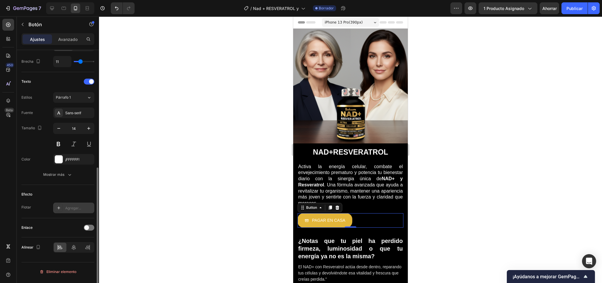
click at [59, 208] on icon at bounding box center [58, 207] width 5 height 5
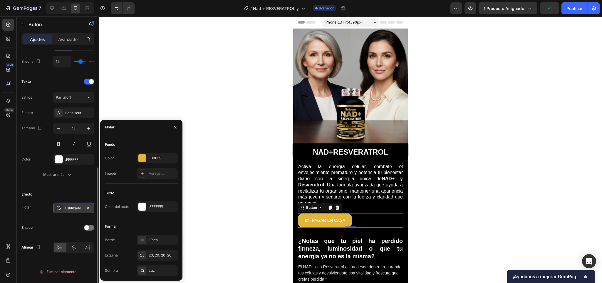
click at [130, 222] on div "Forma" at bounding box center [141, 225] width 73 height 9
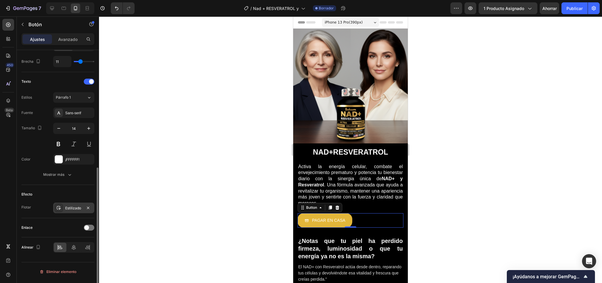
click at [259, 194] on div at bounding box center [350, 149] width 503 height 266
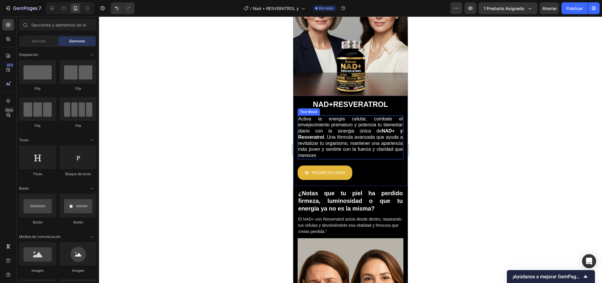
scroll to position [8, 0]
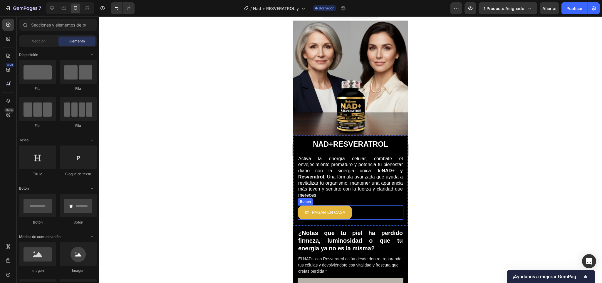
click at [322, 208] on p "PAGAR EN CASA" at bounding box center [328, 211] width 33 height 7
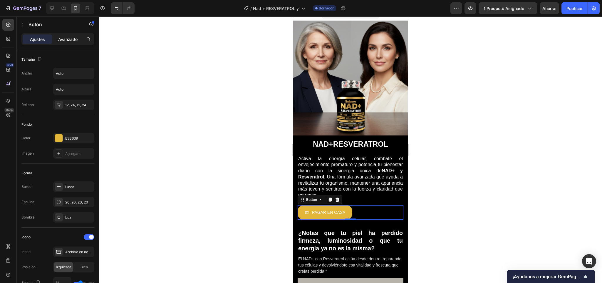
click at [76, 40] on font "Avanzado" at bounding box center [67, 39] width 19 height 5
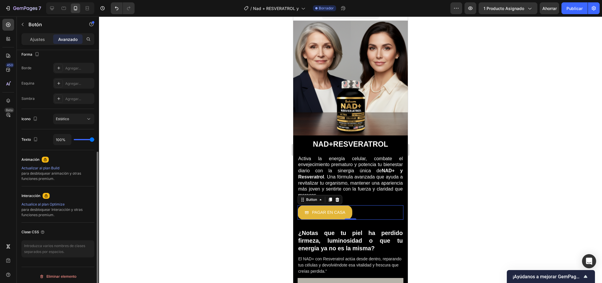
scroll to position [160, 0]
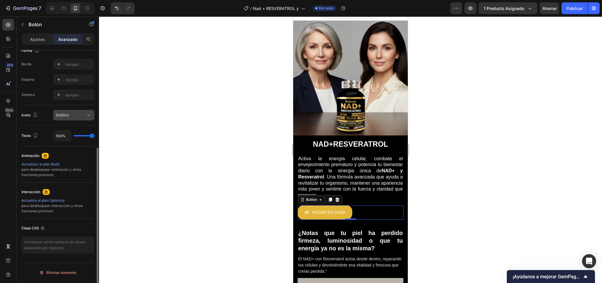
click at [83, 116] on div "Estático" at bounding box center [71, 114] width 30 height 5
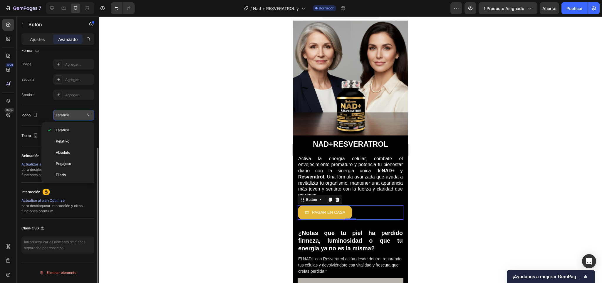
click at [74, 115] on div "Estático" at bounding box center [71, 114] width 30 height 5
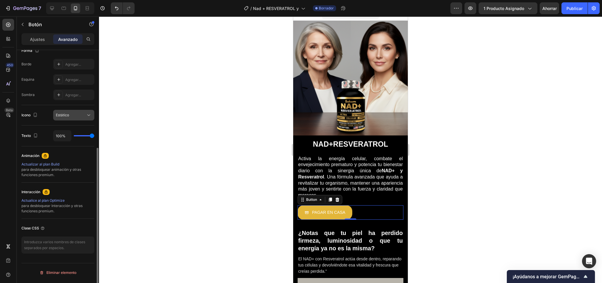
click at [74, 115] on div "Estático" at bounding box center [71, 114] width 30 height 5
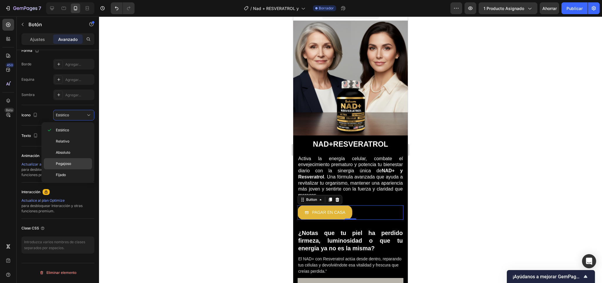
click at [67, 165] on font "Pegajoso" at bounding box center [63, 163] width 15 height 4
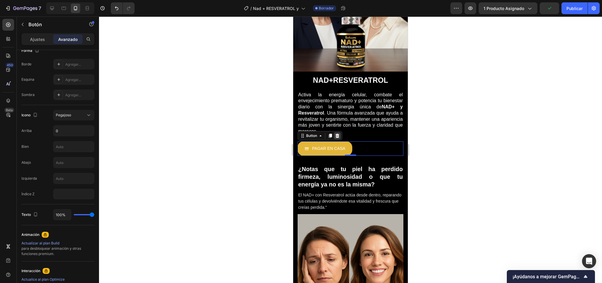
scroll to position [61, 0]
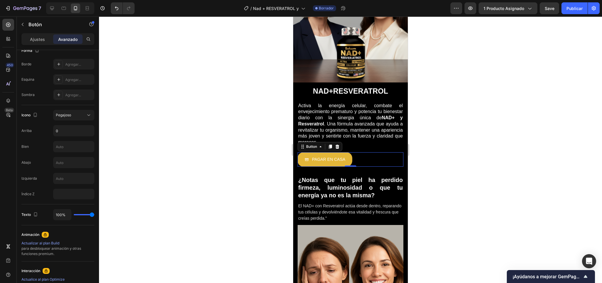
click at [267, 179] on div at bounding box center [350, 149] width 503 height 266
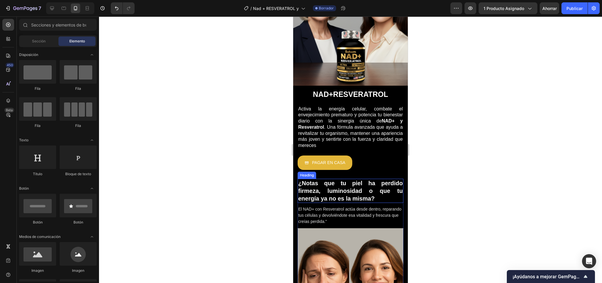
scroll to position [40, 0]
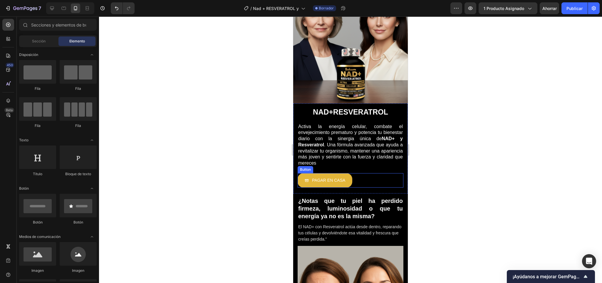
click at [313, 173] on button "PAGAR EN CASA" at bounding box center [325, 180] width 55 height 14
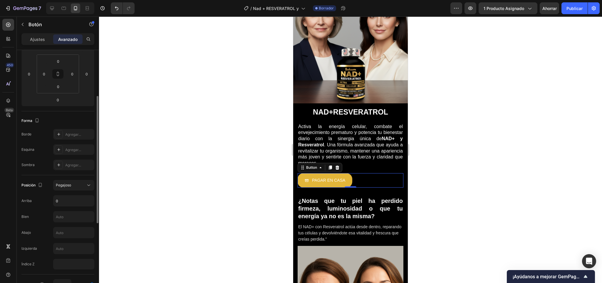
scroll to position [96, 0]
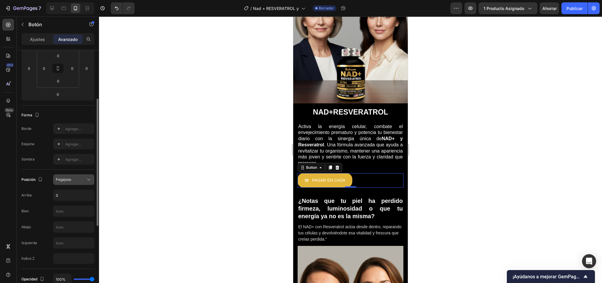
click at [77, 181] on div "Pegajoso" at bounding box center [71, 179] width 30 height 5
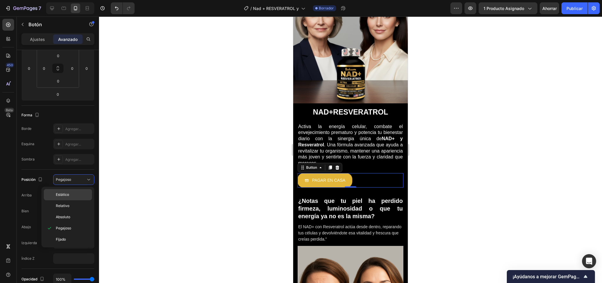
click at [73, 193] on p "Estático" at bounding box center [73, 194] width 34 height 5
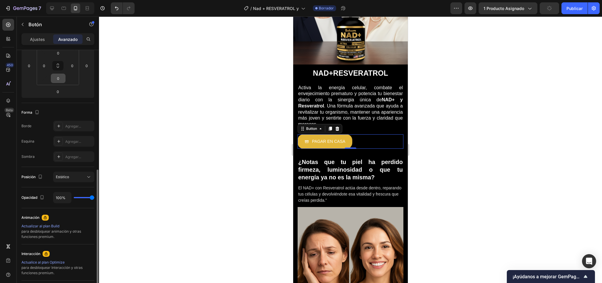
scroll to position [138, 0]
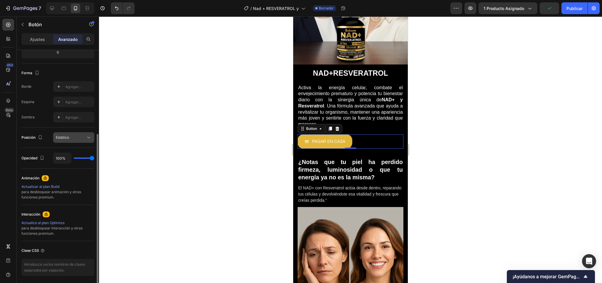
click at [66, 138] on font "Estático" at bounding box center [62, 137] width 13 height 4
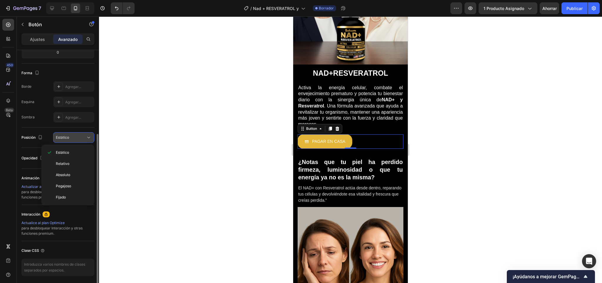
click at [66, 138] on font "Estático" at bounding box center [62, 137] width 13 height 4
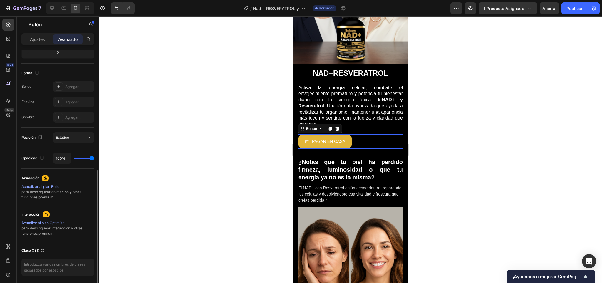
scroll to position [160, 0]
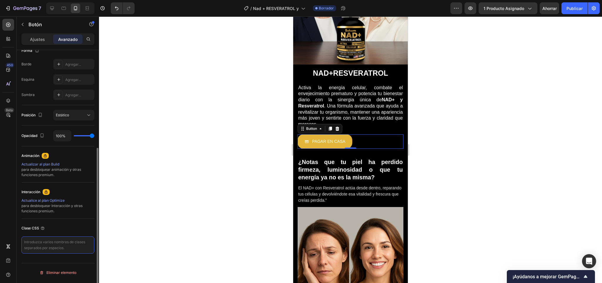
click at [39, 246] on textarea at bounding box center [57, 244] width 73 height 17
paste textarea "_rsi-cod-form-is-gempage _rsi-cod-form-gempages-button-overwrite"
type textarea "_rsi-cod-form-is-gempage _rsi-cod-form-gempages-button-overwrite"
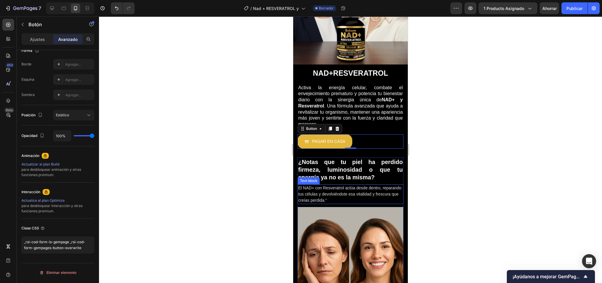
click at [362, 195] on p "El NAD+ con Resveratrol actúa desde dentro, reparando tus células y devolviéndo…" at bounding box center [350, 194] width 105 height 19
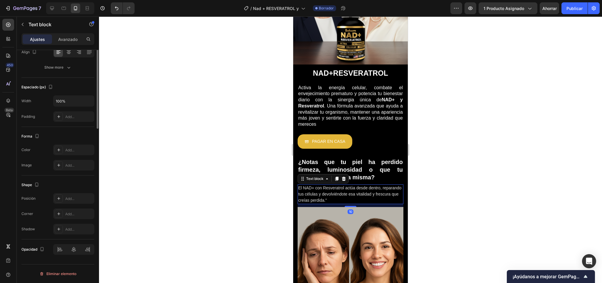
scroll to position [0, 0]
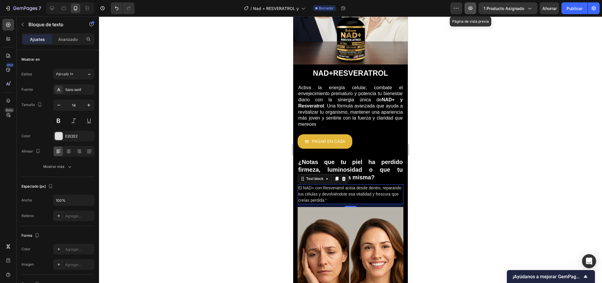
click at [472, 7] on icon "button" at bounding box center [471, 8] width 4 height 4
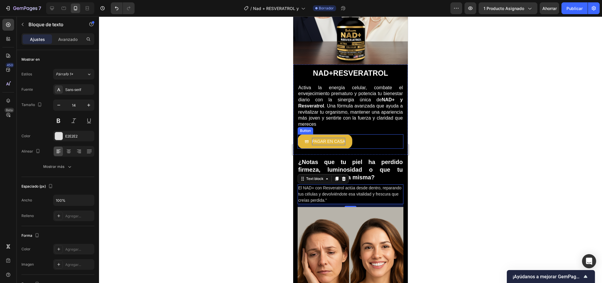
click at [325, 138] on p "PAGAR EN CASA" at bounding box center [328, 141] width 33 height 7
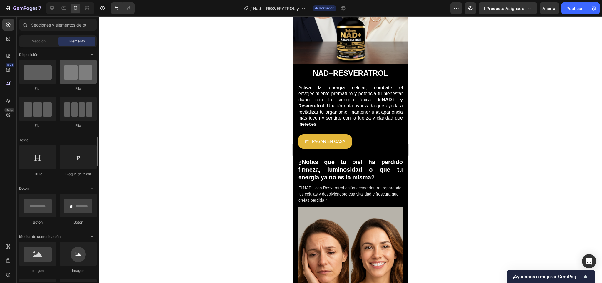
scroll to position [80, 0]
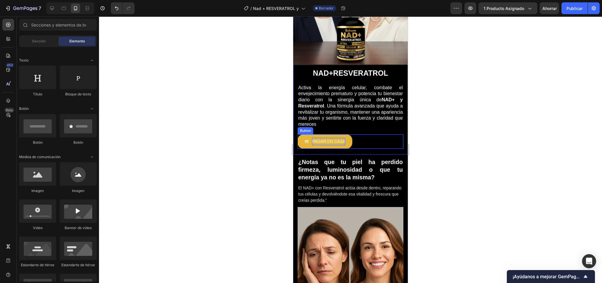
click at [319, 138] on p "PAGAR EN CASA" at bounding box center [328, 141] width 33 height 7
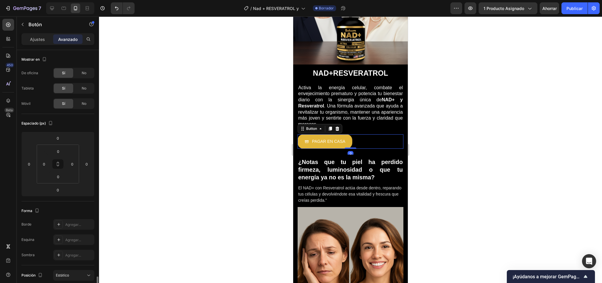
scroll to position [160, 0]
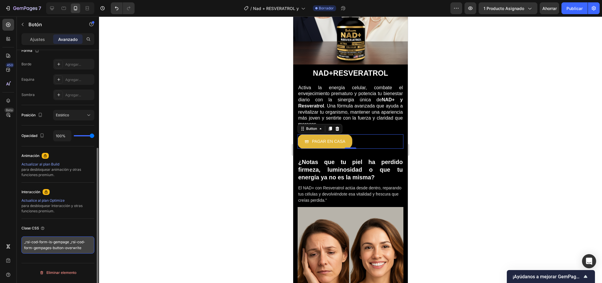
click at [25, 247] on textarea "_rsi-cod-form-is-gempage _rsi-cod-form-gempages-button-overwrite" at bounding box center [57, 244] width 73 height 17
click at [85, 250] on textarea "_rsi-cod-form-is-gempage _rsi-cod-form-gempages-button-overwrite" at bounding box center [57, 244] width 73 height 17
type textarea "_rsi-cod-form-is-gempage _rsi-cod-form-gempages-button-overwrite"
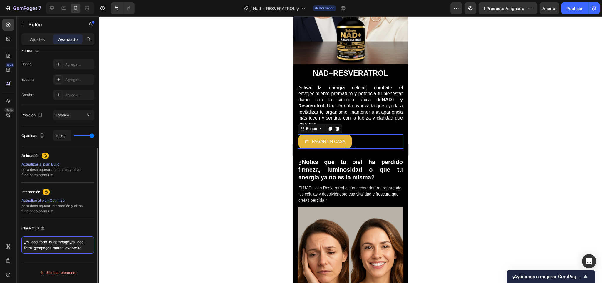
click at [25, 243] on textarea "_rsi-cod-form-is-gempage _rsi-cod-form-gempages-button-overwrite" at bounding box center [57, 244] width 73 height 17
click at [218, 183] on div at bounding box center [350, 149] width 503 height 266
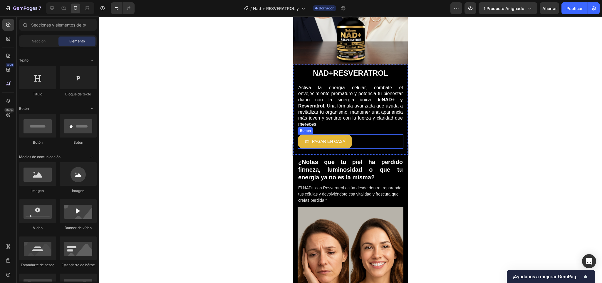
click at [341, 138] on p "PAGAR EN CASA" at bounding box center [328, 141] width 33 height 7
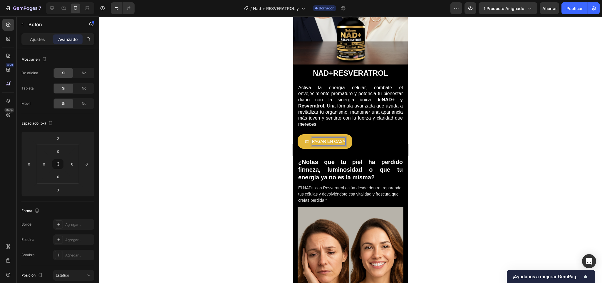
click at [355, 141] on div "PAGAR EN CASA Button 0" at bounding box center [351, 141] width 106 height 14
click at [569, 7] on font "Publicar" at bounding box center [575, 8] width 16 height 5
click at [311, 138] on div "PAGAR EN CASA" at bounding box center [325, 141] width 41 height 7
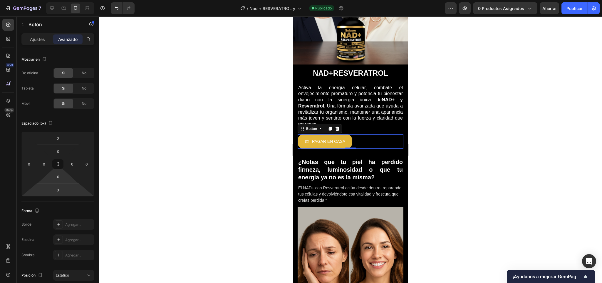
scroll to position [160, 0]
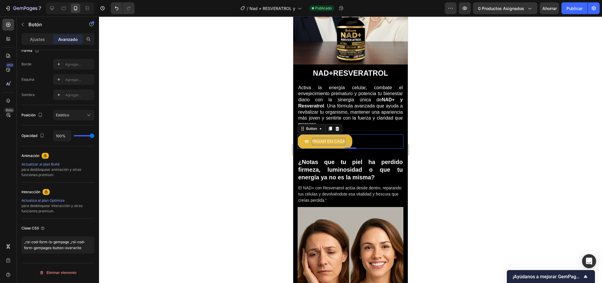
click at [288, 147] on div at bounding box center [350, 149] width 503 height 266
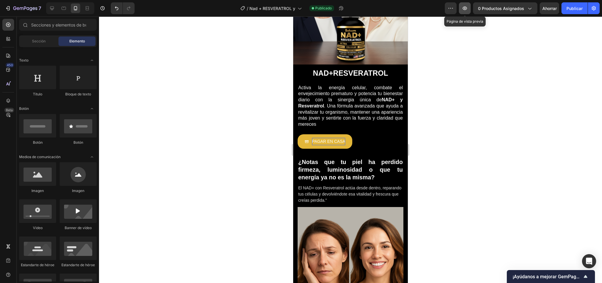
click at [465, 7] on icon "button" at bounding box center [465, 8] width 6 height 6
click at [301, 134] on button "PAGAR EN CASA" at bounding box center [325, 141] width 55 height 14
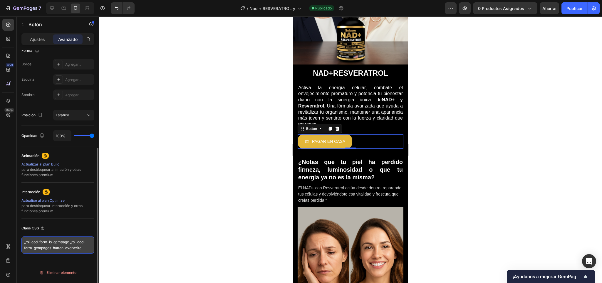
click at [75, 247] on textarea "_rsi-cod-form-is-gempage _rsi-cod-form-gempages-button-overwrite" at bounding box center [57, 244] width 73 height 17
paste textarea
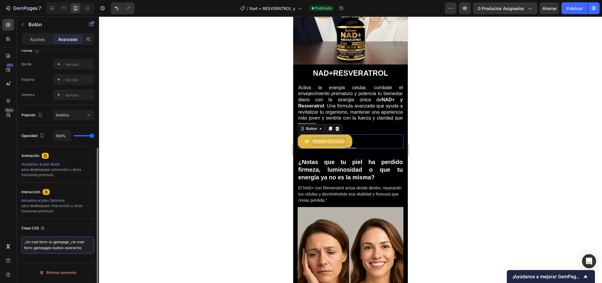
type textarea "_rsi-cod-form-is-gempage _rsi-cod-form-gempages-button-overwrite"
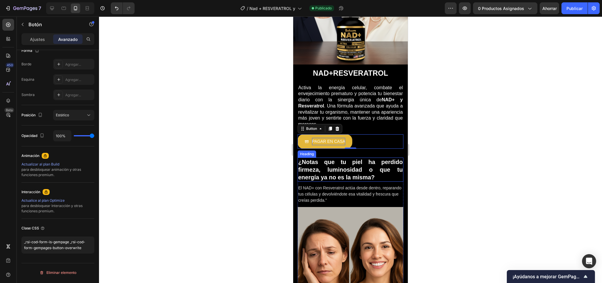
click at [377, 173] on h2 "¿Notas que tu piel ha perdido firmeza, luminosidad o que tu energía ya no es la…" at bounding box center [351, 169] width 106 height 24
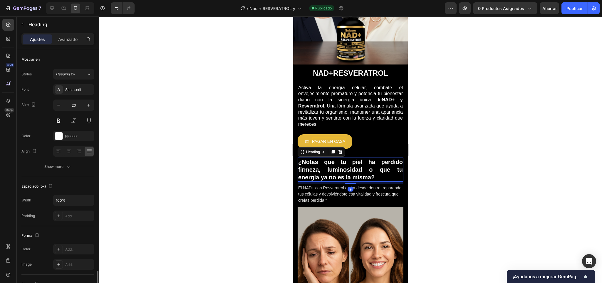
scroll to position [0, 0]
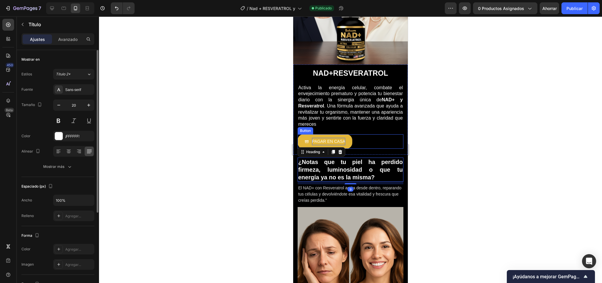
click at [328, 138] on p "PAGAR EN CASA" at bounding box center [328, 141] width 33 height 7
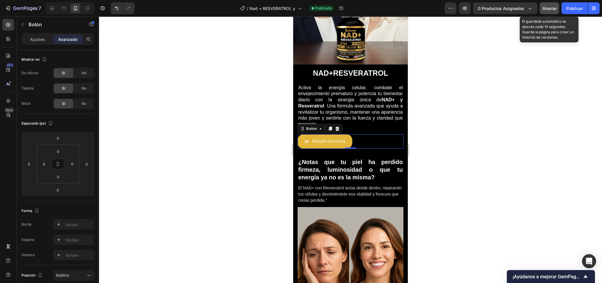
click at [554, 6] on font "Ahorrar" at bounding box center [550, 8] width 14 height 5
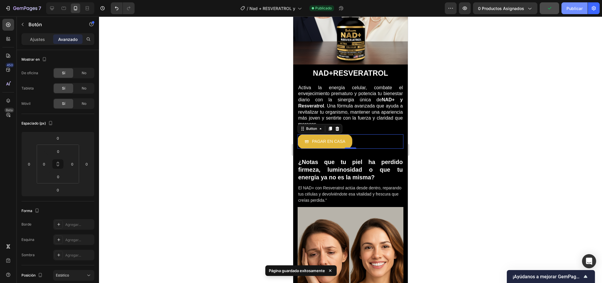
click at [564, 6] on button "Publicar" at bounding box center [575, 8] width 26 height 12
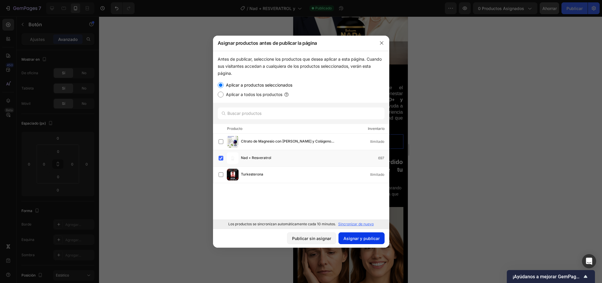
click at [357, 239] on font "Asignar y publicar" at bounding box center [362, 237] width 36 height 5
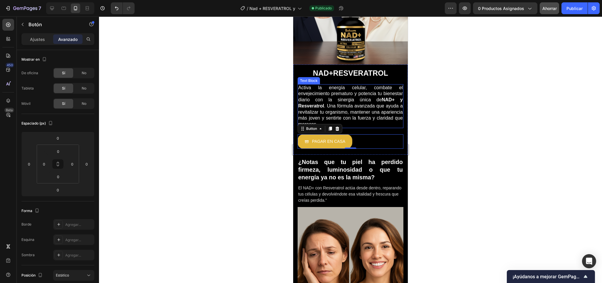
click at [360, 118] on p "Activa la energía celular, combate el envejecimiento prematuro y potencia tu bi…" at bounding box center [350, 106] width 105 height 43
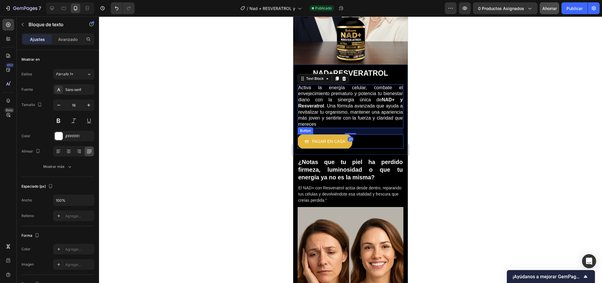
click at [364, 134] on div "PAGAR EN CASA Button" at bounding box center [351, 141] width 106 height 14
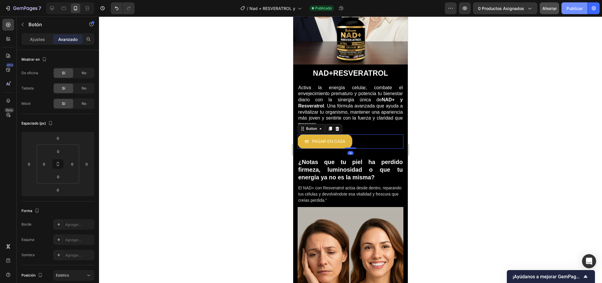
click at [566, 4] on button "Publicar" at bounding box center [575, 8] width 26 height 12
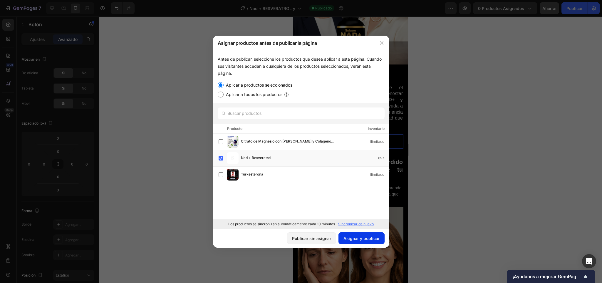
click at [353, 235] on font "Asignar y publicar" at bounding box center [362, 237] width 36 height 5
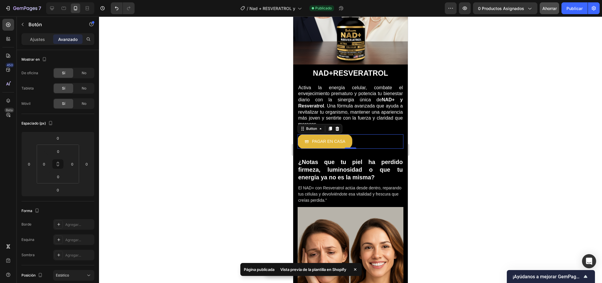
click at [322, 270] on font "Vista previa de la plantilla en Shopify" at bounding box center [313, 269] width 66 height 5
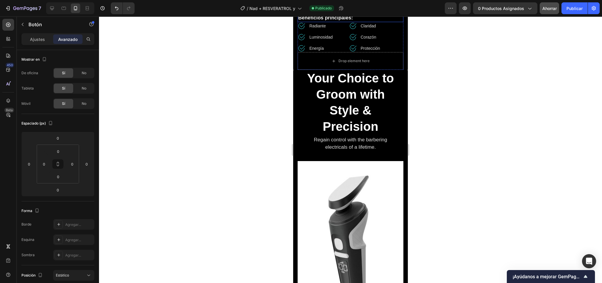
scroll to position [383, 0]
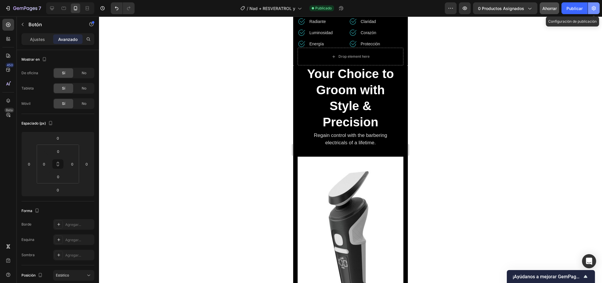
click at [598, 6] on button "button" at bounding box center [594, 8] width 12 height 12
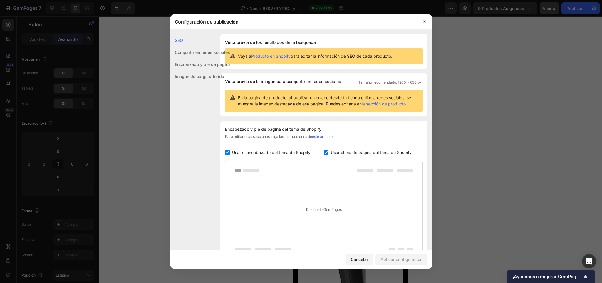
click at [227, 156] on div "Usar el encabezado del tema de Shopify" at bounding box center [274, 152] width 99 height 7
checkbox input "false"
click at [179, 39] on font "SEO" at bounding box center [179, 40] width 8 height 5
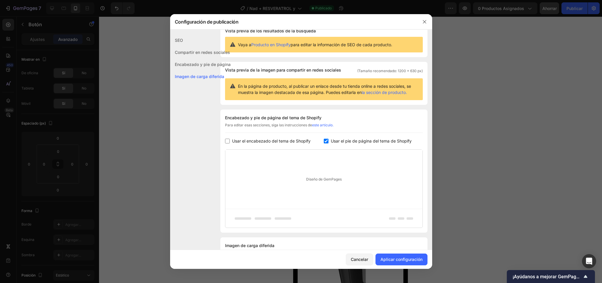
scroll to position [44, 0]
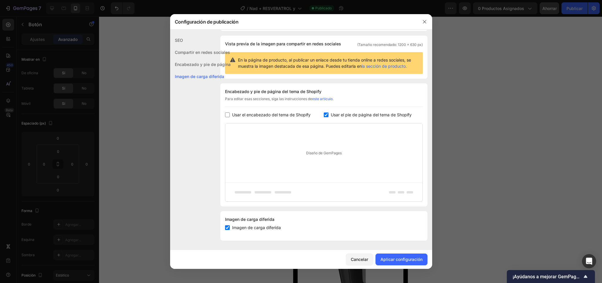
click at [228, 227] on input "checkbox" at bounding box center [227, 227] width 5 height 5
checkbox input "false"
click at [324, 117] on input "checkbox" at bounding box center [326, 114] width 5 height 5
checkbox input "false"
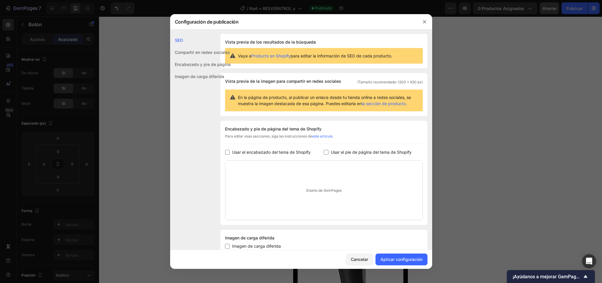
scroll to position [0, 0]
click at [424, 178] on div "SEO Vista previa de los resultados de la búsqueda Vaya a Producto en Shopify pa…" at bounding box center [301, 149] width 262 height 230
click at [281, 55] on font "Producto en Shopify" at bounding box center [270, 56] width 39 height 5
click at [232, 57] on icon at bounding box center [232, 56] width 5 height 5
click at [213, 55] on div "Compartir en redes sociales" at bounding box center [200, 52] width 61 height 12
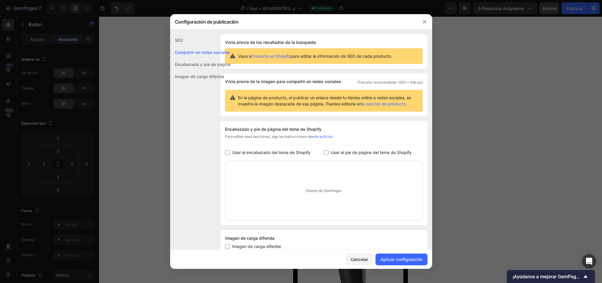
scroll to position [25, 0]
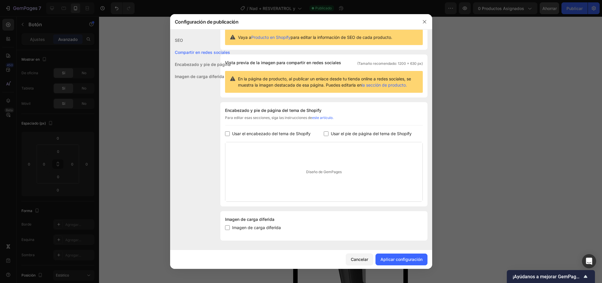
click at [200, 66] on font "Encabezado y pie de página" at bounding box center [203, 64] width 56 height 5
click at [199, 77] on font "Imagen de carga diferida" at bounding box center [199, 76] width 49 height 5
click at [178, 38] on font "SEO" at bounding box center [179, 40] width 8 height 5
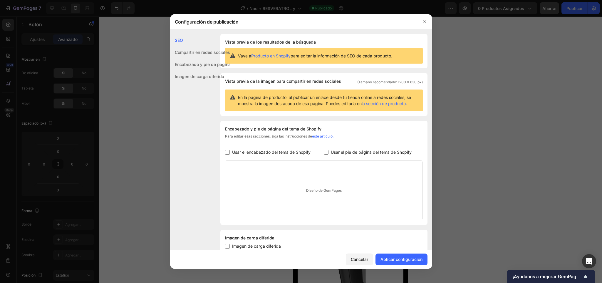
scroll to position [0, 0]
click at [424, 21] on icon "button" at bounding box center [424, 21] width 3 height 3
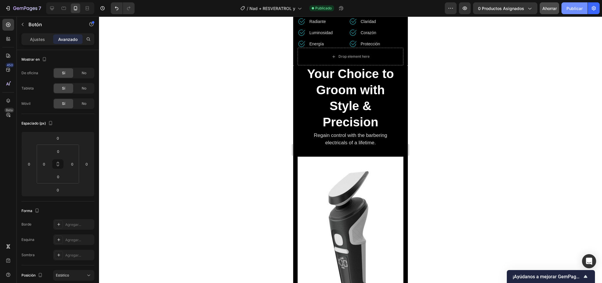
click at [566, 7] on button "Publicar" at bounding box center [575, 8] width 26 height 12
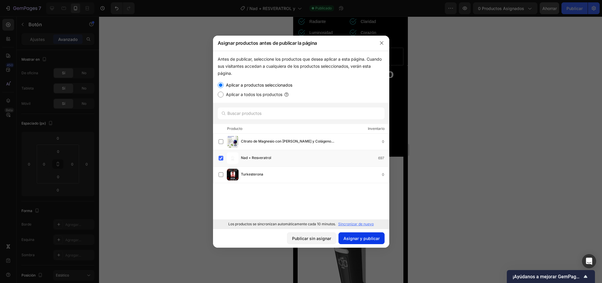
click at [374, 236] on font "Asignar y publicar" at bounding box center [362, 237] width 36 height 5
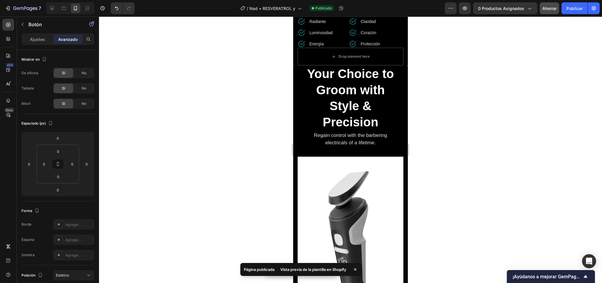
click at [334, 267] on font "Vista previa de la plantilla en Shopify" at bounding box center [313, 269] width 66 height 5
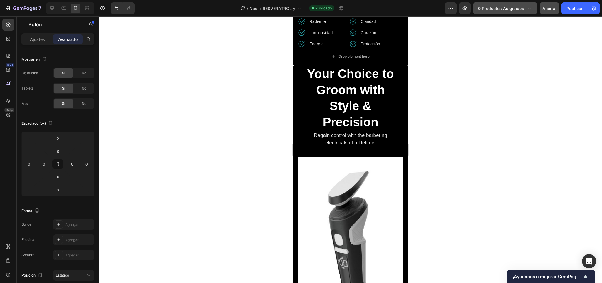
click at [523, 6] on font "0 productos asignados" at bounding box center [501, 8] width 46 height 5
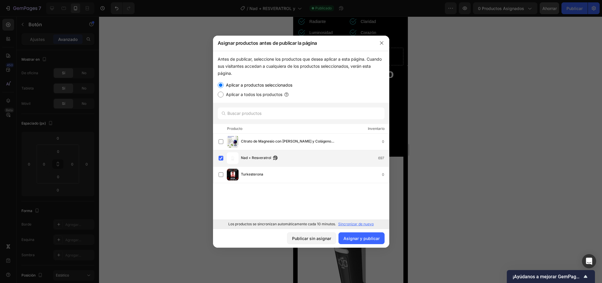
click at [377, 159] on div "Nad + Resveratrol 697" at bounding box center [315, 158] width 148 height 6
click at [368, 238] on font "Asignar y publicar" at bounding box center [362, 237] width 36 height 5
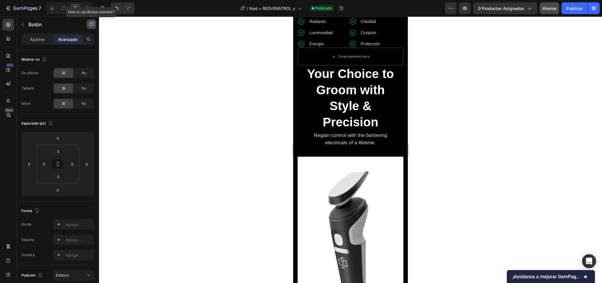
click at [92, 23] on icon "button" at bounding box center [91, 24] width 5 height 5
click at [529, 11] on icon "button" at bounding box center [530, 8] width 6 height 6
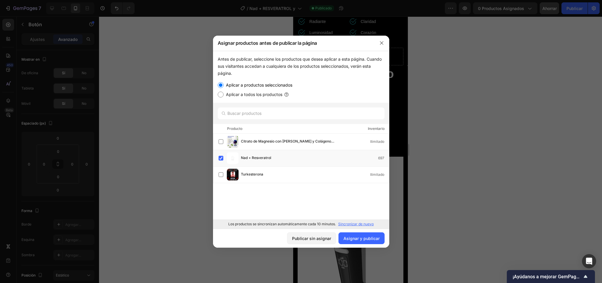
click at [474, 72] on div at bounding box center [301, 141] width 602 height 283
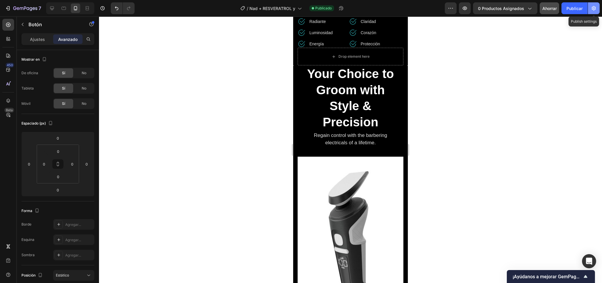
click at [591, 6] on icon "button" at bounding box center [594, 8] width 6 height 6
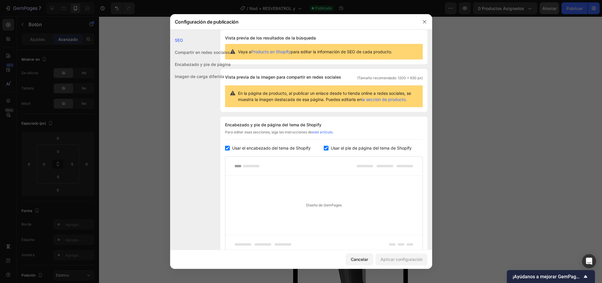
scroll to position [9, 0]
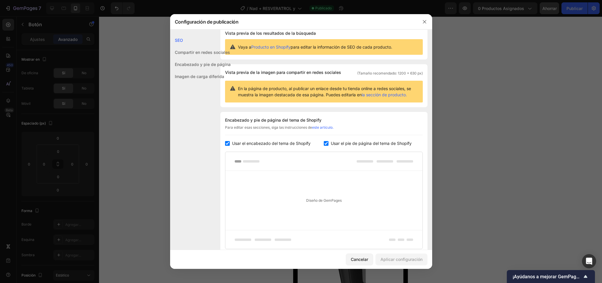
click at [362, 97] on font "la sección de producto." at bounding box center [384, 94] width 45 height 5
click at [324, 146] on input "checkbox" at bounding box center [326, 143] width 5 height 5
checkbox input "false"
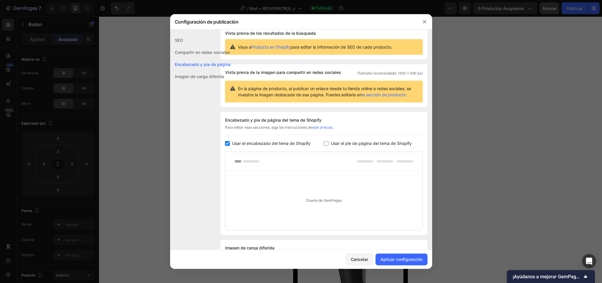
click at [226, 146] on input "checkbox" at bounding box center [227, 143] width 5 height 5
checkbox input "false"
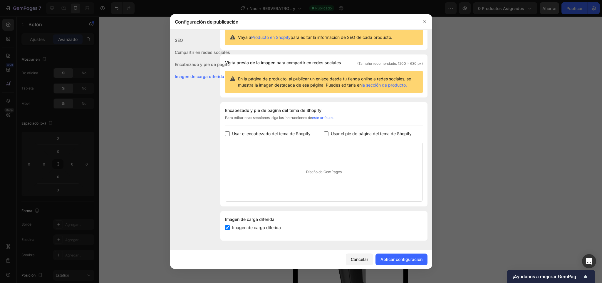
scroll to position [25, 0]
click at [230, 227] on label "Imagen de carga diferida" at bounding box center [255, 227] width 51 height 7
checkbox input "false"
click at [398, 253] on button "Aplicar configuración" at bounding box center [402, 259] width 52 height 12
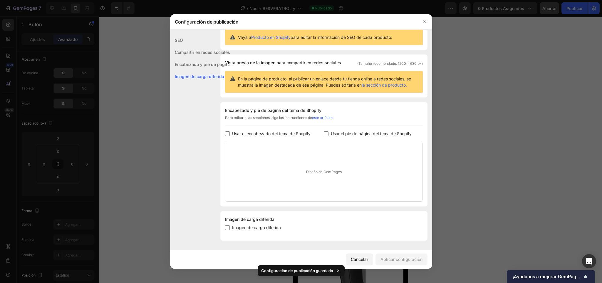
click at [461, 167] on div at bounding box center [301, 141] width 602 height 283
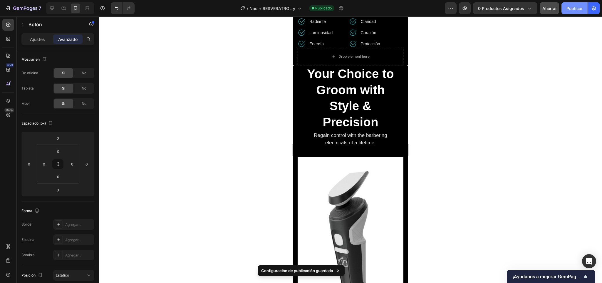
click at [569, 9] on font "Publicar" at bounding box center [575, 8] width 16 height 5
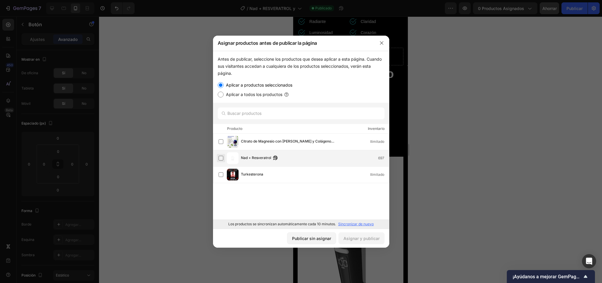
click at [220, 158] on label at bounding box center [221, 158] width 5 height 5
click at [349, 236] on font "Asignar y publicar" at bounding box center [362, 237] width 36 height 5
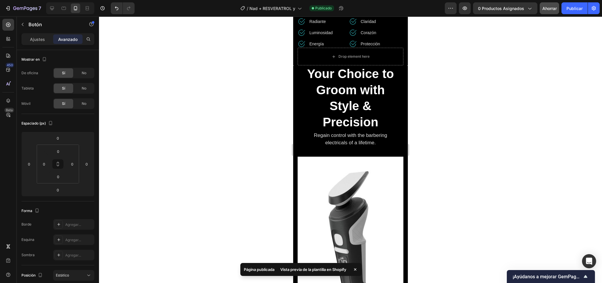
click at [318, 267] on font "Vista previa de la plantilla en Shopify" at bounding box center [313, 269] width 66 height 5
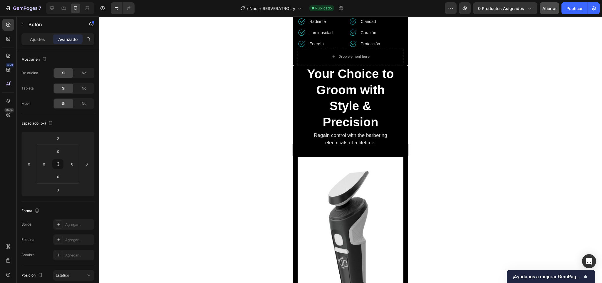
click at [480, 47] on div at bounding box center [350, 149] width 503 height 266
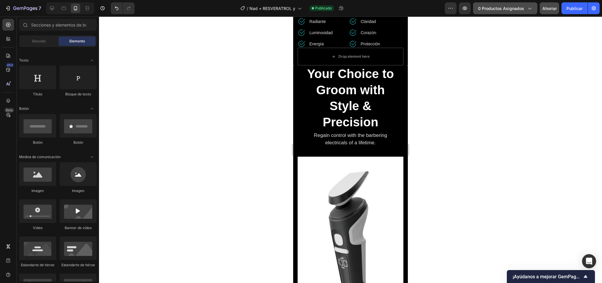
click at [509, 6] on font "0 productos asignados" at bounding box center [501, 8] width 46 height 5
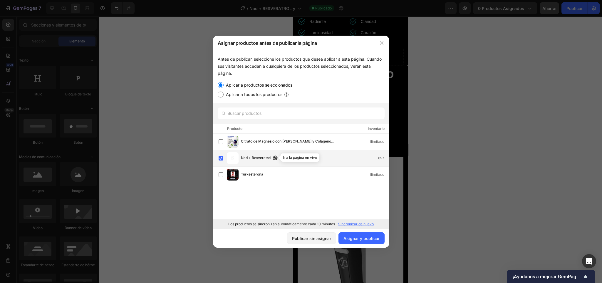
click at [276, 160] on button "button" at bounding box center [276, 158] width 6 height 6
drag, startPoint x: 383, startPoint y: 43, endPoint x: 90, endPoint y: 27, distance: 293.3
click at [383, 43] on icon "button" at bounding box center [382, 43] width 5 height 5
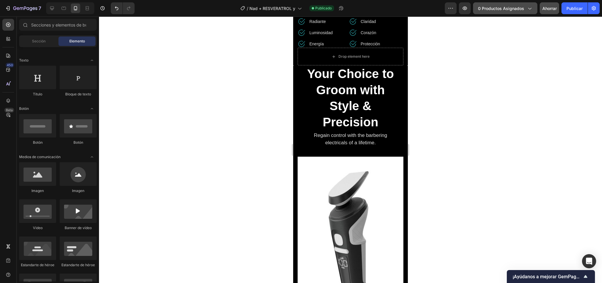
click at [524, 9] on div "0 productos asignados" at bounding box center [505, 8] width 54 height 6
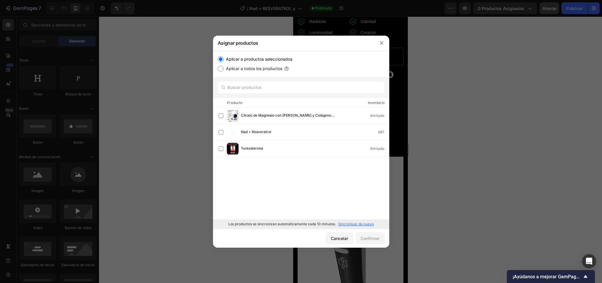
drag, startPoint x: 386, startPoint y: 35, endPoint x: 93, endPoint y: 18, distance: 293.3
click at [386, 35] on div at bounding box center [301, 141] width 602 height 283
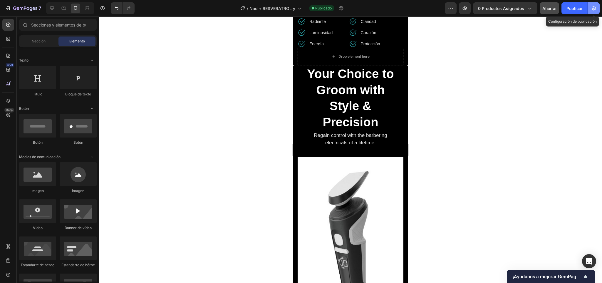
click at [590, 7] on button "button" at bounding box center [594, 8] width 12 height 12
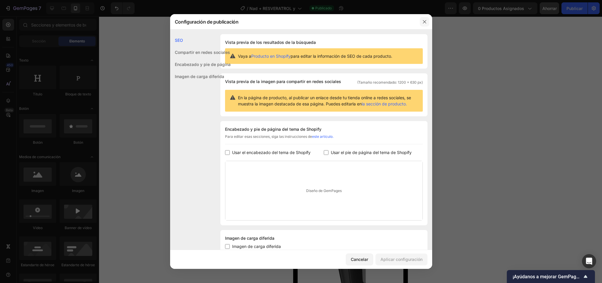
click at [423, 19] on icon "button" at bounding box center [424, 21] width 5 height 5
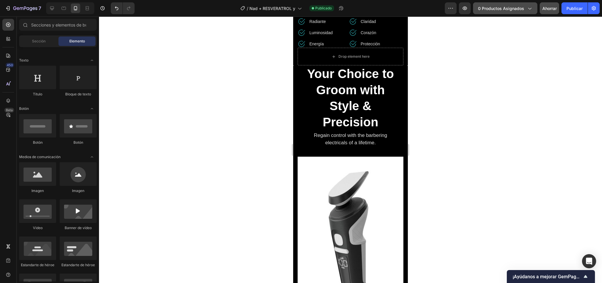
click at [499, 9] on font "0 productos asignados" at bounding box center [501, 8] width 46 height 5
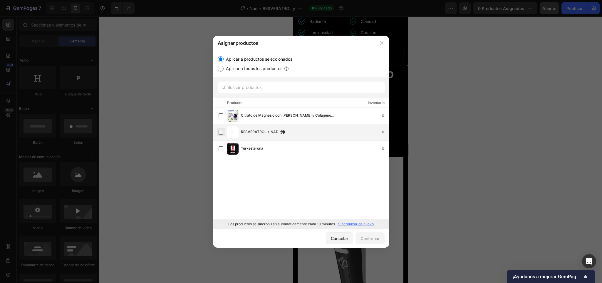
click at [220, 130] on label at bounding box center [221, 132] width 5 height 5
click at [367, 233] on button "Confirmar" at bounding box center [370, 238] width 29 height 12
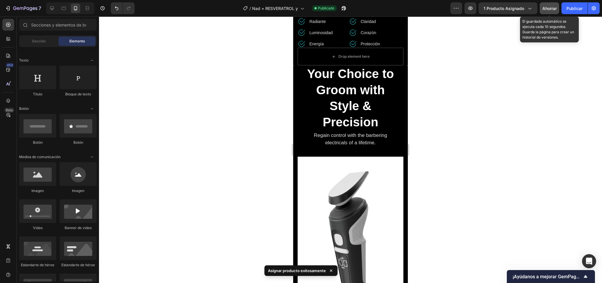
click at [547, 4] on button "Ahorrar" at bounding box center [549, 8] width 19 height 12
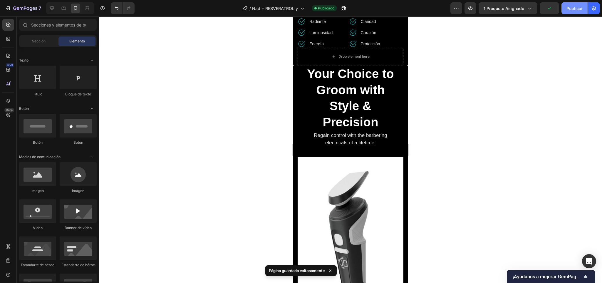
click at [567, 7] on font "Publicar" at bounding box center [575, 8] width 16 height 5
click at [310, 266] on font "Ver página en vivo" at bounding box center [314, 269] width 34 height 6
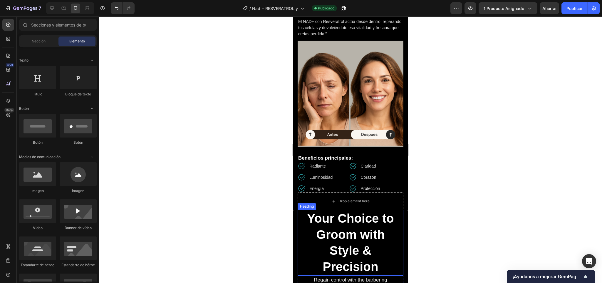
click at [327, 117] on div "¿Notas que tu piel ha perdido firmeza, luminosidad o que tu energía ya no es la…" at bounding box center [351, 91] width 106 height 201
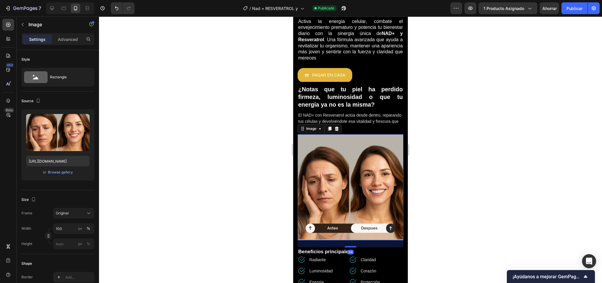
scroll to position [0, 0]
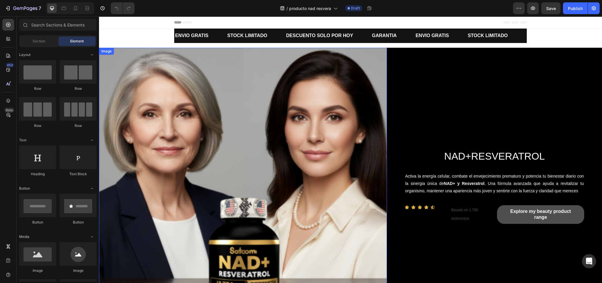
click at [182, 116] on img at bounding box center [243, 192] width 288 height 288
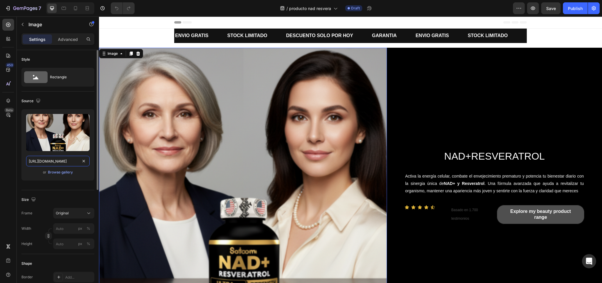
click at [56, 161] on input "[URL][DOMAIN_NAME]" at bounding box center [58, 161] width 64 height 11
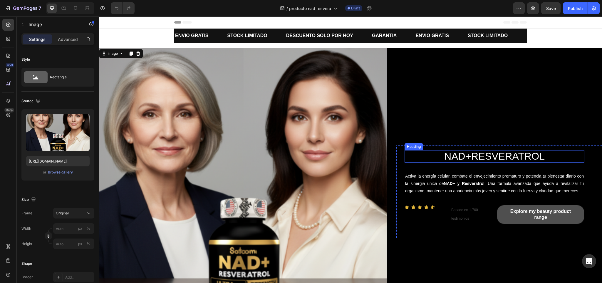
click at [471, 153] on h2 "NAD + RESVERATROL" at bounding box center [495, 156] width 180 height 12
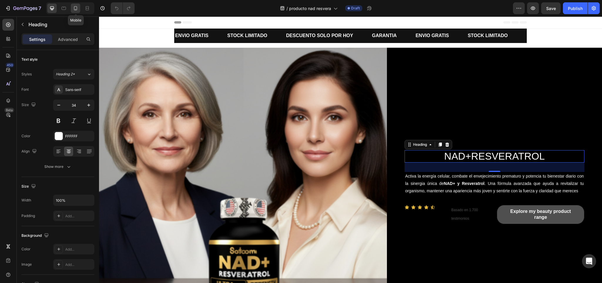
click at [75, 8] on icon at bounding box center [76, 8] width 6 height 6
type input "25"
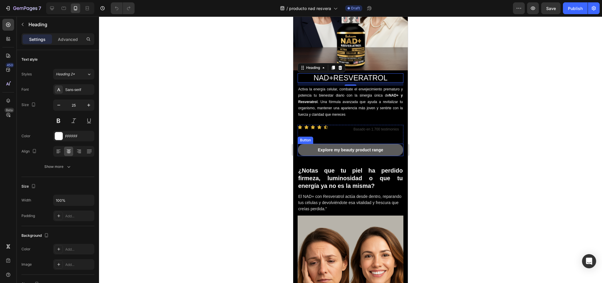
scroll to position [54, 0]
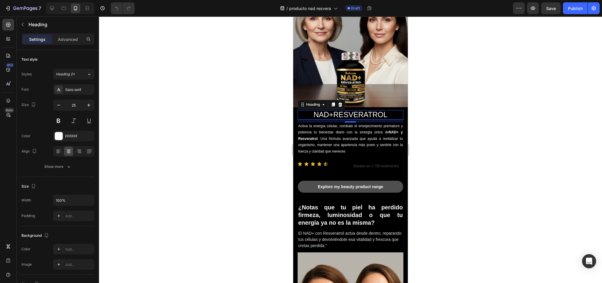
click at [371, 110] on h2 "NAD + RESVERATROL" at bounding box center [351, 114] width 106 height 9
click at [371, 111] on p "NAD + RESVERATROL" at bounding box center [350, 115] width 105 height 8
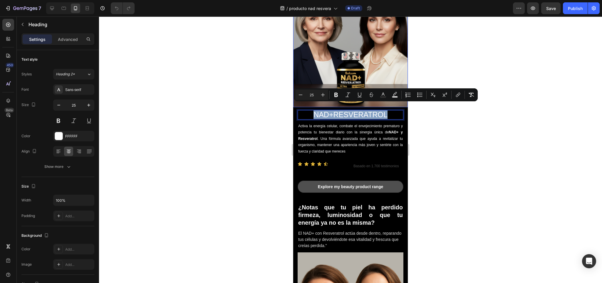
click at [330, 51] on img at bounding box center [350, 49] width 115 height 115
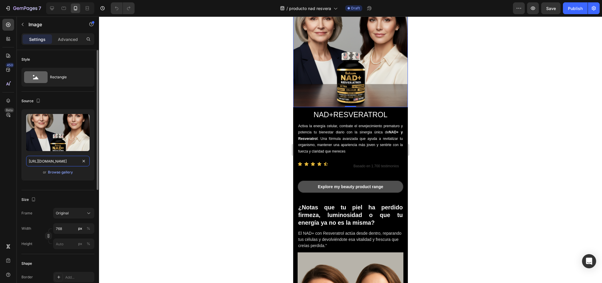
click at [45, 161] on input "[URL][DOMAIN_NAME]" at bounding box center [58, 161] width 64 height 11
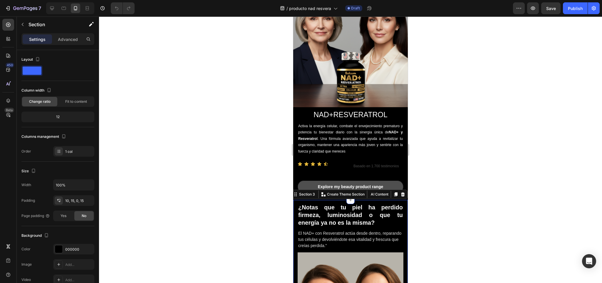
click at [327, 191] on p "Create Theme Section" at bounding box center [346, 193] width 38 height 5
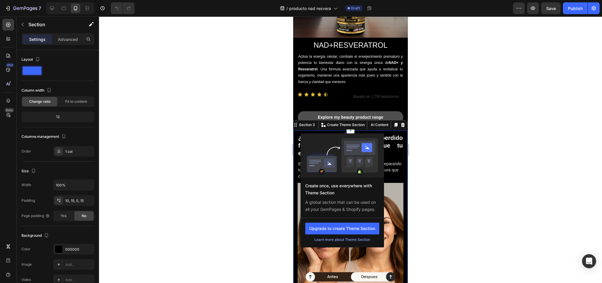
scroll to position [124, 0]
click at [317, 222] on button "Upgrade to create Theme Section" at bounding box center [342, 228] width 74 height 12
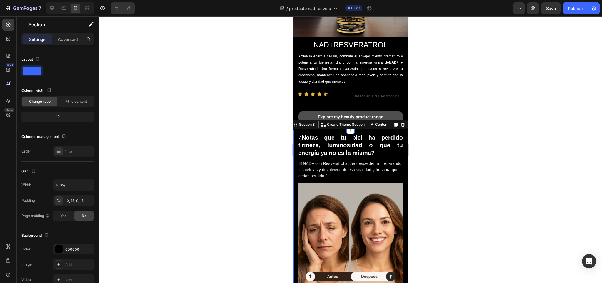
click at [448, 145] on div at bounding box center [350, 149] width 503 height 266
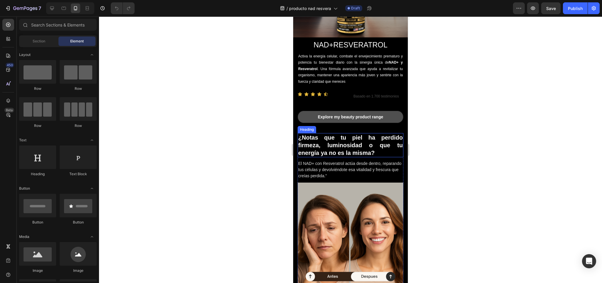
click at [315, 147] on h2 "¿Notas que tu piel ha perdido firmeza, luminosidad o que tu energía ya no es la…" at bounding box center [351, 145] width 106 height 24
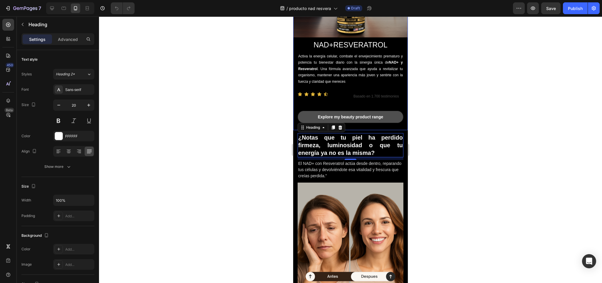
click at [359, 120] on div "NAD + RESVERATROL Heading Activa la energía celular, combate el envejecimiento …" at bounding box center [350, 83] width 115 height 93
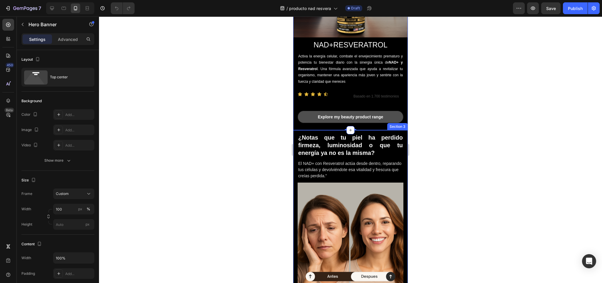
click at [295, 148] on div "¿Notas que tu piel ha perdido firmeza, luminosidad o que tu energía ya no es la…" at bounding box center [350, 241] width 115 height 222
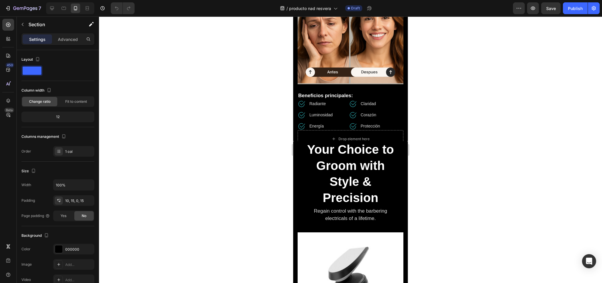
scroll to position [316, 0]
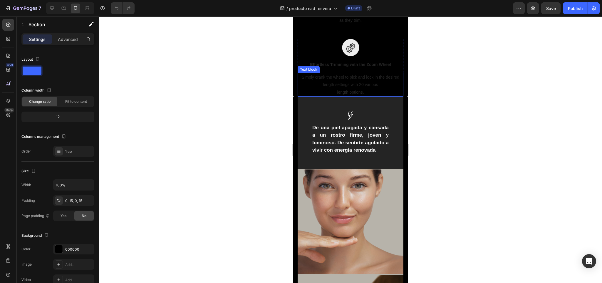
scroll to position [854, 0]
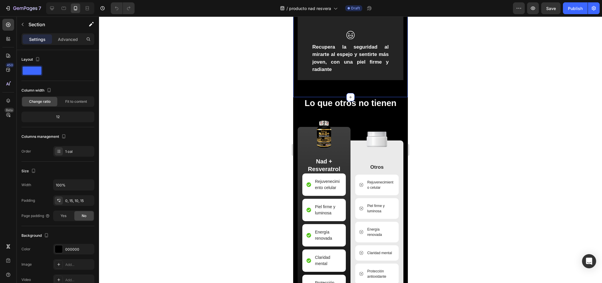
scroll to position [1251, 0]
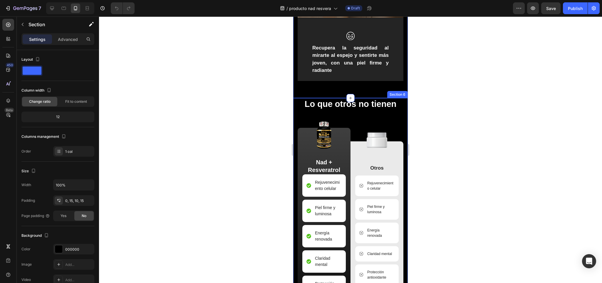
click at [295, 98] on div "Image Lo que otros no tienen Heading Image Nad + Resveratrol Text Block Rejuven…" at bounding box center [350, 214] width 115 height 232
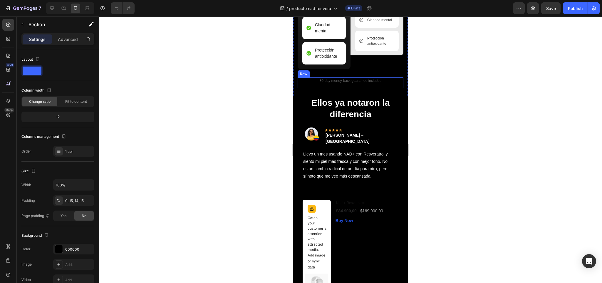
scroll to position [1430, 0]
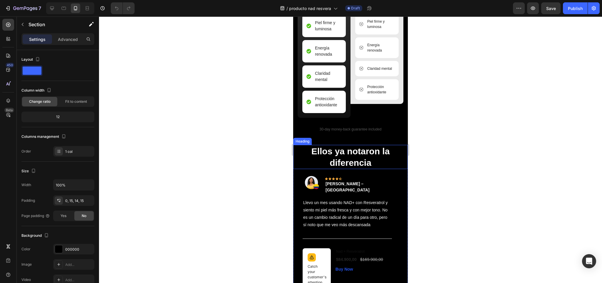
click at [398, 169] on h2 "Ellos ya notaron la diferencia" at bounding box center [350, 157] width 115 height 24
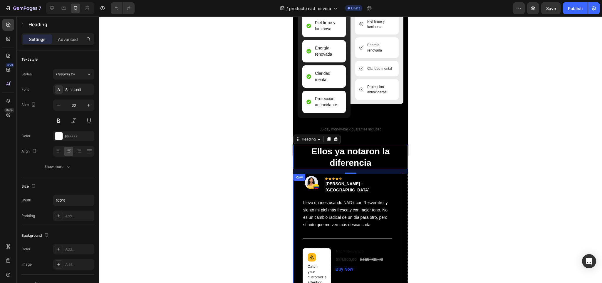
click at [393, 186] on div "Image Icon Icon Icon Icon Icon Row [PERSON_NAME] – Cali Text block Row Llevo un…" at bounding box center [347, 263] width 108 height 181
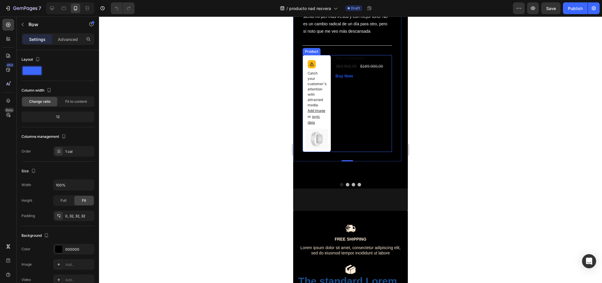
scroll to position [1641, 0]
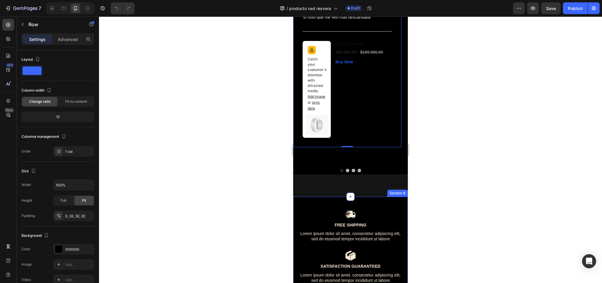
click at [358, 196] on div "Image Free Shipping Text Block Lorem ipsum dolor sit amet, consectetur adipisci…" at bounding box center [350, 261] width 115 height 130
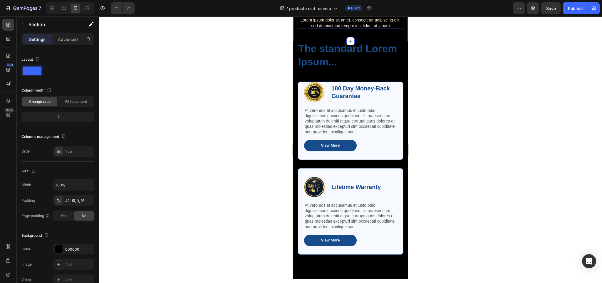
scroll to position [1920, 0]
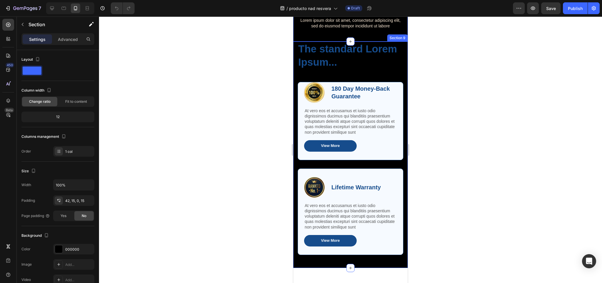
click at [396, 89] on div "The standard Lorem Ipsum... Heading Row Image 180 Day Money-Back Guarantee Text…" at bounding box center [351, 151] width 106 height 221
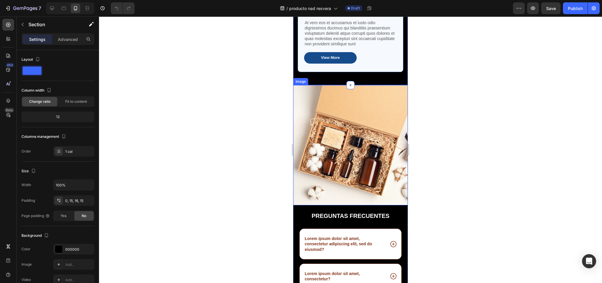
scroll to position [2166, 0]
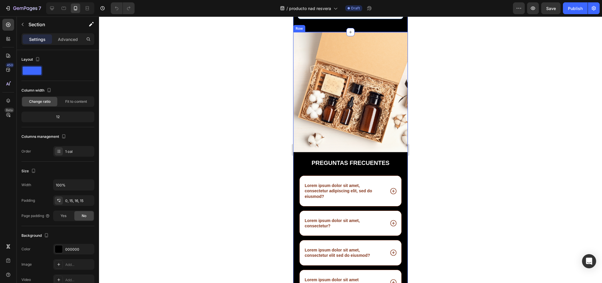
click at [385, 158] on div "Image" at bounding box center [350, 95] width 115 height 126
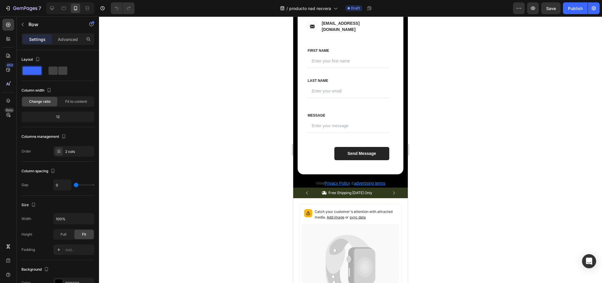
scroll to position [2558, 0]
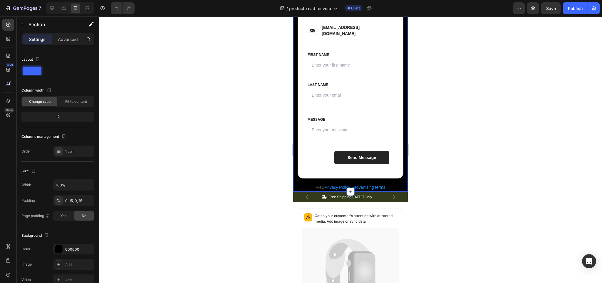
click at [295, 182] on div "Contact Info Heading Contact Information Heading Fill up the form and our Team …" at bounding box center [350, 71] width 115 height 240
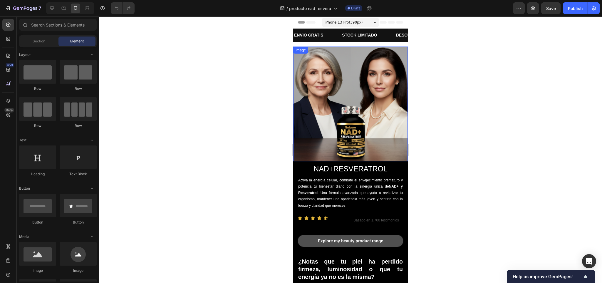
scroll to position [80, 0]
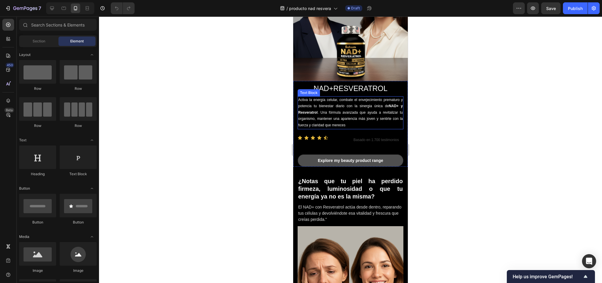
click at [331, 112] on p "Activa la energía celular, combate el envejecimiento prematuro y potencia tu bi…" at bounding box center [350, 113] width 105 height 32
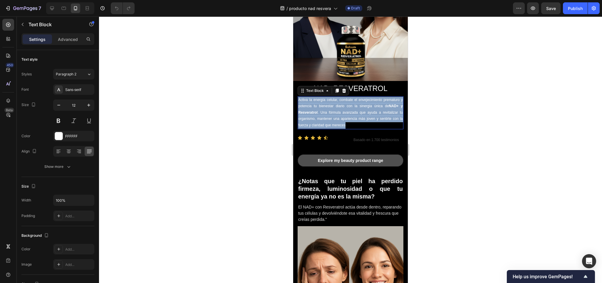
click at [331, 112] on p "Activa la energía celular, combate el envejecimiento prematuro y potencia tu bi…" at bounding box center [350, 113] width 105 height 32
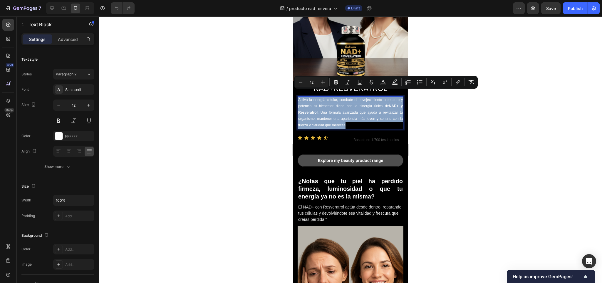
copy p "Activa la energía celular, combate el envejecimiento prematuro y potencia tu bi…"
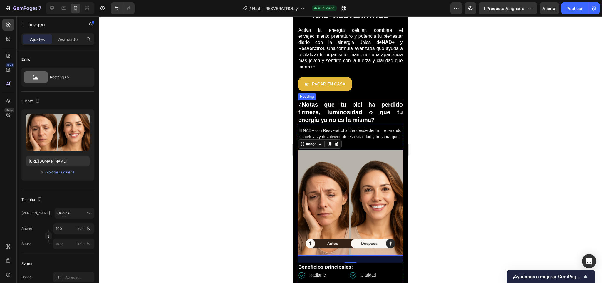
scroll to position [152, 0]
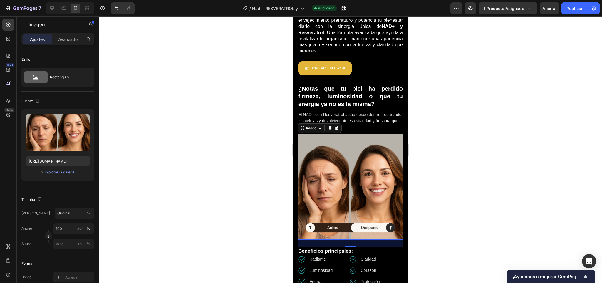
click at [460, 137] on div at bounding box center [350, 149] width 503 height 266
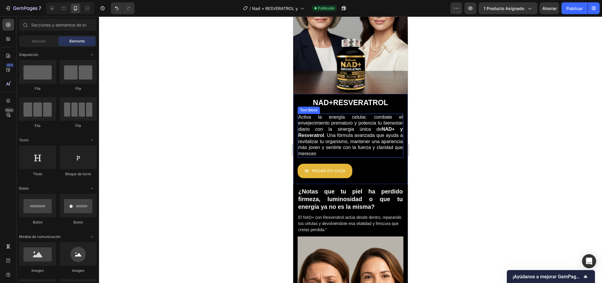
scroll to position [50, 0]
click at [354, 163] on div "PAGAR EN CASA Button" at bounding box center [351, 170] width 106 height 14
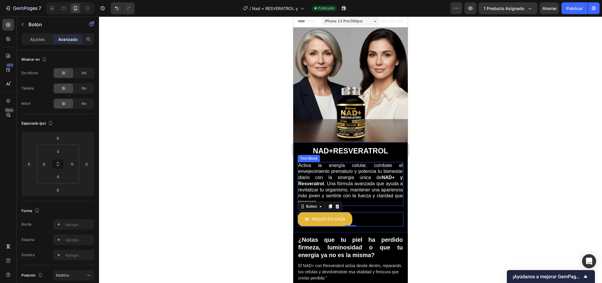
scroll to position [0, 0]
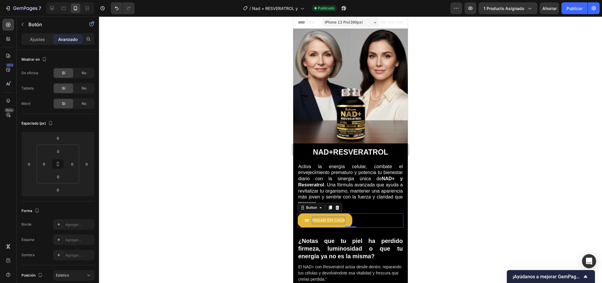
click at [332, 216] on p "PAGAR EN CASA" at bounding box center [328, 219] width 33 height 7
click at [305, 218] on button "PAGAR EN CASA" at bounding box center [325, 220] width 55 height 14
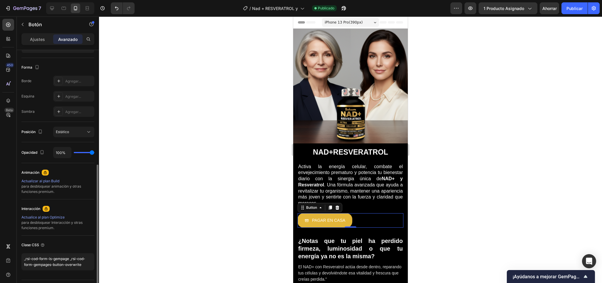
scroll to position [160, 0]
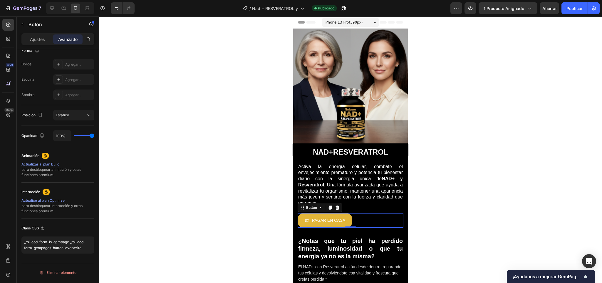
click at [457, 158] on div at bounding box center [350, 149] width 503 height 266
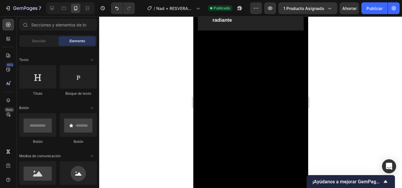
scroll to position [823, 0]
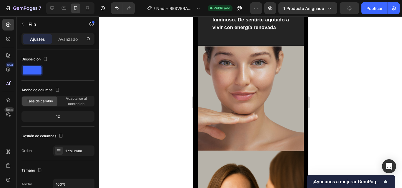
scroll to position [766, 0]
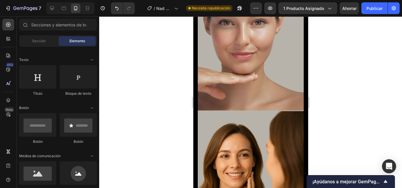
scroll to position [745, 0]
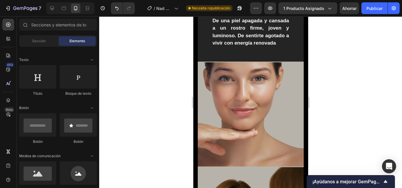
scroll to position [627, 0]
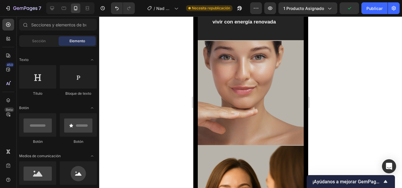
scroll to position [614, 0]
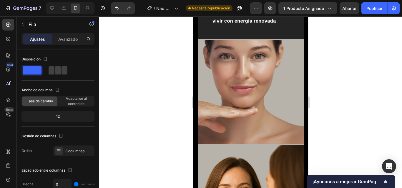
drag, startPoint x: 248, startPoint y: 127, endPoint x: 243, endPoint y: 78, distance: 49.6
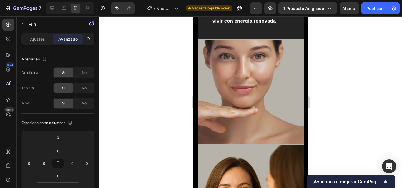
click at [330, 86] on div at bounding box center [250, 102] width 303 height 172
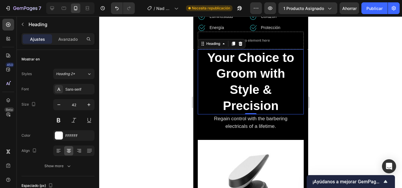
drag, startPoint x: 270, startPoint y: 104, endPoint x: 263, endPoint y: 112, distance: 10.4
click at [263, 112] on div "Your Choice to Groom with Style & Precision Heading 0 Regain control with the b…" at bounding box center [250, 89] width 106 height 81
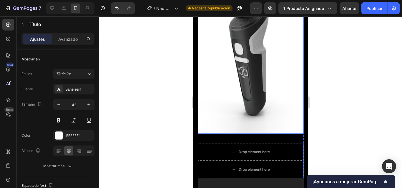
scroll to position [573, 0]
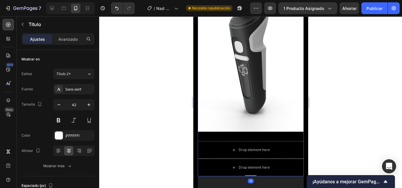
click at [200, 131] on div "Image" at bounding box center [250, 52] width 106 height 177
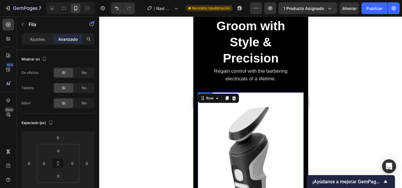
scroll to position [441, 0]
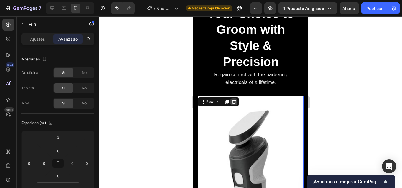
click at [232, 99] on div at bounding box center [233, 101] width 7 height 7
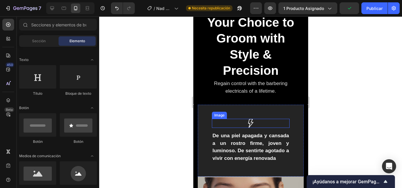
scroll to position [427, 0]
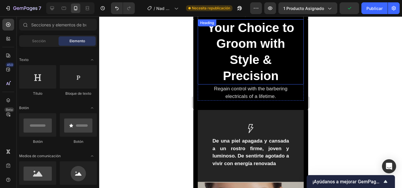
click at [248, 54] on p "Your Choice to Groom with Style & Precision" at bounding box center [250, 52] width 95 height 64
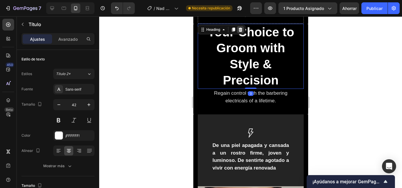
click at [239, 26] on div at bounding box center [239, 29] width 7 height 7
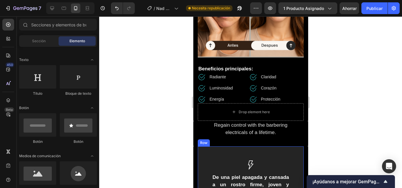
scroll to position [328, 0]
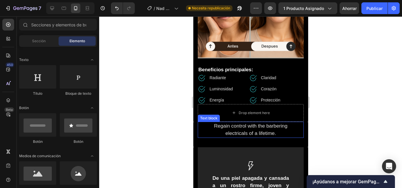
click at [240, 127] on p "Regain control with the barbering electricals of a lifetime." at bounding box center [250, 130] width 95 height 15
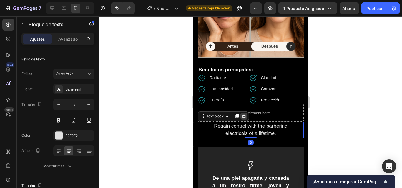
click at [243, 114] on icon at bounding box center [244, 116] width 4 height 4
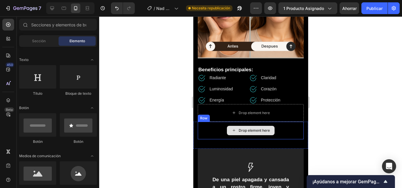
click at [199, 124] on div "Drop element here" at bounding box center [250, 131] width 106 height 18
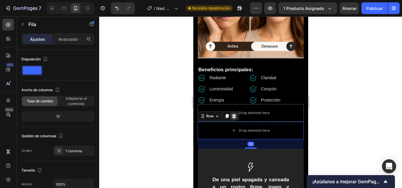
click at [233, 114] on icon at bounding box center [234, 116] width 4 height 4
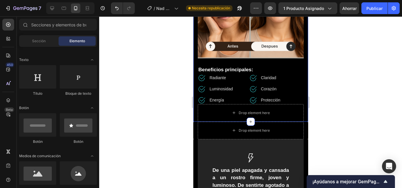
click at [194, 114] on div "¿Notas que tu piel ha perdido firmeza, luminosidad o que tu energía ya no es la…" at bounding box center [250, 11] width 115 height 222
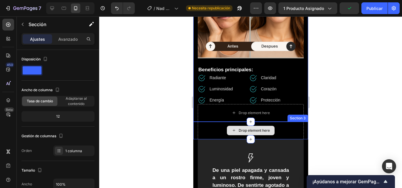
click at [199, 123] on div "Drop element here" at bounding box center [250, 131] width 106 height 18
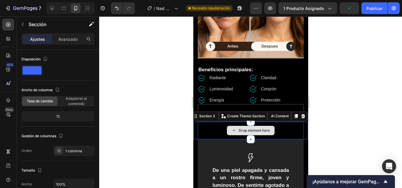
scroll to position [160, 0]
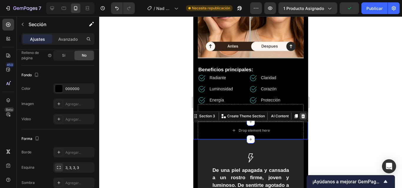
click at [301, 114] on icon at bounding box center [303, 116] width 4 height 4
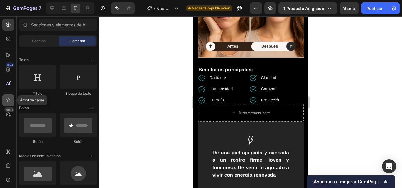
click at [7, 103] on icon at bounding box center [8, 101] width 6 height 6
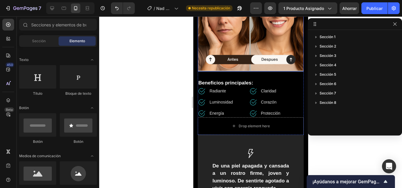
scroll to position [317, 0]
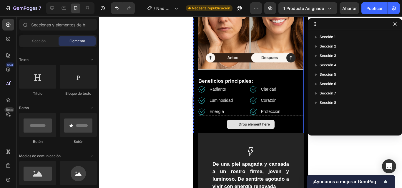
click at [213, 122] on div "Drop element here" at bounding box center [250, 125] width 106 height 18
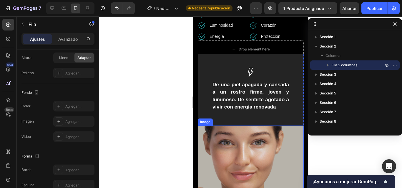
scroll to position [379, 0]
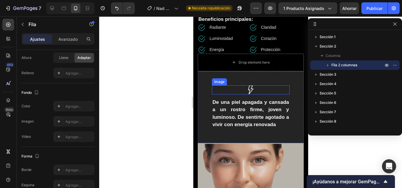
click at [250, 86] on div at bounding box center [250, 90] width 78 height 9
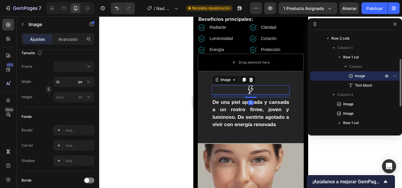
scroll to position [0, 0]
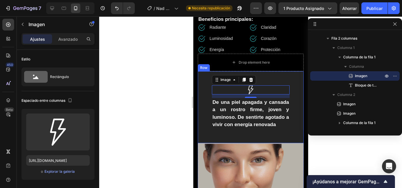
click at [287, 86] on div "Image 12 De una piel apagada y cansada a un rostro firme, joven y luminoso. De …" at bounding box center [250, 107] width 106 height 72
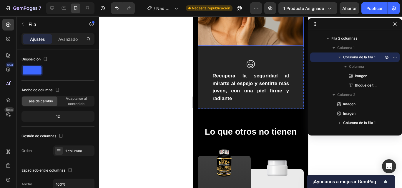
scroll to position [684, 0]
click at [250, 64] on img at bounding box center [250, 64] width 8 height 9
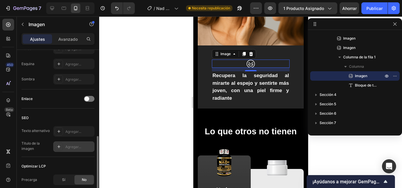
scroll to position [272, 0]
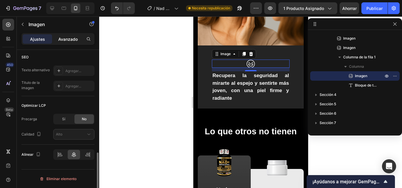
click at [63, 40] on font "Avanzado" at bounding box center [67, 39] width 19 height 5
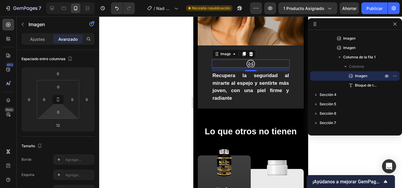
scroll to position [0, 0]
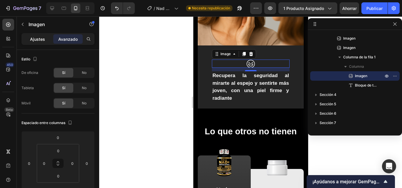
click at [36, 39] on font "Ajustes" at bounding box center [37, 39] width 15 height 5
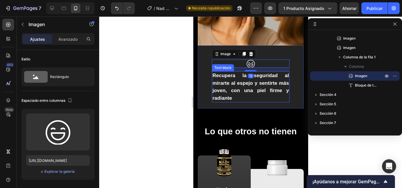
scroll to position [641, 0]
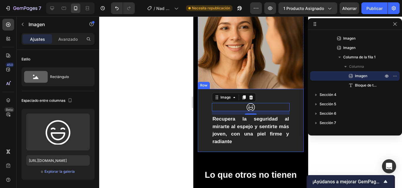
click at [290, 104] on div "Image 12 Recupera la seguridad al mirarte al espejo y sentirte más joven, con u…" at bounding box center [250, 121] width 106 height 64
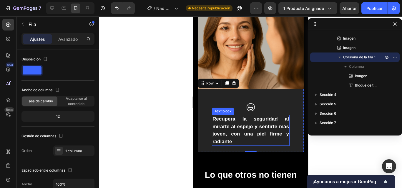
click at [239, 123] on p "Recupera la seguridad al mirarte al espejo y sentirte más joven, con una piel f…" at bounding box center [250, 131] width 76 height 30
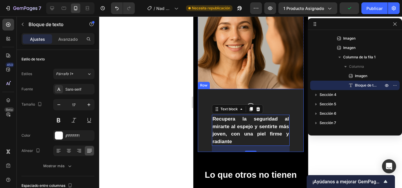
click at [294, 92] on div "Image Recupera la seguridad al mirarte al espejo y sentirte más joven, con una …" at bounding box center [250, 121] width 106 height 64
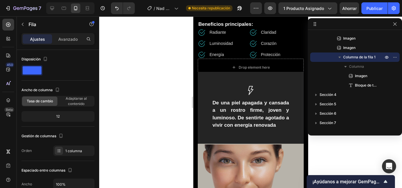
scroll to position [373, 0]
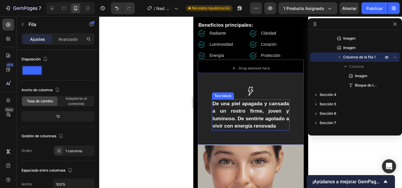
click at [247, 117] on p "De una piel apagada y cansada a un rostro firme, joven y luminoso. De sentirte …" at bounding box center [250, 115] width 76 height 30
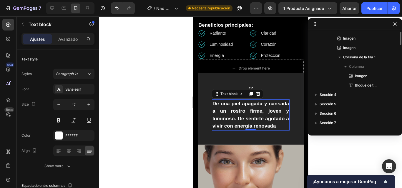
scroll to position [64, 0]
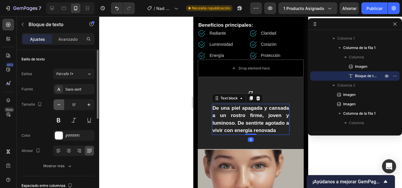
click at [59, 103] on icon "button" at bounding box center [59, 105] width 6 height 6
type input "16"
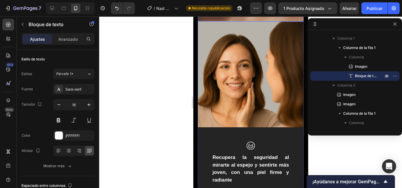
scroll to position [628, 0]
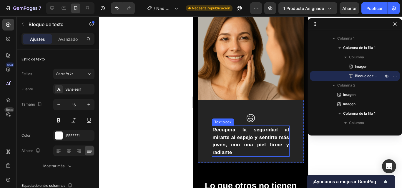
click at [247, 128] on p "Recupera la seguridad al mirarte al espejo y sentirte más joven, con una piel f…" at bounding box center [250, 141] width 76 height 30
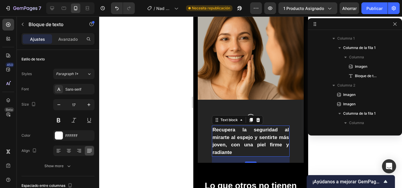
scroll to position [129, 0]
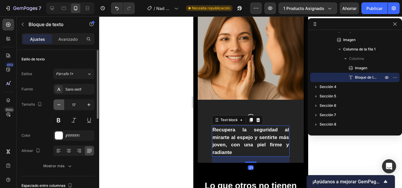
click at [58, 103] on icon "button" at bounding box center [59, 105] width 6 height 6
type input "16"
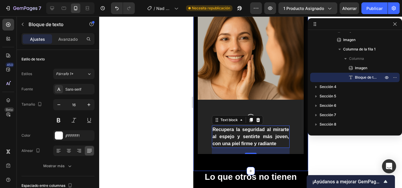
click at [172, 94] on div at bounding box center [250, 102] width 303 height 172
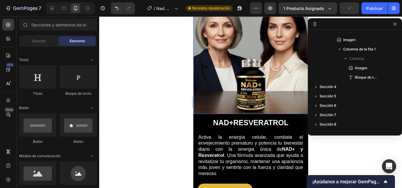
scroll to position [45, 0]
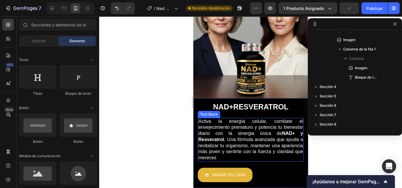
click at [239, 129] on p "Activa la energía celular, combate el envejecimiento prematuro y potencia tu bi…" at bounding box center [250, 140] width 105 height 43
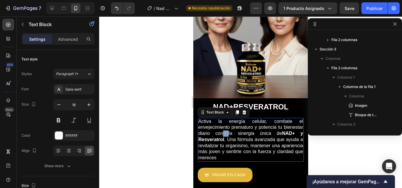
scroll to position [36, 0]
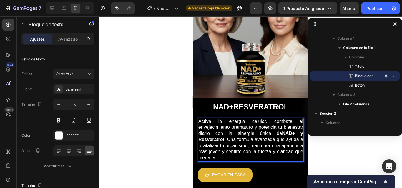
click at [251, 131] on p "Activa la energía celular, combate el envejecimiento prematuro y potencia tu bi…" at bounding box center [250, 140] width 105 height 43
click at [232, 134] on p "Activa la energía celular, combate el envejecimiento prematuro y potencia tu bi…" at bounding box center [250, 140] width 105 height 43
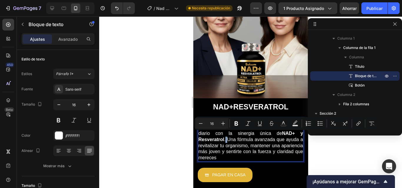
click at [232, 135] on p "Activa la energía celular, combate el envejecimiento prematuro y potencia tu bi…" at bounding box center [250, 140] width 105 height 43
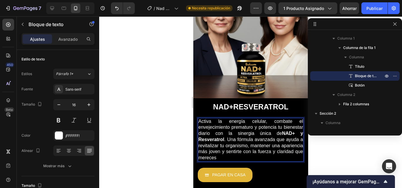
click at [234, 135] on p "Activa la energía celular, combate el envejecimiento prematuro y potencia tu bi…" at bounding box center [250, 140] width 105 height 43
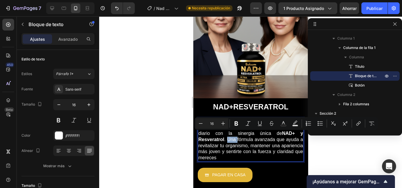
click at [234, 135] on p "Activa la energía celular, combate el envejecimiento prematuro y potencia tu bi…" at bounding box center [250, 140] width 105 height 43
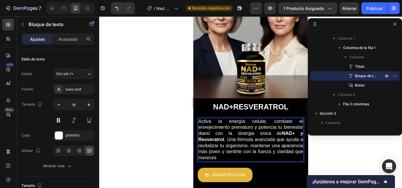
click at [234, 135] on p "Activa la energía celular, combate el envejecimiento prematuro y potencia tu bi…" at bounding box center [250, 140] width 105 height 43
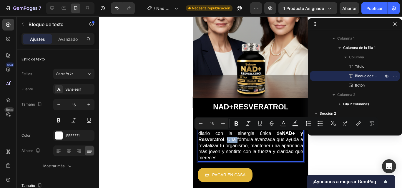
click at [250, 151] on p "Activa la energía celular, combate el envejecimiento prematuro y potencia tu bi…" at bounding box center [250, 140] width 105 height 43
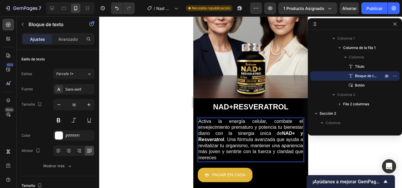
click at [198, 119] on p "Activa la energía celular, combate el envejecimiento prematuro y potencia tu bi…" at bounding box center [250, 140] width 105 height 43
click at [214, 126] on p "Activa la energía celular, combate el envejecimiento prematuro y potencia tu bi…" at bounding box center [250, 140] width 105 height 43
click at [210, 125] on p "Activa la energía celular, combate el envejecimiento prematuro y potencia tu bi…" at bounding box center [250, 140] width 105 height 43
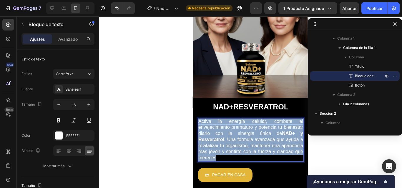
click at [210, 125] on p "Activa la energía celular, combate el envejecimiento prematuro y potencia tu bi…" at bounding box center [250, 140] width 105 height 43
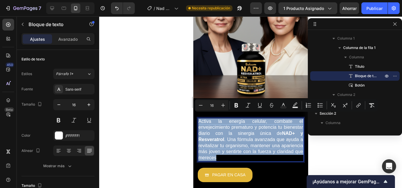
click at [223, 132] on p "Activa la energía celular, combate el envejecimiento prematuro y potencia tu bi…" at bounding box center [250, 140] width 105 height 43
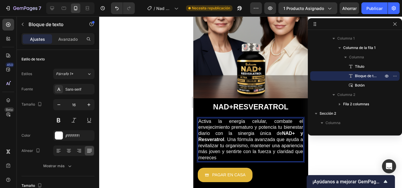
click at [233, 136] on p "Activa la energía celular, combate el envejecimiento prematuro y potencia tu bi…" at bounding box center [250, 140] width 105 height 43
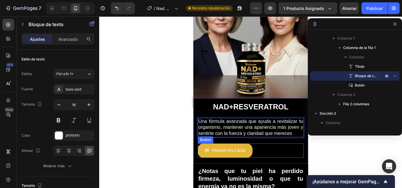
click at [264, 149] on div "PAGAR EN CASA Button" at bounding box center [250, 151] width 106 height 14
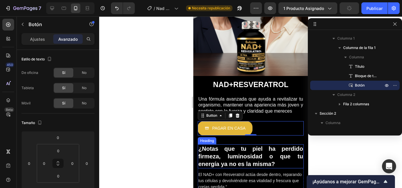
scroll to position [77, 0]
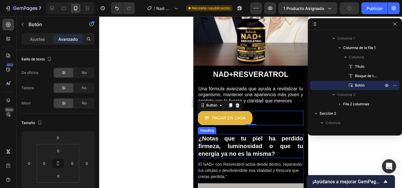
click at [256, 150] on h2 "¿Notas que tu piel ha perdido firmeza, luminosidad o que tu energía ya no es la…" at bounding box center [250, 146] width 106 height 24
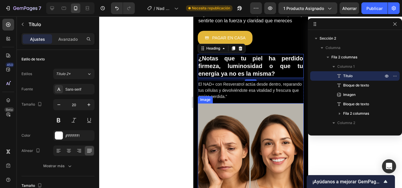
scroll to position [155, 0]
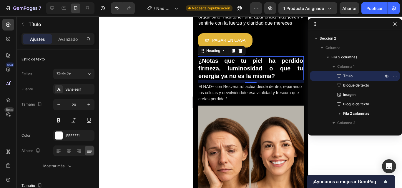
click at [159, 77] on div at bounding box center [250, 102] width 303 height 172
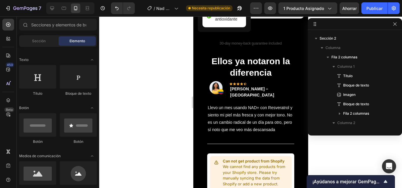
scroll to position [959, 0]
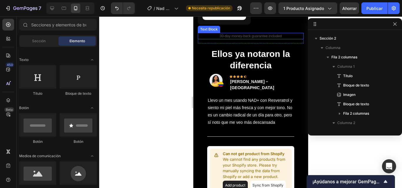
click at [238, 39] on p "30-day money-back guarantee included" at bounding box center [250, 36] width 105 height 5
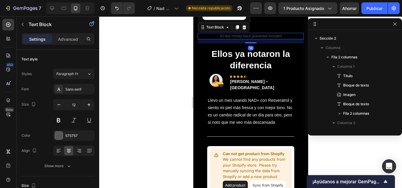
scroll to position [363, 0]
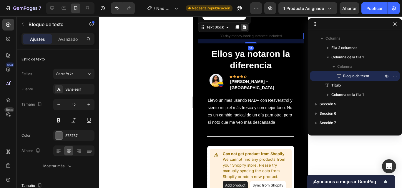
click at [244, 29] on icon at bounding box center [244, 27] width 4 height 4
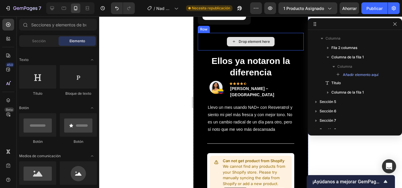
click at [218, 51] on div "Drop element here" at bounding box center [250, 42] width 106 height 18
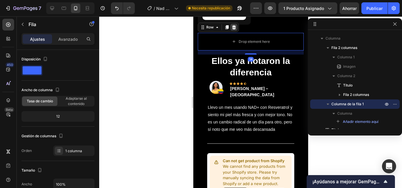
click at [234, 29] on icon at bounding box center [234, 27] width 4 height 4
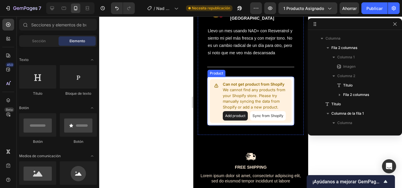
scroll to position [1014, 0]
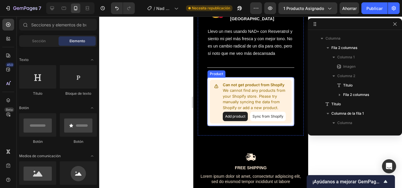
click at [232, 117] on button "Add product" at bounding box center [234, 116] width 25 height 9
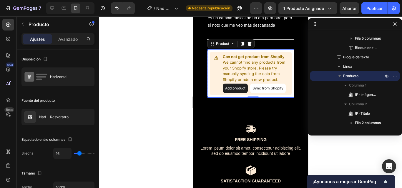
scroll to position [1031, 0]
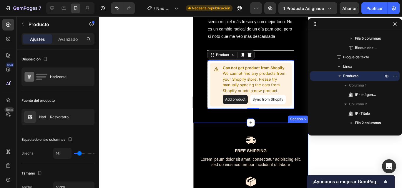
click at [216, 136] on div "Image Free Shipping Text Block Lorem ipsum dolor sit amet, consectetur adipisci…" at bounding box center [250, 188] width 115 height 130
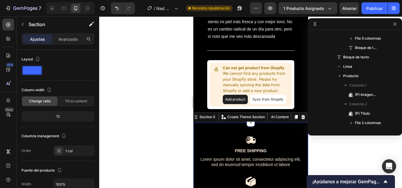
scroll to position [597, 0]
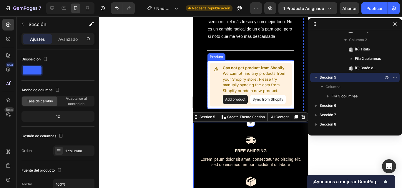
click at [238, 86] on p "We cannot find any products from your Shopify store. Please try manually syncin…" at bounding box center [255, 82] width 66 height 23
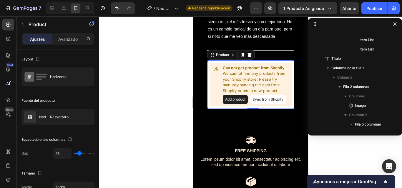
scroll to position [777, 0]
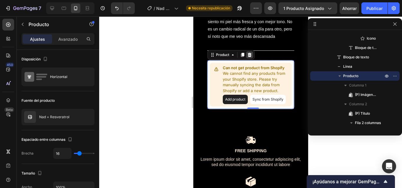
click at [248, 55] on icon at bounding box center [249, 55] width 4 height 4
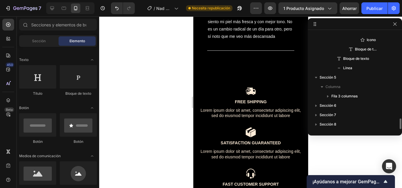
scroll to position [776, 0]
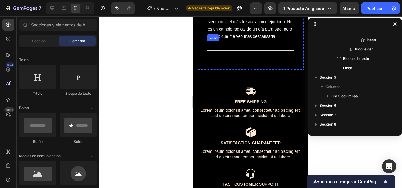
click at [241, 50] on div "Title Line" at bounding box center [250, 50] width 87 height 19
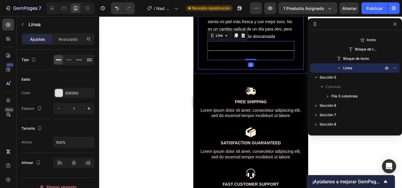
click at [236, 68] on div "Image Icon Icon Icon Icon Icon Row [PERSON_NAME] – Cali Text block Row Llevo un…" at bounding box center [250, 28] width 106 height 84
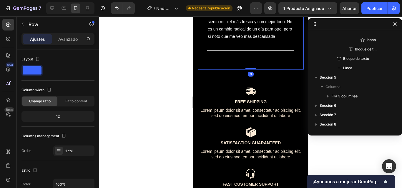
scroll to position [589, 0]
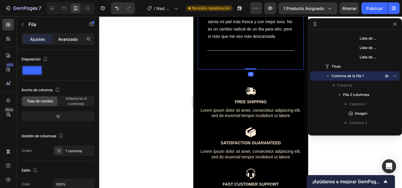
click at [73, 37] on font "Avanzado" at bounding box center [67, 39] width 19 height 5
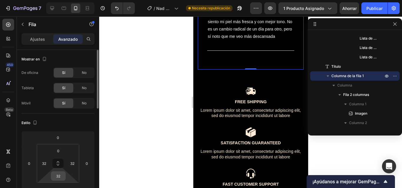
click at [58, 172] on input "32" at bounding box center [58, 176] width 12 height 9
type input "0"
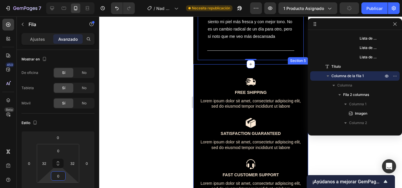
click at [233, 73] on div "Image Free Shipping Text Block Lorem ipsum dolor sit amet, consectetur adipisci…" at bounding box center [250, 134] width 115 height 141
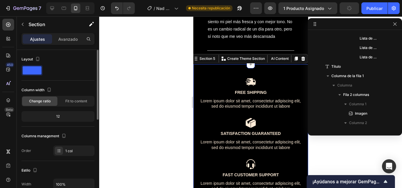
scroll to position [777, 0]
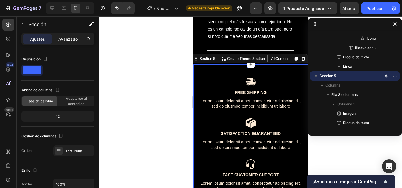
click at [70, 42] on p "Avanzado" at bounding box center [67, 39] width 19 height 6
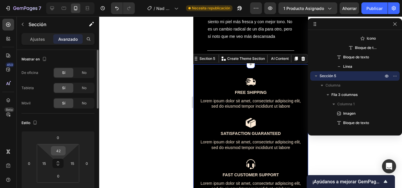
click at [62, 152] on input "42" at bounding box center [58, 151] width 12 height 9
type input "0"
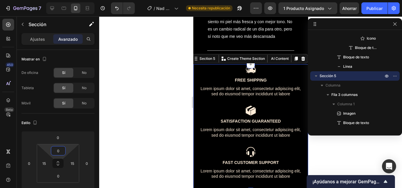
click at [137, 93] on div at bounding box center [250, 102] width 303 height 172
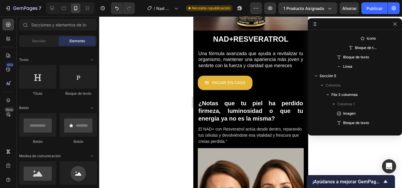
scroll to position [113, 0]
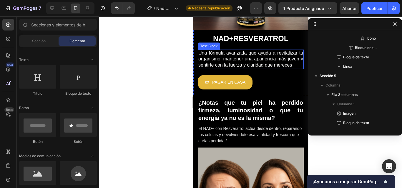
click at [230, 64] on p "Una fórmula avanzada que ayuda a revitalizar tu organismo, mantener una aparien…" at bounding box center [250, 59] width 105 height 18
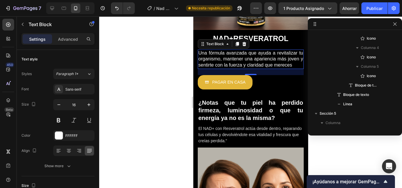
scroll to position [36, 0]
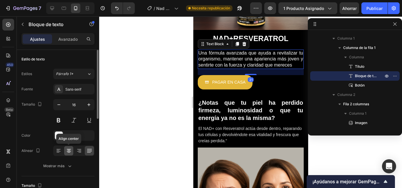
click at [69, 149] on icon at bounding box center [69, 151] width 6 height 6
click at [79, 150] on icon at bounding box center [79, 149] width 4 height 1
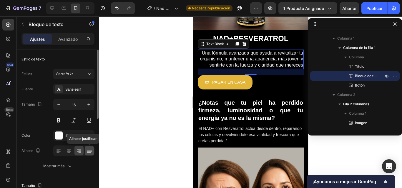
click at [87, 150] on icon at bounding box center [89, 151] width 6 height 6
click at [69, 151] on icon at bounding box center [69, 151] width 4 height 1
click at [84, 152] on div at bounding box center [73, 151] width 41 height 11
click at [88, 151] on icon at bounding box center [89, 151] width 6 height 6
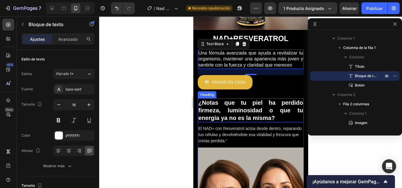
scroll to position [127, 0]
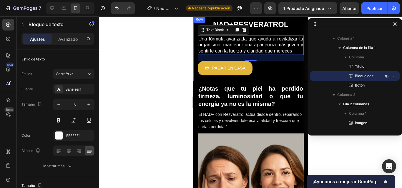
click at [275, 80] on div "NAD + RESVERATROL Heading Una fórmula avanzada que ayuda a revitalizar tu organ…" at bounding box center [250, 49] width 115 height 66
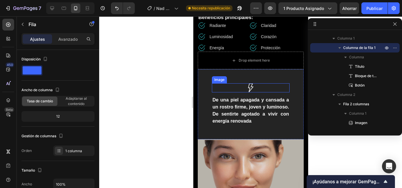
scroll to position [366, 0]
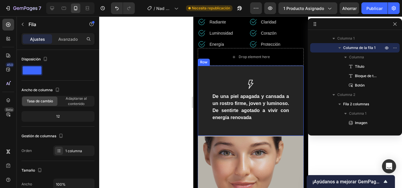
click at [236, 71] on div "Image De una piel apagada y cansada a un rostro firme, joven y luminoso. De sen…" at bounding box center [250, 101] width 106 height 70
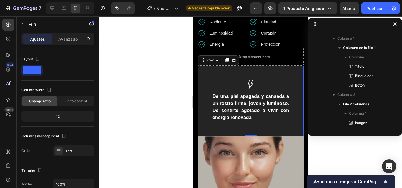
scroll to position [250, 0]
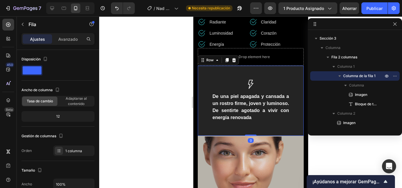
drag, startPoint x: 249, startPoint y: 132, endPoint x: 249, endPoint y: 108, distance: 23.5
click at [249, 108] on div "Image De una piel apagada y cansada a un rostro firme, joven y luminoso. De sen…" at bounding box center [250, 101] width 106 height 70
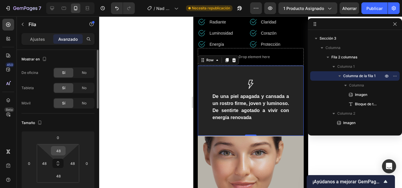
click at [63, 151] on input "48" at bounding box center [58, 151] width 12 height 9
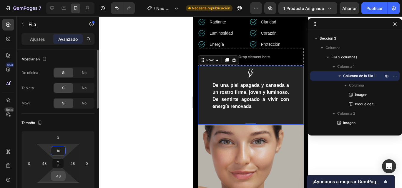
type input "10"
click at [60, 180] on input "48" at bounding box center [58, 176] width 12 height 9
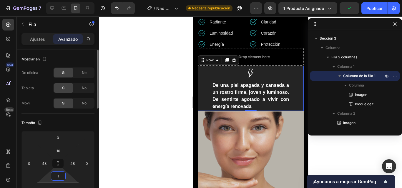
type input "10"
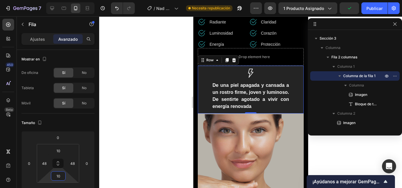
click at [169, 102] on div at bounding box center [250, 102] width 303 height 172
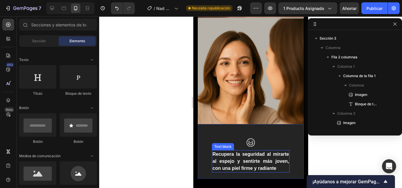
scroll to position [608, 0]
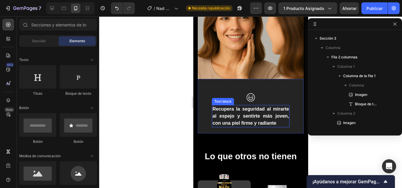
click at [230, 118] on p "Recupera la seguridad al mirarte al espejo y sentirte más joven, con una piel f…" at bounding box center [250, 116] width 76 height 21
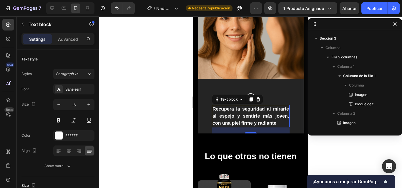
scroll to position [344, 0]
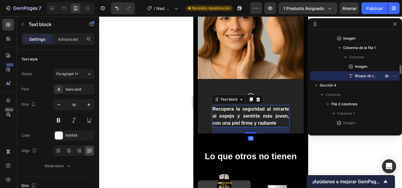
click at [230, 118] on p "Recupera la seguridad al mirarte al espejo y sentirte más joven, con una piel f…" at bounding box center [250, 116] width 76 height 21
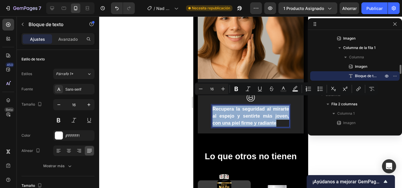
click at [230, 118] on p "Recupera la seguridad al mirarte al espejo y sentirte más joven, con una piel f…" at bounding box center [250, 116] width 76 height 21
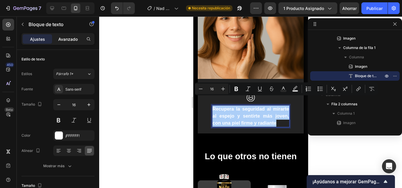
click at [69, 43] on div "Avanzado" at bounding box center [67, 38] width 29 height 9
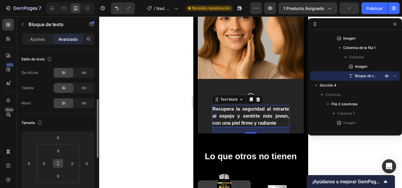
scroll to position [36, 0]
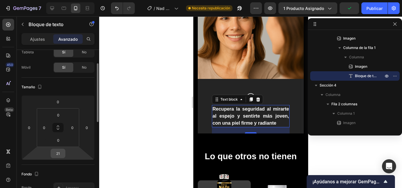
click at [59, 153] on input "21" at bounding box center [58, 153] width 12 height 9
type input "10"
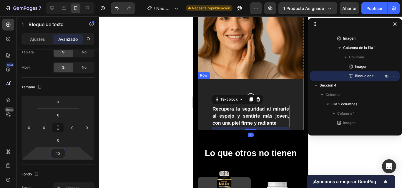
click at [237, 79] on div "Image Recupera la seguridad al mirarte al espejo y sentirte más joven, con una …" at bounding box center [250, 104] width 106 height 51
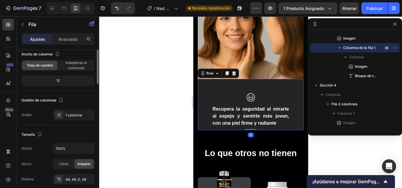
scroll to position [0, 0]
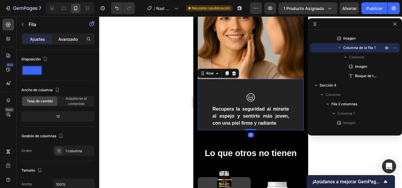
click at [70, 40] on font "Avanzado" at bounding box center [67, 39] width 19 height 5
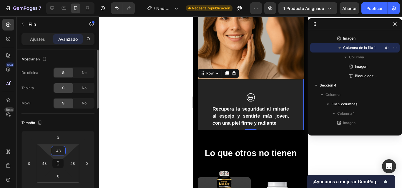
click at [61, 150] on input "48" at bounding box center [58, 151] width 12 height 9
type input "10"
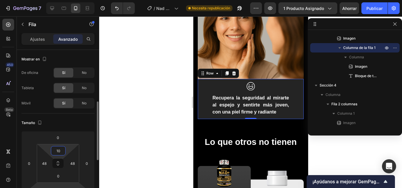
scroll to position [38, 0]
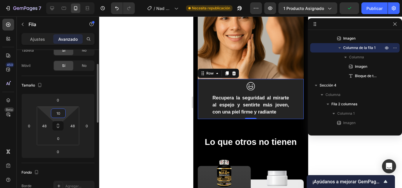
click at [157, 101] on div at bounding box center [250, 102] width 303 height 172
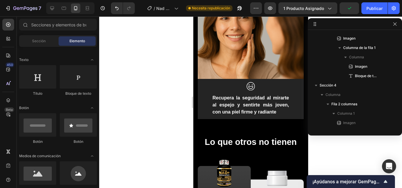
click at [169, 101] on div at bounding box center [250, 102] width 303 height 172
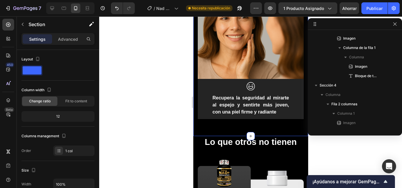
scroll to position [213, 0]
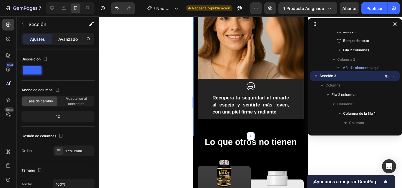
click at [67, 39] on font "Avanzado" at bounding box center [67, 39] width 19 height 5
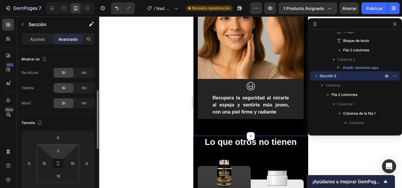
scroll to position [29, 0]
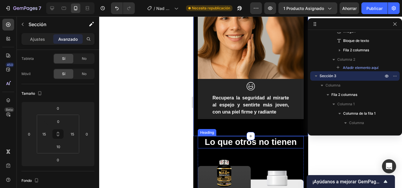
click at [225, 144] on h2 "Lo que otros no tienen" at bounding box center [250, 142] width 106 height 12
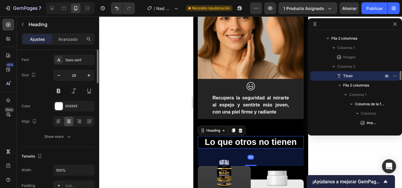
scroll to position [0, 0]
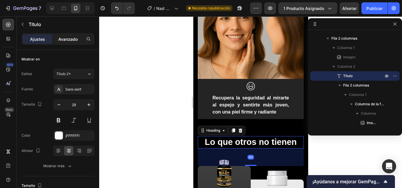
click at [75, 39] on font "Avanzado" at bounding box center [67, 39] width 19 height 5
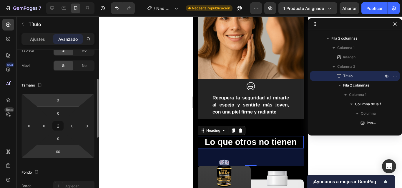
scroll to position [49, 0]
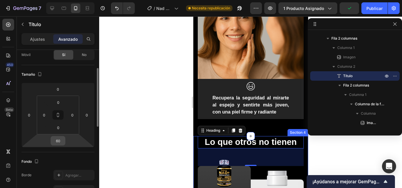
click at [59, 142] on input "60" at bounding box center [58, 141] width 12 height 9
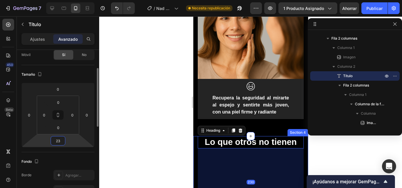
type input "2"
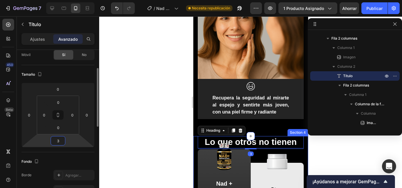
type input "30"
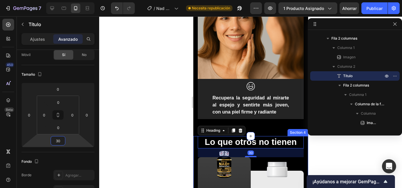
click at [140, 103] on div at bounding box center [250, 102] width 303 height 172
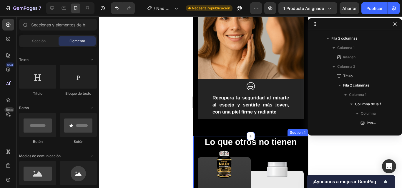
click at [160, 107] on div at bounding box center [250, 102] width 303 height 172
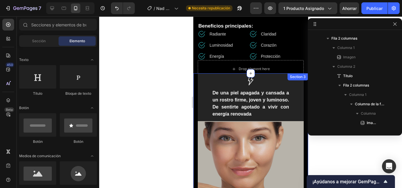
scroll to position [354, 0]
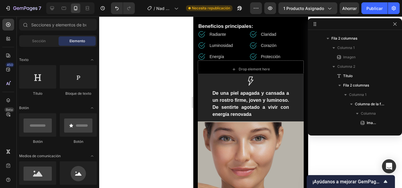
click at [159, 109] on div at bounding box center [250, 102] width 303 height 172
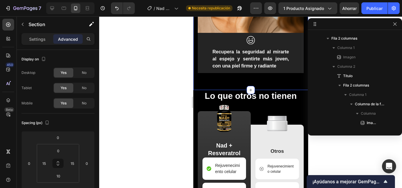
scroll to position [213, 0]
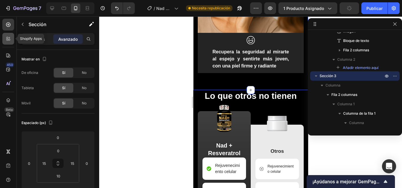
click at [9, 41] on icon at bounding box center [10, 40] width 2 height 2
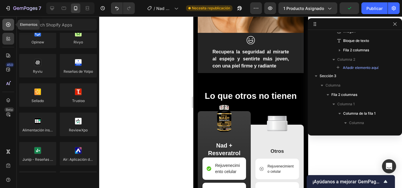
click at [8, 27] on icon at bounding box center [8, 25] width 4 height 4
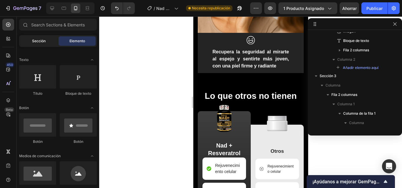
click at [44, 41] on font "Sección" at bounding box center [39, 41] width 14 height 4
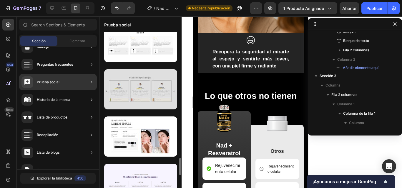
scroll to position [1147, 0]
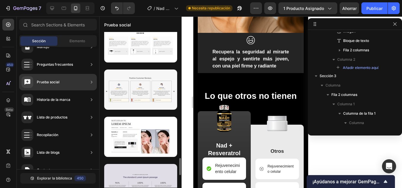
click at [118, 165] on div at bounding box center [140, 184] width 73 height 40
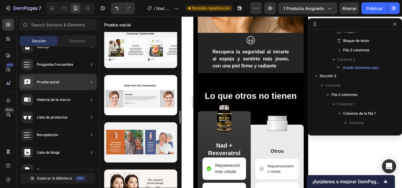
scroll to position [953, 0]
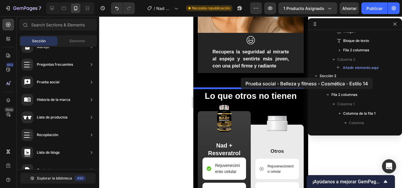
drag, startPoint x: 328, startPoint y: 104, endPoint x: 240, endPoint y: 78, distance: 91.2
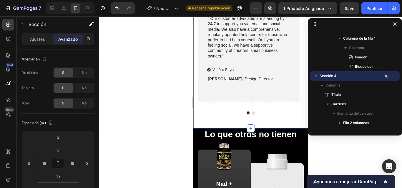
scroll to position [911, 0]
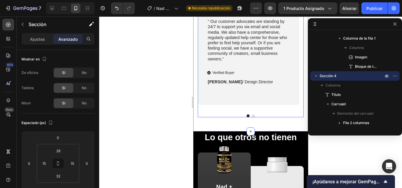
click at [252, 116] on div at bounding box center [250, 116] width 106 height 3
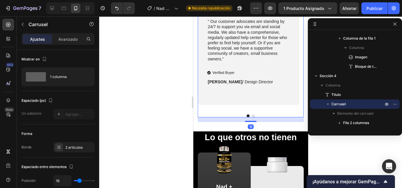
click at [251, 116] on button "Dot" at bounding box center [252, 116] width 3 height 3
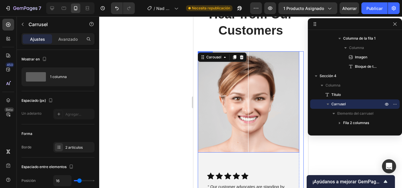
scroll to position [741, 0]
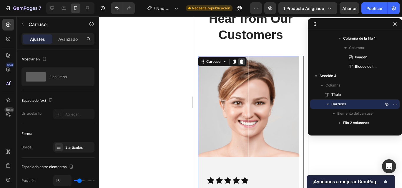
click at [240, 62] on icon at bounding box center [241, 62] width 4 height 4
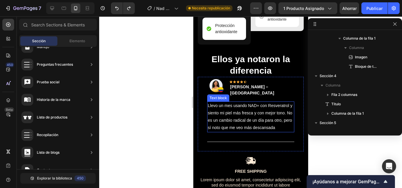
scroll to position [893, 0]
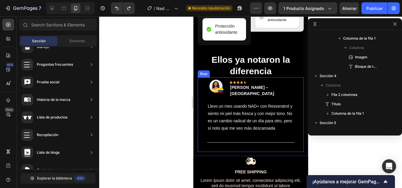
click at [204, 96] on div "Image Icon Icon Icon Icon Icon Row Paola Torres – Cali Text block Row Llevo un …" at bounding box center [250, 115] width 106 height 75
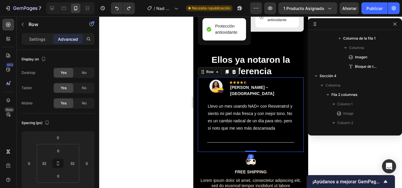
scroll to position [438, 0]
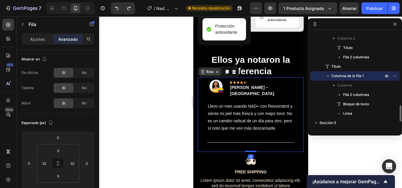
click at [214, 73] on div "Row" at bounding box center [210, 71] width 10 height 5
click at [215, 76] on div "Row" at bounding box center [209, 71] width 21 height 7
click at [215, 74] on icon at bounding box center [216, 72] width 5 height 5
click at [202, 103] on div "Image Icon Icon Icon Icon Icon Row Paola Torres – Cali Text block Row Llevo un …" at bounding box center [250, 115] width 106 height 75
click at [213, 75] on div "Row" at bounding box center [210, 71] width 10 height 5
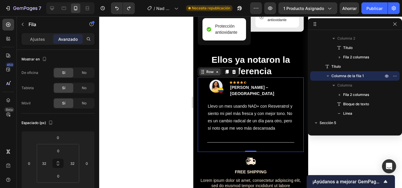
click at [213, 75] on div "Row" at bounding box center [210, 71] width 10 height 5
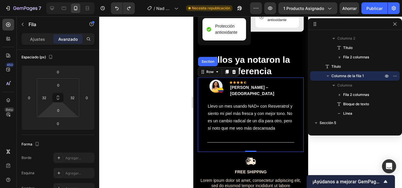
scroll to position [0, 0]
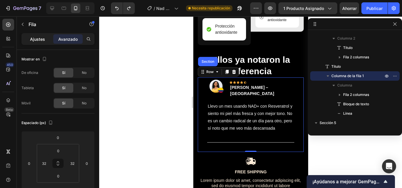
click at [32, 39] on font "Ajustes" at bounding box center [37, 39] width 15 height 5
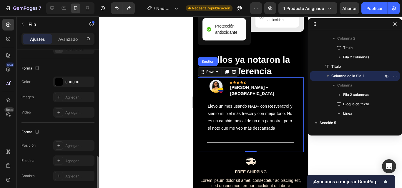
click at [63, 84] on div "Los cambios podrían quedar ocultos por el vídeo. Color 000000 Imagen Agregar...…" at bounding box center [57, 97] width 73 height 41
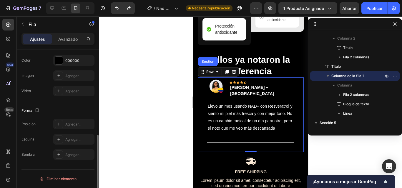
click at [63, 84] on div "Los cambios podrían quedar ocultos por el vídeo. Color 000000 Imagen Agregar...…" at bounding box center [57, 75] width 73 height 41
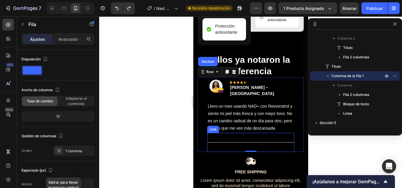
scroll to position [908, 0]
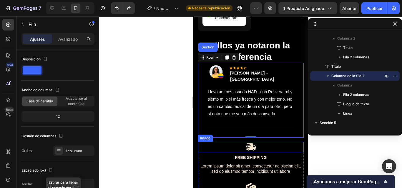
click at [208, 152] on div at bounding box center [250, 147] width 106 height 11
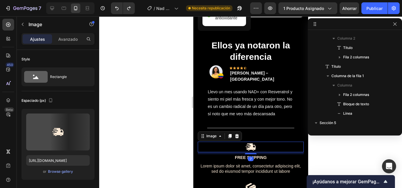
scroll to position [523, 0]
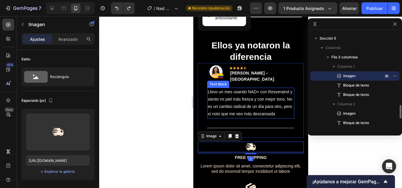
click at [256, 106] on p "Llevo un mes usando NAD+ con Resveratrol y siento mi piel más fresca y con mejo…" at bounding box center [250, 103] width 86 height 30
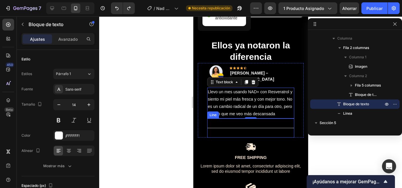
click at [262, 129] on div "Title Line" at bounding box center [250, 128] width 87 height 19
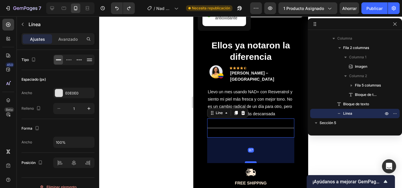
drag, startPoint x: 252, startPoint y: 138, endPoint x: 253, endPoint y: 162, distance: 24.4
click at [253, 162] on div at bounding box center [250, 163] width 12 height 2
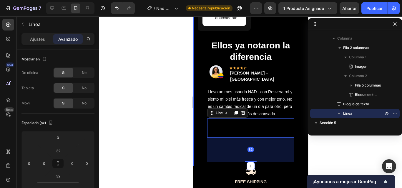
click at [269, 165] on div "Image Lo que otros no tienen Heading Image Nad + Resveratrol Text Block Rejuven…" at bounding box center [250, 0] width 115 height 331
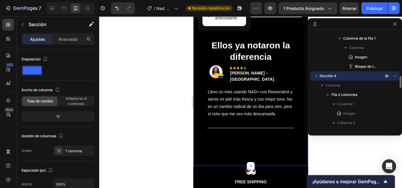
scroll to position [922, 0]
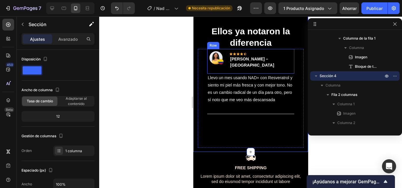
click at [287, 72] on div "Image Icon Icon Icon Icon Icon Row Paola Torres – Cali Text block Row" at bounding box center [250, 61] width 87 height 25
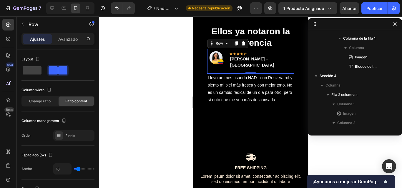
scroll to position [495, 0]
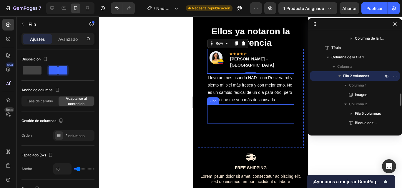
click at [275, 122] on div "Title Line" at bounding box center [250, 114] width 87 height 19
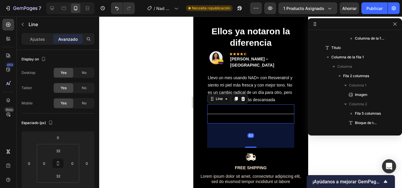
scroll to position [561, 0]
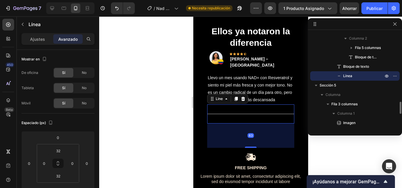
click at [271, 133] on div "83" at bounding box center [250, 136] width 87 height 24
click at [261, 137] on div "83" at bounding box center [250, 136] width 87 height 24
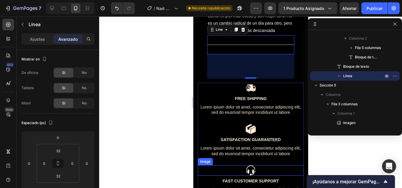
scroll to position [959, 0]
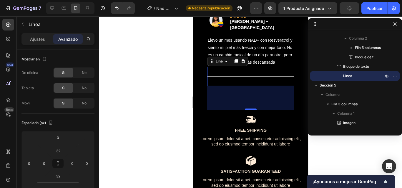
click at [249, 111] on div at bounding box center [250, 110] width 12 height 2
type input "0"
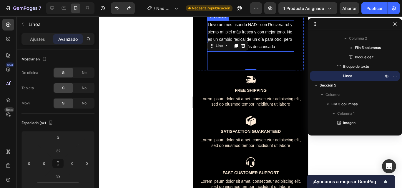
scroll to position [1019, 0]
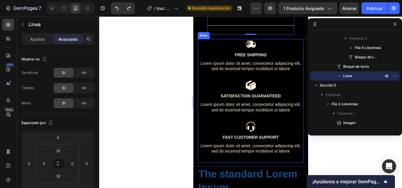
click at [282, 135] on div "Image Fast Customer Support Text Block Lorem ipsum dolor sit amet, consectetur …" at bounding box center [250, 142] width 106 height 41
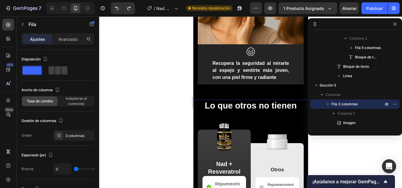
scroll to position [640, 0]
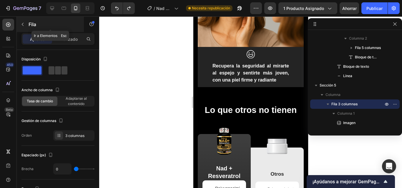
click at [24, 27] on button "button" at bounding box center [22, 24] width 9 height 9
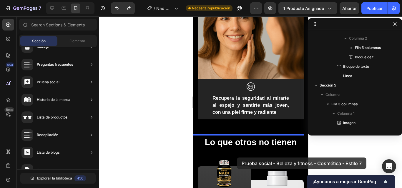
scroll to position [593, 0]
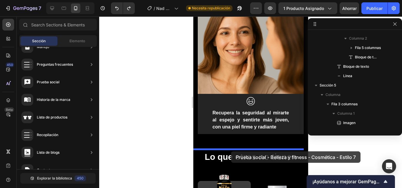
drag, startPoint x: 323, startPoint y: 131, endPoint x: 230, endPoint y: 152, distance: 94.4
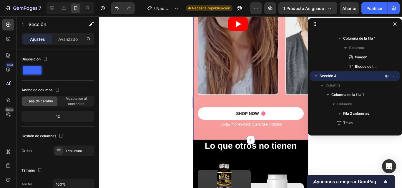
scroll to position [911, 0]
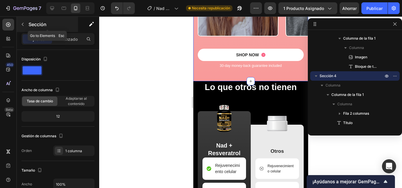
click at [28, 21] on div "Sección" at bounding box center [47, 24] width 61 height 15
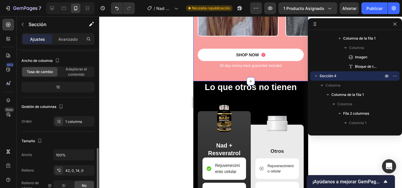
scroll to position [88, 0]
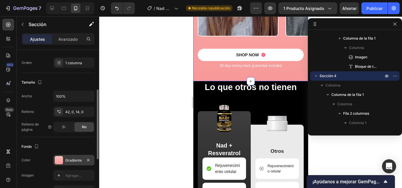
click at [61, 165] on div "Gradiente" at bounding box center [73, 160] width 41 height 11
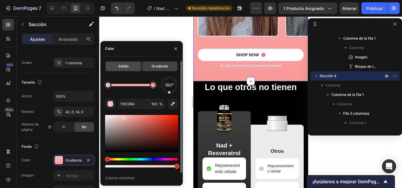
click at [132, 65] on div "Sólido" at bounding box center [123, 66] width 35 height 9
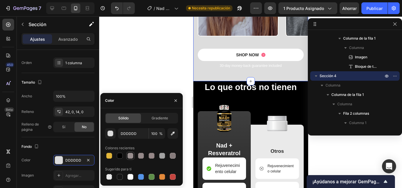
click at [131, 154] on div at bounding box center [130, 156] width 6 height 6
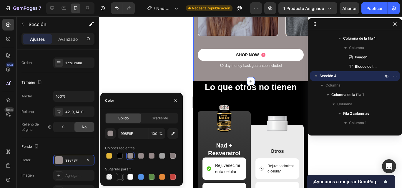
click at [121, 175] on div at bounding box center [120, 177] width 6 height 6
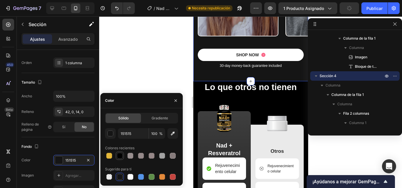
click at [117, 156] on div at bounding box center [120, 156] width 6 height 6
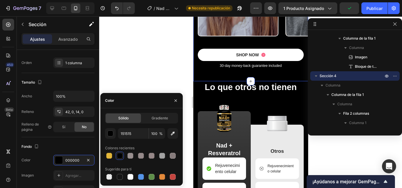
type input "000000"
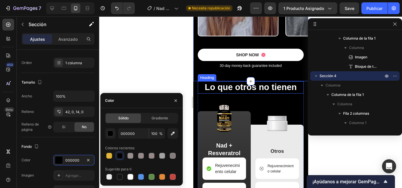
click at [235, 91] on h2 "Lo que otros no tienen" at bounding box center [250, 87] width 106 height 12
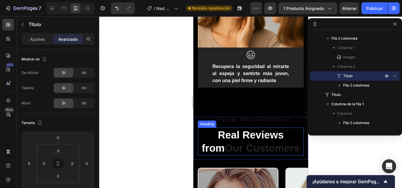
scroll to position [627, 0]
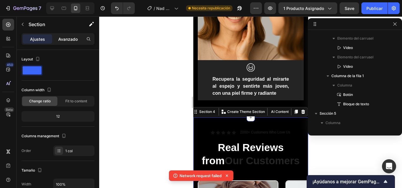
scroll to position [354, 0]
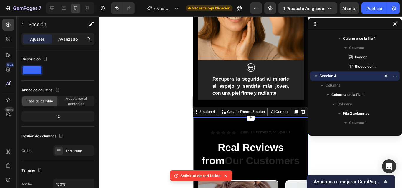
click at [70, 39] on font "Avanzado" at bounding box center [67, 39] width 19 height 5
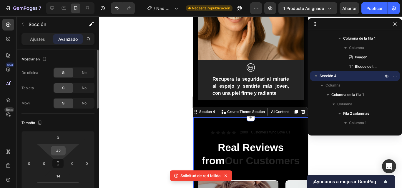
click at [59, 151] on input "42" at bounding box center [58, 151] width 12 height 9
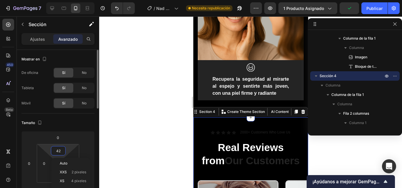
type input "0"
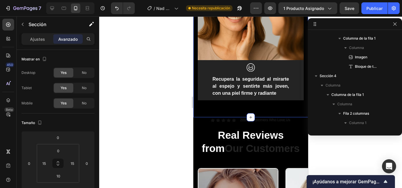
scroll to position [213, 0]
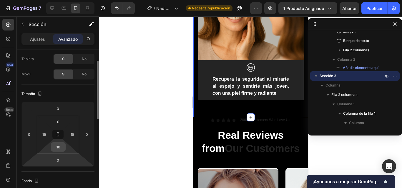
click at [56, 151] on input "10" at bounding box center [58, 147] width 12 height 9
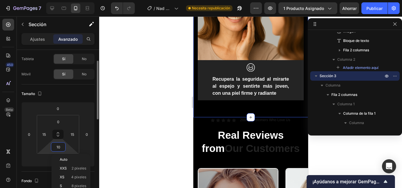
type input "0"
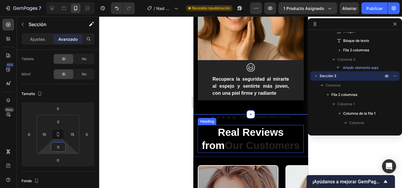
click at [224, 140] on span "Our Customers" at bounding box center [261, 145] width 75 height 11
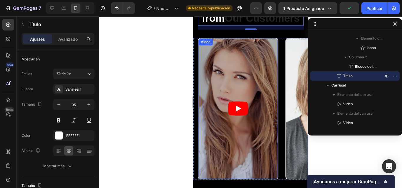
scroll to position [763, 0]
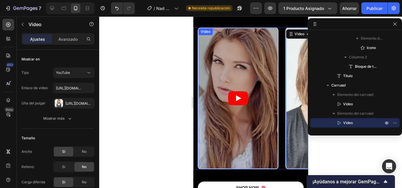
drag, startPoint x: 296, startPoint y: 85, endPoint x: 249, endPoint y: 88, distance: 46.5
drag, startPoint x: 292, startPoint y: 97, endPoint x: 255, endPoint y: 94, distance: 37.2
click at [251, 85] on article at bounding box center [237, 98] width 79 height 141
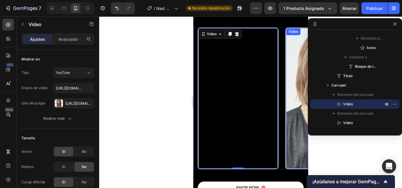
click at [290, 146] on article at bounding box center [324, 98] width 79 height 141
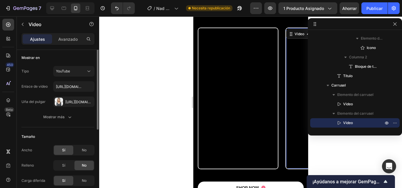
scroll to position [0, 0]
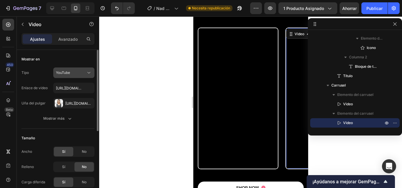
click at [73, 76] on button "YouTube" at bounding box center [73, 73] width 41 height 11
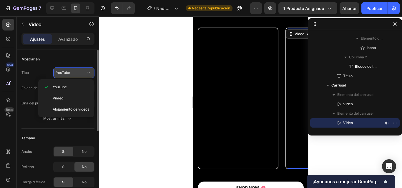
click at [73, 73] on div "YouTube" at bounding box center [71, 72] width 30 height 5
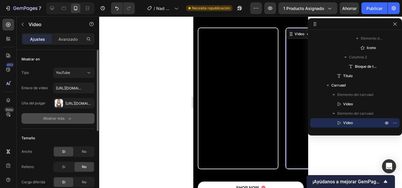
click at [67, 118] on icon "button" at bounding box center [70, 119] width 6 height 6
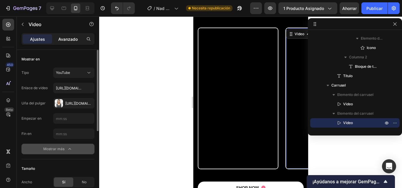
click at [61, 41] on font "Avanzado" at bounding box center [67, 39] width 19 height 5
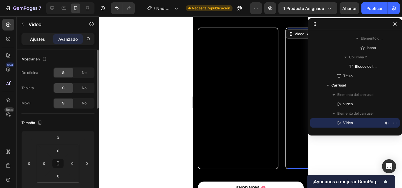
click at [45, 42] on div "Ajustes" at bounding box center [37, 38] width 29 height 9
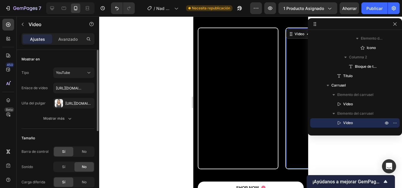
click at [161, 106] on div at bounding box center [250, 102] width 303 height 172
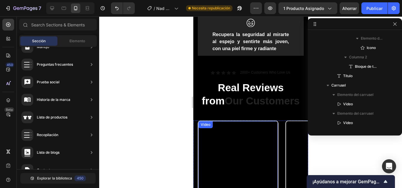
scroll to position [672, 0]
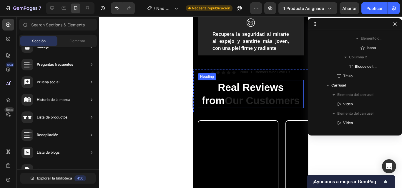
click at [224, 95] on span "Our Customers" at bounding box center [261, 100] width 75 height 11
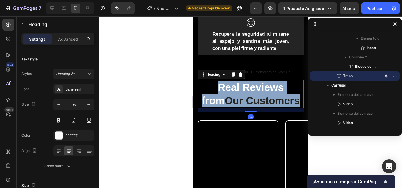
click at [224, 95] on span "Our Customers" at bounding box center [261, 100] width 75 height 11
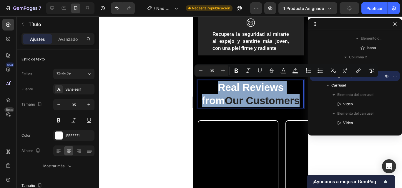
copy p "Real Reviews from Our Customers"
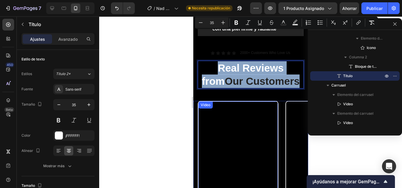
scroll to position [720, 0]
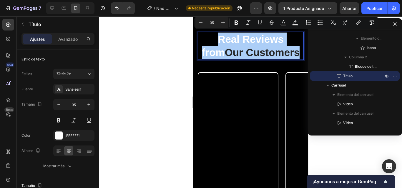
click at [172, 86] on div at bounding box center [250, 102] width 303 height 172
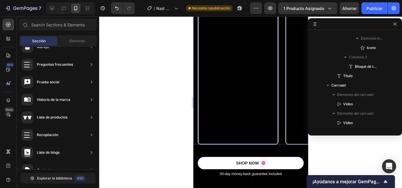
scroll to position [790, 0]
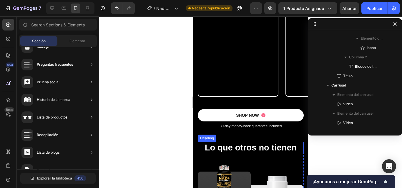
scroll to position [808, 0]
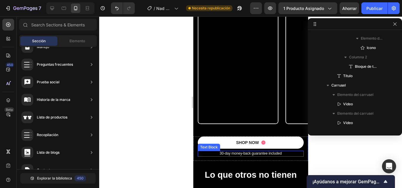
click at [242, 155] on p "30-day money-back guarantee included" at bounding box center [250, 154] width 105 height 5
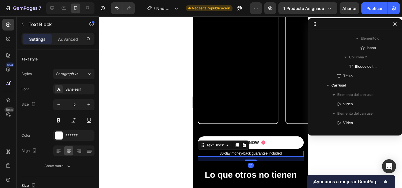
scroll to position [655, 0]
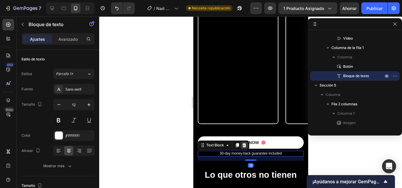
click at [243, 146] on icon at bounding box center [243, 145] width 5 height 5
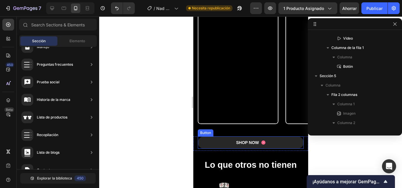
click at [220, 145] on button "SHOP NOW" at bounding box center [250, 143] width 106 height 12
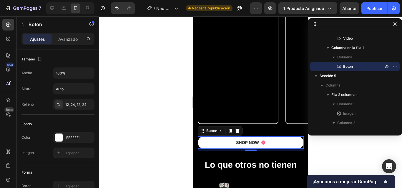
click at [172, 141] on div at bounding box center [250, 102] width 303 height 172
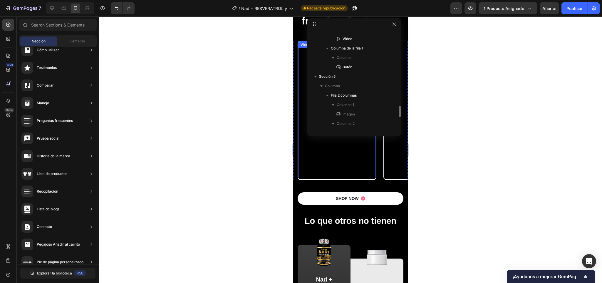
scroll to position [750, 0]
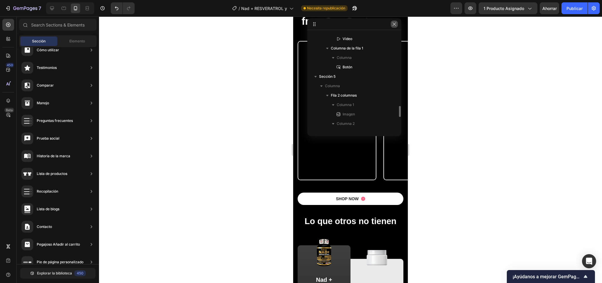
click at [393, 21] on button "button" at bounding box center [394, 24] width 7 height 7
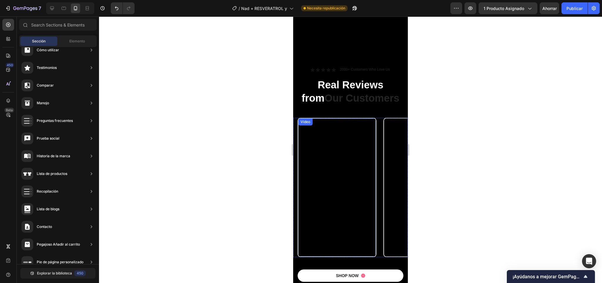
scroll to position [668, 0]
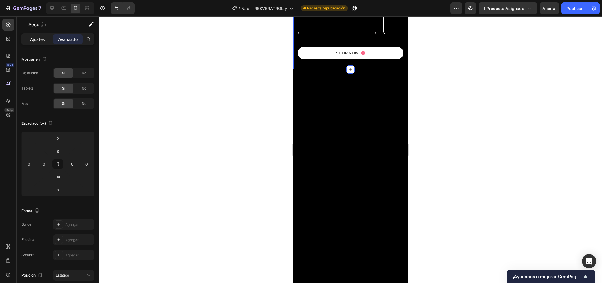
click at [41, 41] on p "Ajustes" at bounding box center [37, 39] width 15 height 6
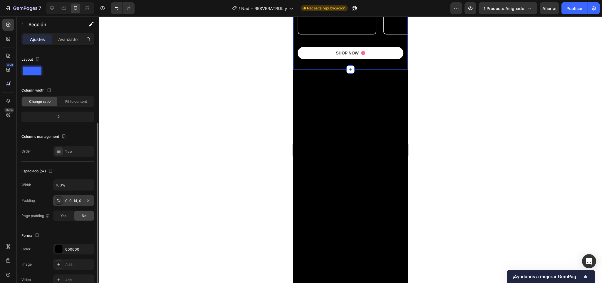
scroll to position [42, 0]
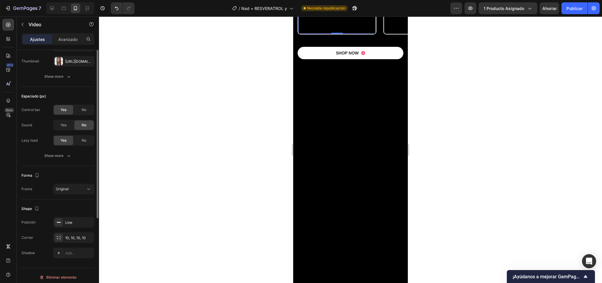
scroll to position [0, 0]
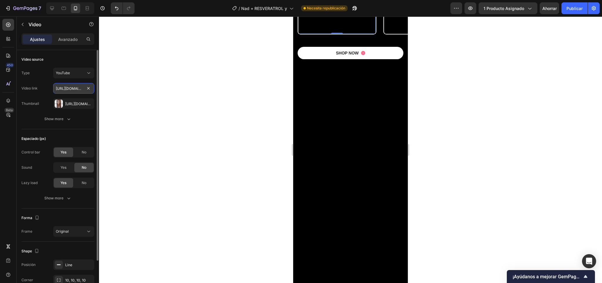
click at [71, 89] on input "[URL][DOMAIN_NAME]" at bounding box center [73, 88] width 41 height 11
paste input "shorts/D1t0H_AcR5c"
type input "[URL][DOMAIN_NAME]"
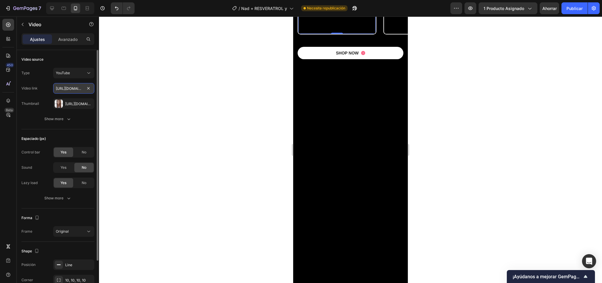
scroll to position [0, 52]
click at [120, 96] on div at bounding box center [350, 149] width 503 height 266
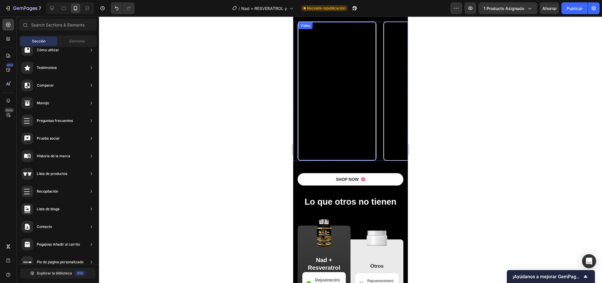
scroll to position [703, 0]
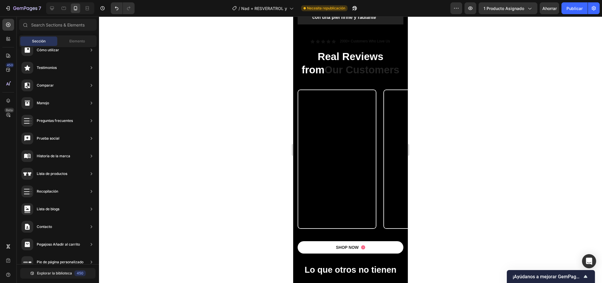
click at [401, 167] on div at bounding box center [350, 149] width 503 height 266
click at [401, 129] on div at bounding box center [350, 149] width 503 height 266
click at [401, 139] on div at bounding box center [350, 149] width 503 height 266
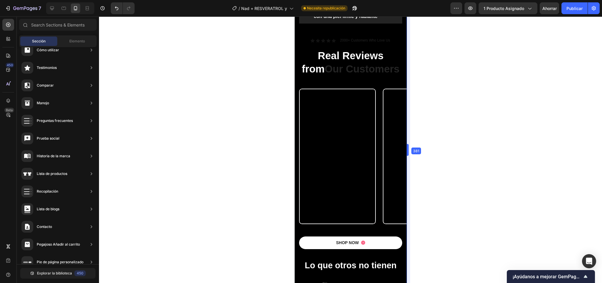
scroll to position [705, 0]
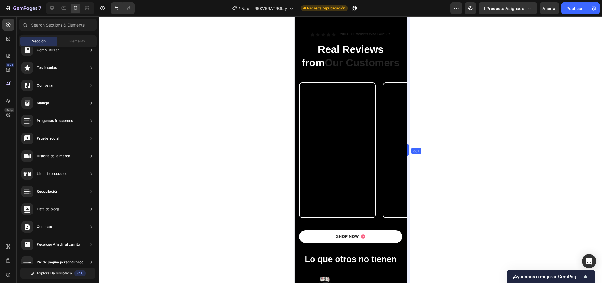
drag, startPoint x: 410, startPoint y: 153, endPoint x: 415, endPoint y: 165, distance: 13.4
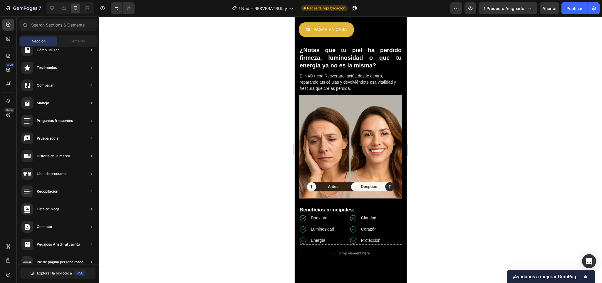
scroll to position [53, 0]
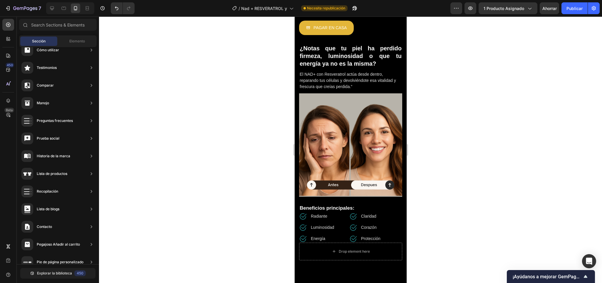
click at [289, 151] on div at bounding box center [350, 149] width 503 height 266
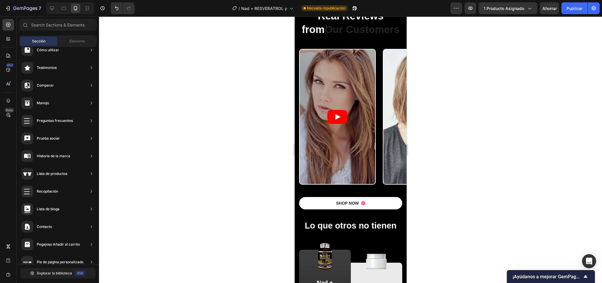
scroll to position [734, 0]
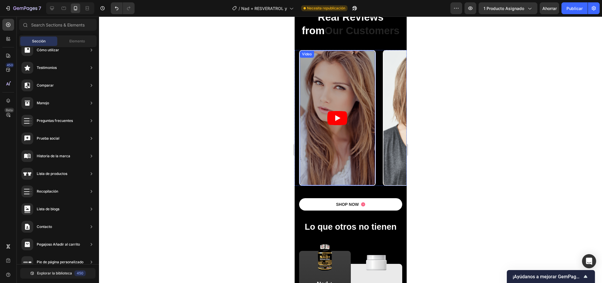
click at [351, 113] on article at bounding box center [338, 118] width 76 height 134
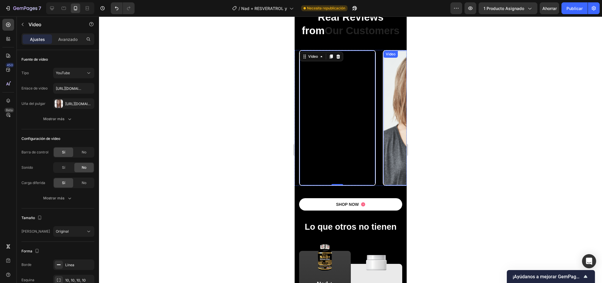
click at [390, 149] on article at bounding box center [421, 118] width 76 height 134
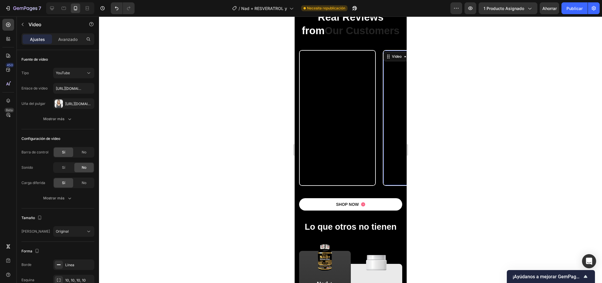
click at [401, 148] on div at bounding box center [350, 149] width 503 height 266
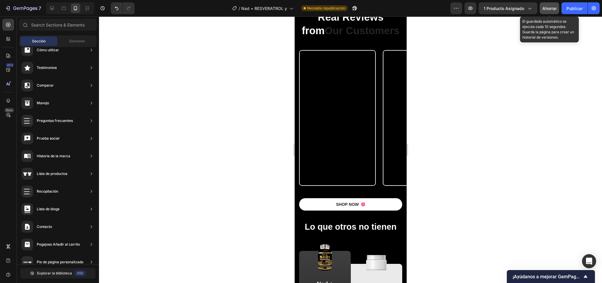
click at [401, 8] on font "Ahorrar" at bounding box center [550, 8] width 14 height 5
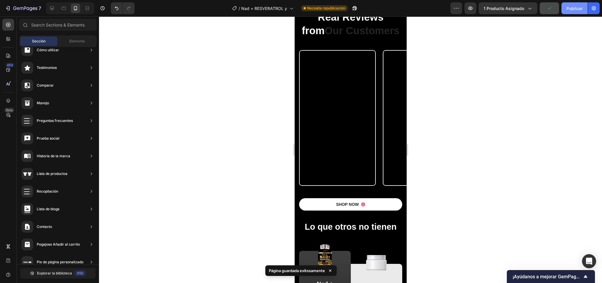
click at [401, 11] on button "Publicar" at bounding box center [575, 8] width 26 height 12
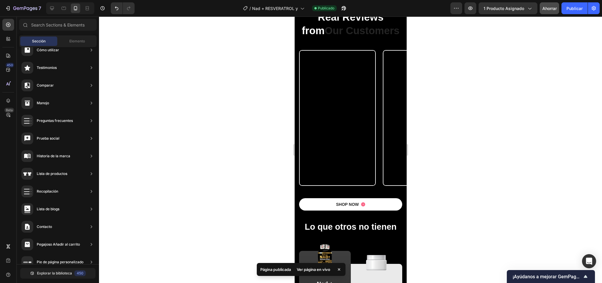
click at [302, 188] on font "Ver página en vivo" at bounding box center [314, 269] width 34 height 5
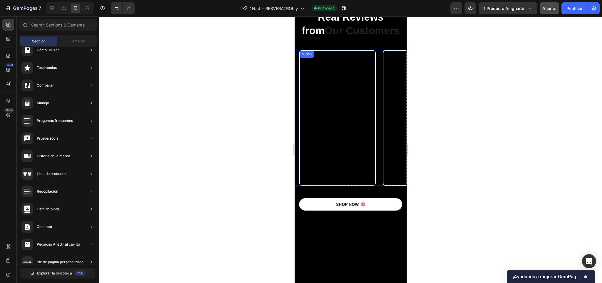
scroll to position [646, 0]
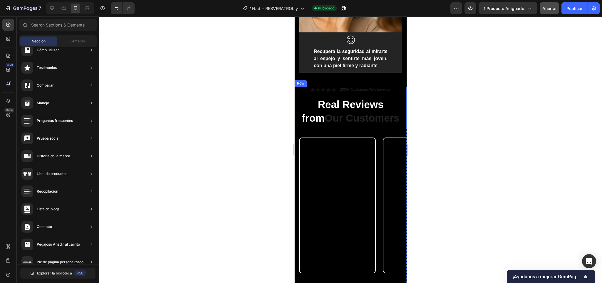
click at [348, 95] on div "Icon Icon Icon Icon Icon Icon List 2000+ Customers Who Love Us Text Block Row R…" at bounding box center [350, 108] width 103 height 43
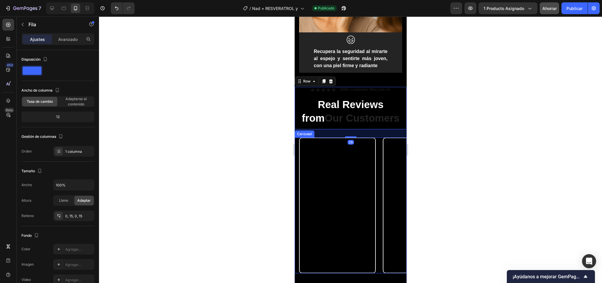
click at [298, 150] on div "Video Video Video Video Carousel" at bounding box center [351, 205] width 112 height 136
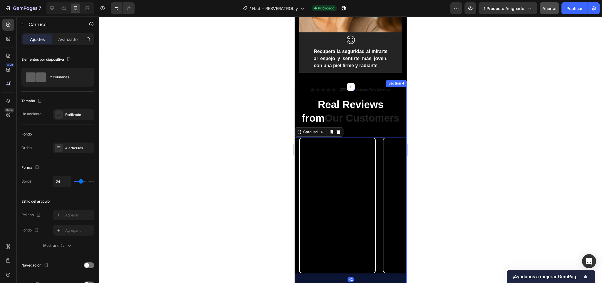
click at [379, 133] on div "Icon Icon Icon Icon Icon Icon List 2000+ Customers Who Love Us Text Block Row R…" at bounding box center [351, 195] width 112 height 217
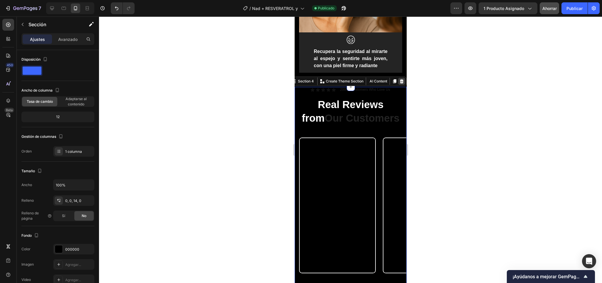
click at [400, 81] on icon at bounding box center [402, 81] width 4 height 4
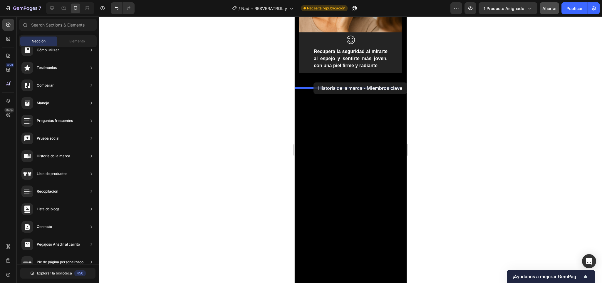
drag, startPoint x: 419, startPoint y: 99, endPoint x: 314, endPoint y: 82, distance: 106.8
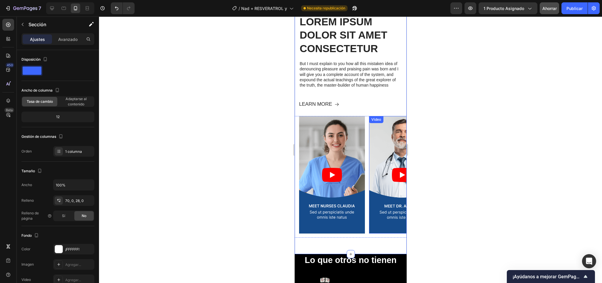
scroll to position [778, 0]
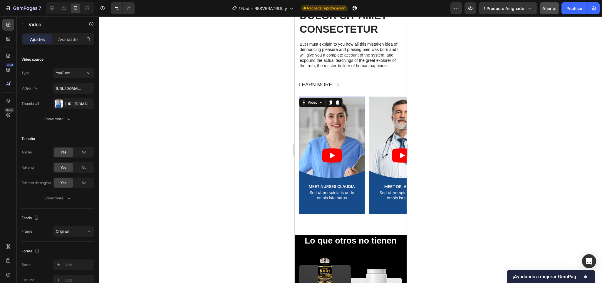
drag, startPoint x: 350, startPoint y: 186, endPoint x: 313, endPoint y: 178, distance: 38.4
drag, startPoint x: 354, startPoint y: 173, endPoint x: 311, endPoint y: 171, distance: 43.3
click at [339, 104] on icon at bounding box center [338, 102] width 4 height 4
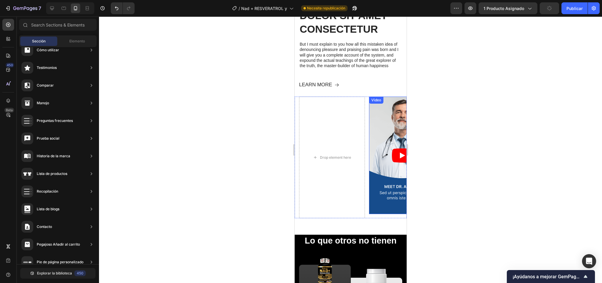
click at [390, 143] on article at bounding box center [402, 154] width 66 height 117
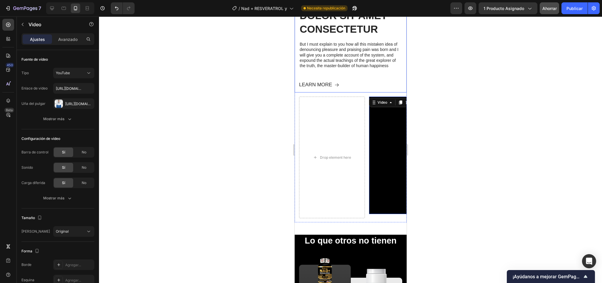
click at [340, 92] on div "LEARN MORE Button" at bounding box center [350, 86] width 103 height 11
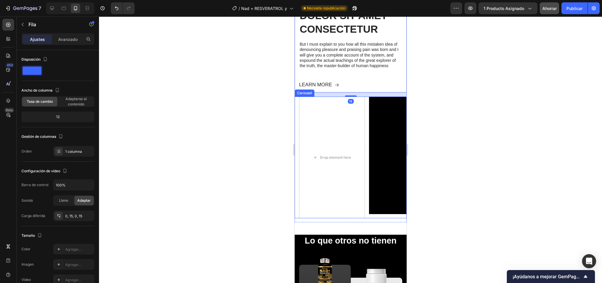
click at [297, 113] on div "Drop element here Video Video Video Carousel" at bounding box center [351, 156] width 112 height 121
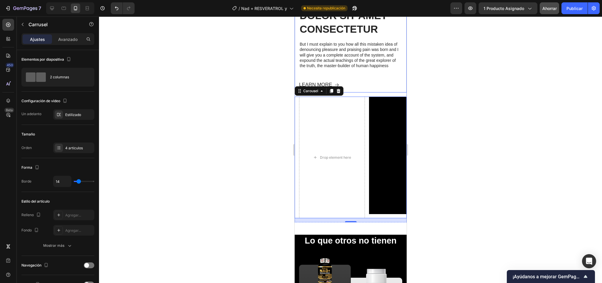
click at [372, 92] on div "LEARN MORE Button" at bounding box center [350, 86] width 103 height 11
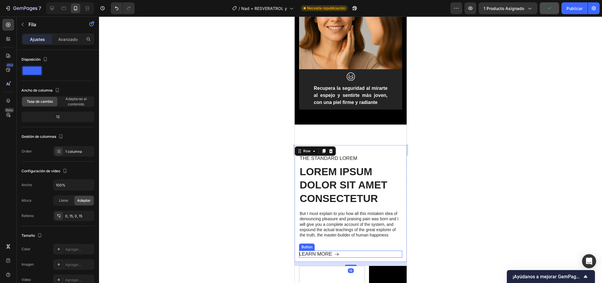
scroll to position [601, 0]
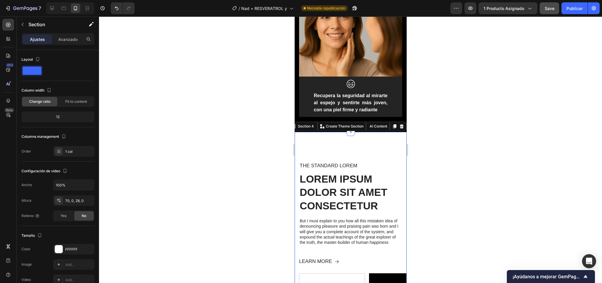
click at [363, 142] on div "Drop element here Video Video Video Carousel The standard Lorem Text Block Lore…" at bounding box center [351, 271] width 112 height 279
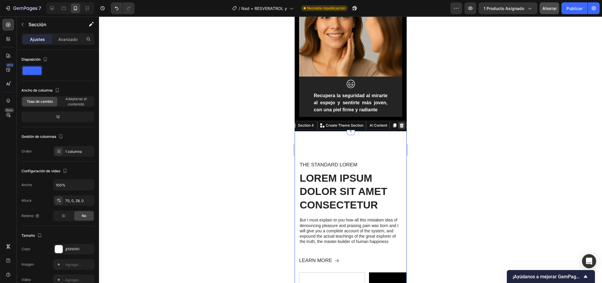
click at [399, 127] on icon at bounding box center [401, 125] width 5 height 5
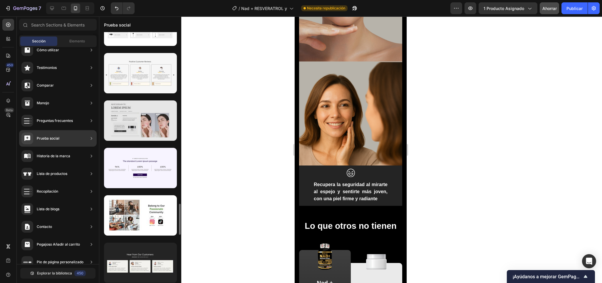
scroll to position [1189, 0]
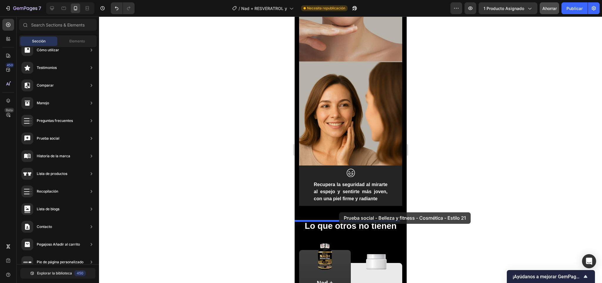
drag, startPoint x: 417, startPoint y: 108, endPoint x: 339, endPoint y: 212, distance: 128.9
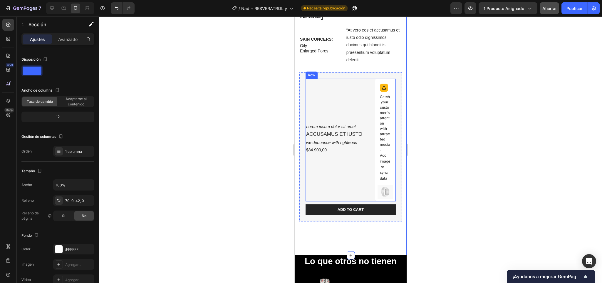
scroll to position [828, 0]
click at [343, 72] on div "Lorem ipsum dolor sit amet Text Block ACCUSAMUS ET IUSTO Text Block we denounce…" at bounding box center [350, 146] width 103 height 149
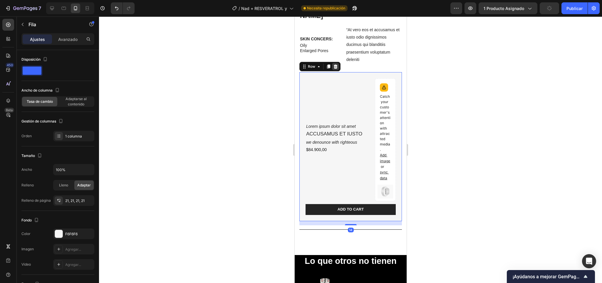
click at [335, 64] on icon at bounding box center [336, 66] width 4 height 4
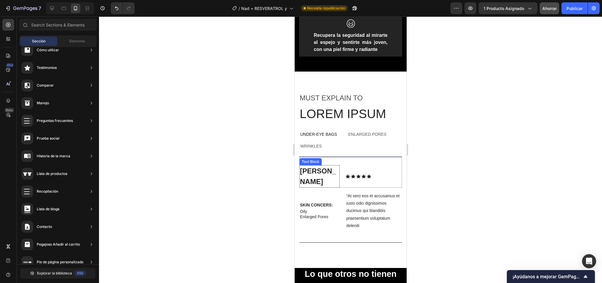
scroll to position [661, 0]
click at [372, 76] on div "must explain to Text Block Lorem ipsum Heading Row Under-Eye Bags Enlarged pore…" at bounding box center [351, 169] width 112 height 196
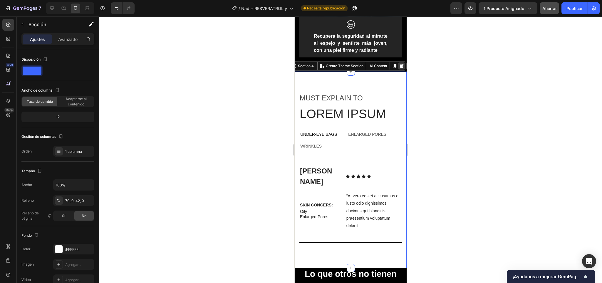
click at [399, 66] on icon at bounding box center [401, 66] width 5 height 5
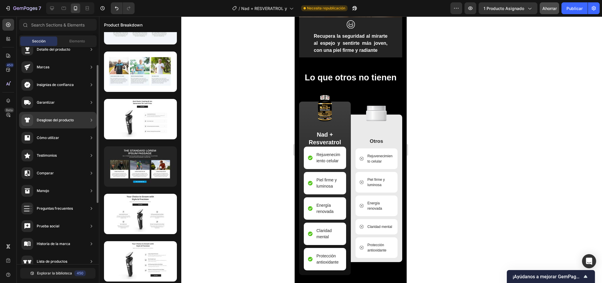
scroll to position [0, 0]
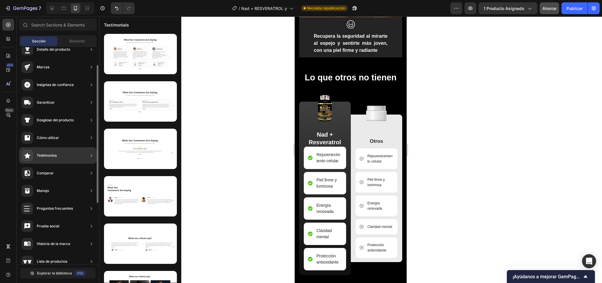
click at [76, 153] on div "Testimonios" at bounding box center [58, 155] width 78 height 16
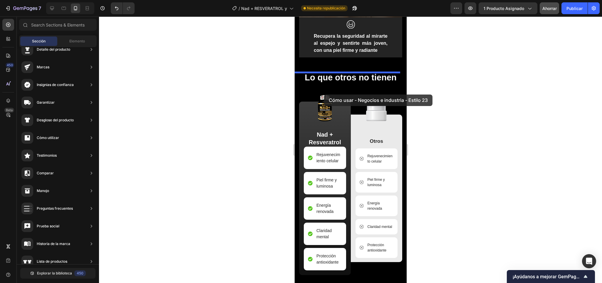
drag, startPoint x: 444, startPoint y: 123, endPoint x: 330, endPoint y: 80, distance: 121.1
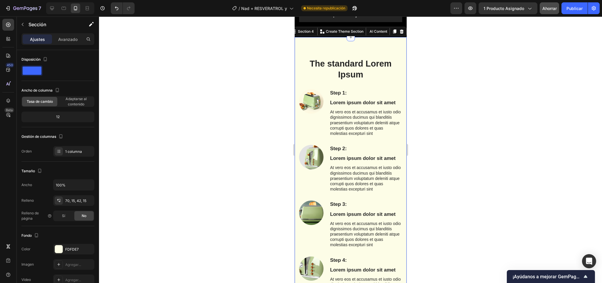
scroll to position [676, 0]
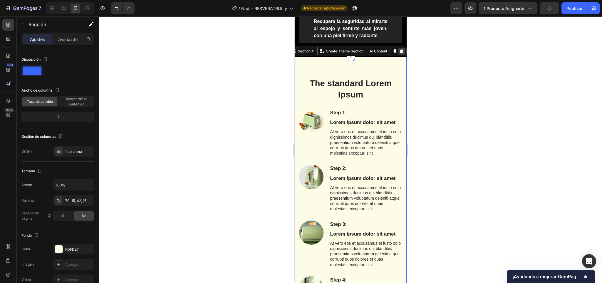
click at [399, 52] on icon at bounding box center [401, 51] width 5 height 5
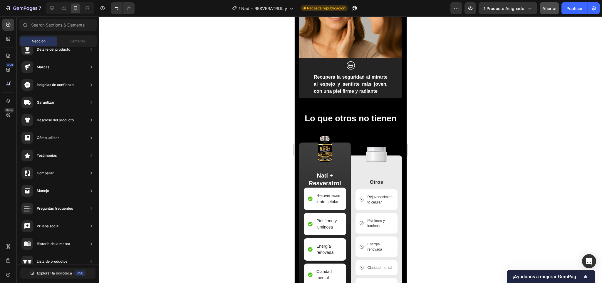
scroll to position [620, 0]
drag, startPoint x: 360, startPoint y: 116, endPoint x: 297, endPoint y: 147, distance: 70.6
click at [318, 135] on div "Lo que otros no tienen Heading Image Nad + Resveratrol Text Block Rejuvenecimie…" at bounding box center [350, 215] width 103 height 207
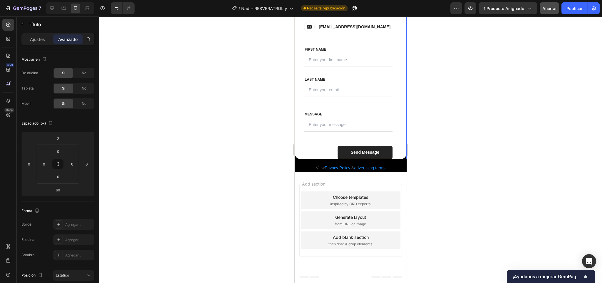
scroll to position [1725, 0]
click at [313, 159] on div "Send Message Submit Button" at bounding box center [348, 152] width 88 height 13
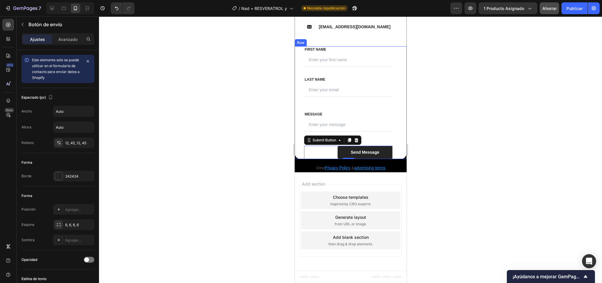
click at [299, 159] on div "FIRST NAME Text block NAME Text block Text Field LAST NAME Text block Email Tex…" at bounding box center [351, 102] width 112 height 113
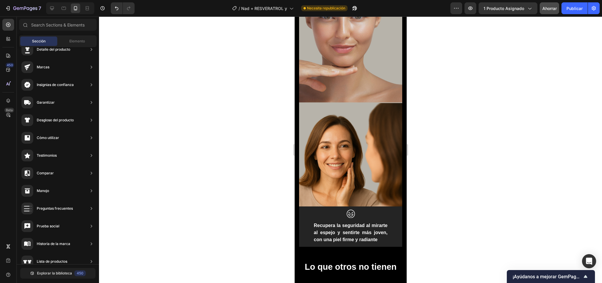
scroll to position [471, 0]
